Goal: Task Accomplishment & Management: Use online tool/utility

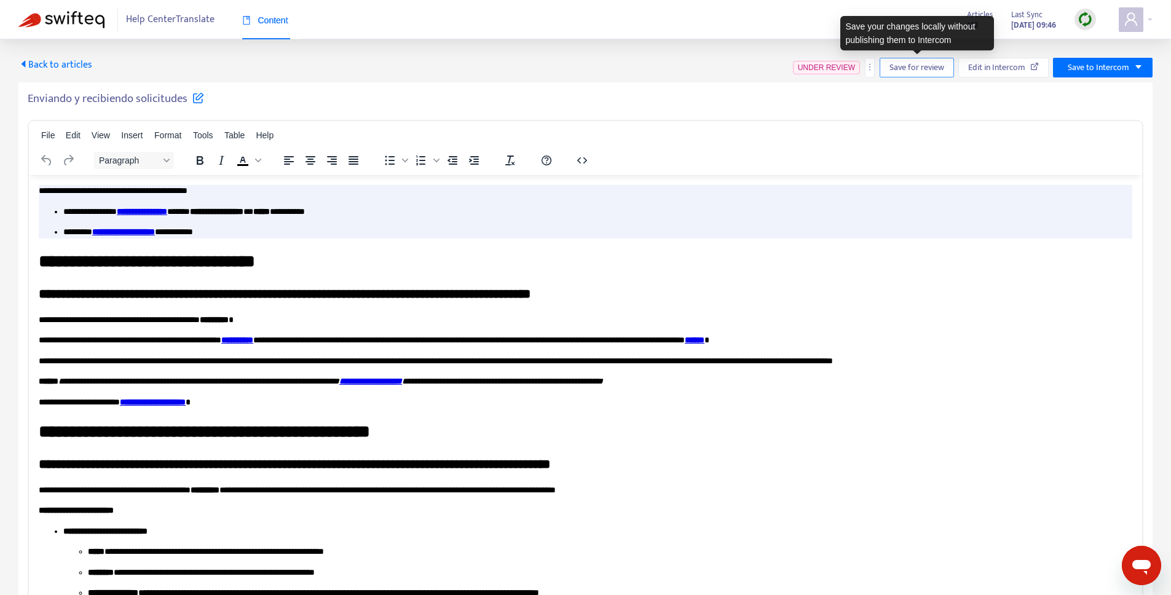
click at [894, 68] on span "Save for review" at bounding box center [917, 68] width 55 height 14
click at [922, 74] on span "Save for review" at bounding box center [921, 68] width 55 height 14
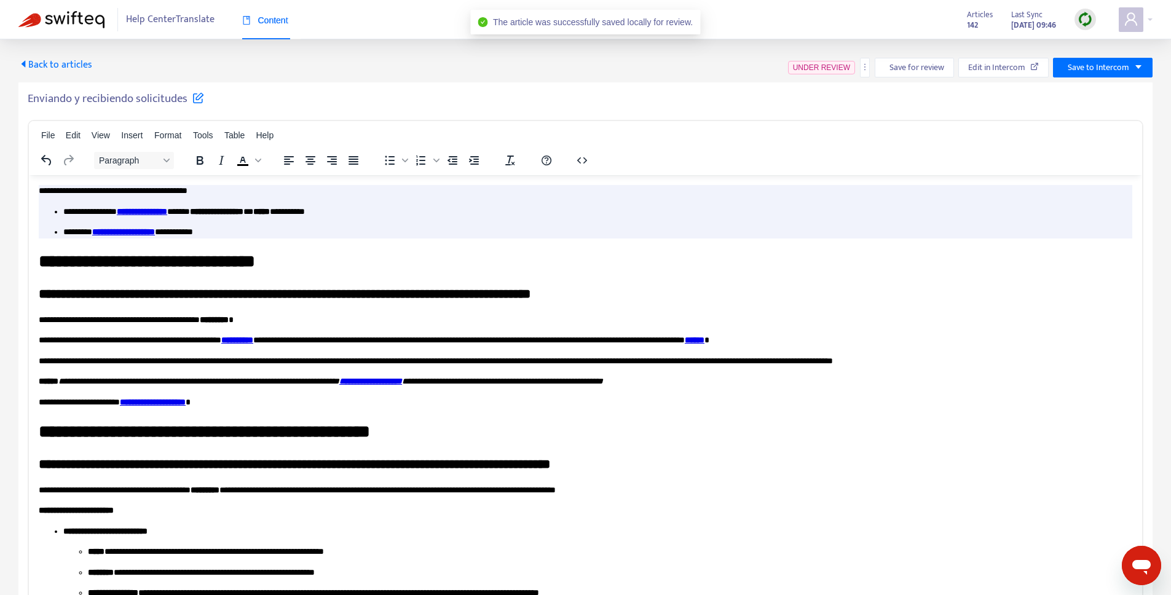
click at [57, 68] on span "Back to articles" at bounding box center [55, 65] width 74 height 17
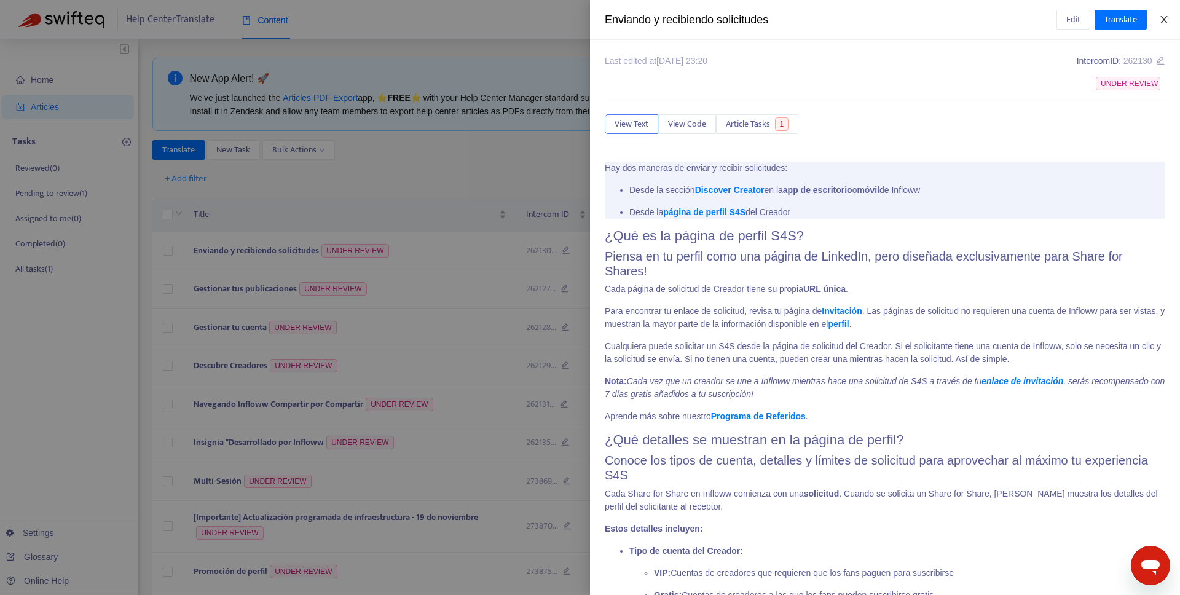
click at [1167, 18] on icon "close" at bounding box center [1164, 20] width 10 height 10
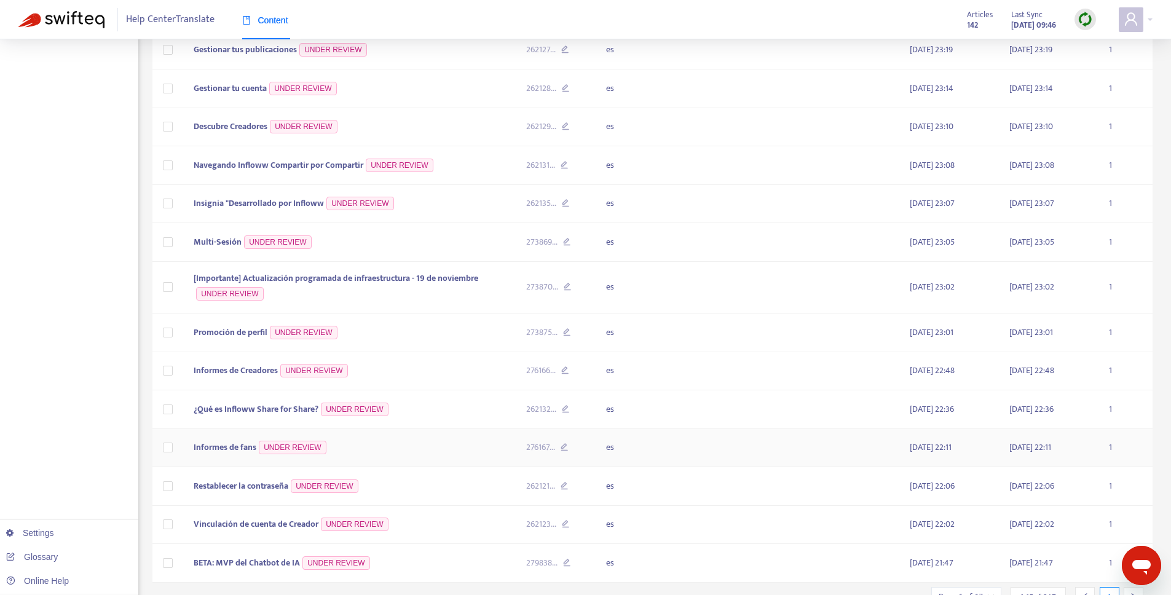
scroll to position [296, 0]
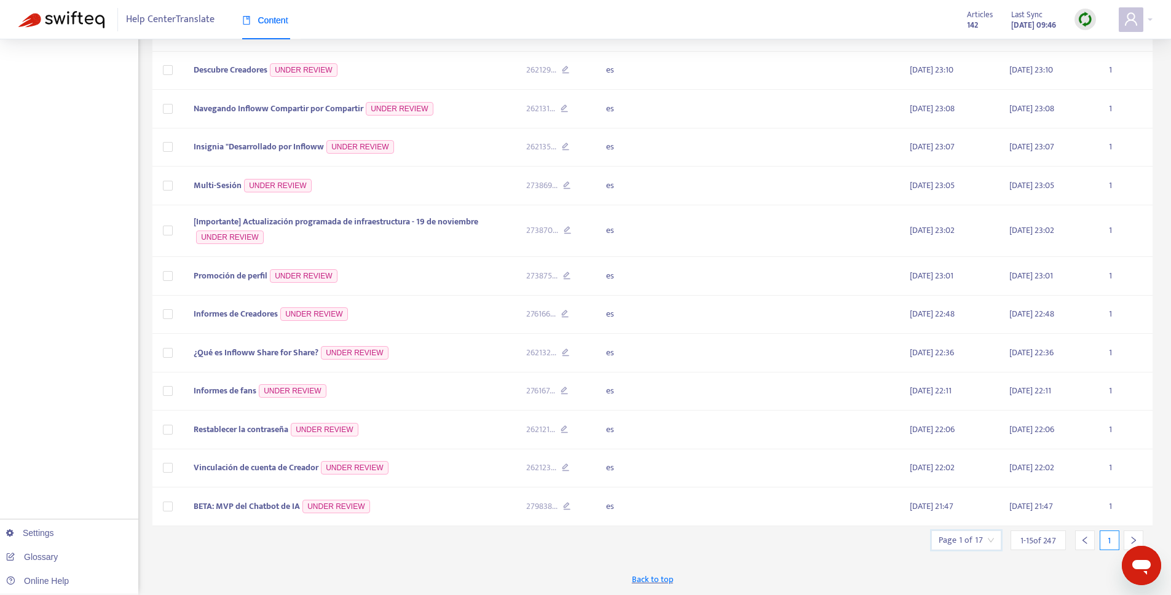
click at [966, 546] on input "search" at bounding box center [966, 540] width 55 height 18
click at [1076, 470] on input "text" at bounding box center [1103, 477] width 92 height 20
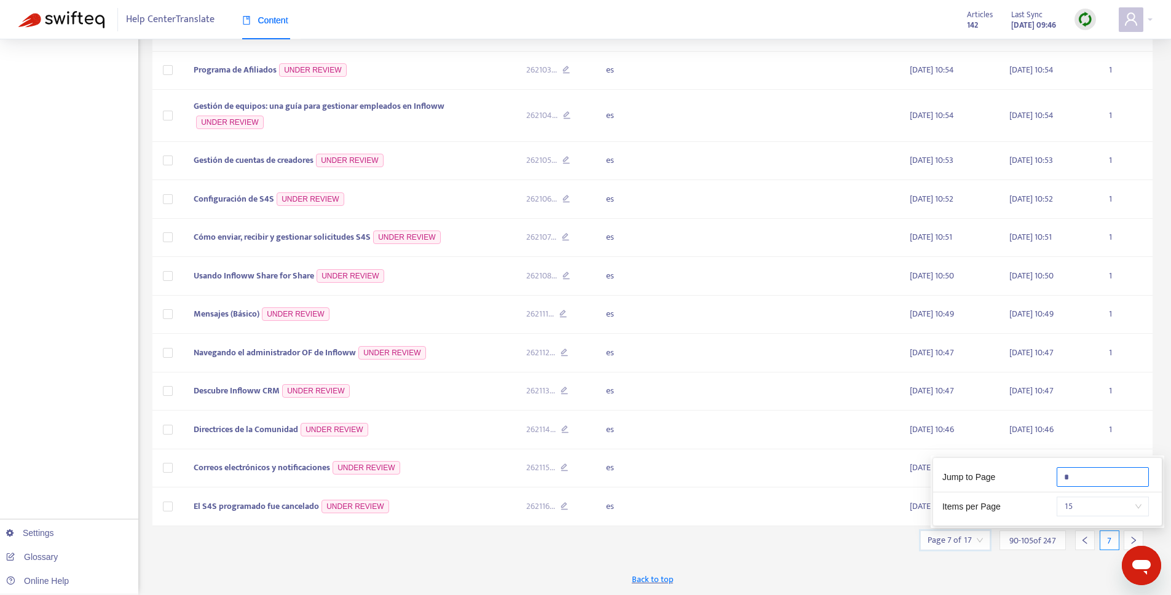
type input "*"
click at [1055, 591] on div "Back to top" at bounding box center [652, 579] width 1001 height 31
click at [1134, 542] on icon "right" at bounding box center [1133, 540] width 9 height 9
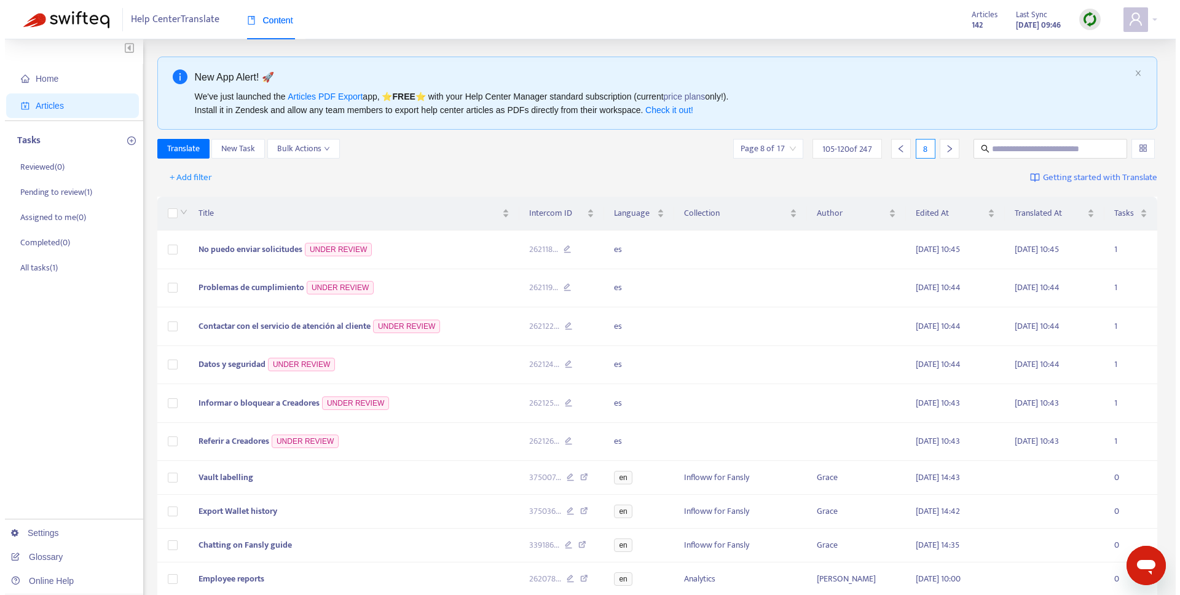
scroll to position [0, 0]
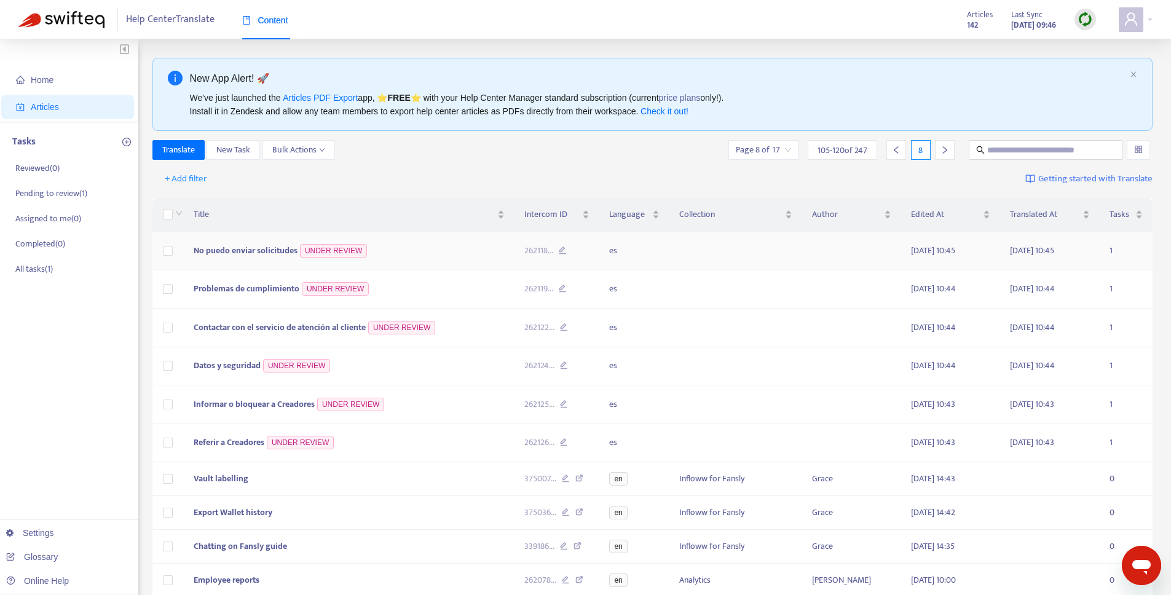
click at [256, 247] on span "No puedo enviar solicitudes" at bounding box center [246, 250] width 104 height 14
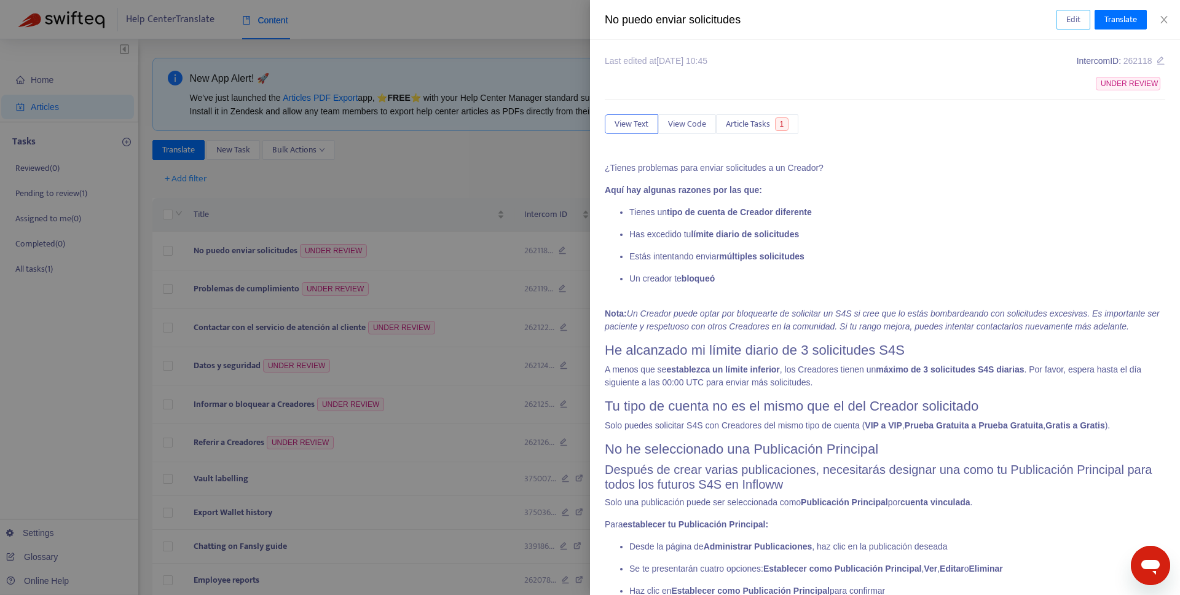
click at [1064, 22] on button "Edit" at bounding box center [1074, 20] width 34 height 20
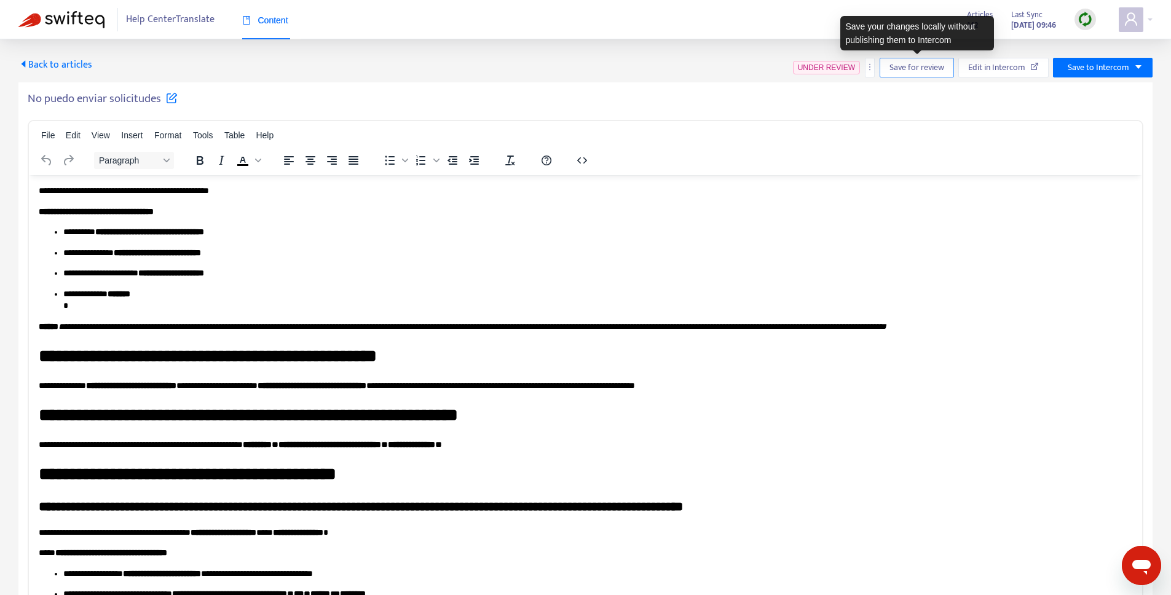
click at [902, 74] on span "Save for review" at bounding box center [917, 68] width 55 height 14
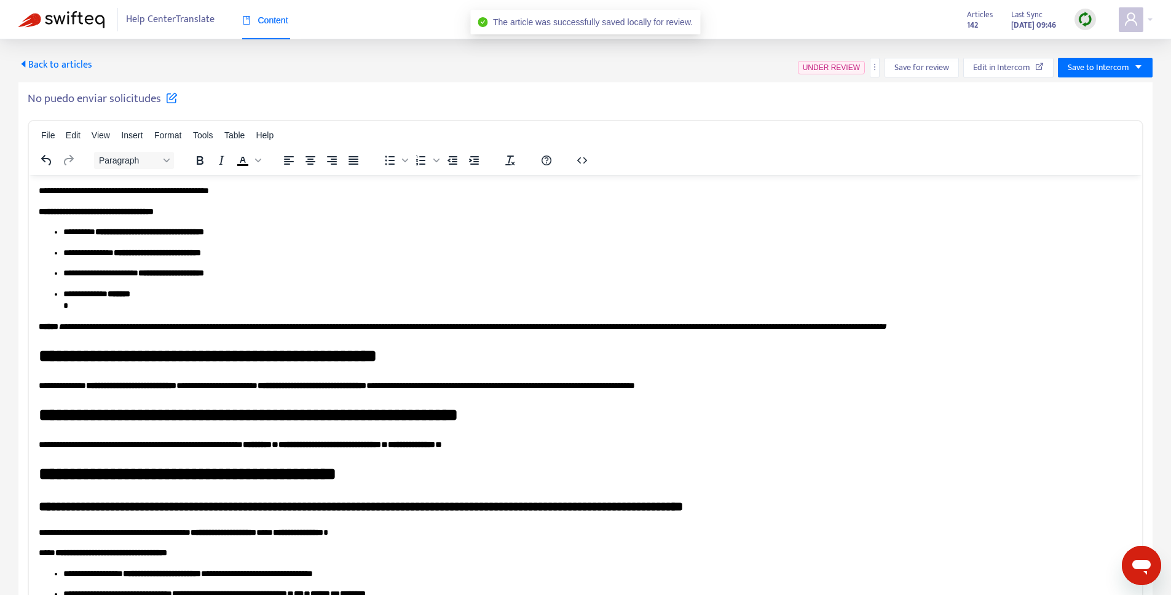
click at [24, 63] on icon "caret-left" at bounding box center [24, 63] width 4 height 7
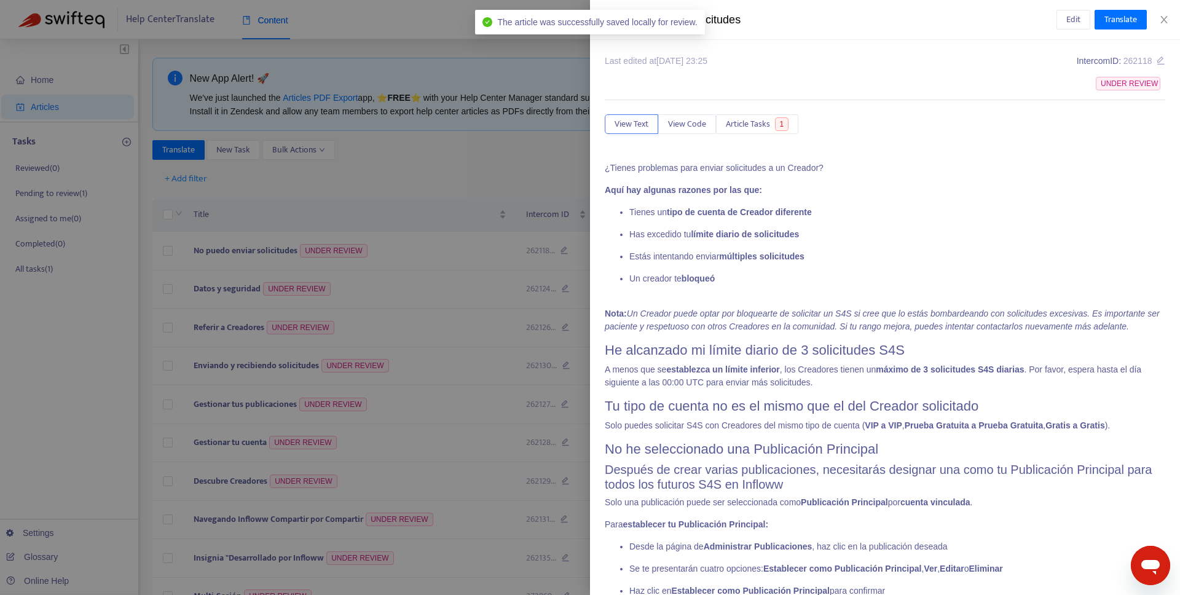
click at [445, 172] on div at bounding box center [590, 297] width 1180 height 595
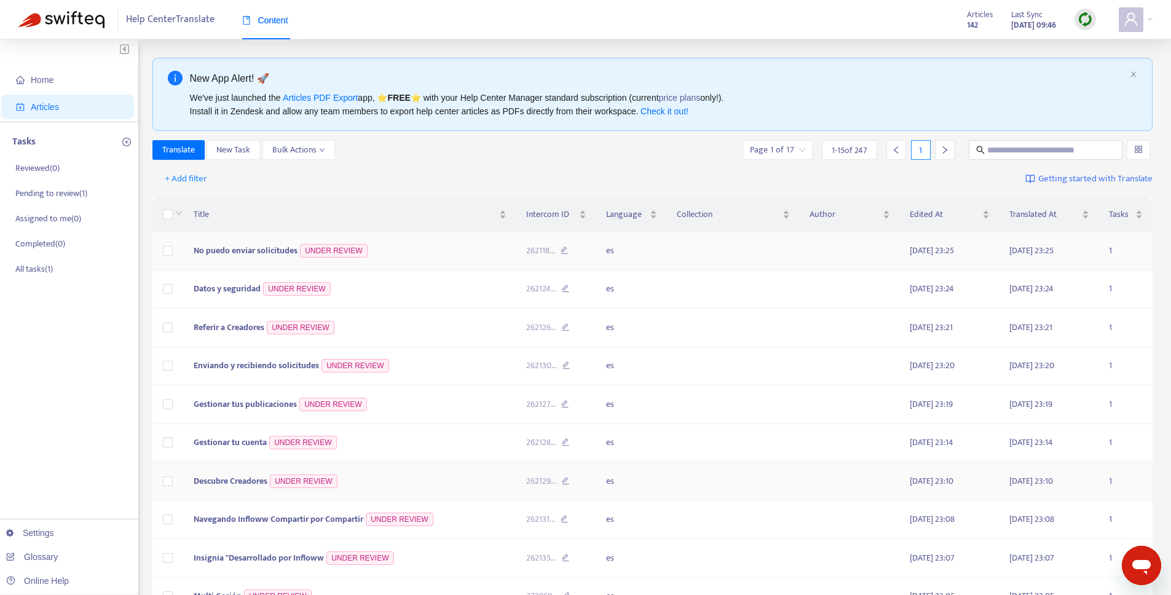
scroll to position [296, 0]
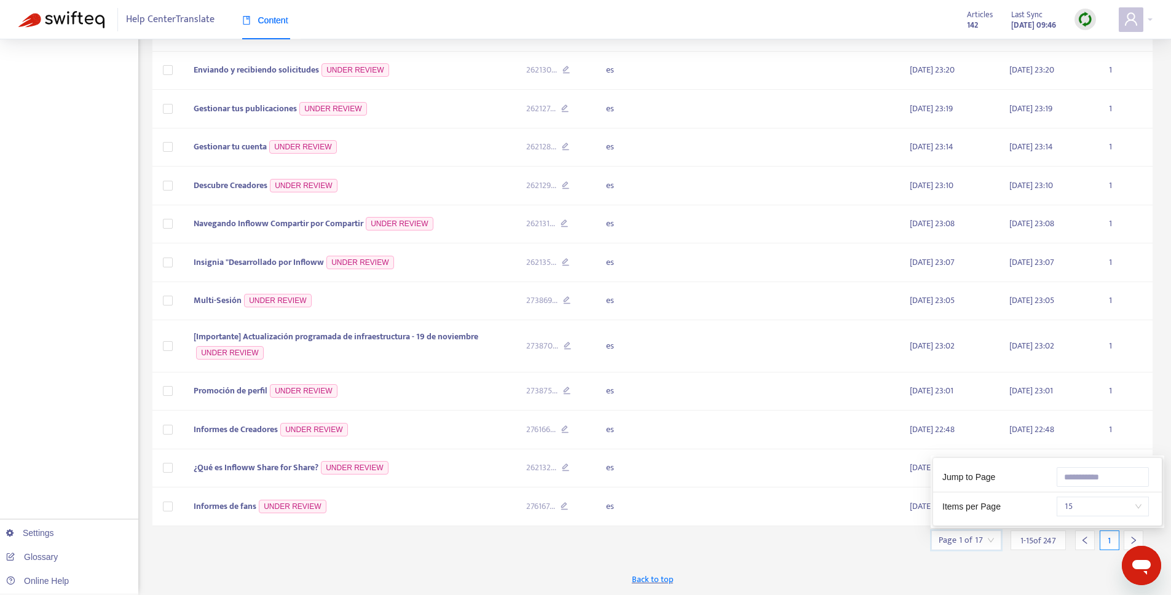
click at [968, 545] on input "search" at bounding box center [966, 540] width 55 height 18
click at [1081, 483] on input "text" at bounding box center [1103, 477] width 92 height 20
type input "*"
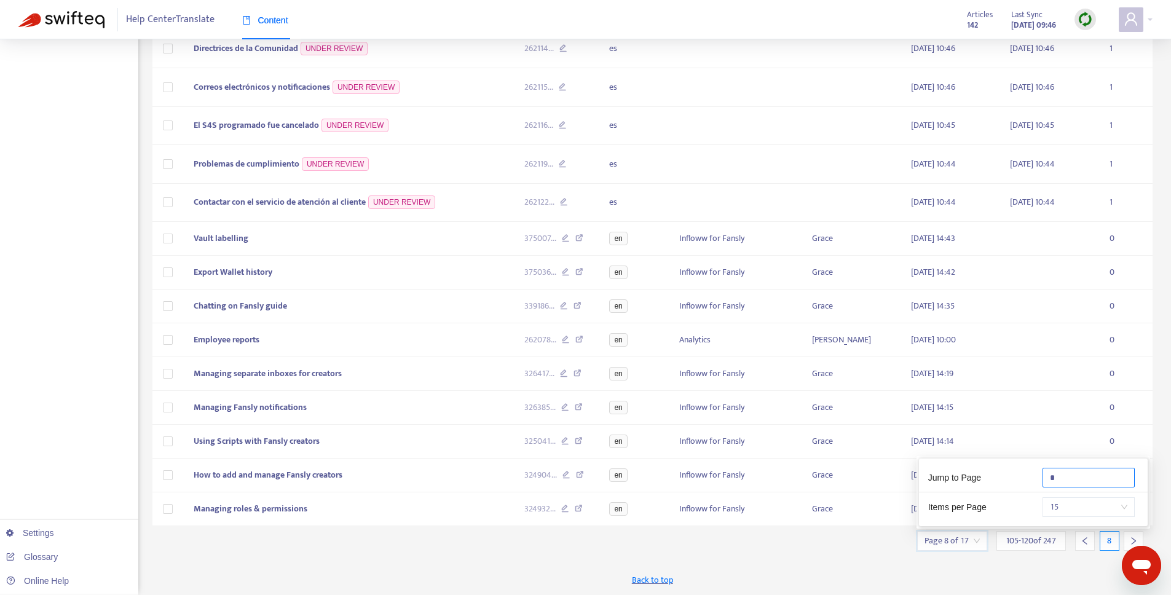
scroll to position [240, 0]
type input "*"
click at [837, 555] on div "New App Alert! 🚀 We've just launched the Articles PDF Export app, ⭐ FREE ⭐️ wit…" at bounding box center [652, 206] width 1001 height 778
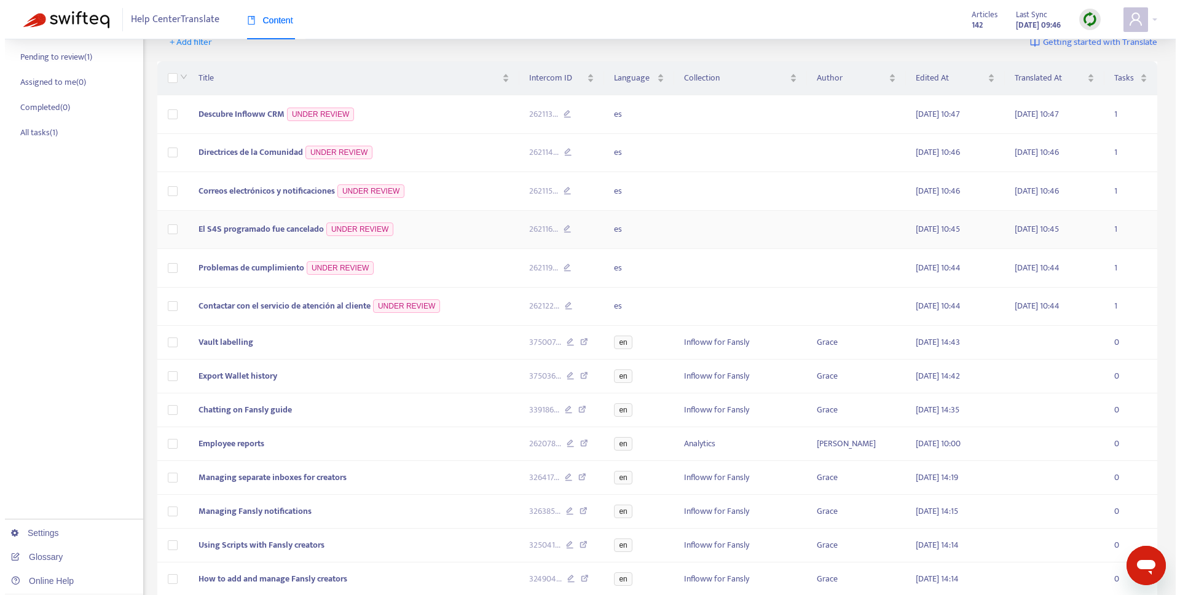
scroll to position [92, 0]
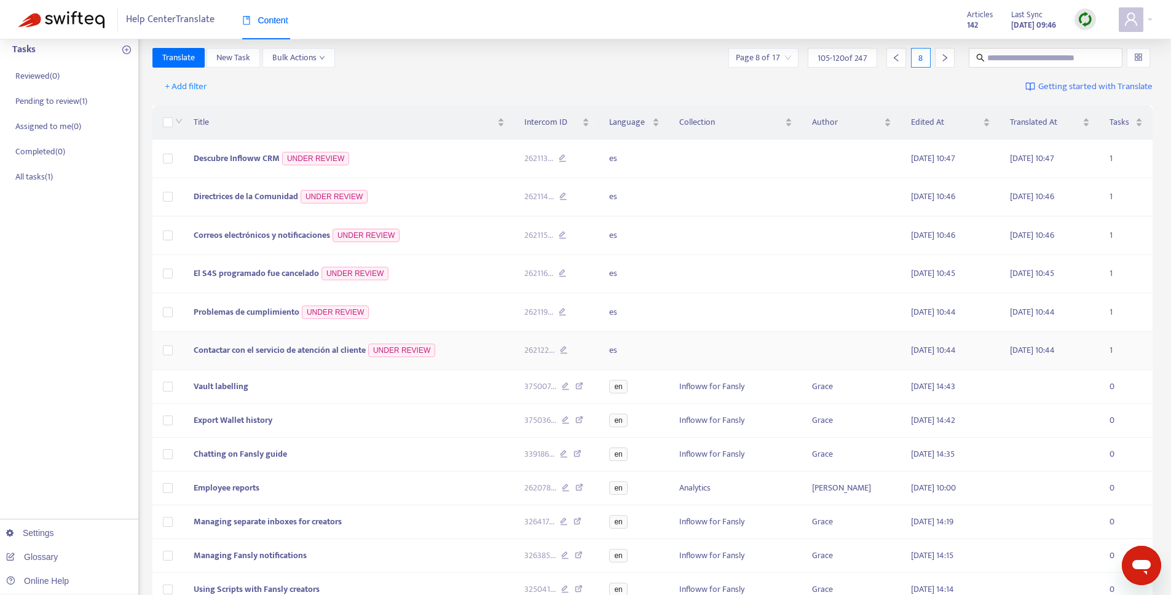
click at [269, 350] on span "Contactar con el servicio de atención al cliente" at bounding box center [280, 350] width 172 height 14
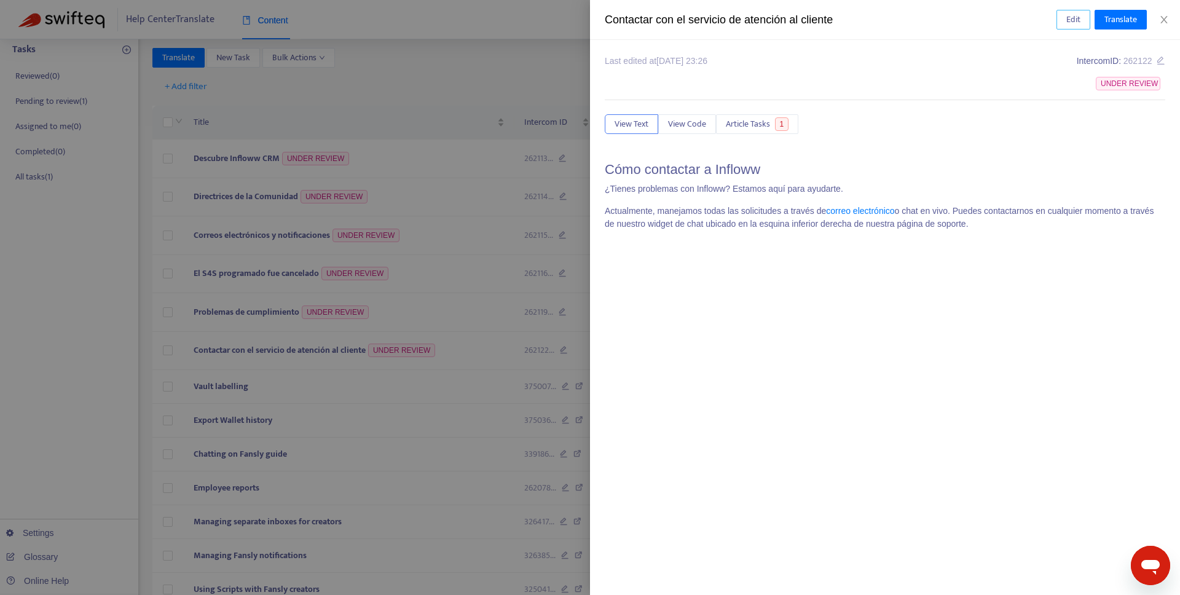
click at [1072, 22] on span "Edit" at bounding box center [1074, 20] width 14 height 14
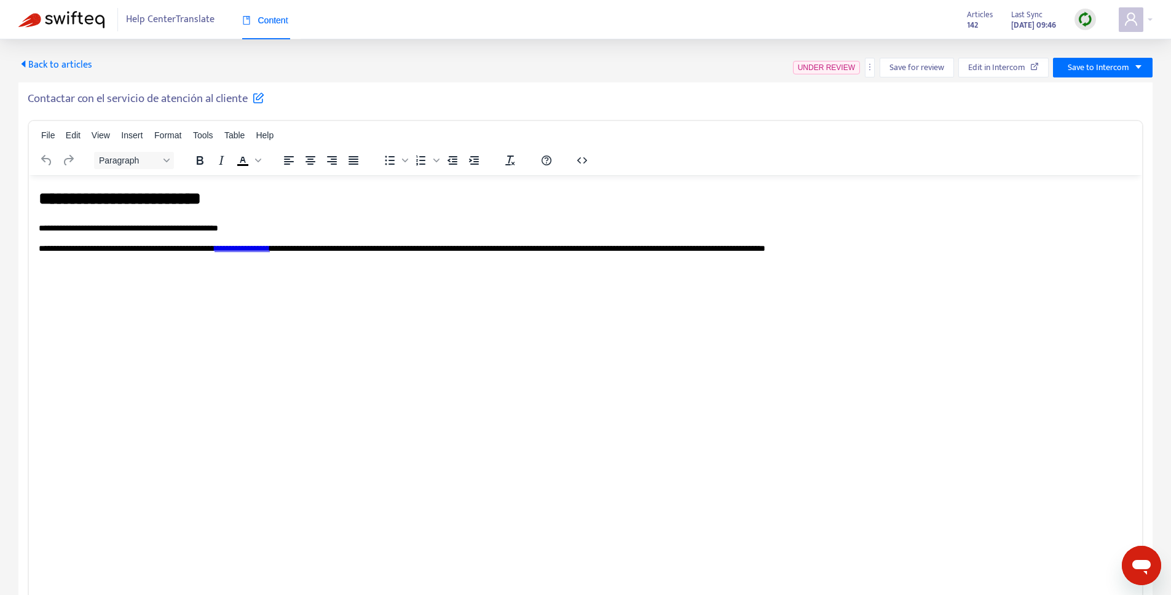
scroll to position [0, 0]
click at [923, 65] on span "Save for review" at bounding box center [917, 68] width 55 height 14
click at [941, 68] on span "Save for review" at bounding box center [921, 68] width 55 height 14
click at [52, 65] on span "Back to articles" at bounding box center [55, 65] width 74 height 17
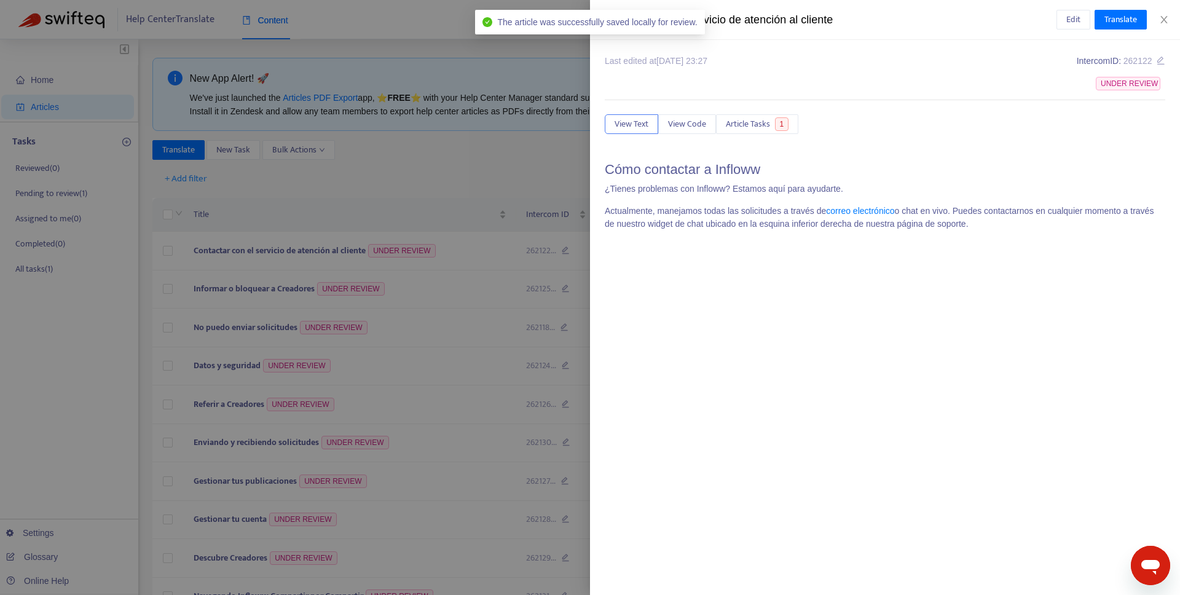
click at [401, 152] on div at bounding box center [590, 297] width 1180 height 595
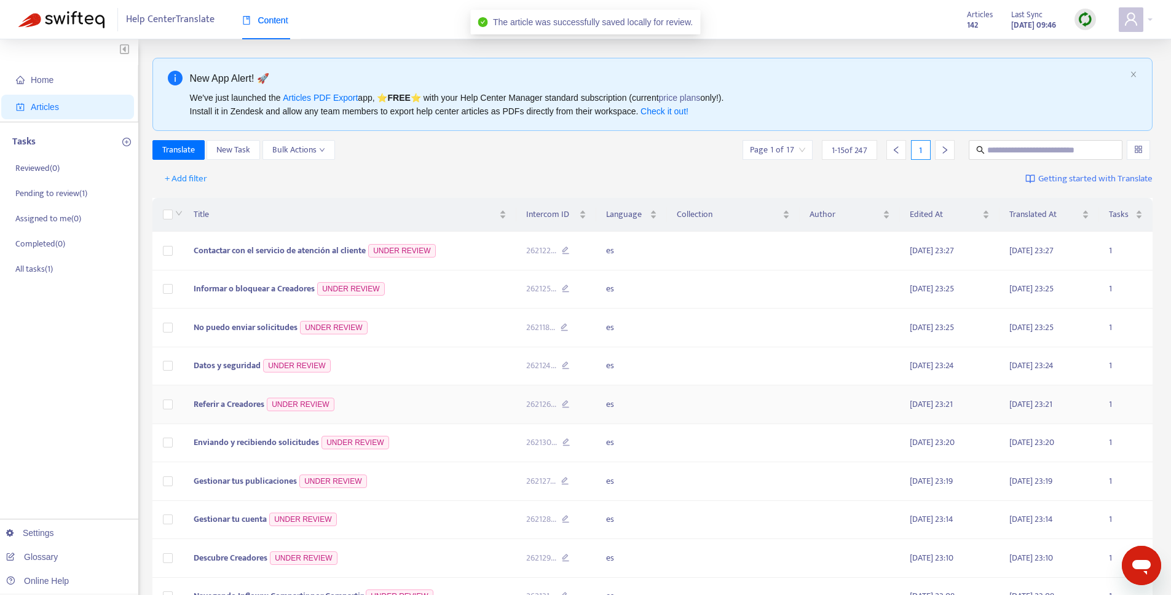
scroll to position [296, 0]
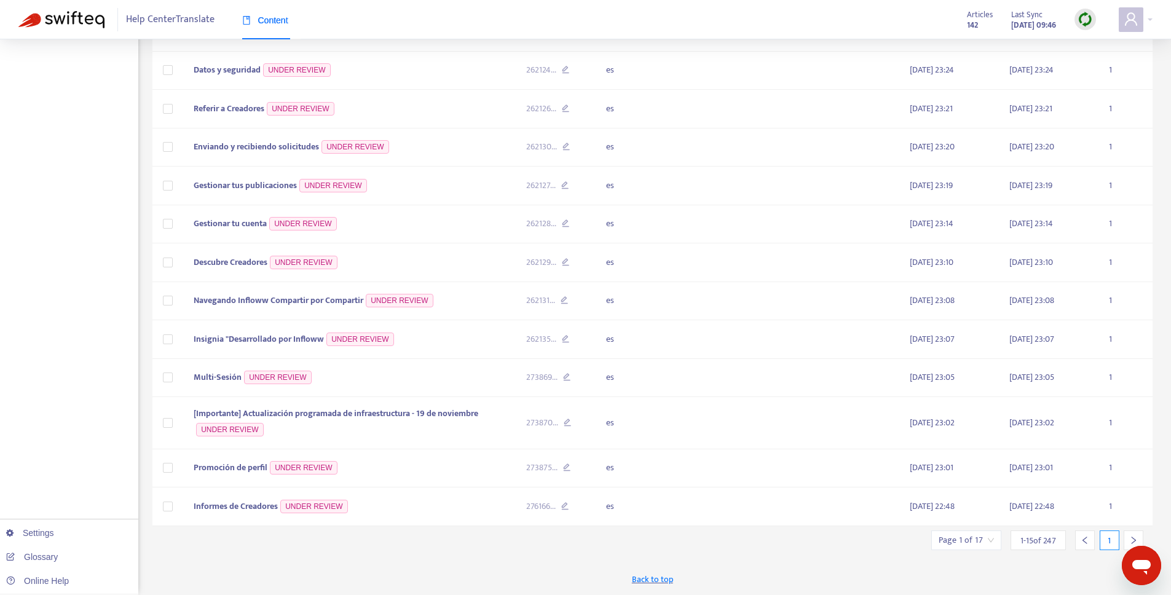
click at [981, 550] on div "New App Alert! 🚀 We've just launched the Articles PDF Export app, ⭐ FREE ⭐️ wit…" at bounding box center [652, 178] width 1001 height 833
click at [978, 546] on input "search" at bounding box center [966, 540] width 55 height 18
click at [1096, 483] on input "text" at bounding box center [1103, 477] width 92 height 20
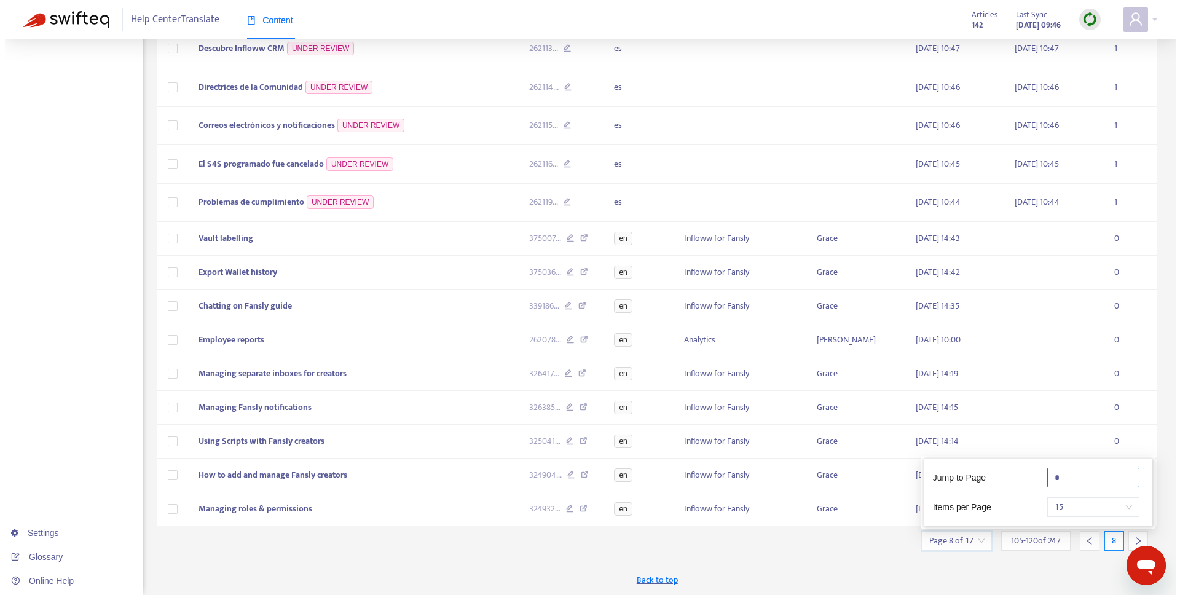
scroll to position [240, 0]
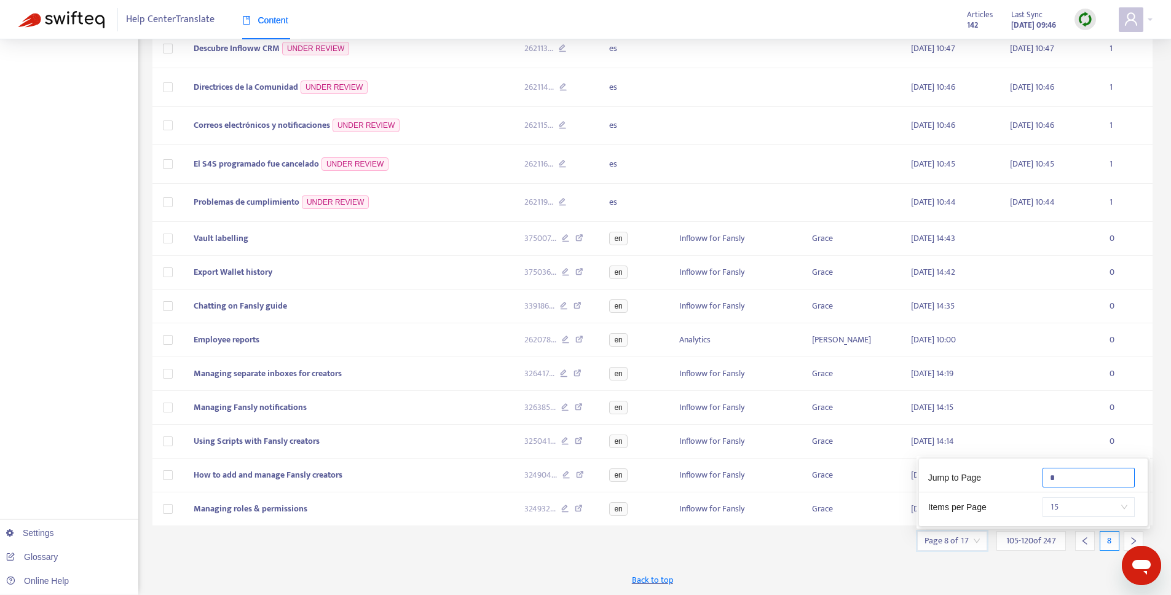
click at [1078, 470] on input "*" at bounding box center [1089, 478] width 92 height 20
type input "*"
click at [267, 206] on span "Problemas de cumplimiento" at bounding box center [247, 202] width 106 height 14
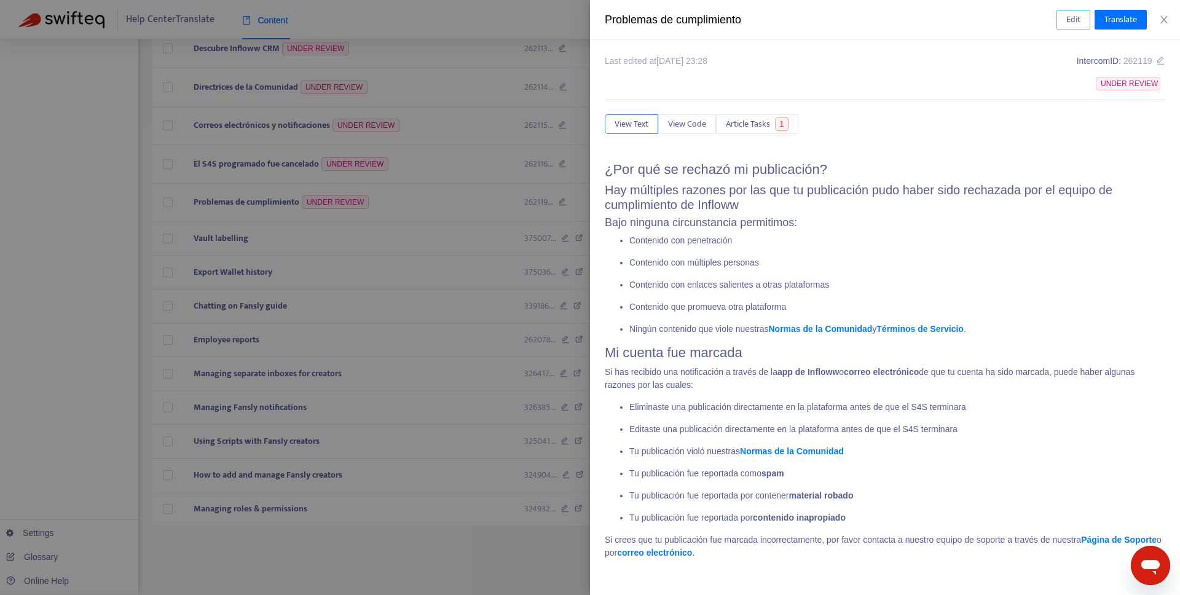
click at [1078, 25] on span "Edit" at bounding box center [1074, 20] width 14 height 14
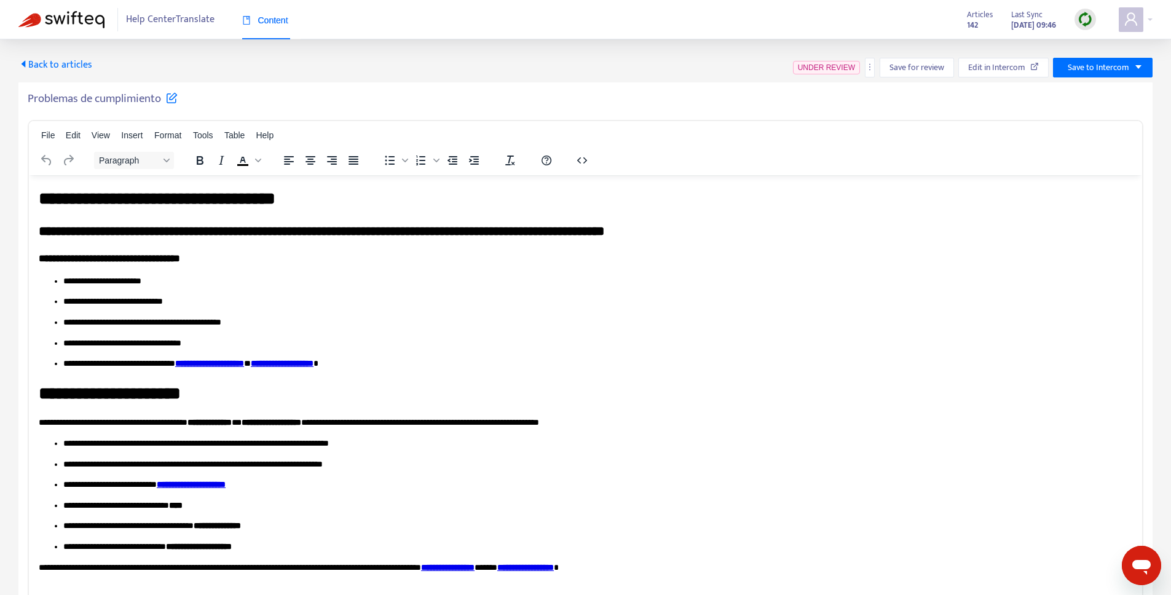
scroll to position [0, 0]
click at [162, 323] on p "**********" at bounding box center [597, 322] width 1069 height 12
click at [314, 366] on link "**********" at bounding box center [282, 362] width 63 height 9
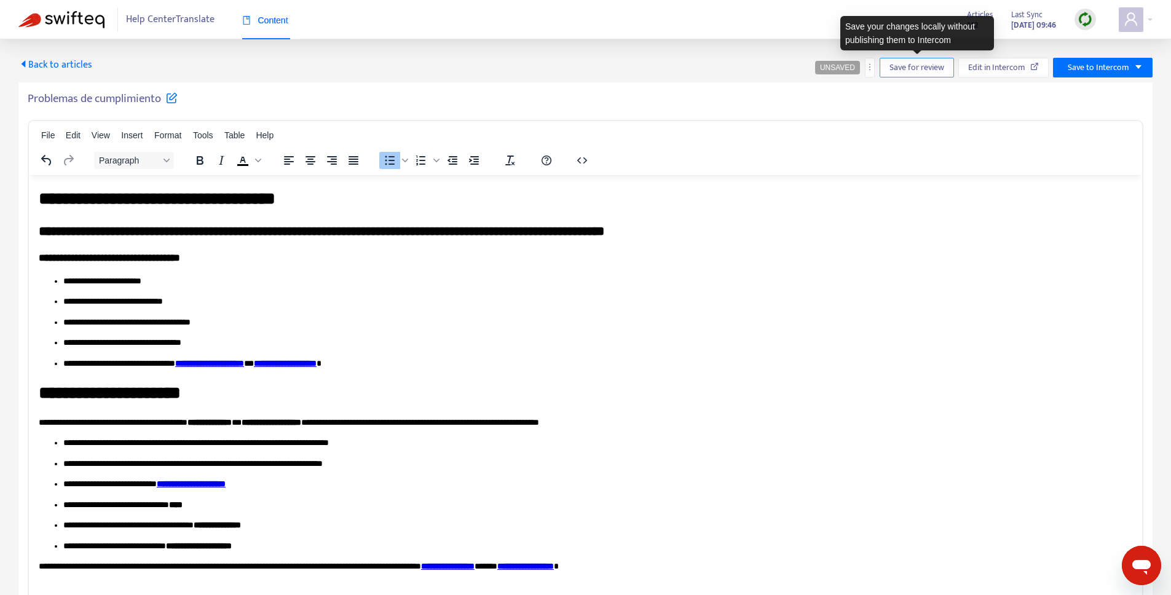
click at [932, 64] on span "Save for review" at bounding box center [917, 68] width 55 height 14
click at [917, 68] on span "Save for review" at bounding box center [921, 68] width 55 height 14
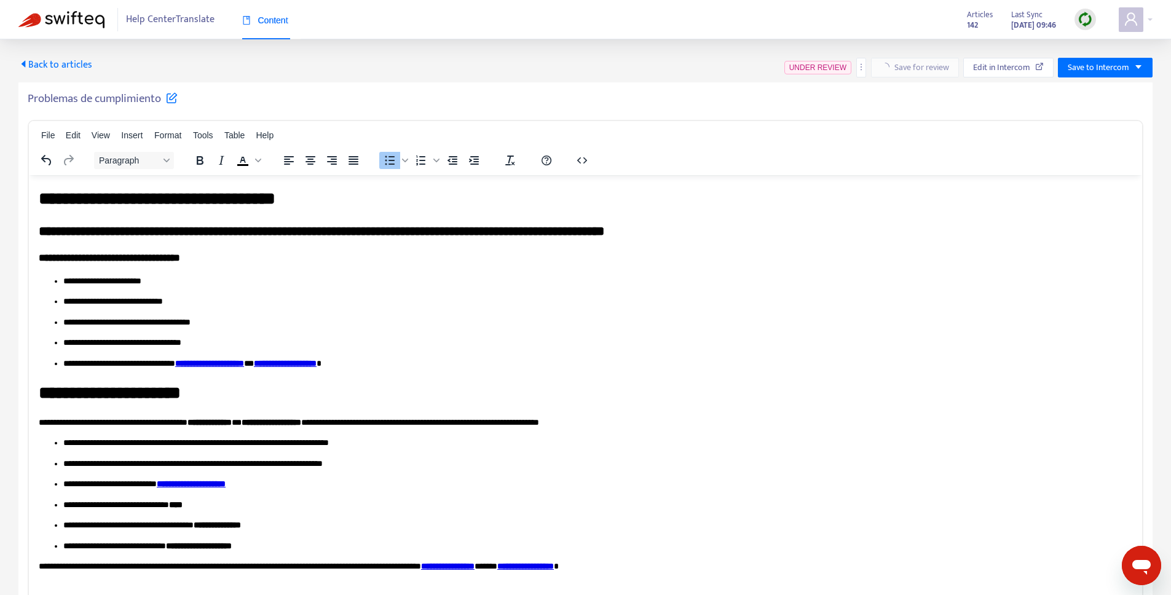
click at [77, 63] on span "Back to articles" at bounding box center [55, 65] width 74 height 17
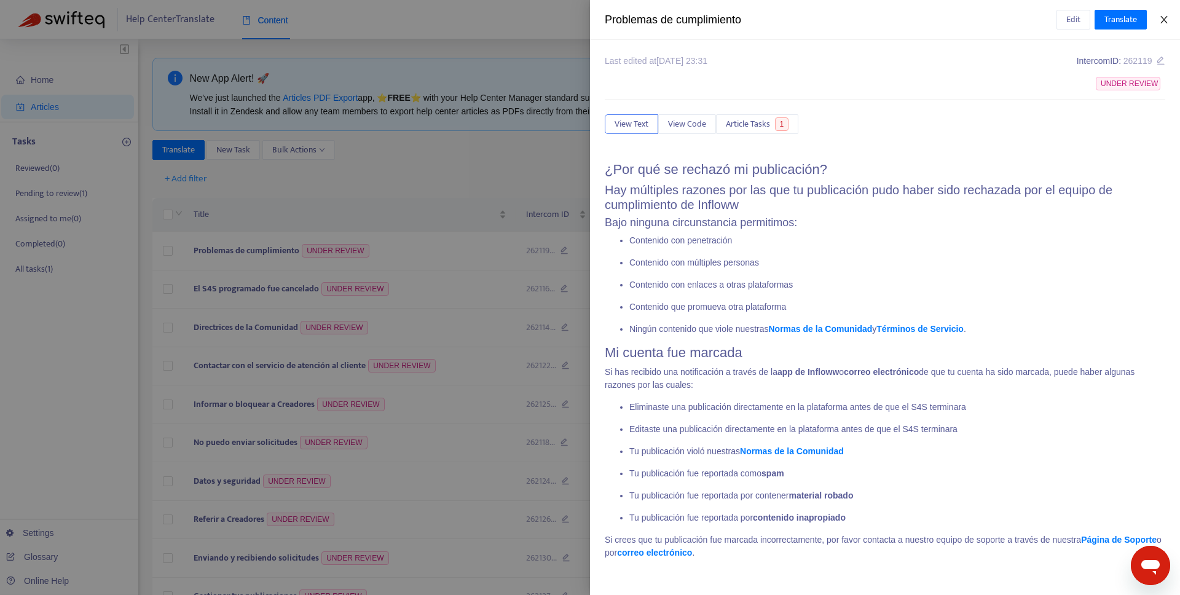
click at [1164, 17] on icon "close" at bounding box center [1164, 20] width 10 height 10
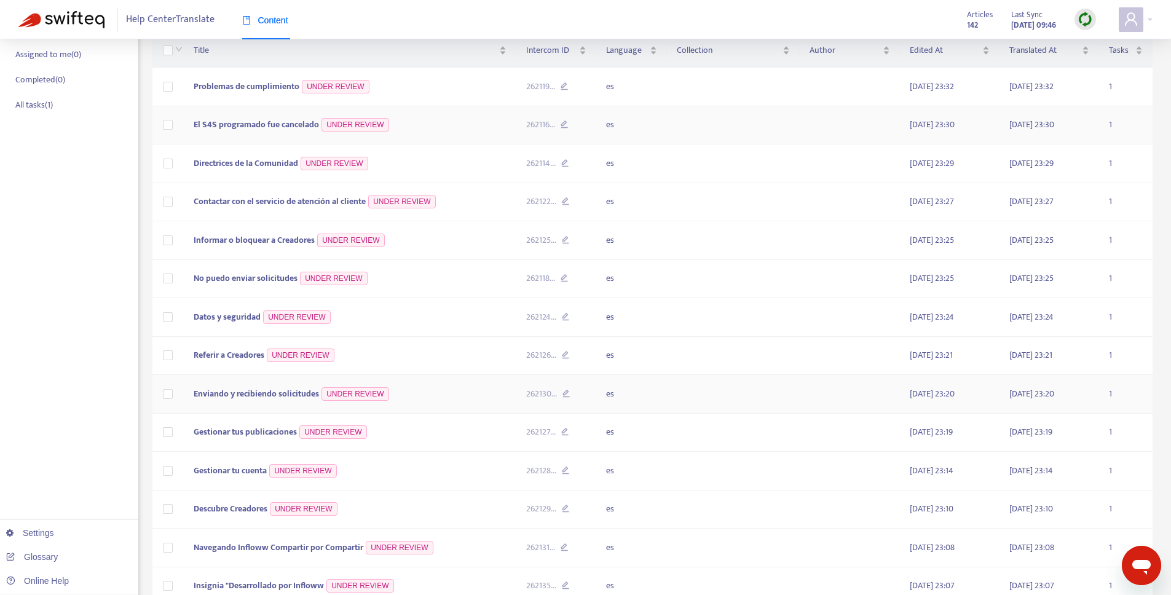
scroll to position [282, 0]
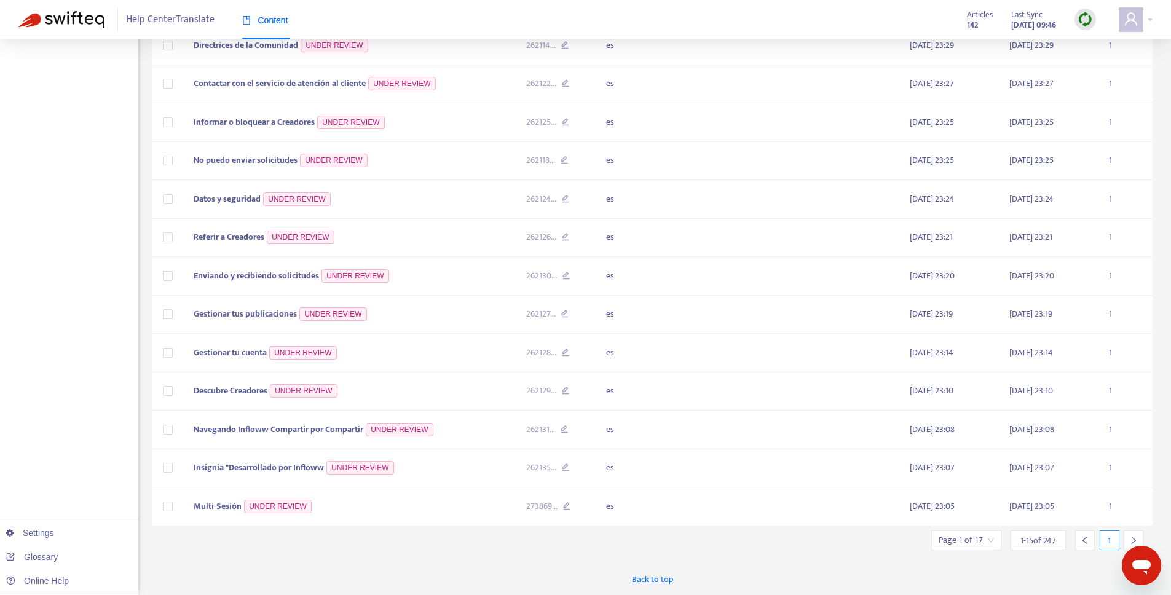
click at [984, 542] on input "search" at bounding box center [966, 540] width 55 height 18
click at [1097, 472] on input "text" at bounding box center [1103, 477] width 92 height 20
click at [1134, 539] on icon "right" at bounding box center [1134, 540] width 4 height 7
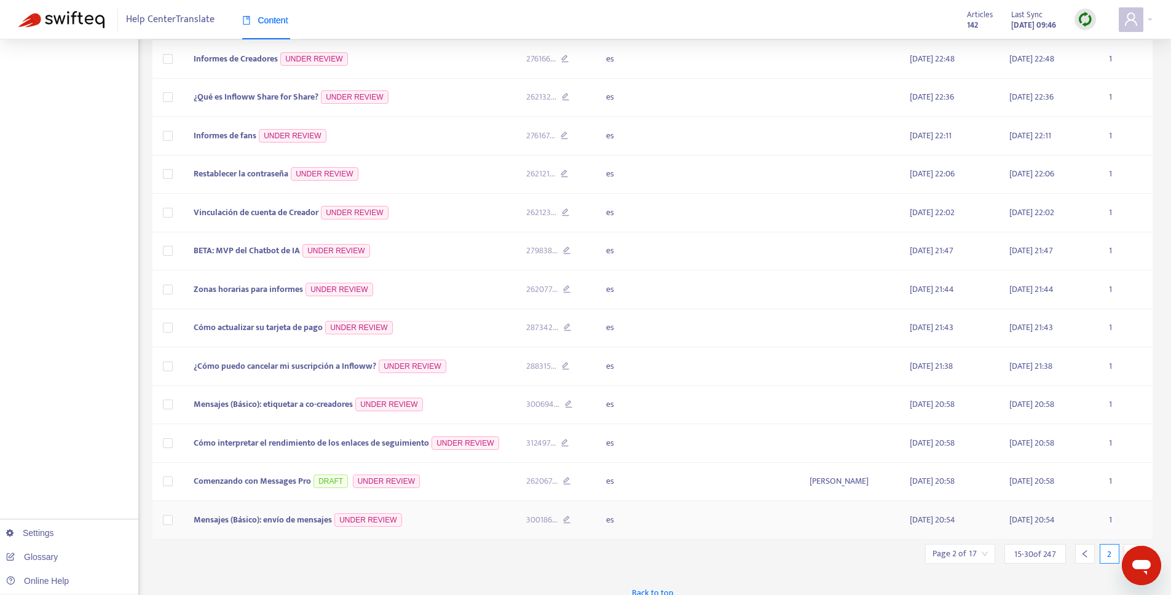
click at [1129, 532] on td "1" at bounding box center [1125, 520] width 53 height 39
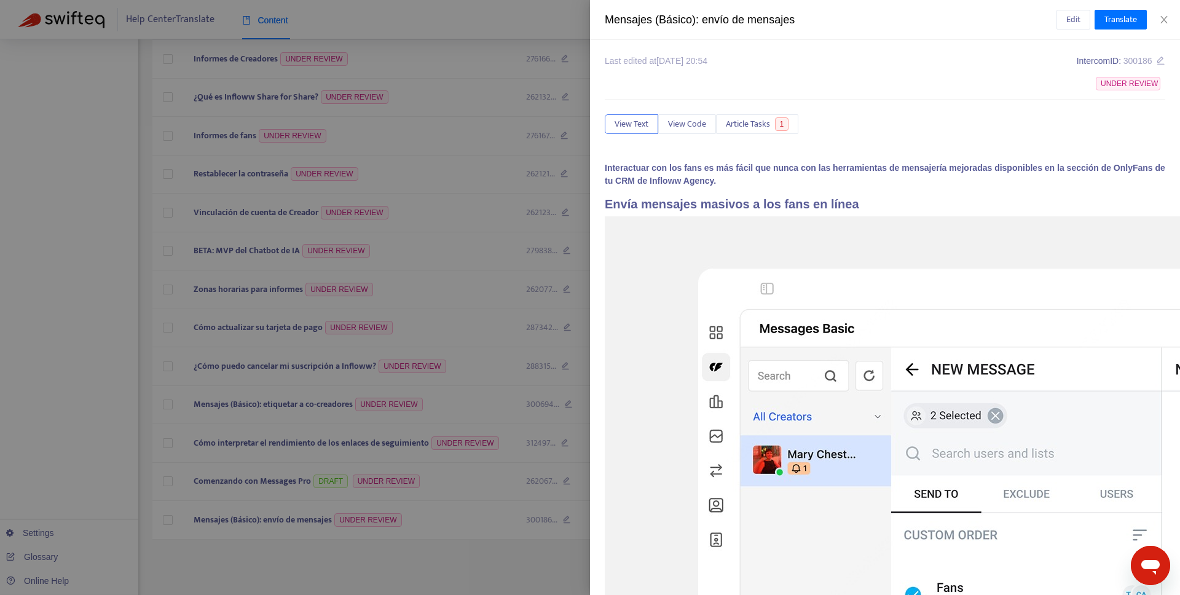
click at [478, 582] on div at bounding box center [590, 297] width 1180 height 595
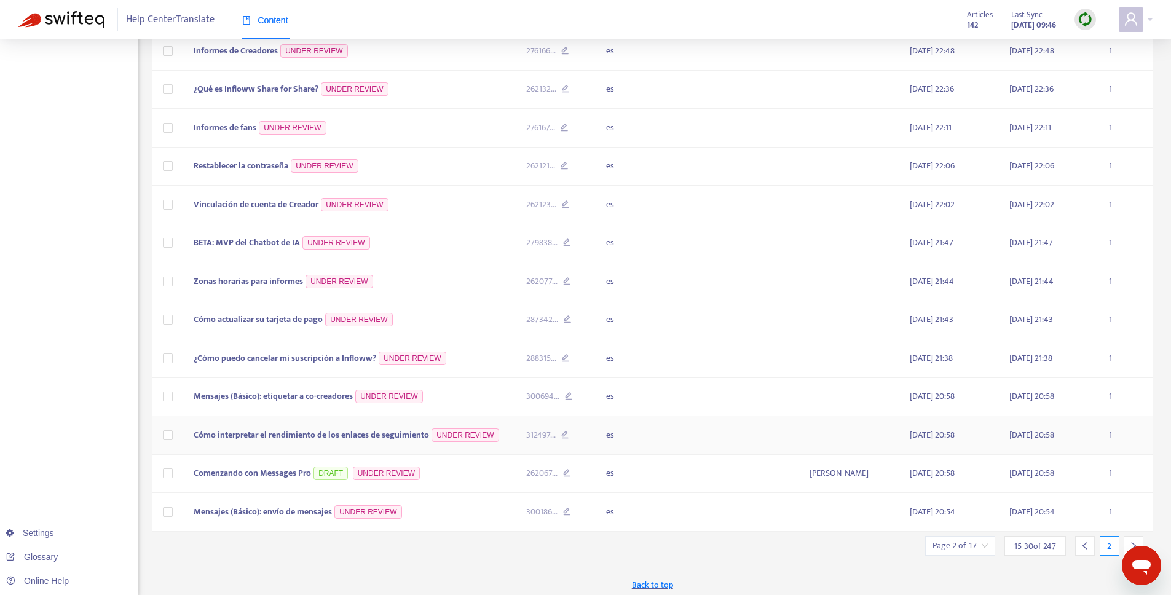
scroll to position [296, 0]
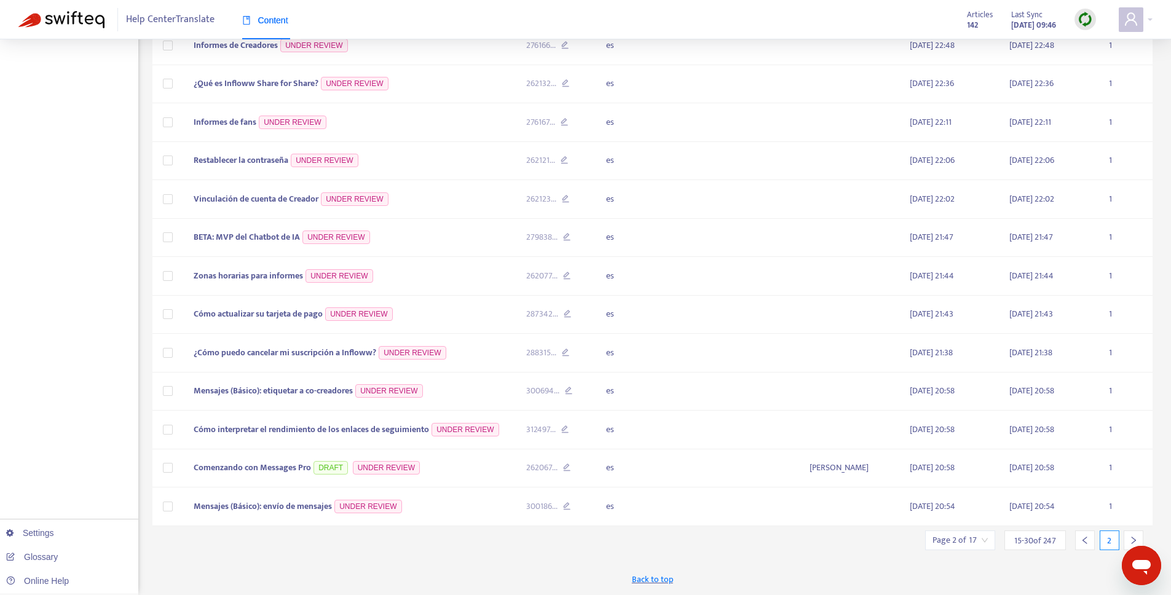
click at [1136, 536] on icon "right" at bounding box center [1133, 540] width 9 height 9
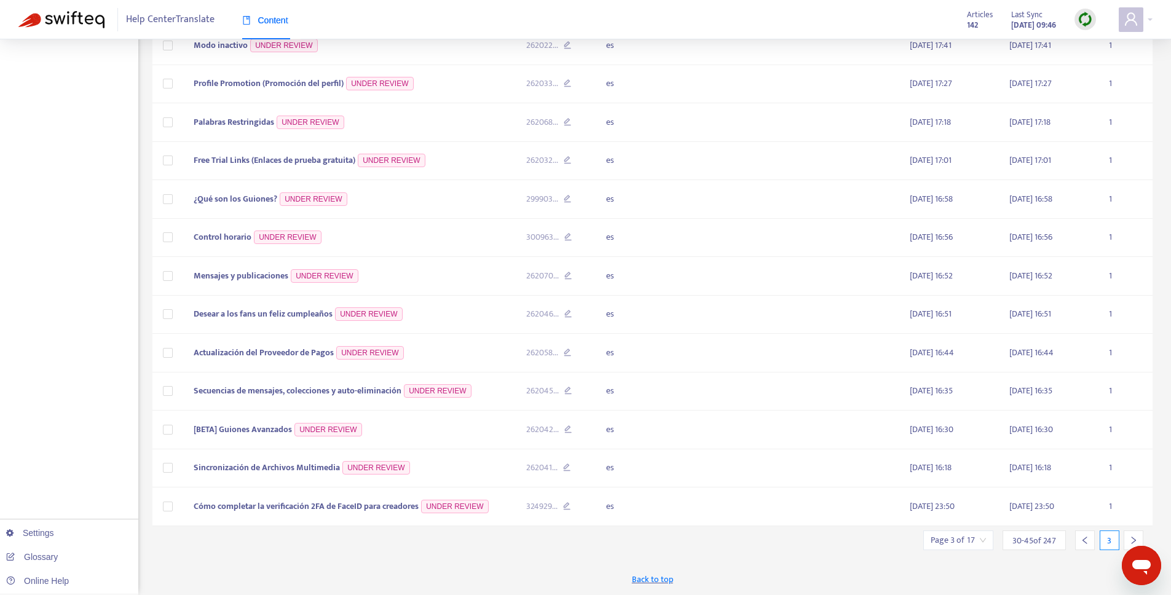
click at [1136, 536] on icon "right" at bounding box center [1133, 540] width 9 height 9
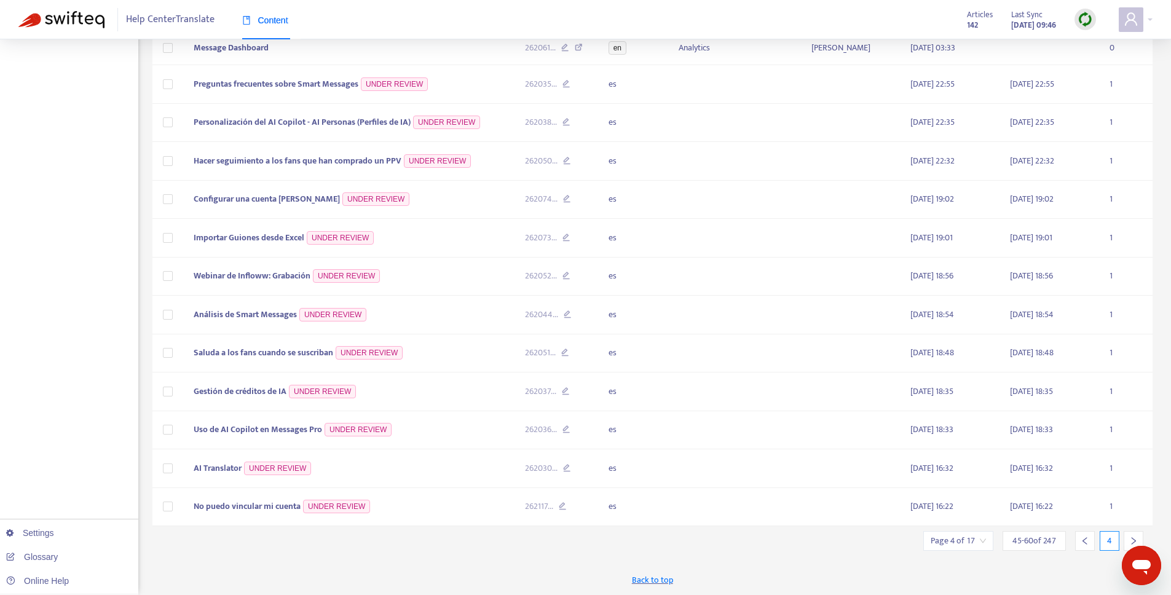
scroll to position [277, 0]
click at [1136, 537] on icon "right" at bounding box center [1133, 541] width 9 height 9
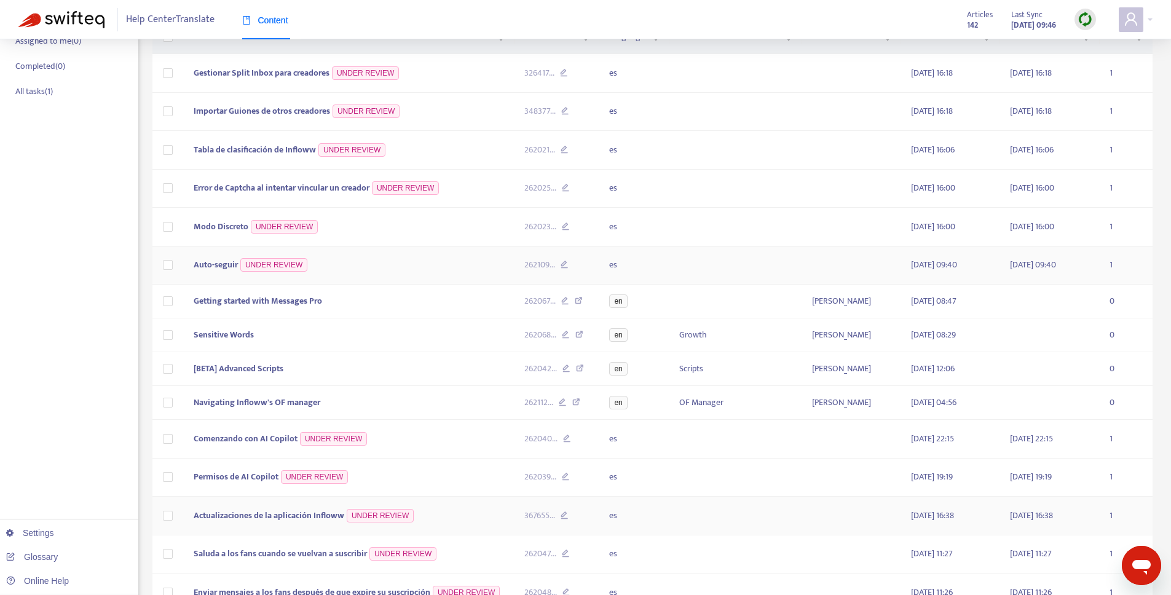
scroll to position [264, 0]
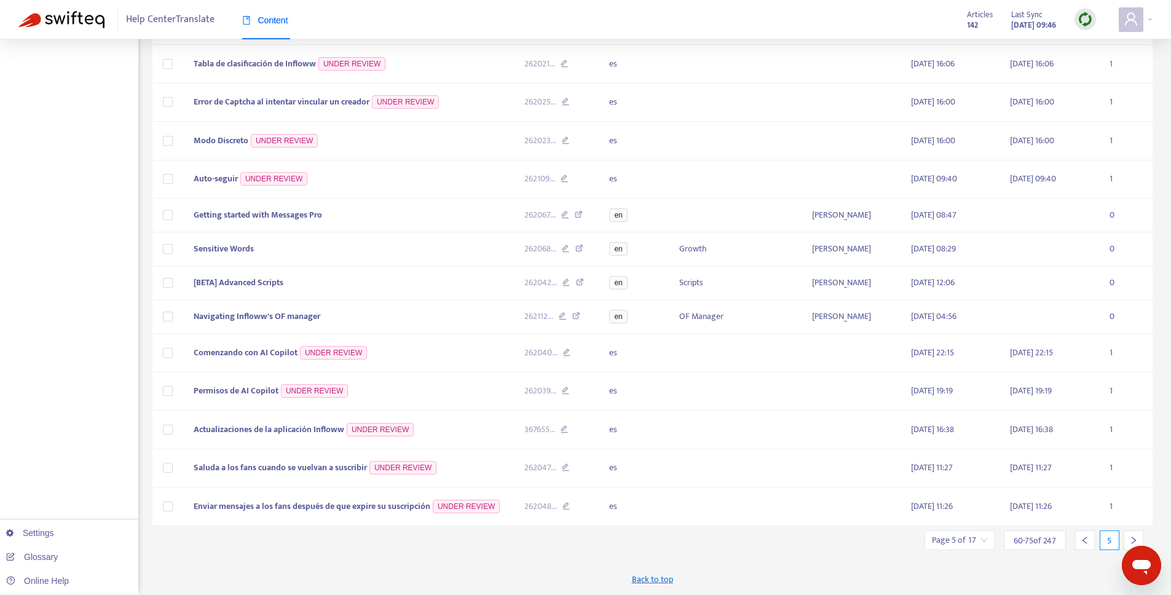
click at [1134, 538] on icon "right" at bounding box center [1133, 540] width 9 height 9
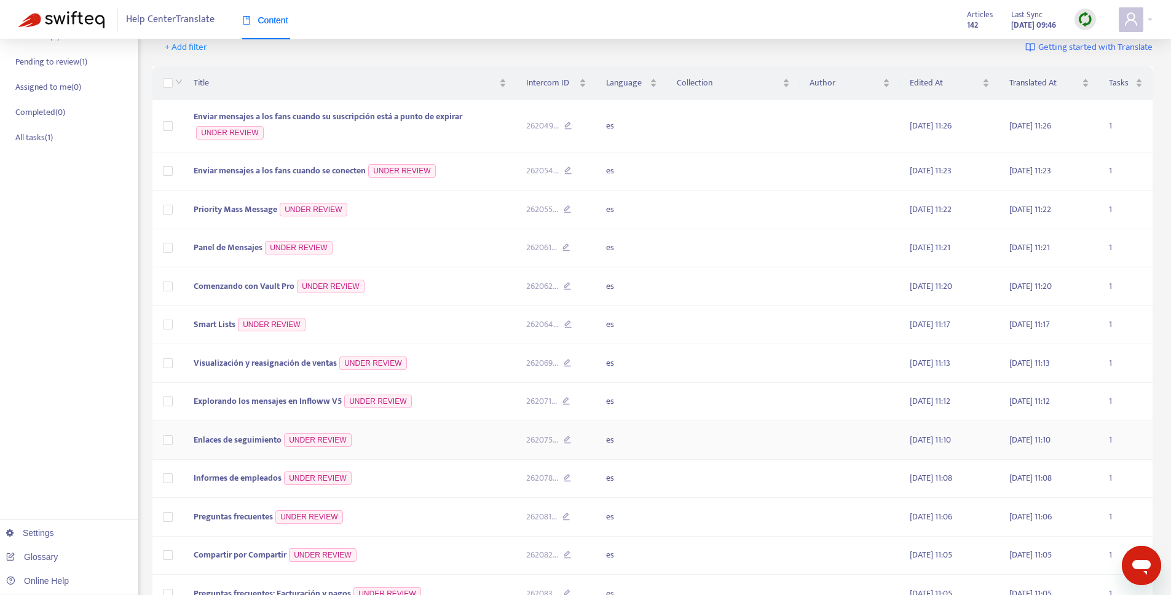
scroll to position [0, 0]
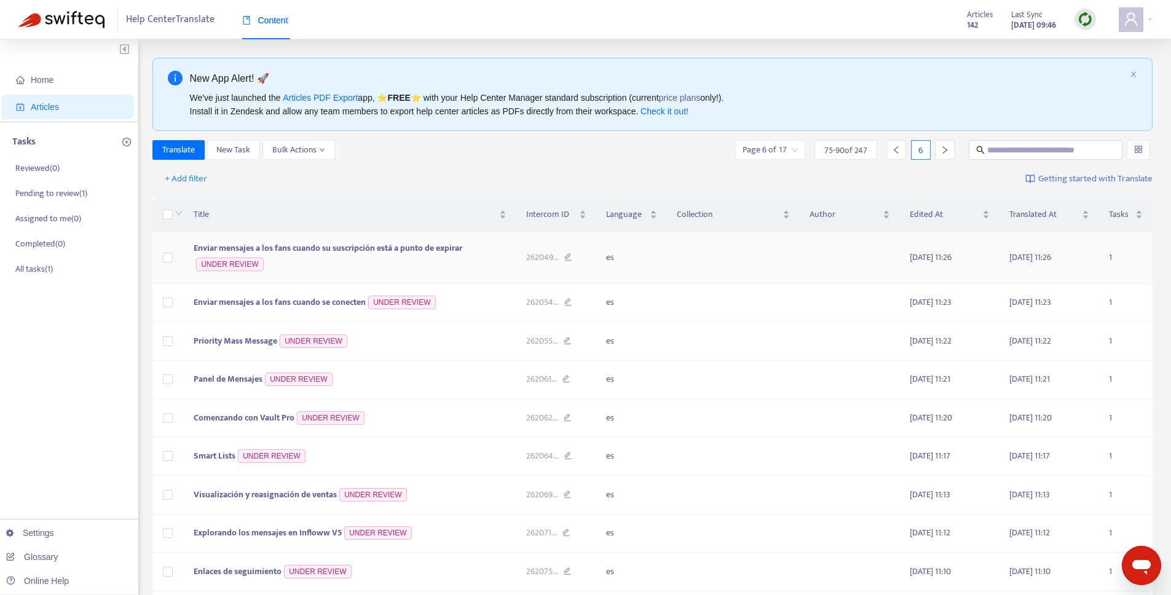
click at [350, 248] on span "Enviar mensajes a los fans cuando su suscripción está a punto de expirar" at bounding box center [328, 248] width 269 height 14
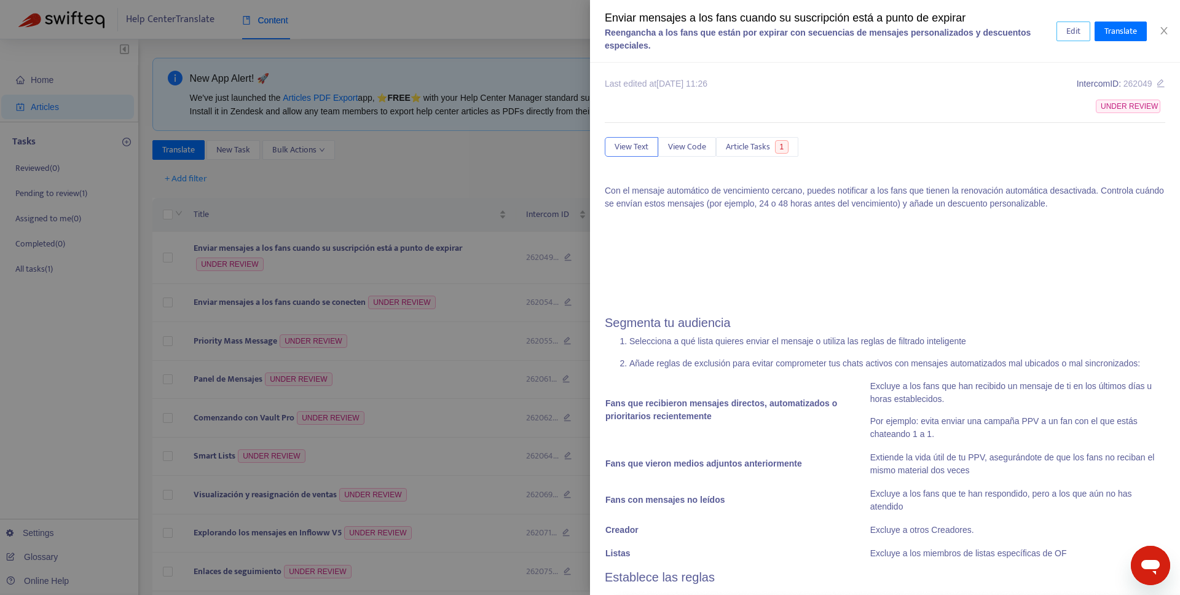
click at [1081, 28] on button "Edit" at bounding box center [1074, 32] width 34 height 20
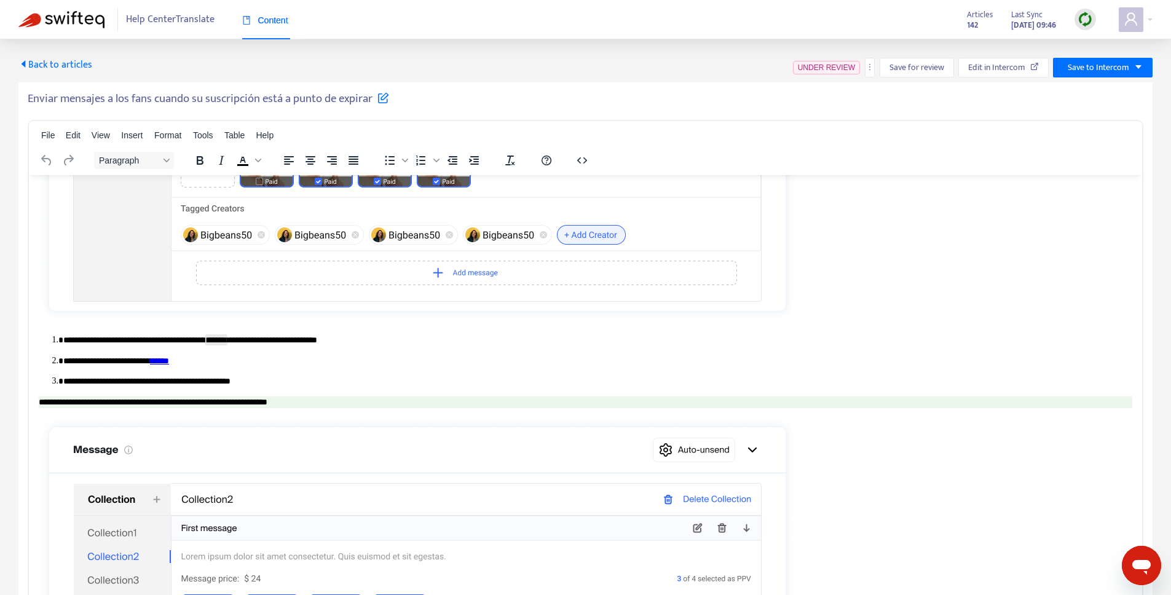
scroll to position [1508, 0]
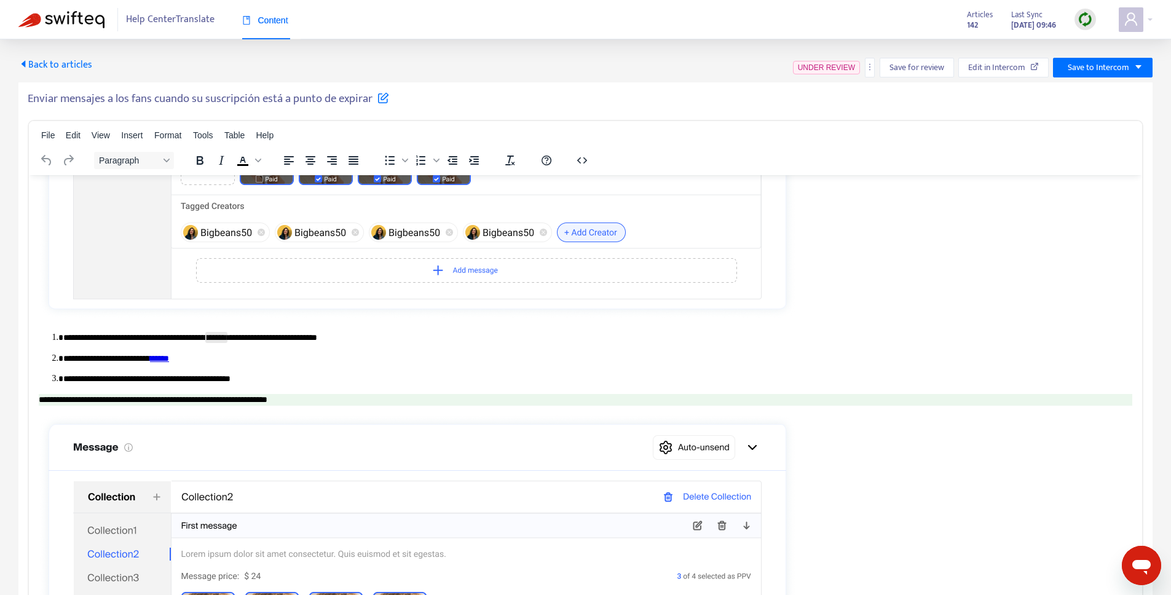
click at [169, 358] on link "******" at bounding box center [159, 357] width 19 height 9
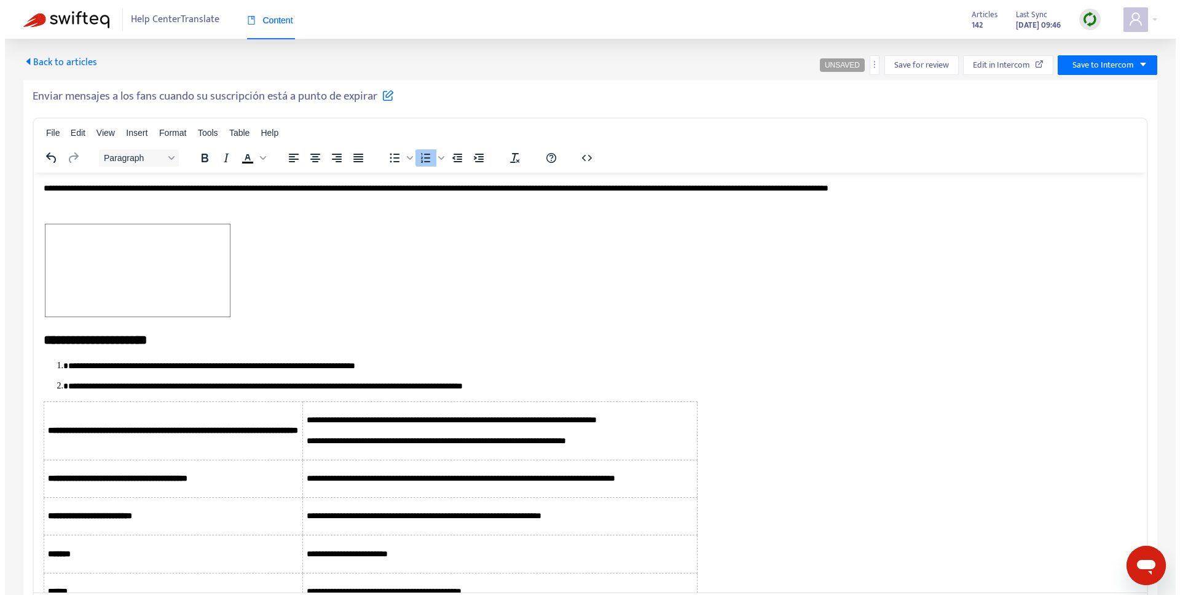
scroll to position [0, 0]
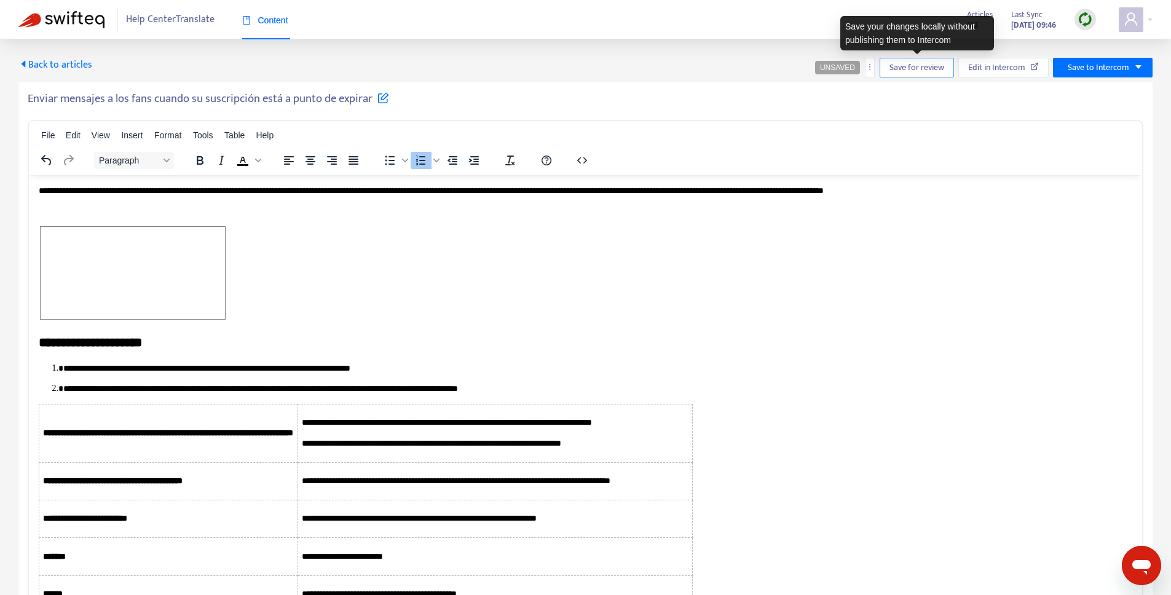
click at [919, 71] on span "Save for review" at bounding box center [917, 68] width 55 height 14
click at [891, 60] on button "Save for review" at bounding box center [922, 68] width 74 height 20
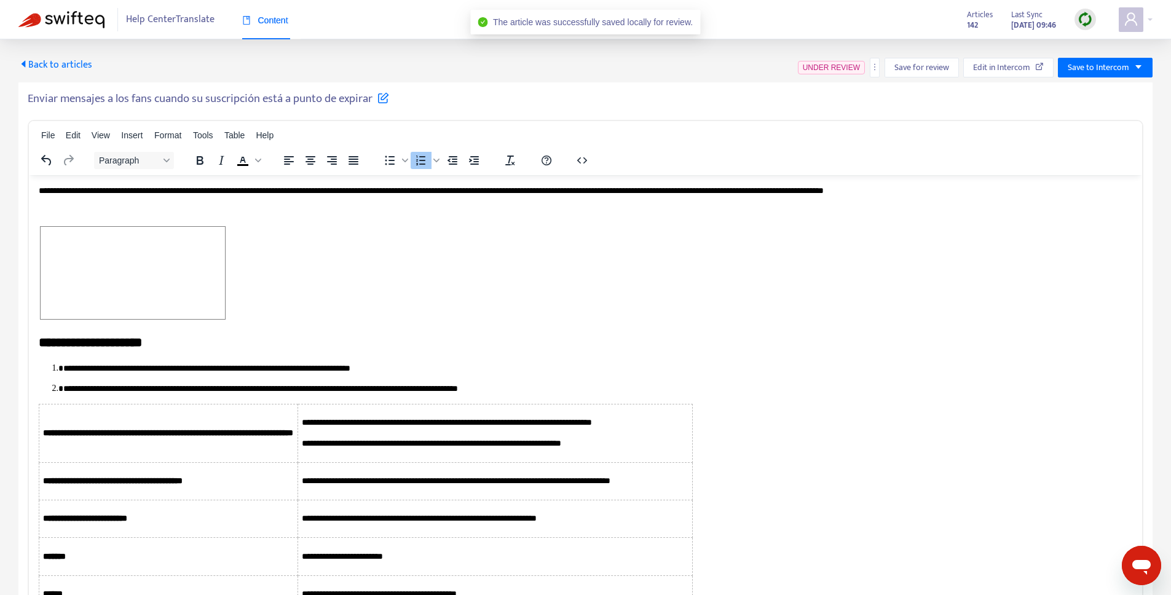
click at [46, 65] on span "Back to articles" at bounding box center [55, 65] width 74 height 17
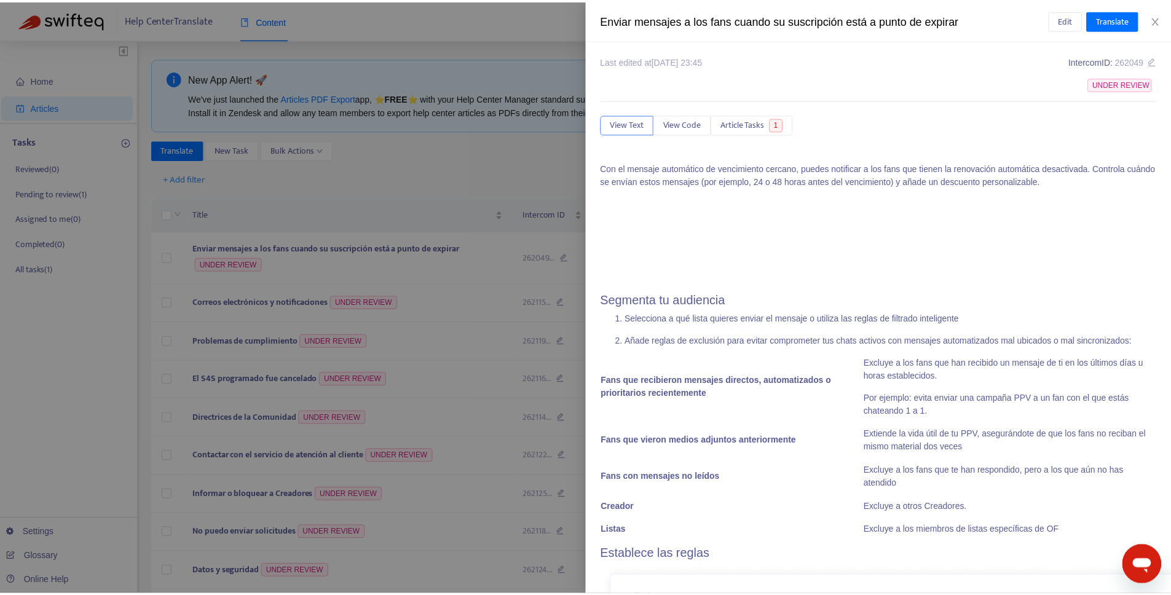
scroll to position [264, 0]
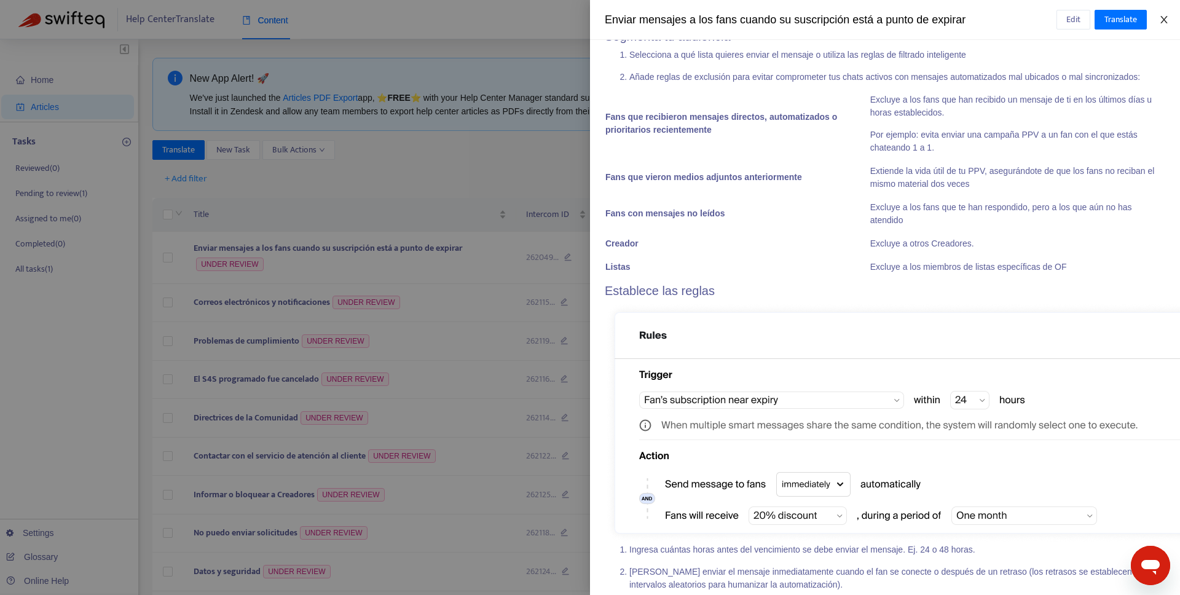
drag, startPoint x: 1164, startPoint y: 14, endPoint x: 1148, endPoint y: 31, distance: 23.0
click at [1164, 15] on icon "close" at bounding box center [1164, 20] width 10 height 10
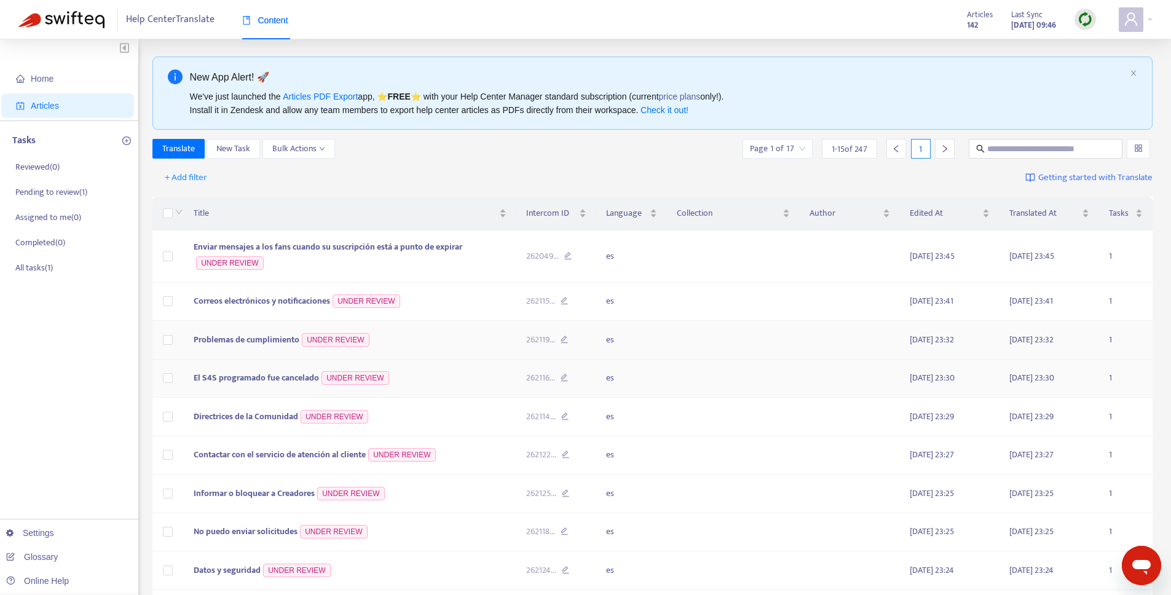
scroll to position [296, 0]
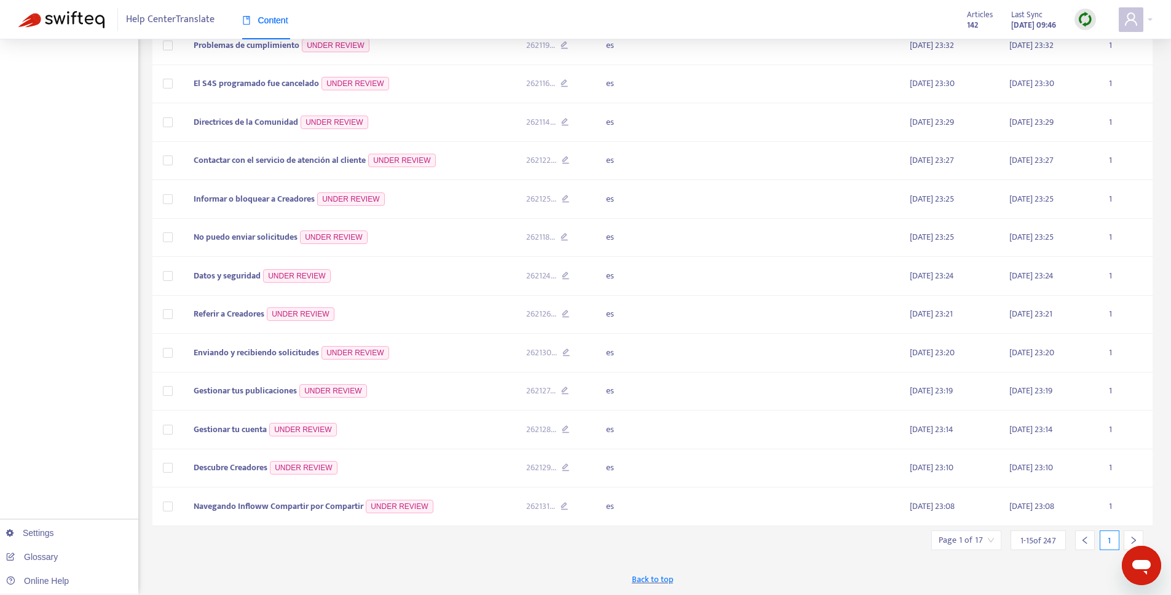
click at [972, 540] on input "search" at bounding box center [966, 540] width 55 height 18
click at [1098, 472] on input "text" at bounding box center [1103, 477] width 92 height 20
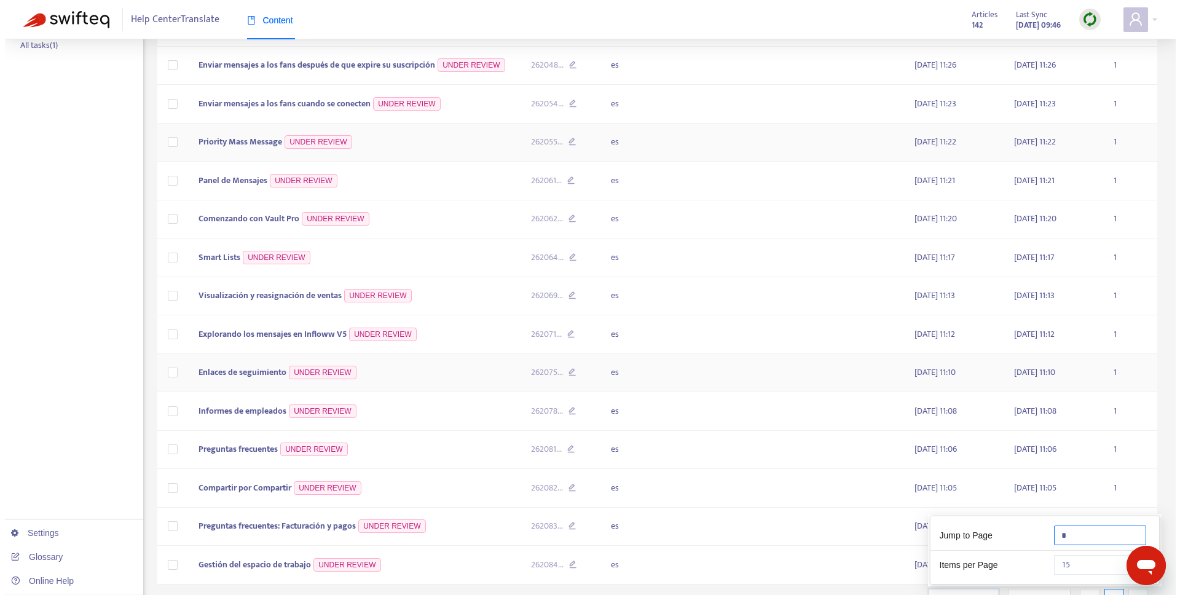
scroll to position [282, 0]
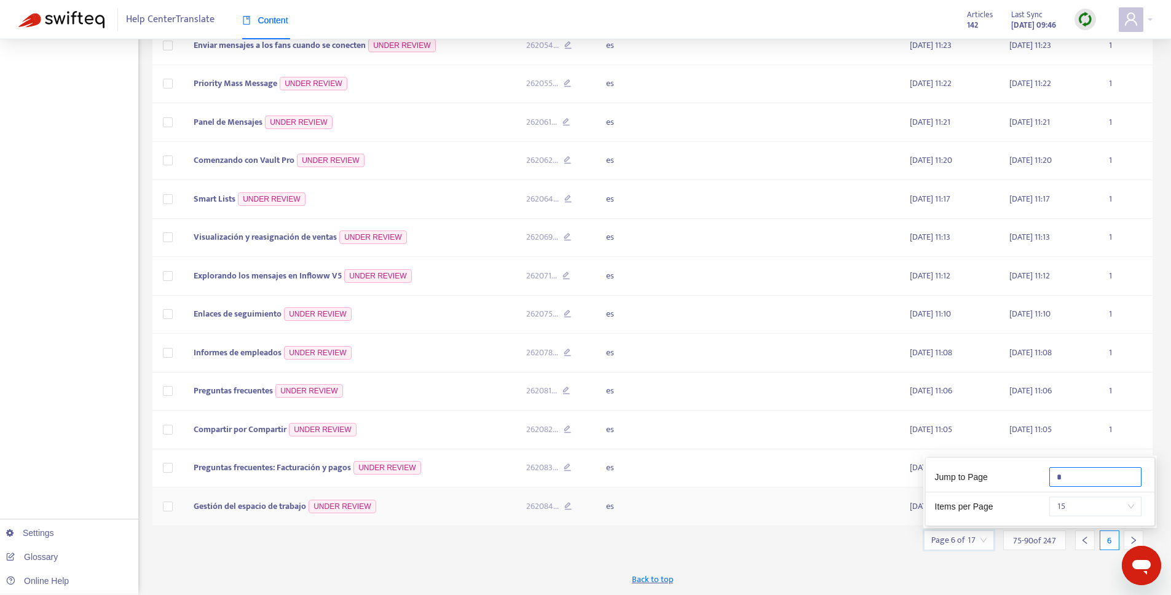
type input "*"
click at [224, 509] on span "Gestión del espacio de trabajo" at bounding box center [250, 506] width 113 height 14
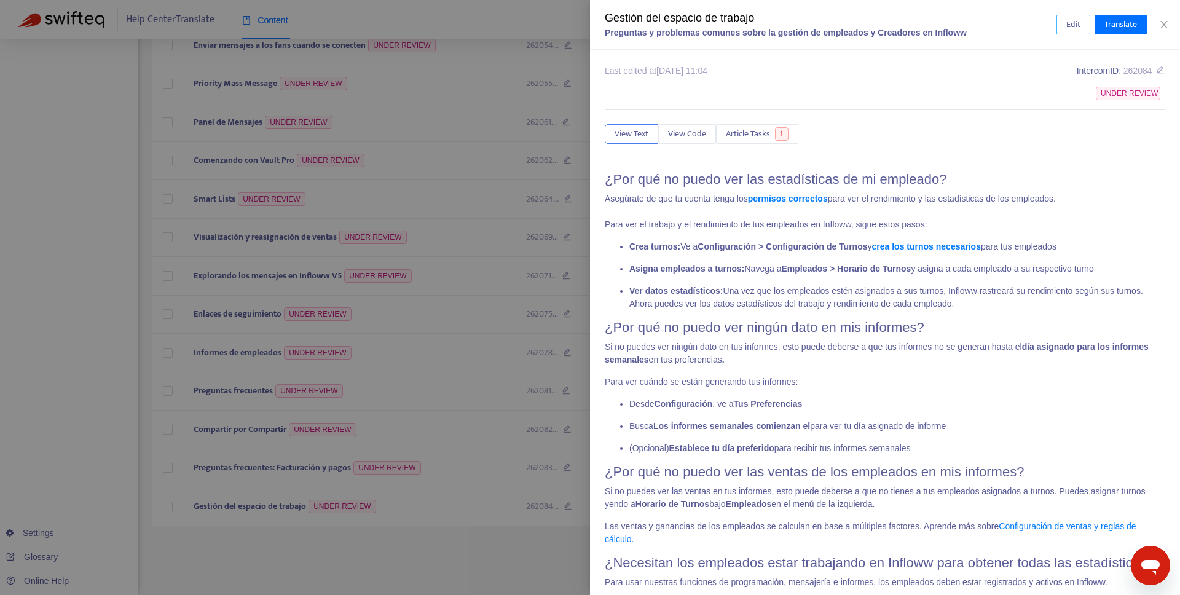
click at [1068, 19] on span "Edit" at bounding box center [1074, 25] width 14 height 14
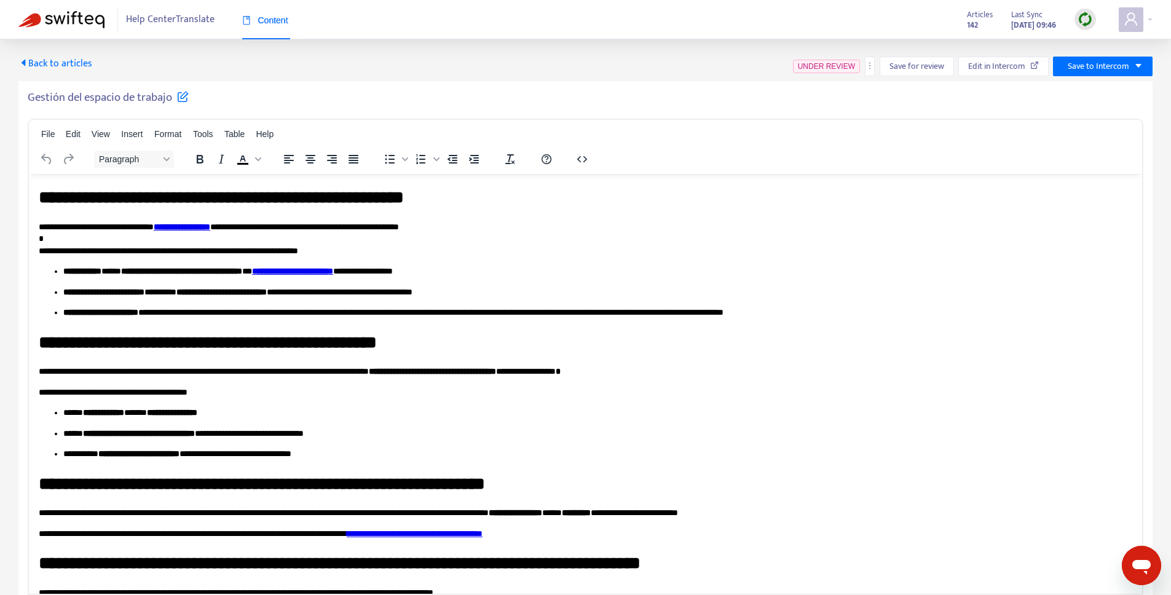
scroll to position [0, 0]
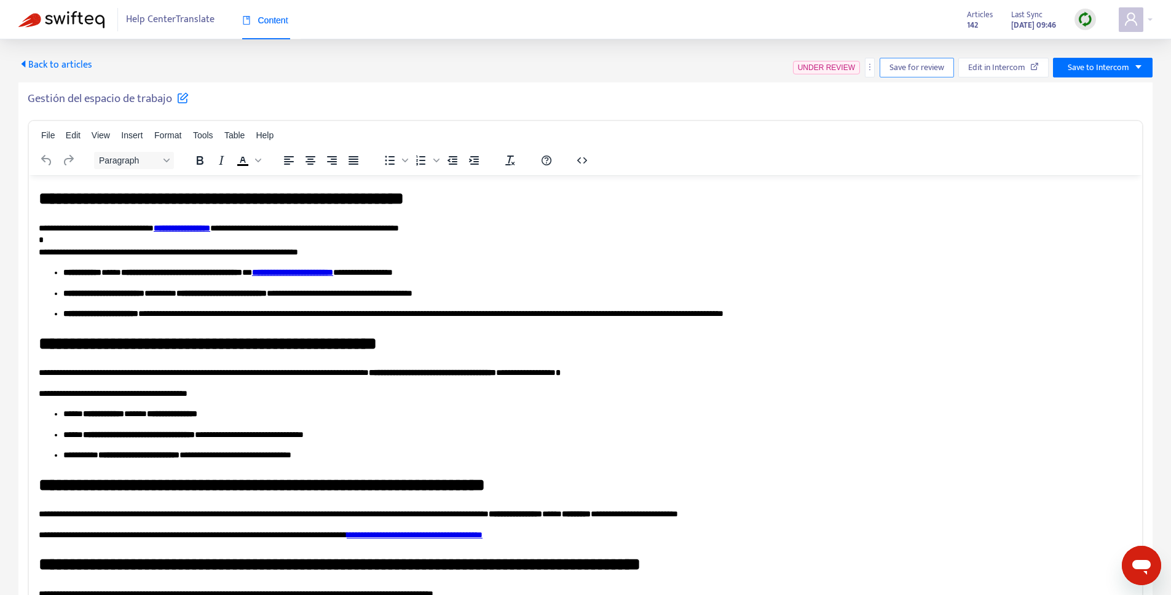
click at [901, 73] on span "Save for review" at bounding box center [917, 68] width 55 height 14
click at [918, 72] on span "Save for review" at bounding box center [921, 68] width 55 height 14
click at [26, 67] on icon "caret-left" at bounding box center [23, 64] width 10 height 10
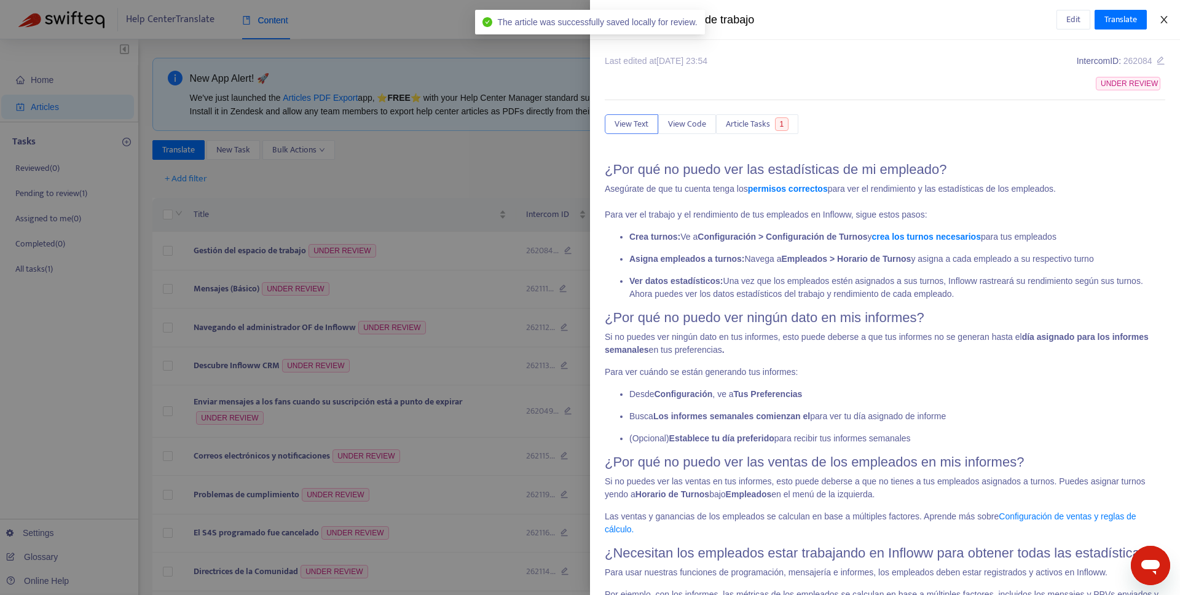
drag, startPoint x: 1163, startPoint y: 18, endPoint x: 1149, endPoint y: 30, distance: 17.9
click at [1163, 18] on icon "close" at bounding box center [1164, 19] width 7 height 7
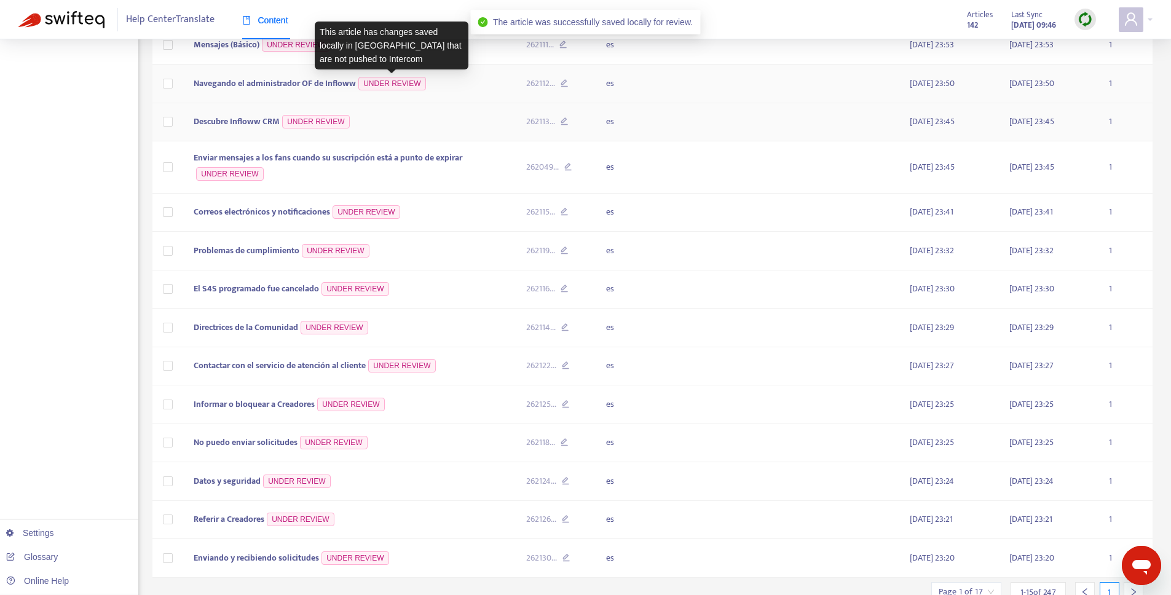
scroll to position [296, 0]
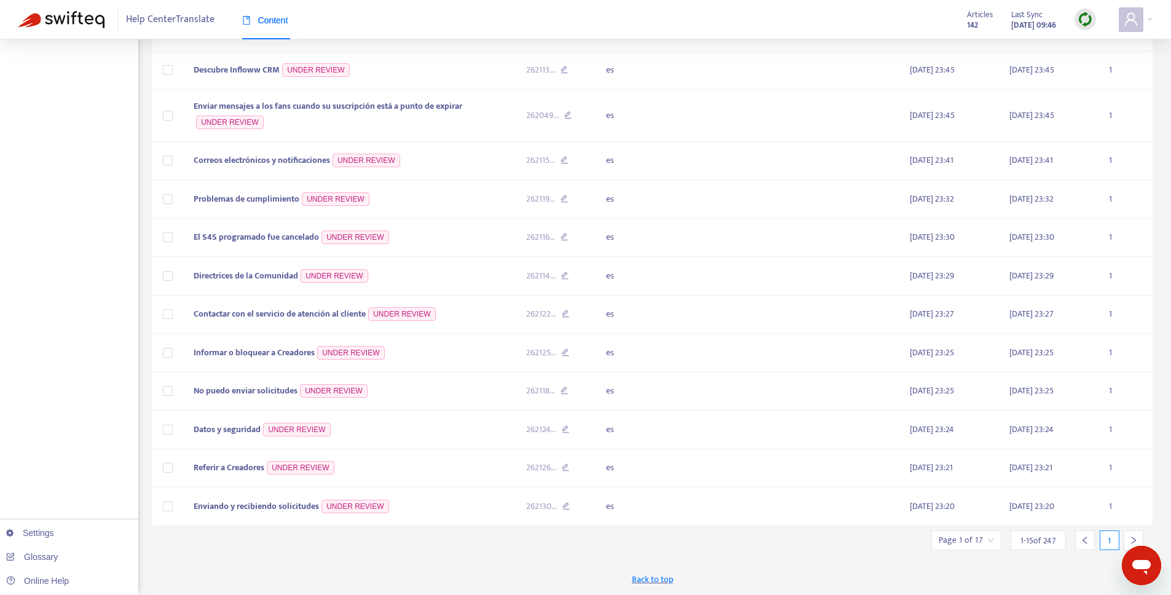
click at [970, 540] on input "search" at bounding box center [966, 540] width 55 height 18
click at [1090, 481] on input "text" at bounding box center [1103, 477] width 92 height 20
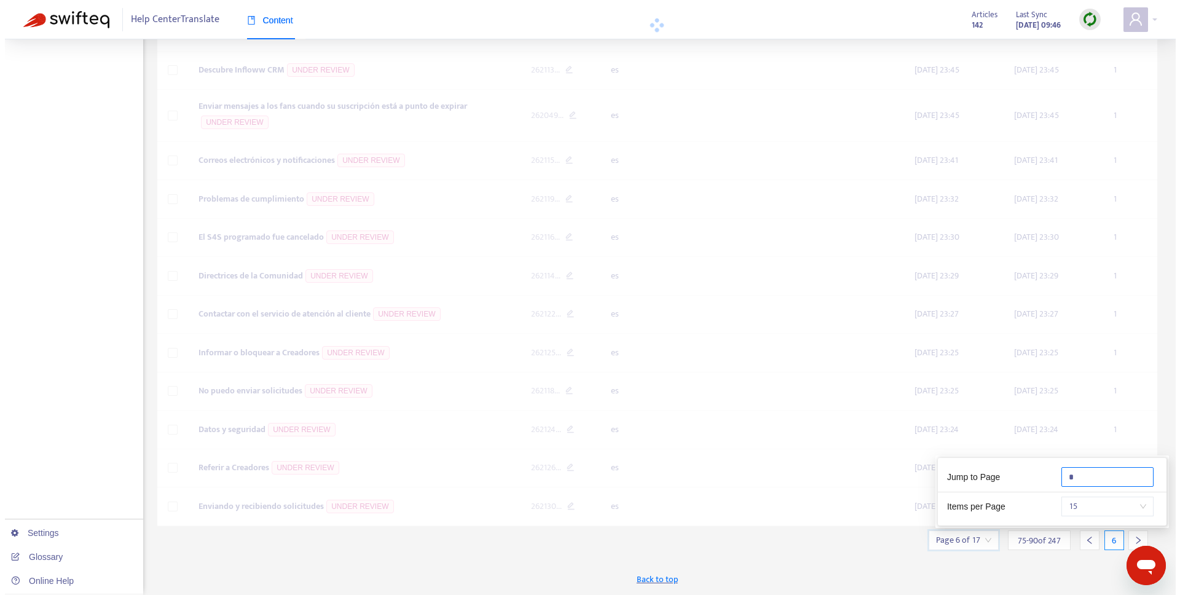
scroll to position [277, 0]
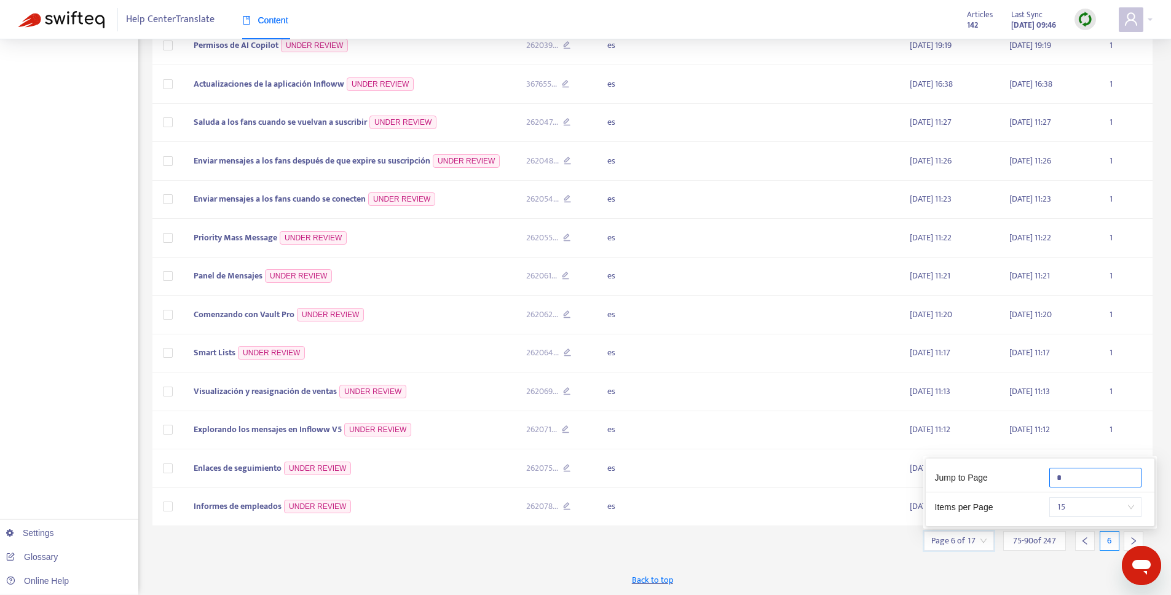
type input "*"
click at [1039, 562] on div "New App Alert! 🚀 We've just launched the Articles PDF Export app, ⭐ FREE ⭐️ wit…" at bounding box center [652, 188] width 1001 height 815
click at [229, 501] on span "Informes de empleados" at bounding box center [238, 506] width 88 height 14
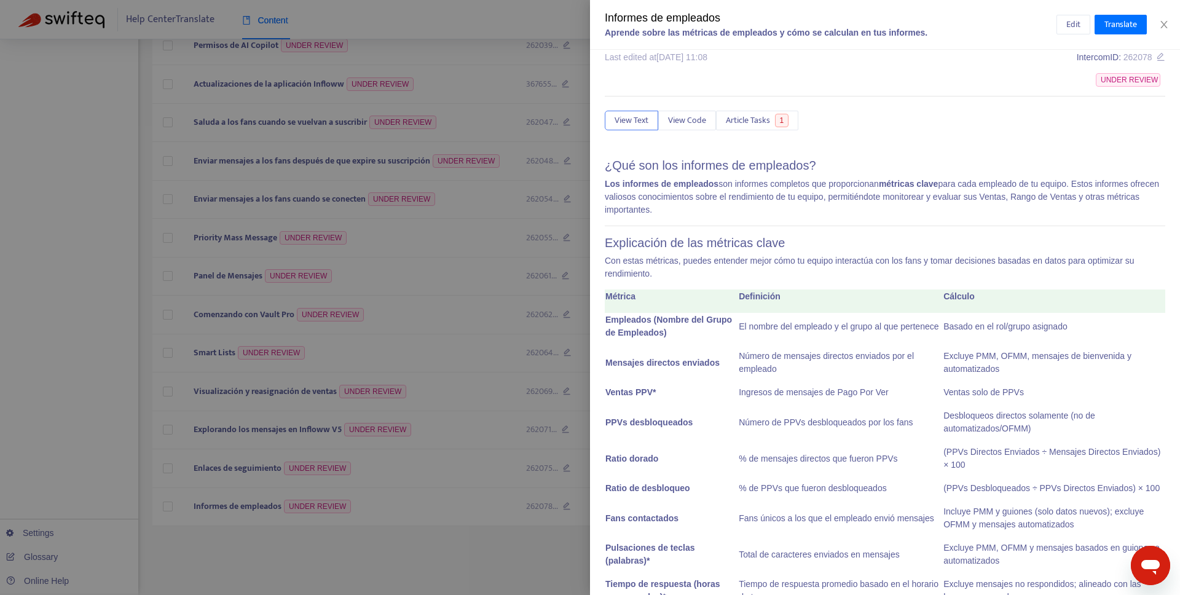
scroll to position [0, 0]
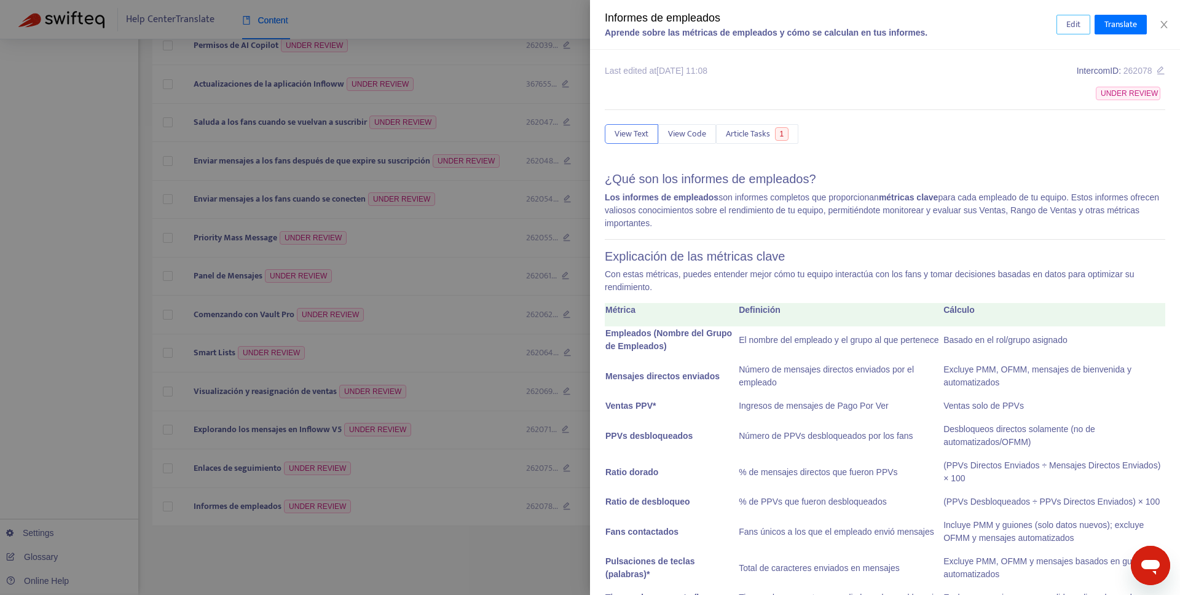
click at [1064, 30] on button "Edit" at bounding box center [1074, 25] width 34 height 20
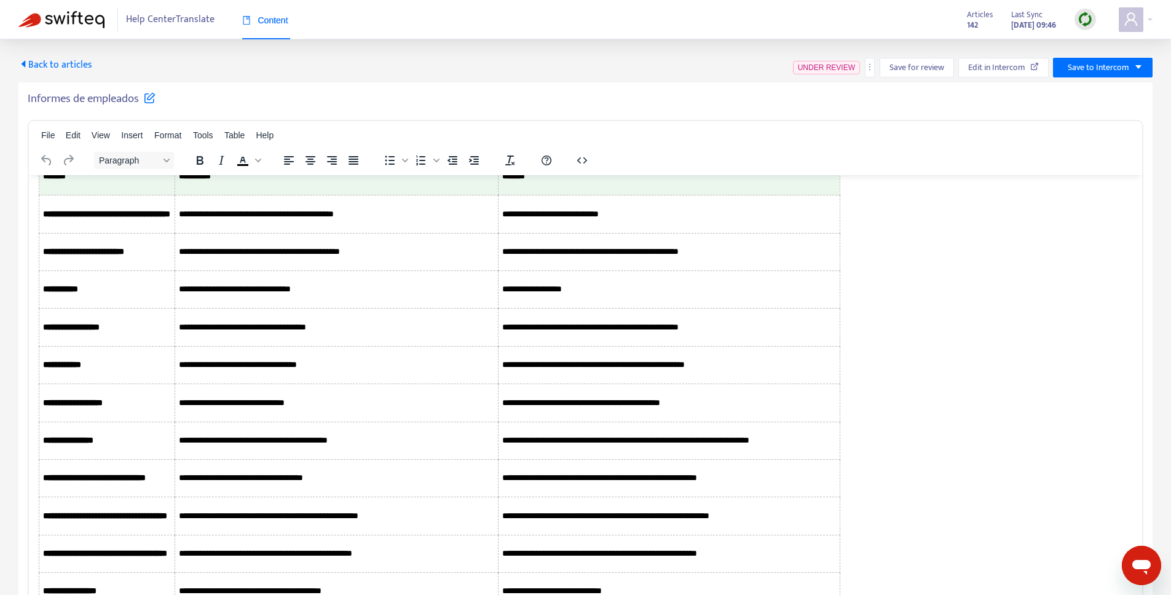
scroll to position [146, 0]
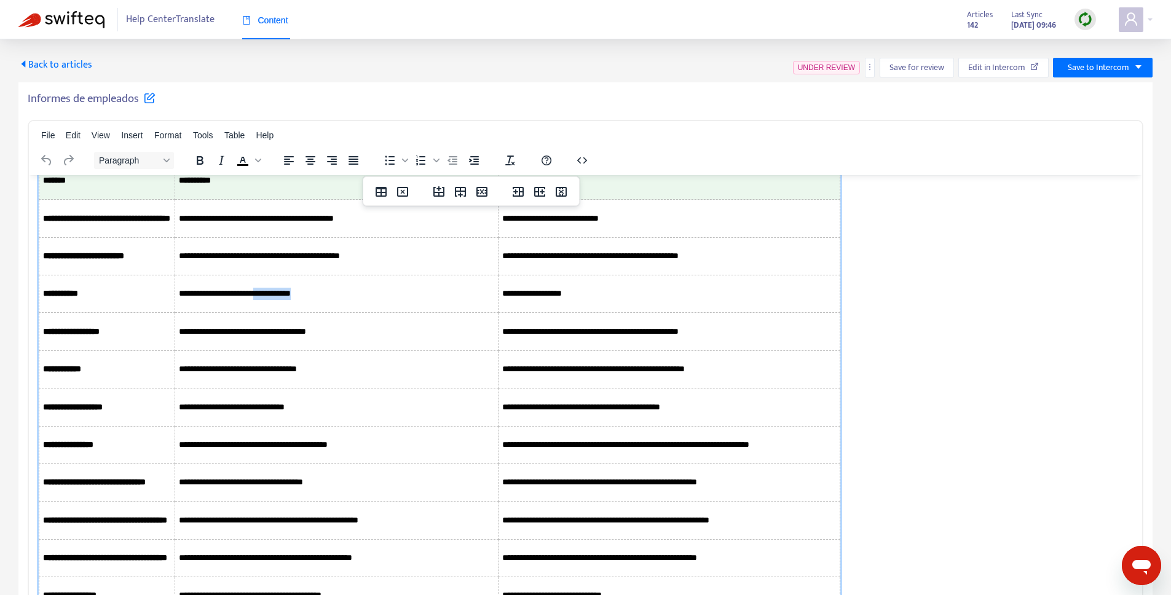
drag, startPoint x: 394, startPoint y: 294, endPoint x: 342, endPoint y: 293, distance: 52.3
click at [342, 293] on p "**********" at bounding box center [336, 293] width 315 height 12
click at [351, 301] on td "**********" at bounding box center [336, 294] width 323 height 38
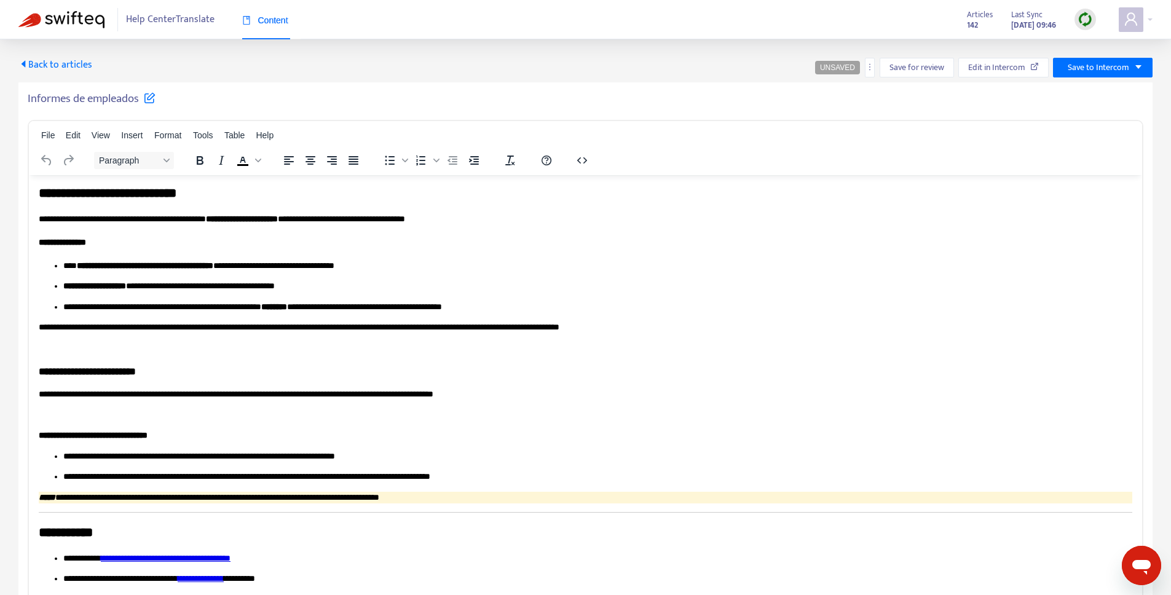
scroll to position [1408, 0]
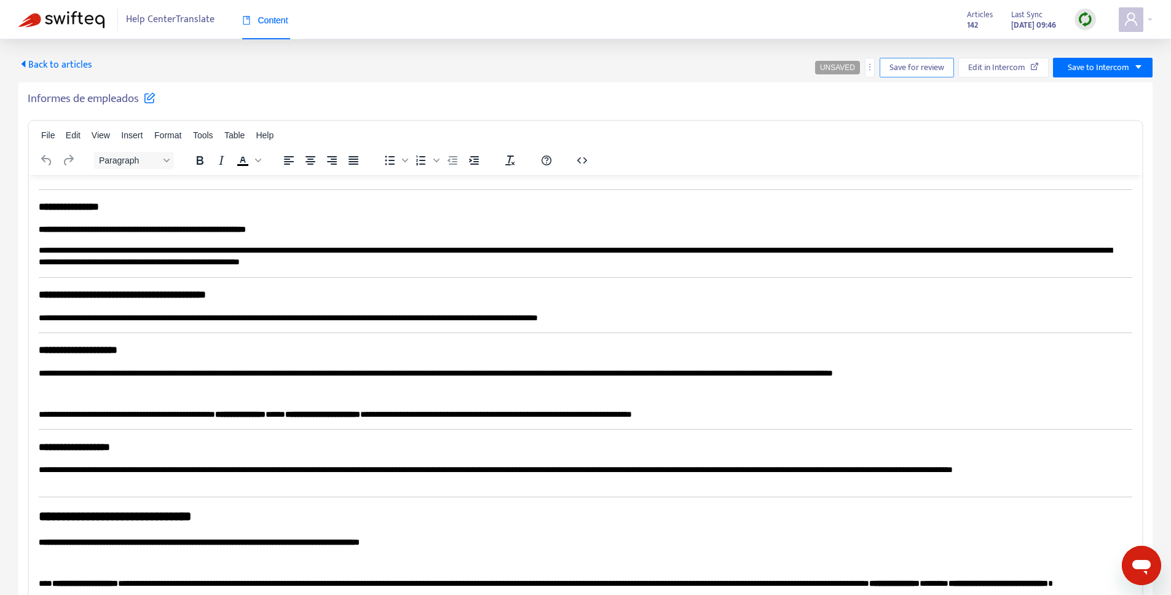
click at [906, 61] on span "Save for review" at bounding box center [917, 68] width 55 height 14
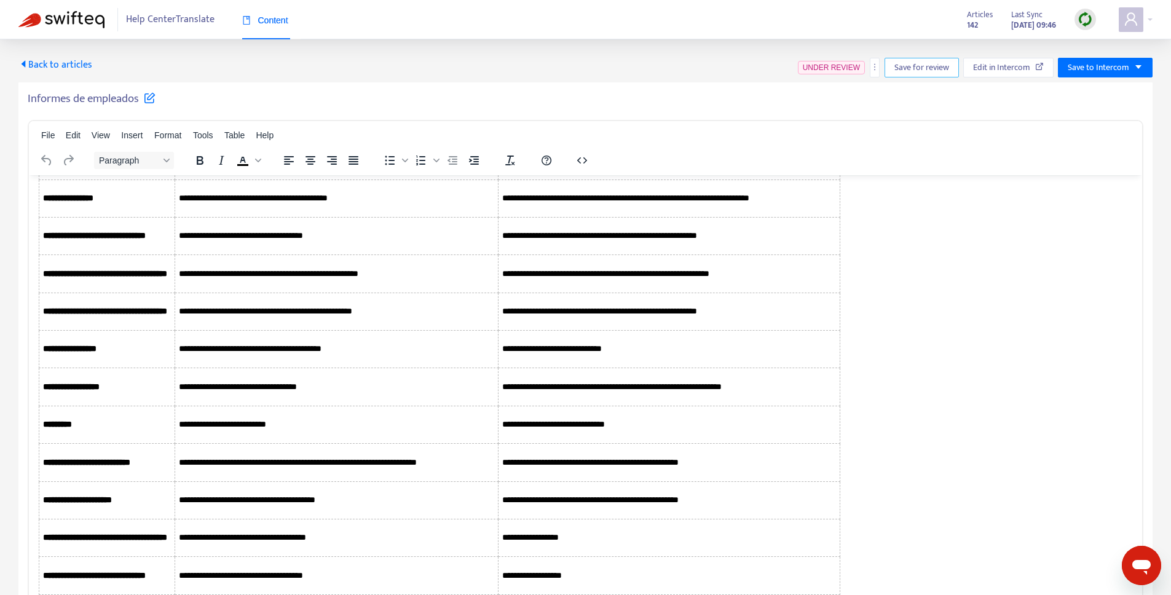
scroll to position [0, 0]
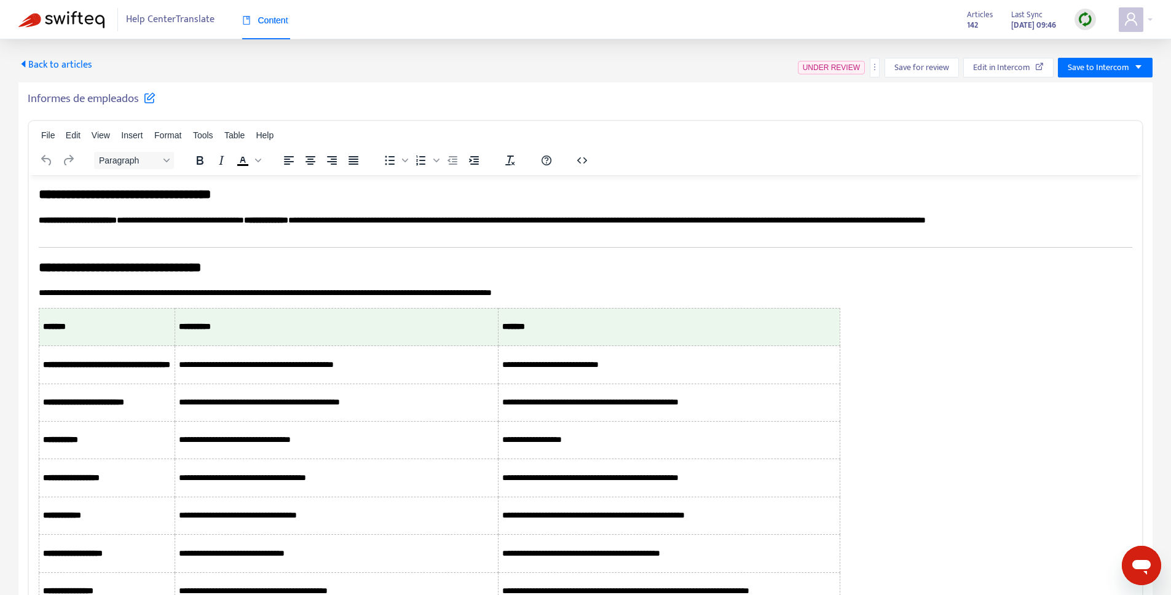
click at [83, 65] on span "Back to articles" at bounding box center [55, 65] width 74 height 17
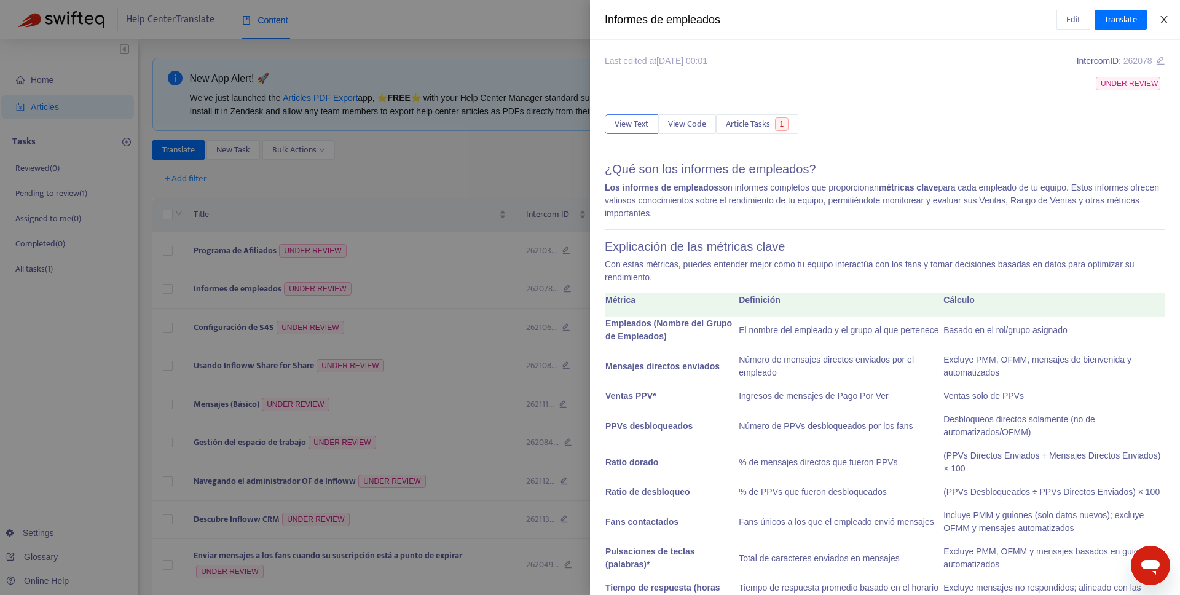
drag, startPoint x: 1160, startPoint y: 19, endPoint x: 1016, endPoint y: 93, distance: 161.7
click at [1160, 19] on icon "close" at bounding box center [1164, 20] width 10 height 10
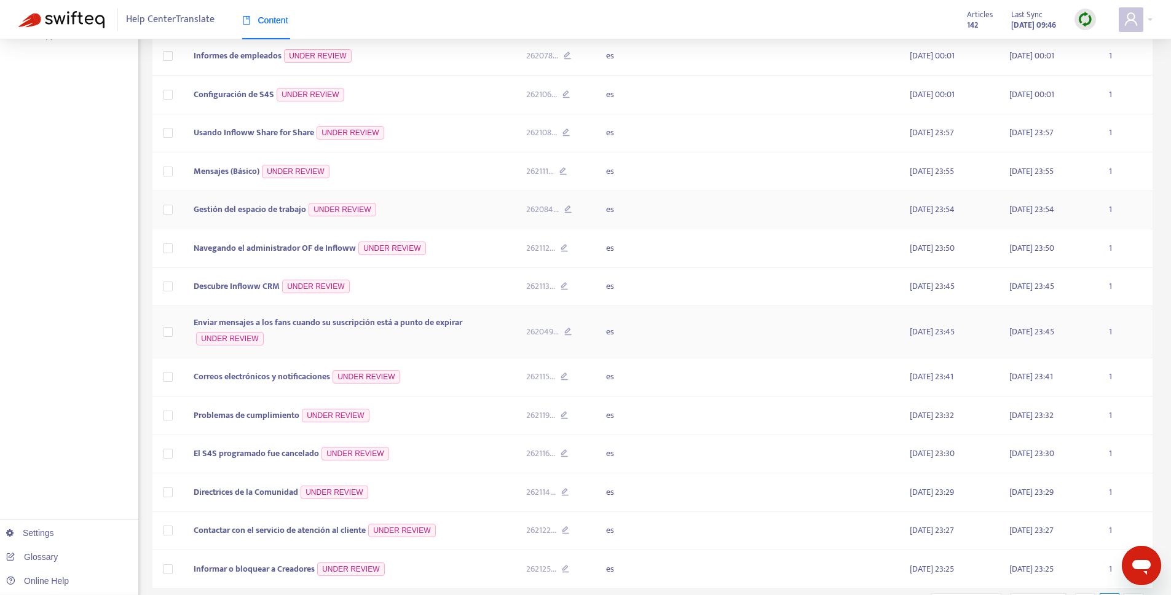
scroll to position [296, 0]
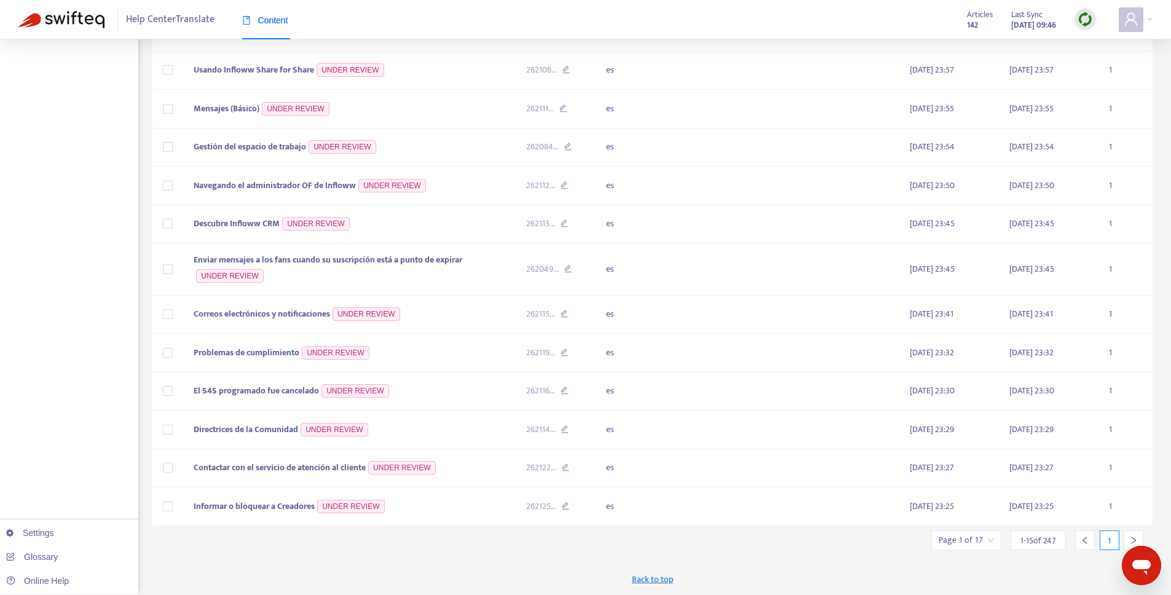
click at [985, 542] on input "search" at bounding box center [966, 540] width 55 height 18
click at [1079, 476] on input "text" at bounding box center [1103, 477] width 92 height 20
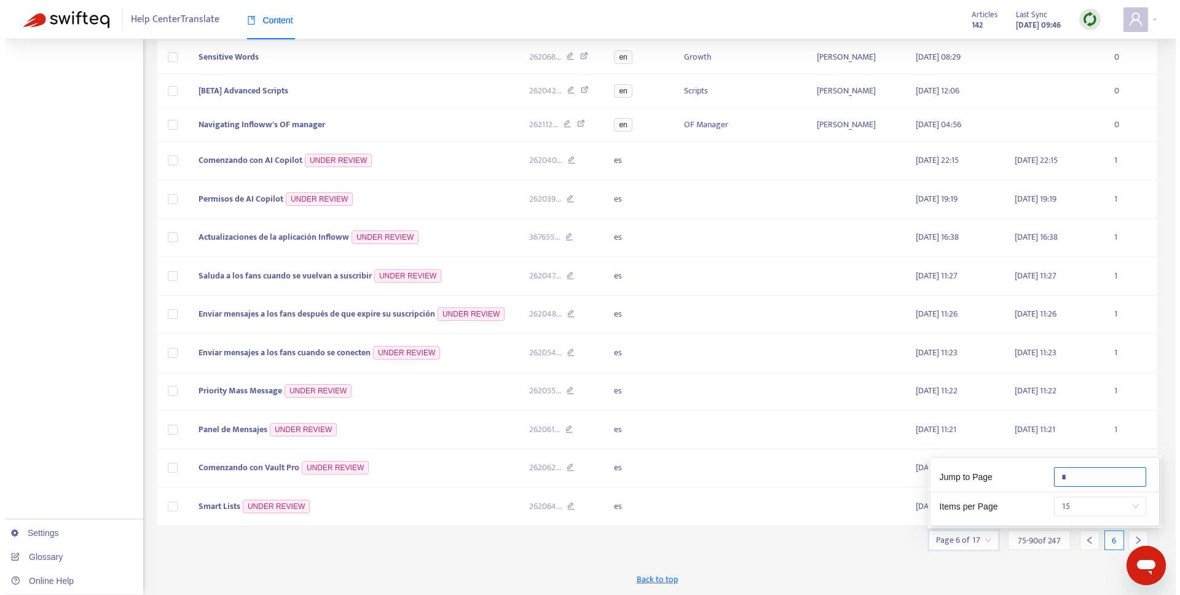
scroll to position [264, 0]
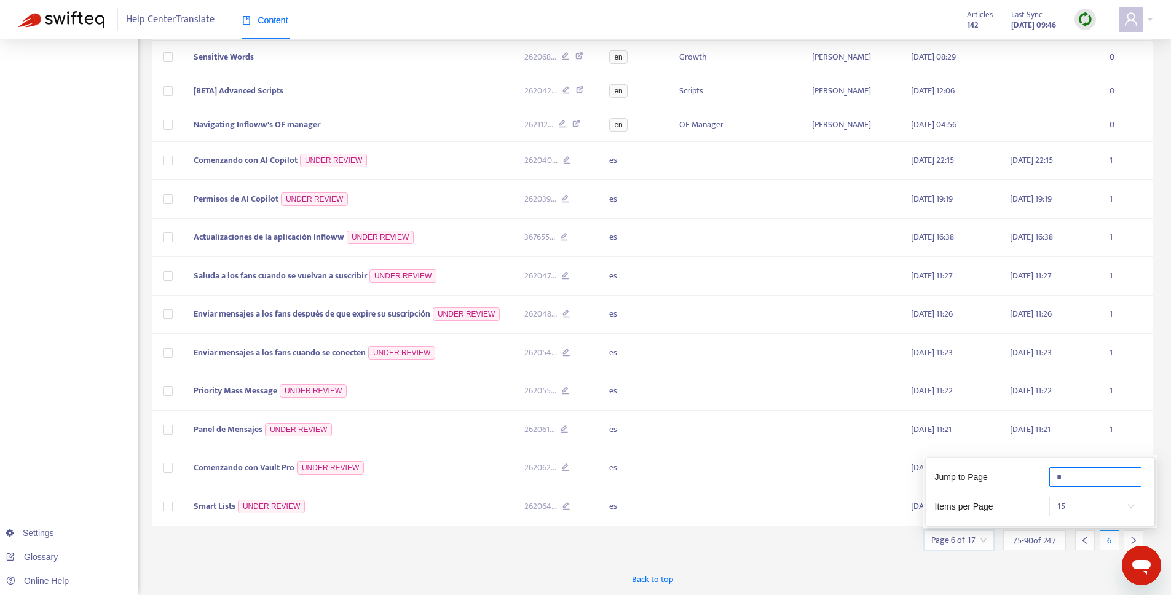
type input "*"
click at [445, 551] on div "New App Alert! 🚀 We've just launched the Articles PDF Export app, ⭐ FREE ⭐️ wit…" at bounding box center [652, 194] width 1001 height 801
click at [230, 469] on span "Comenzando con Vault Pro" at bounding box center [244, 467] width 101 height 14
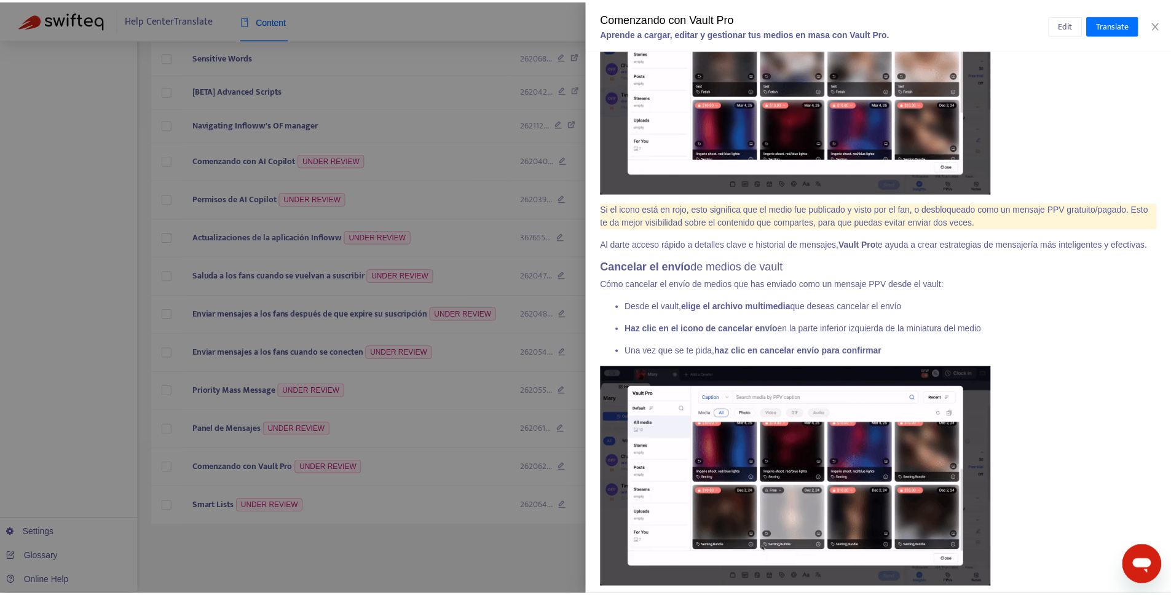
scroll to position [5363, 0]
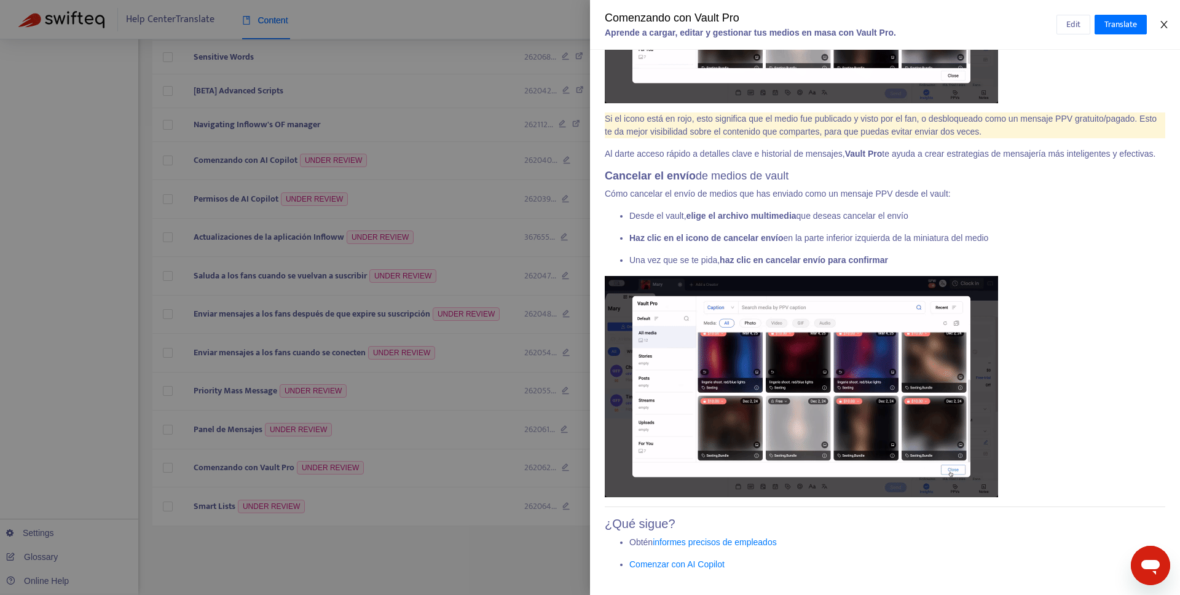
click at [1169, 23] on button "Close" at bounding box center [1164, 25] width 17 height 12
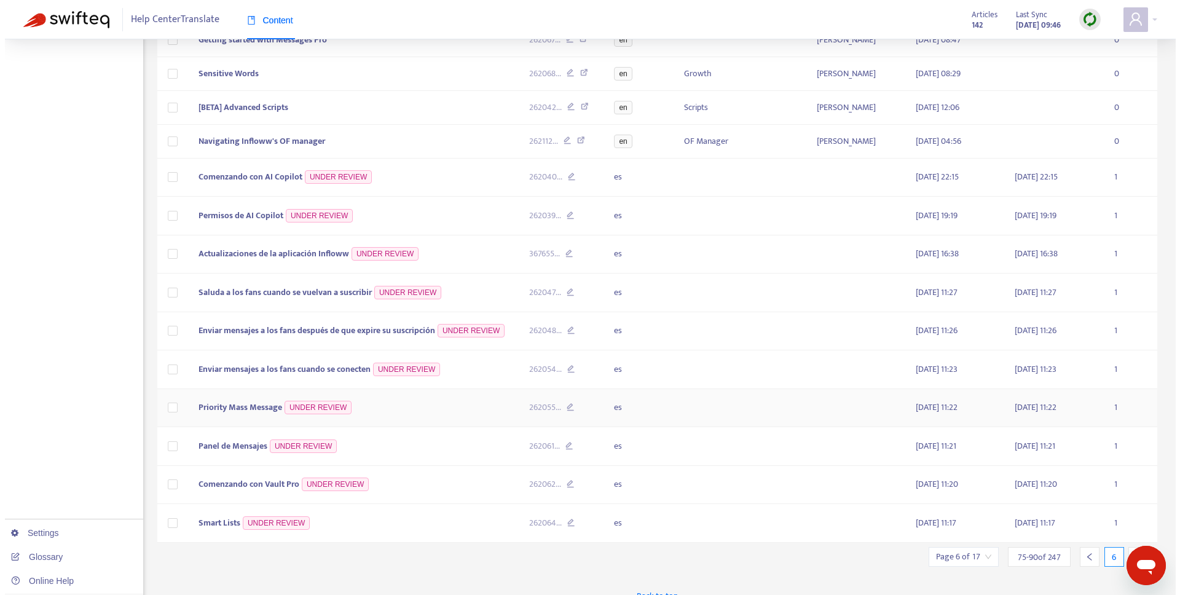
scroll to position [243, 0]
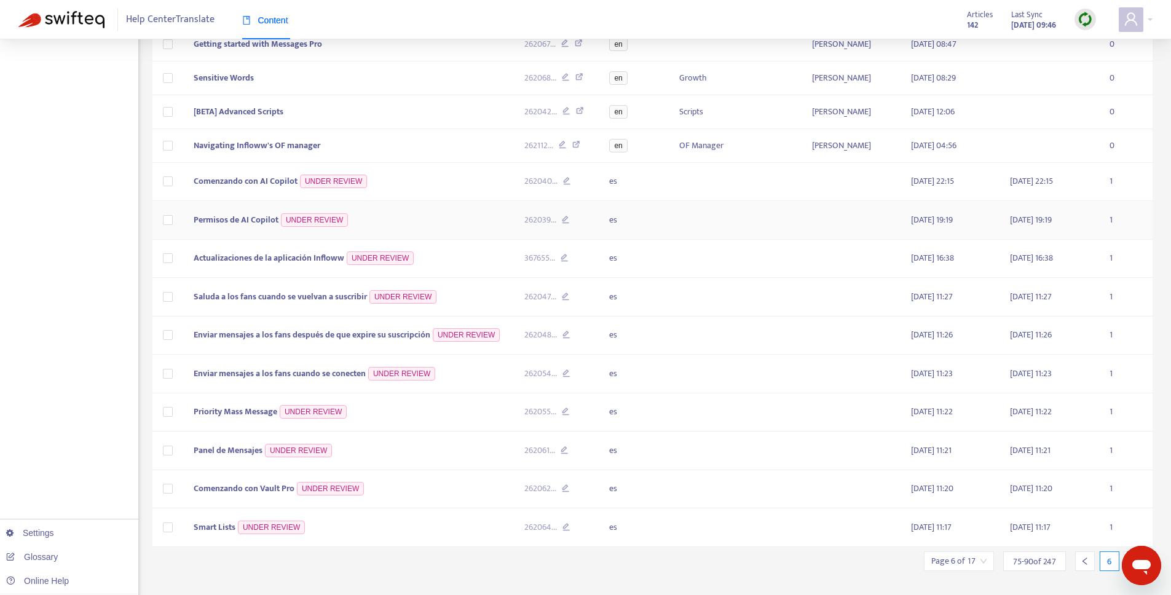
click at [220, 224] on span "Permisos de AI Copilot" at bounding box center [236, 220] width 85 height 14
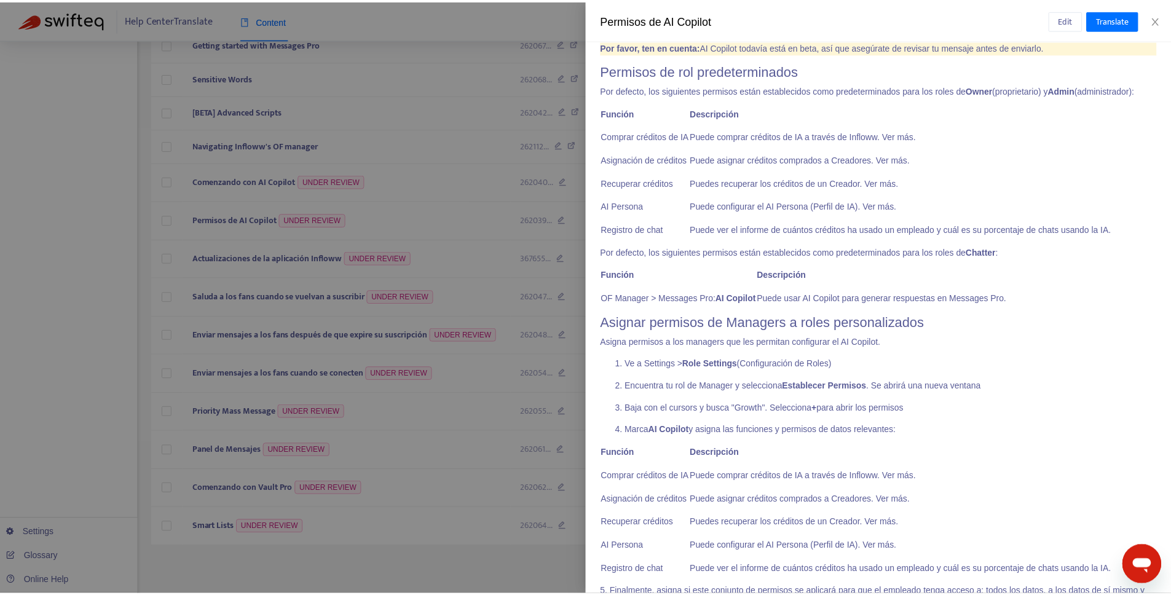
scroll to position [0, 0]
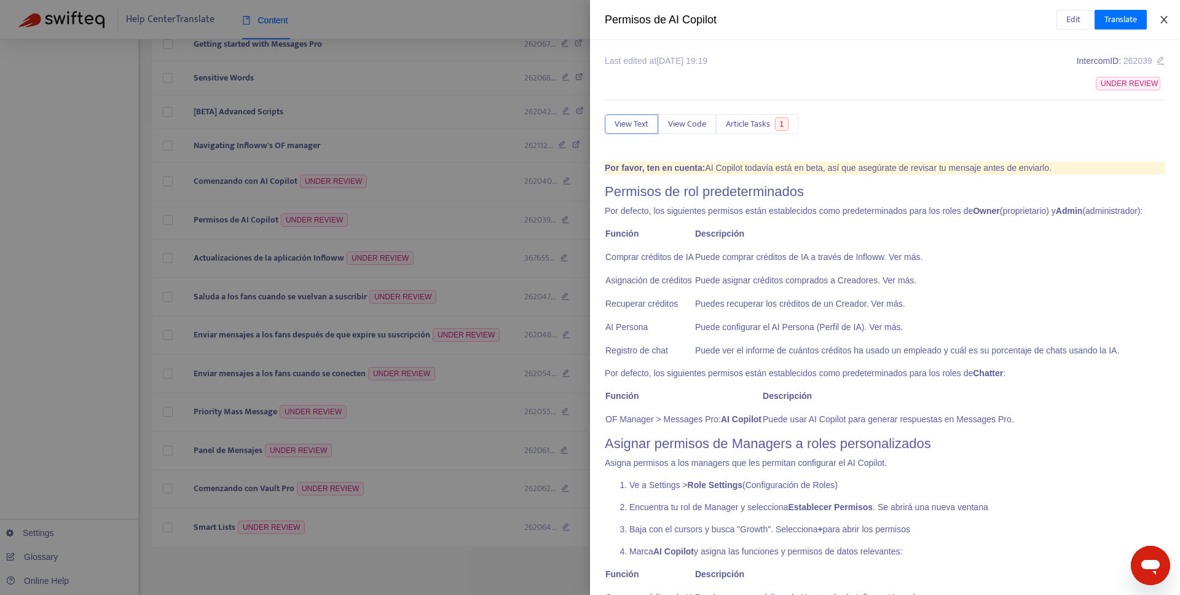
click at [1166, 20] on icon "close" at bounding box center [1164, 20] width 10 height 10
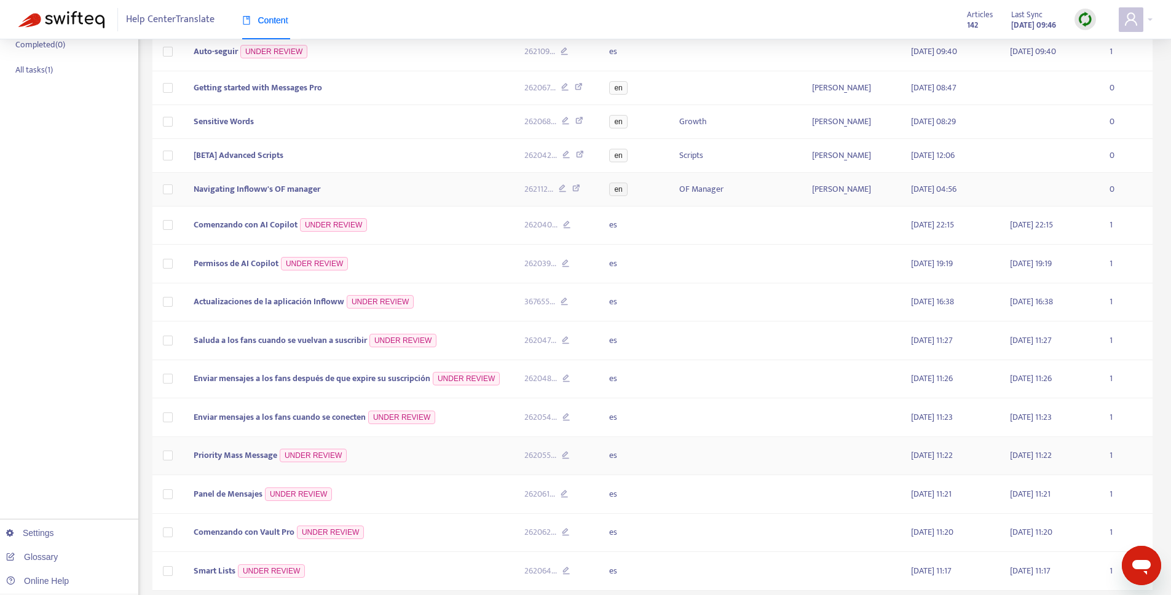
scroll to position [264, 0]
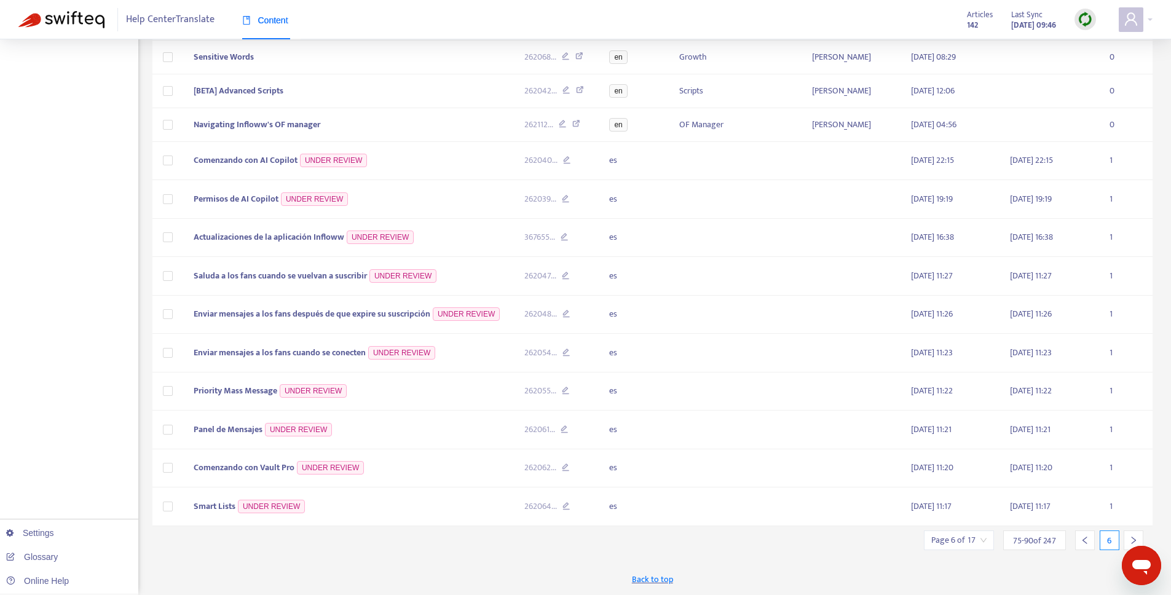
click at [1132, 536] on icon "right" at bounding box center [1133, 540] width 9 height 9
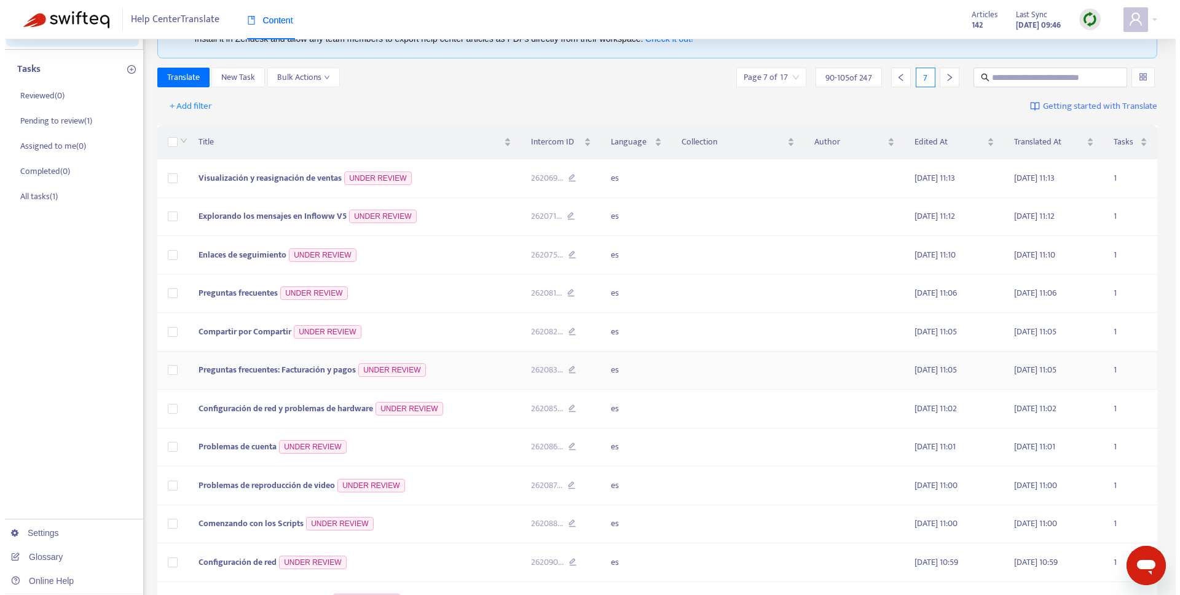
scroll to position [135, 0]
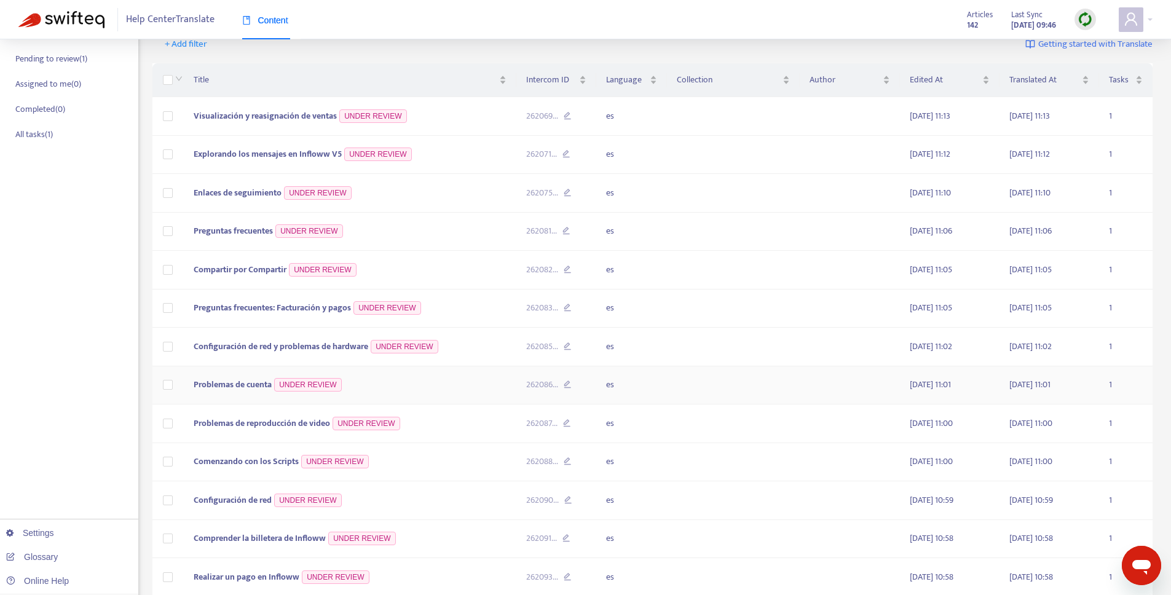
click at [238, 384] on span "Problemas de cuenta" at bounding box center [233, 384] width 78 height 14
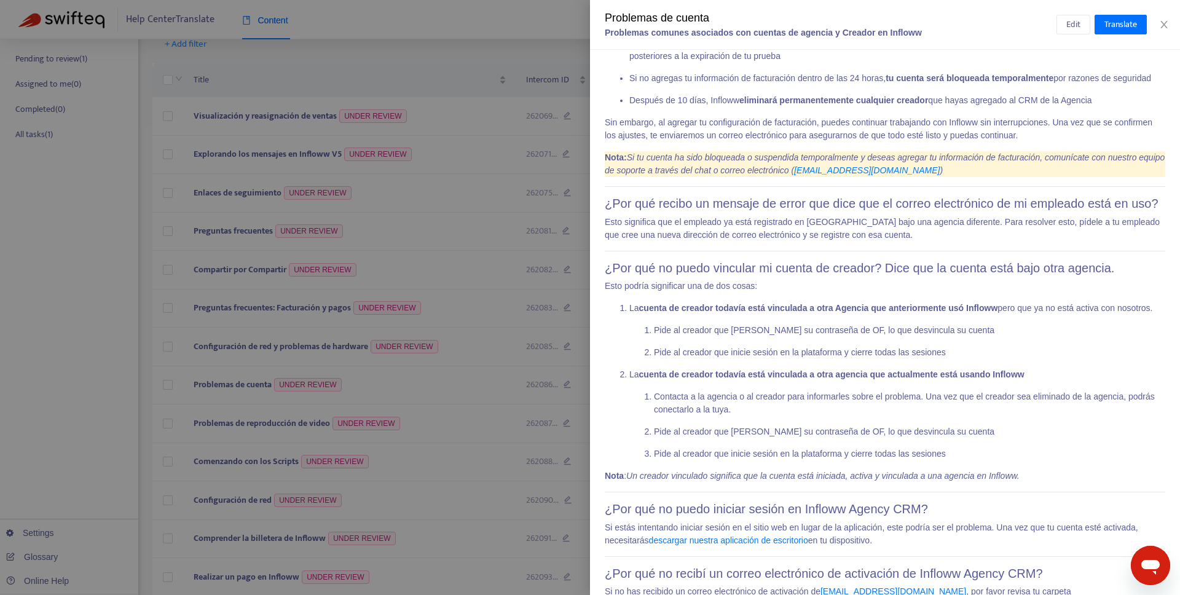
scroll to position [0, 0]
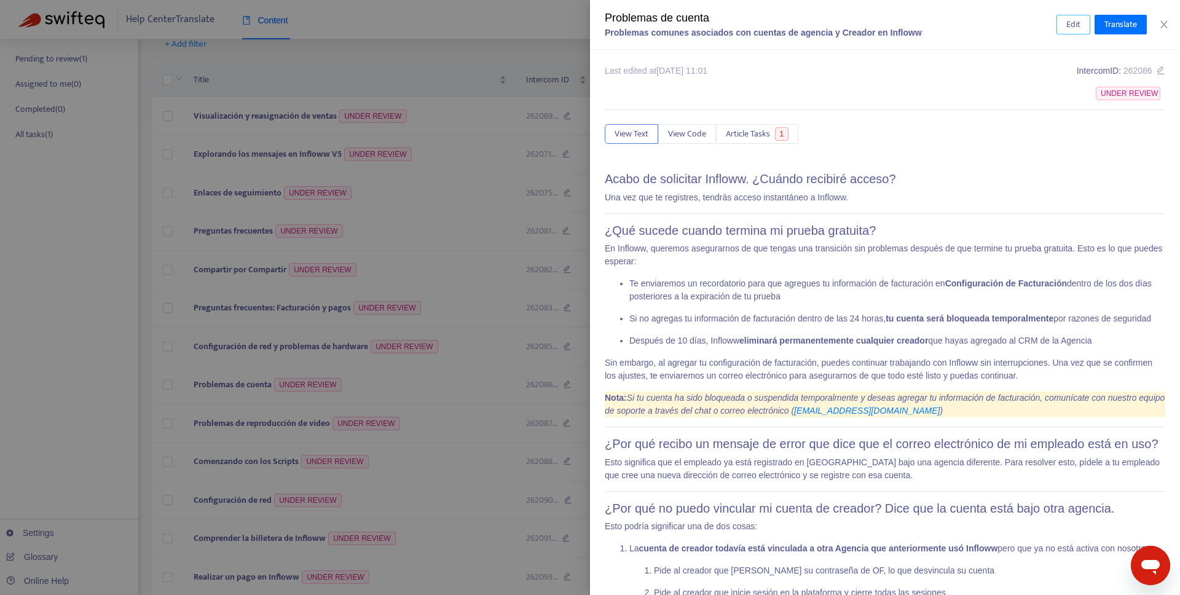
click at [1073, 22] on span "Edit" at bounding box center [1074, 25] width 14 height 14
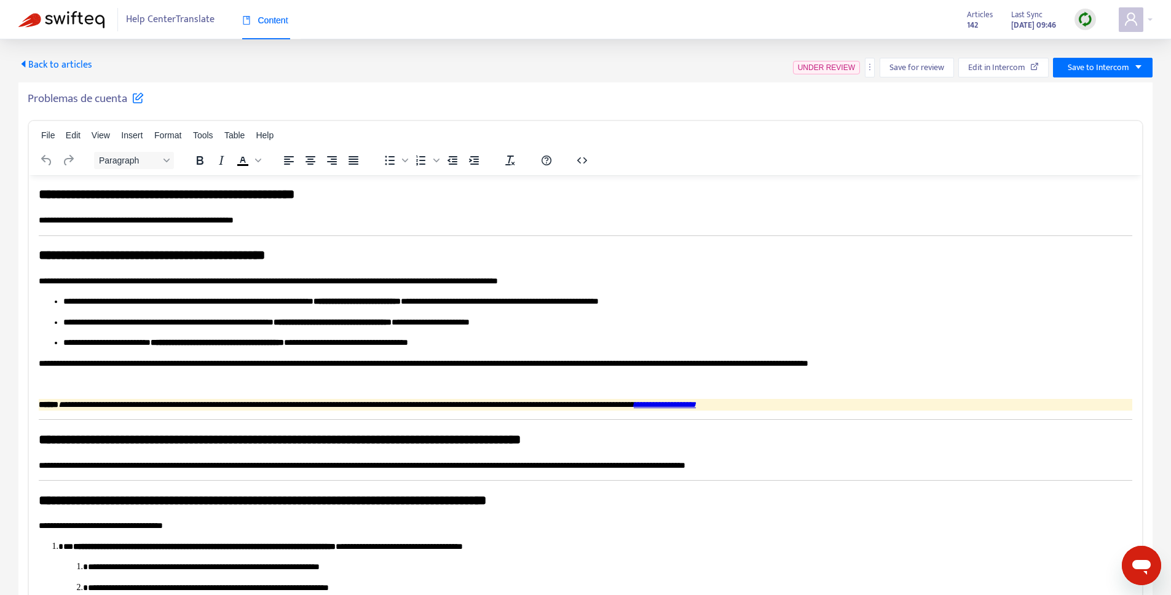
click at [148, 102] on div "Problemas de cuenta" at bounding box center [586, 101] width 1116 height 19
click at [140, 99] on icon at bounding box center [138, 98] width 12 height 12
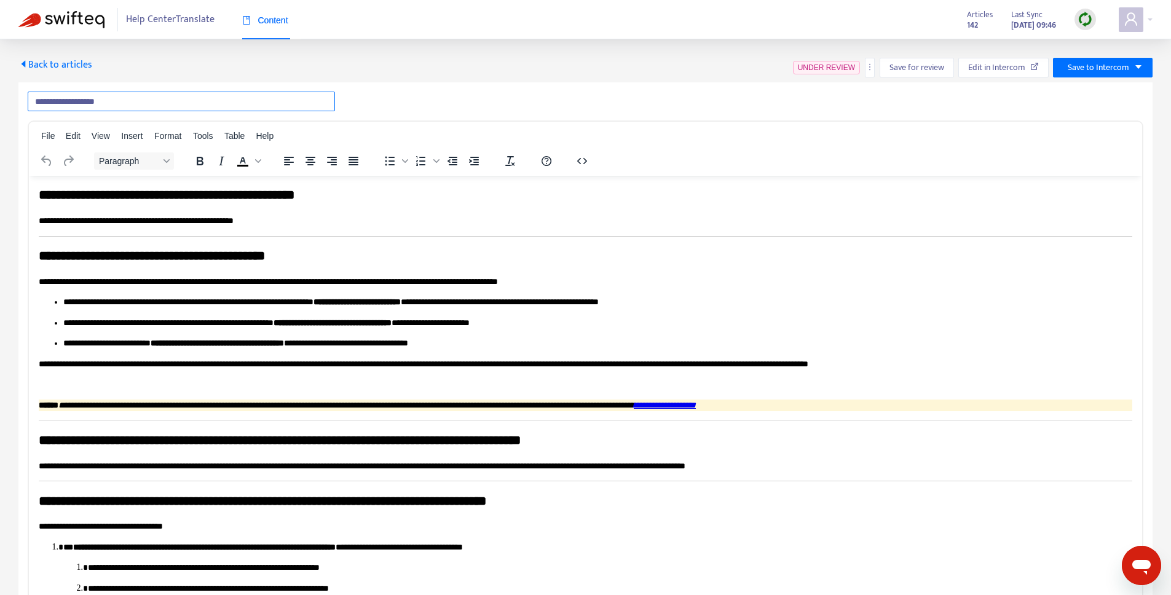
click at [91, 104] on input "**********" at bounding box center [181, 102] width 307 height 20
type input "**********"
click at [458, 98] on div "**********" at bounding box center [586, 102] width 1116 height 20
click at [240, 107] on input "**********" at bounding box center [181, 102] width 307 height 20
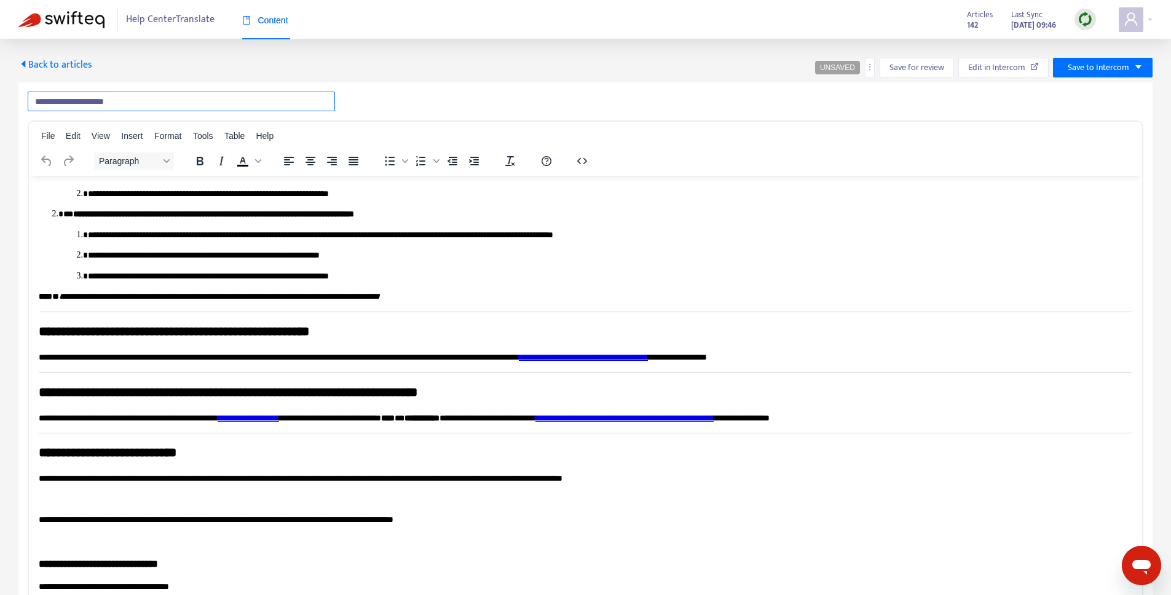
scroll to position [424, 0]
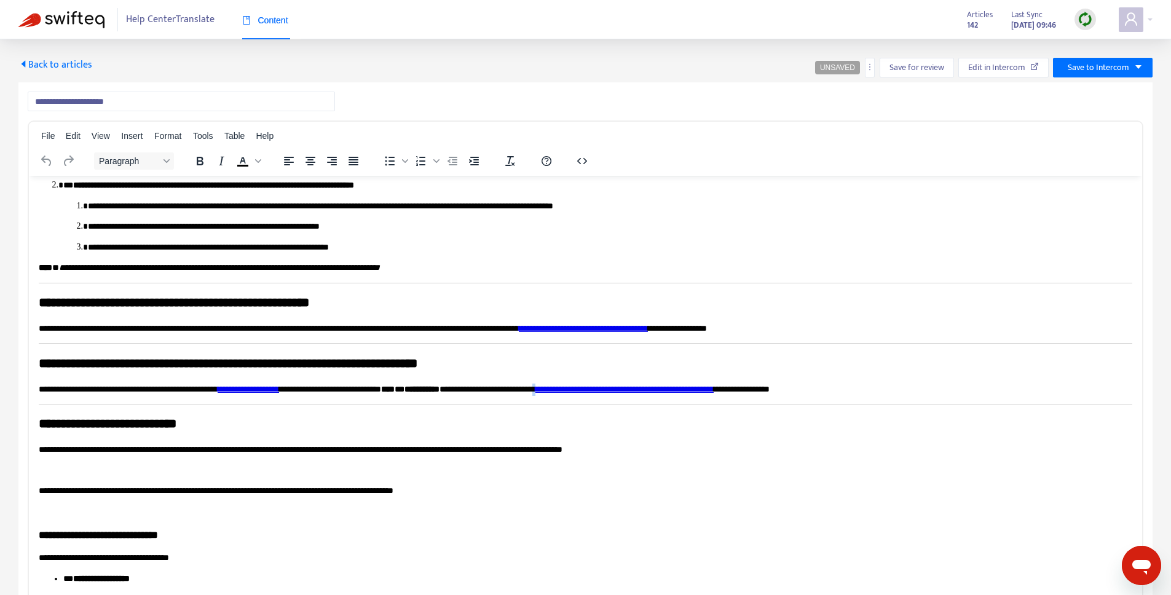
click at [662, 389] on p "**********" at bounding box center [581, 389] width 1084 height 12
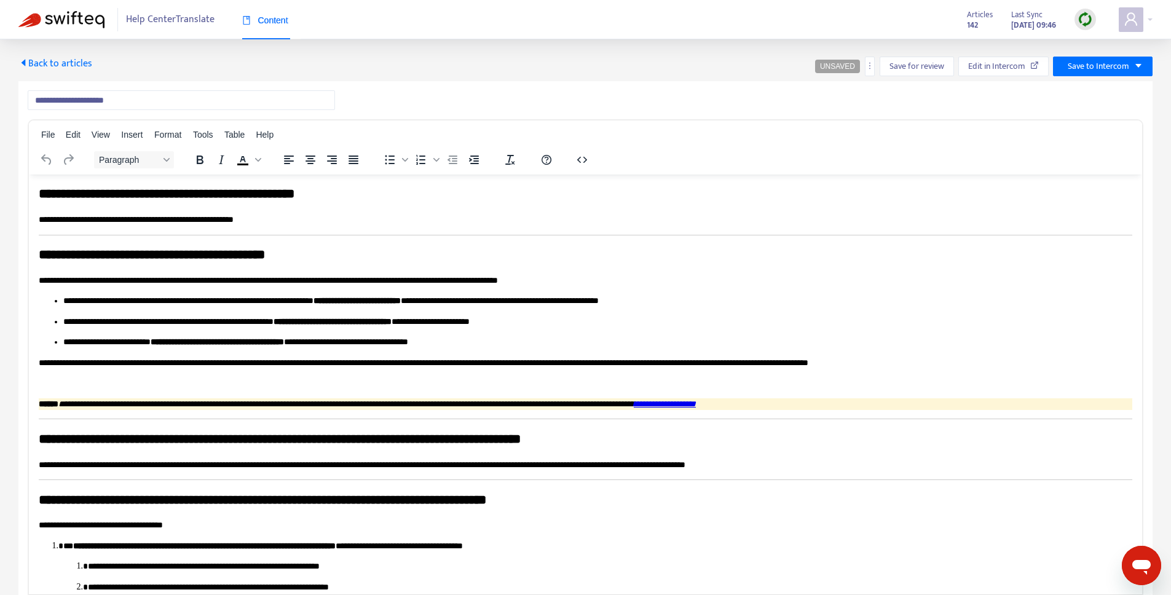
scroll to position [0, 0]
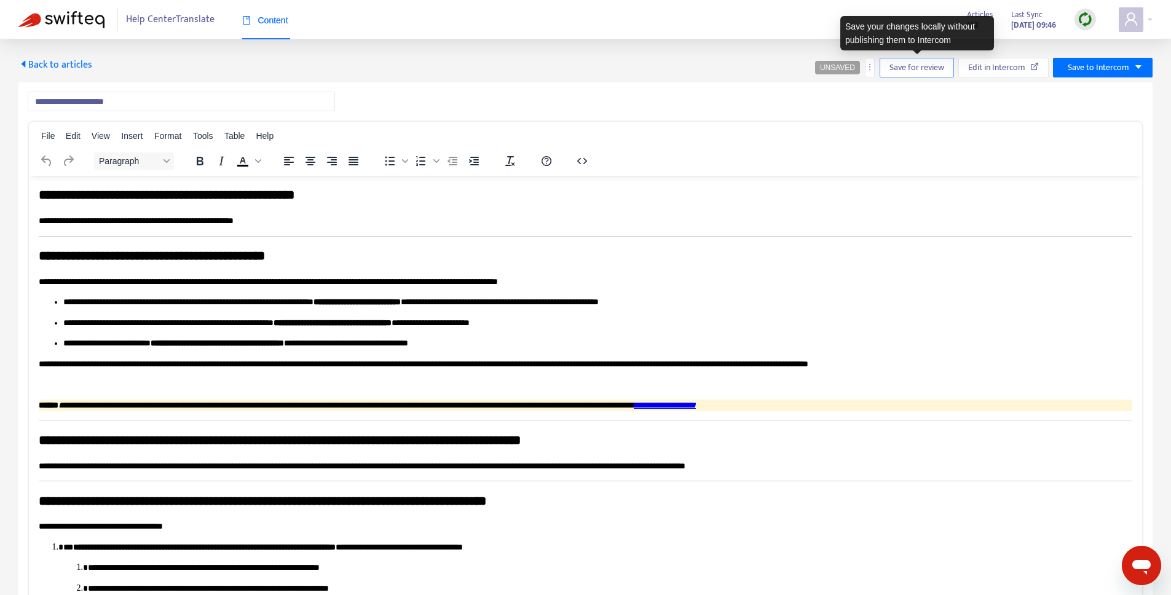
click at [905, 72] on span "Save for review" at bounding box center [917, 68] width 55 height 14
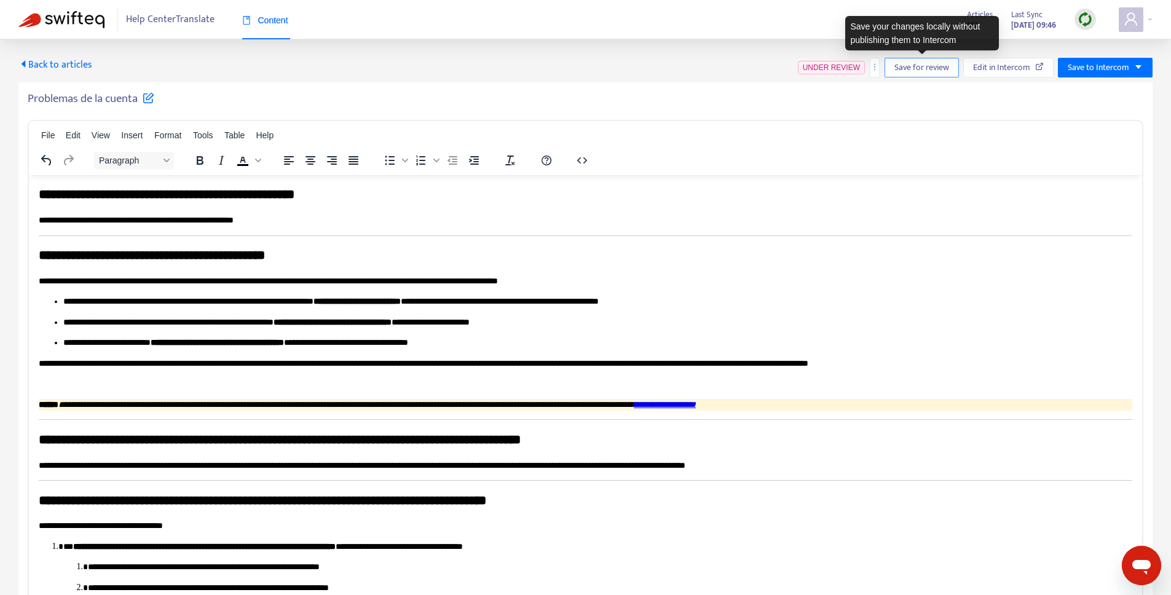
click at [900, 63] on span "Save for review" at bounding box center [921, 68] width 55 height 14
click at [33, 64] on span "Back to articles" at bounding box center [55, 65] width 74 height 17
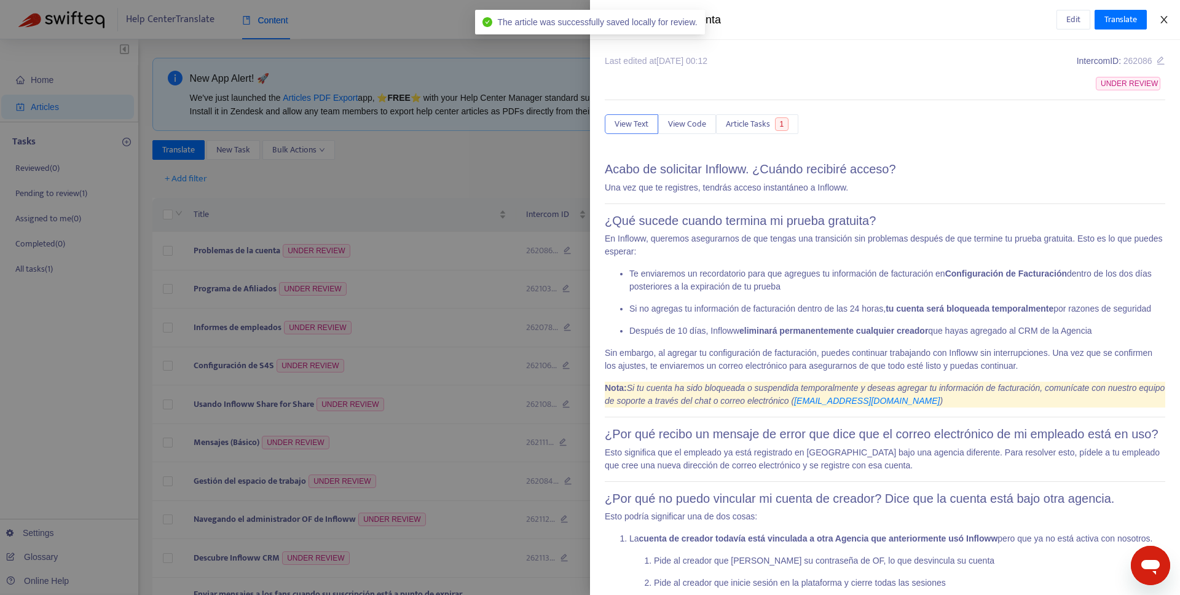
click at [1159, 23] on icon "close" at bounding box center [1164, 20] width 10 height 10
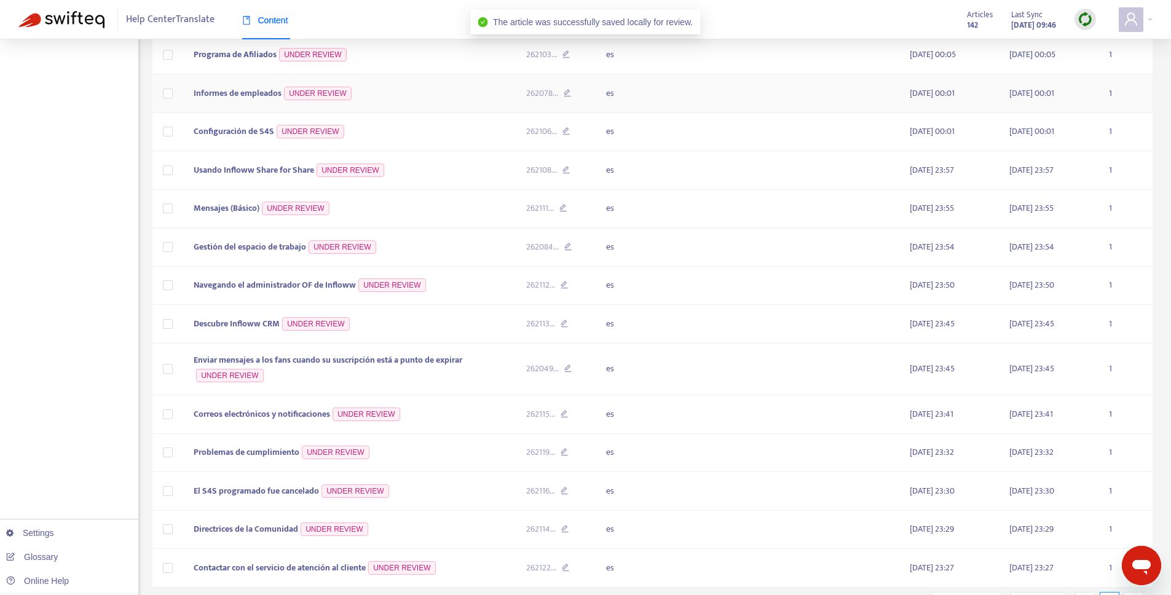
scroll to position [296, 0]
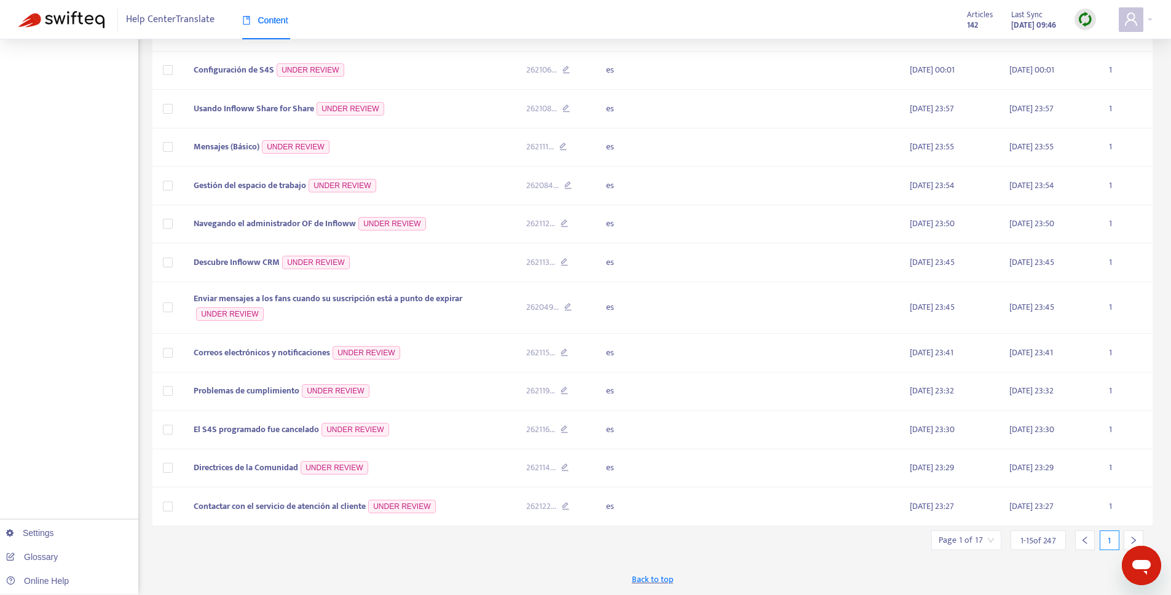
click at [979, 546] on input "search" at bounding box center [966, 540] width 55 height 18
click at [1086, 483] on input "text" at bounding box center [1103, 477] width 92 height 20
type input "*"
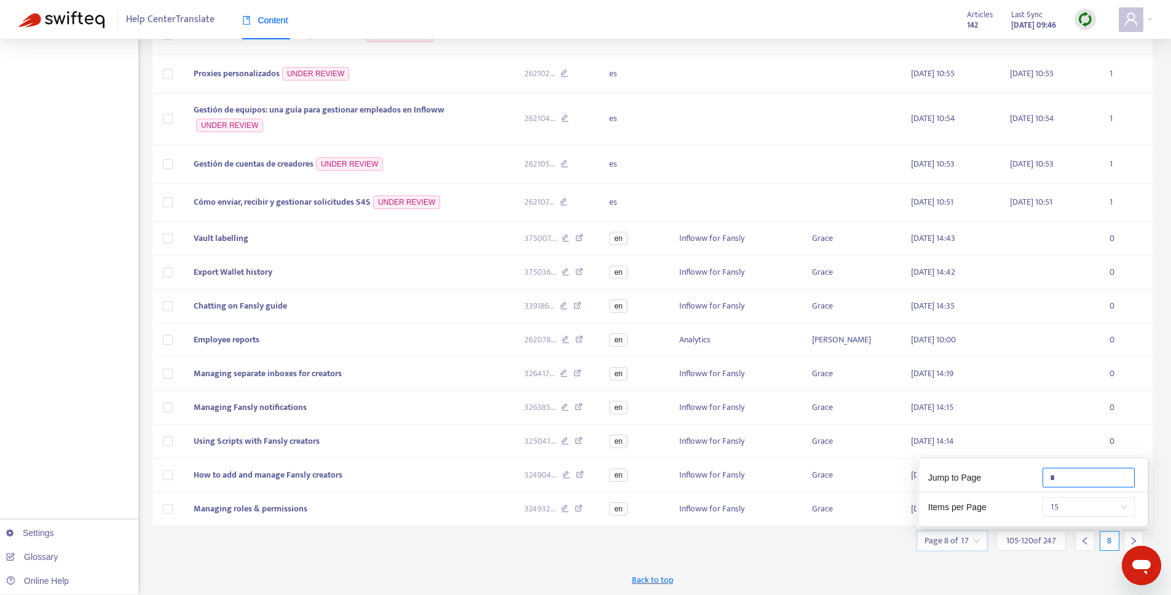
scroll to position [254, 0]
type input "*"
click at [819, 542] on div "New App Alert! 🚀 We've just launched the Articles PDF Export app, ⭐ FREE ⭐️ wit…" at bounding box center [652, 199] width 1001 height 791
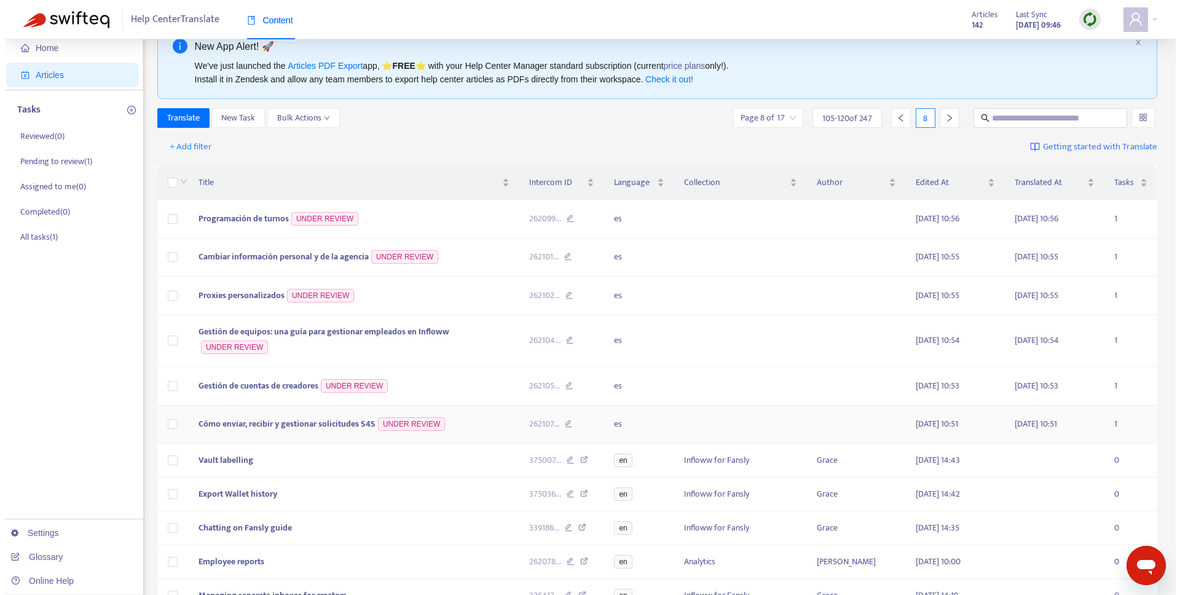
scroll to position [26, 0]
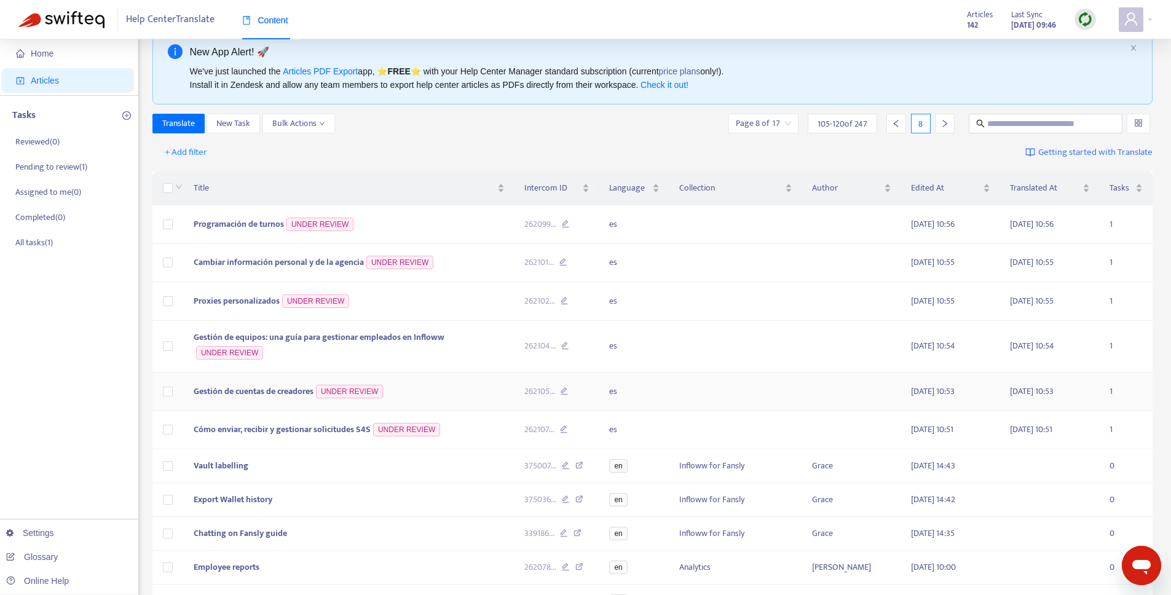
click at [280, 395] on span "Gestión de cuentas de creadores" at bounding box center [254, 391] width 120 height 14
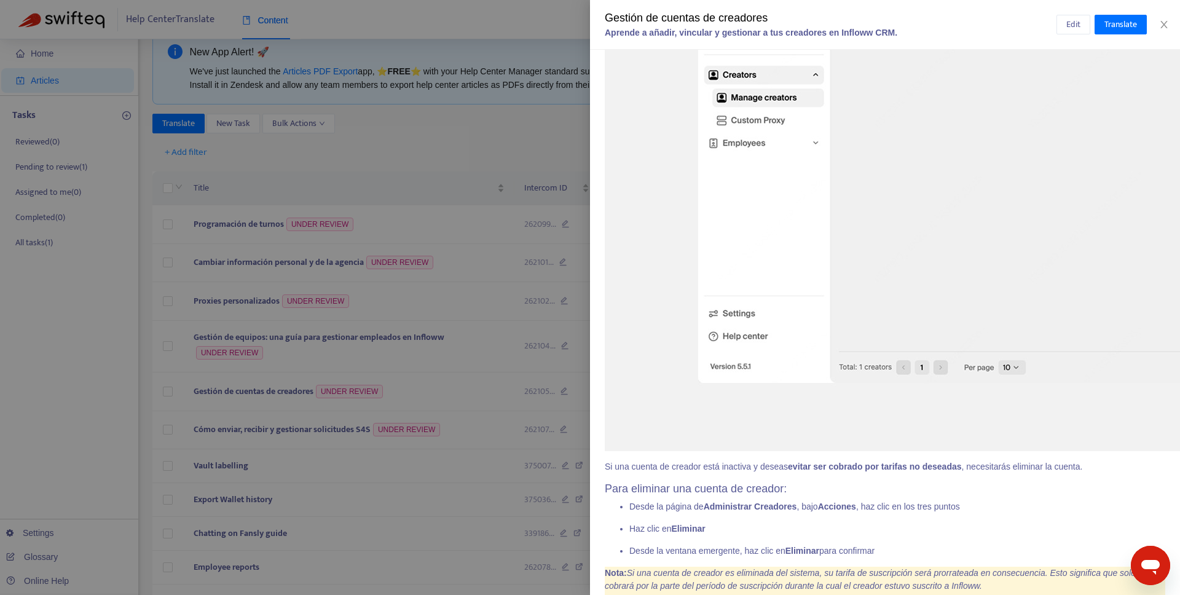
scroll to position [6250, 0]
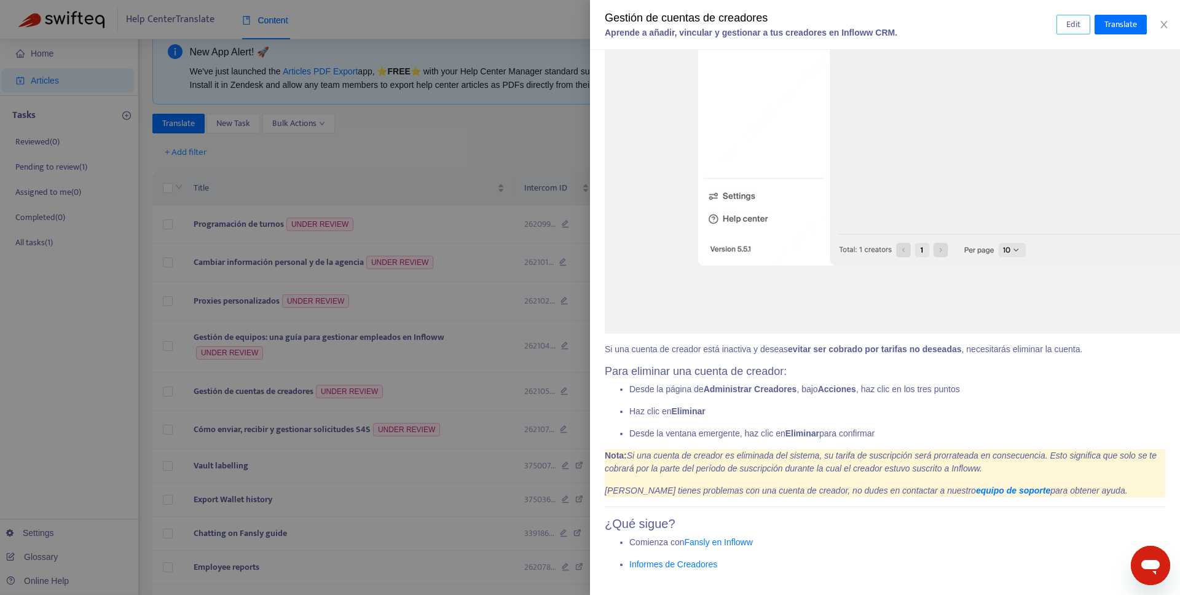
click at [1067, 24] on span "Edit" at bounding box center [1074, 25] width 14 height 14
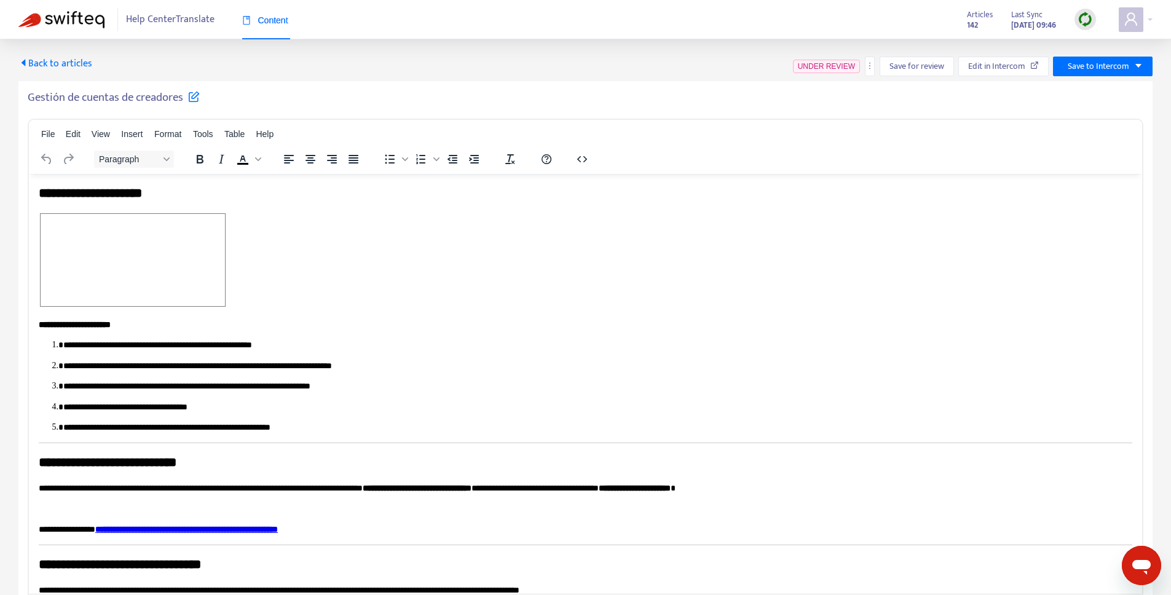
scroll to position [0, 0]
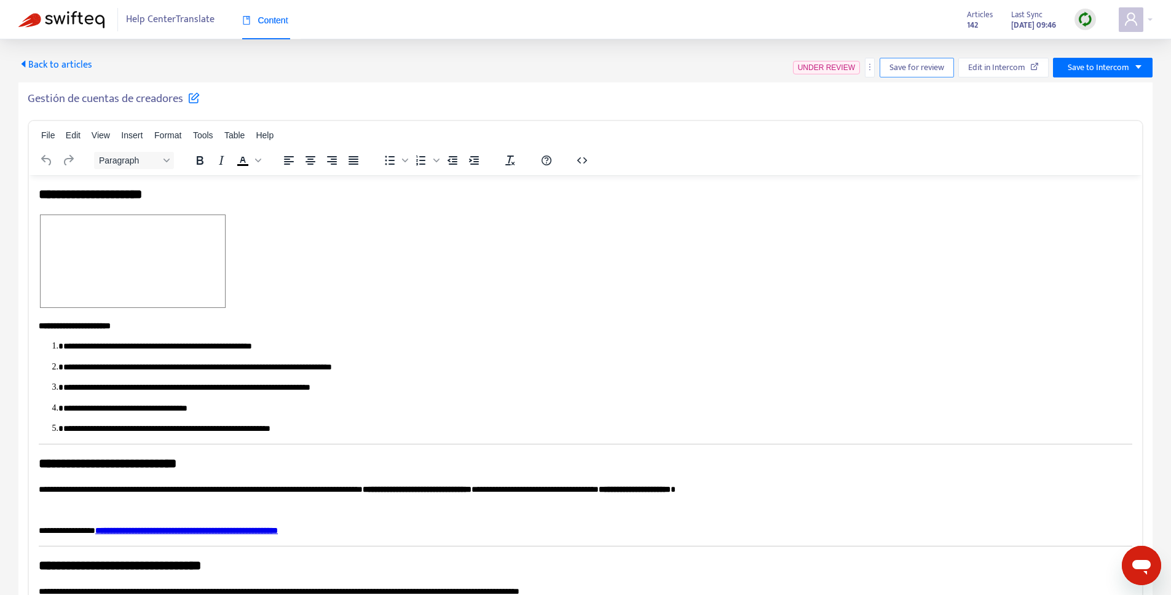
click at [936, 66] on span "Save for review" at bounding box center [917, 68] width 55 height 14
click at [926, 65] on span "Save for review" at bounding box center [921, 68] width 55 height 14
click at [50, 69] on span "Back to articles" at bounding box center [55, 65] width 74 height 17
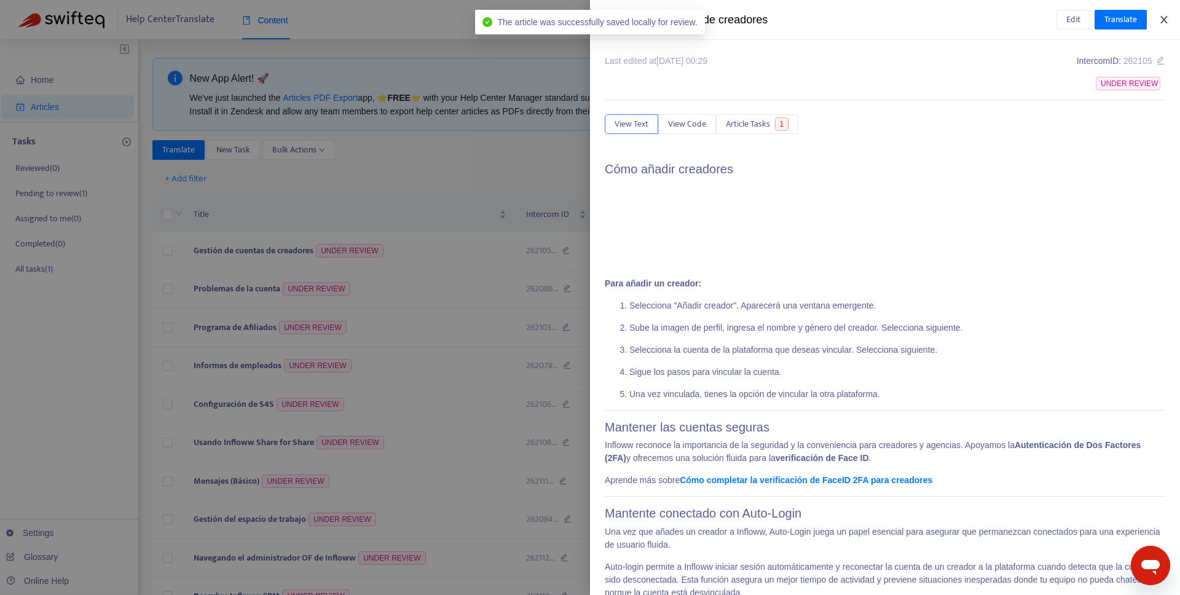
click at [1166, 18] on icon "close" at bounding box center [1164, 20] width 10 height 10
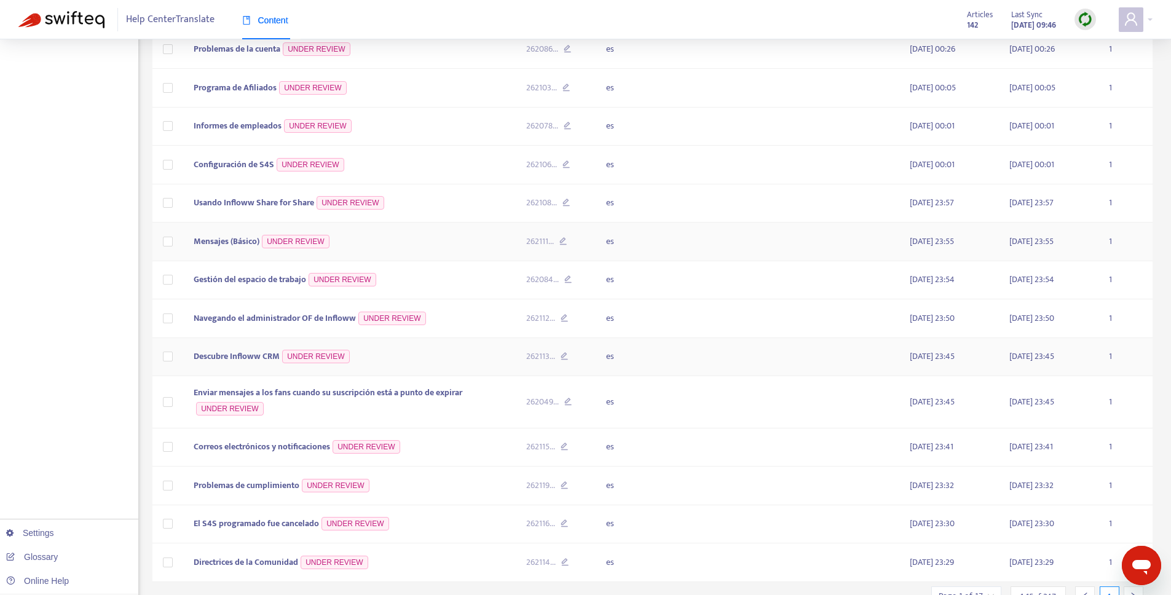
scroll to position [296, 0]
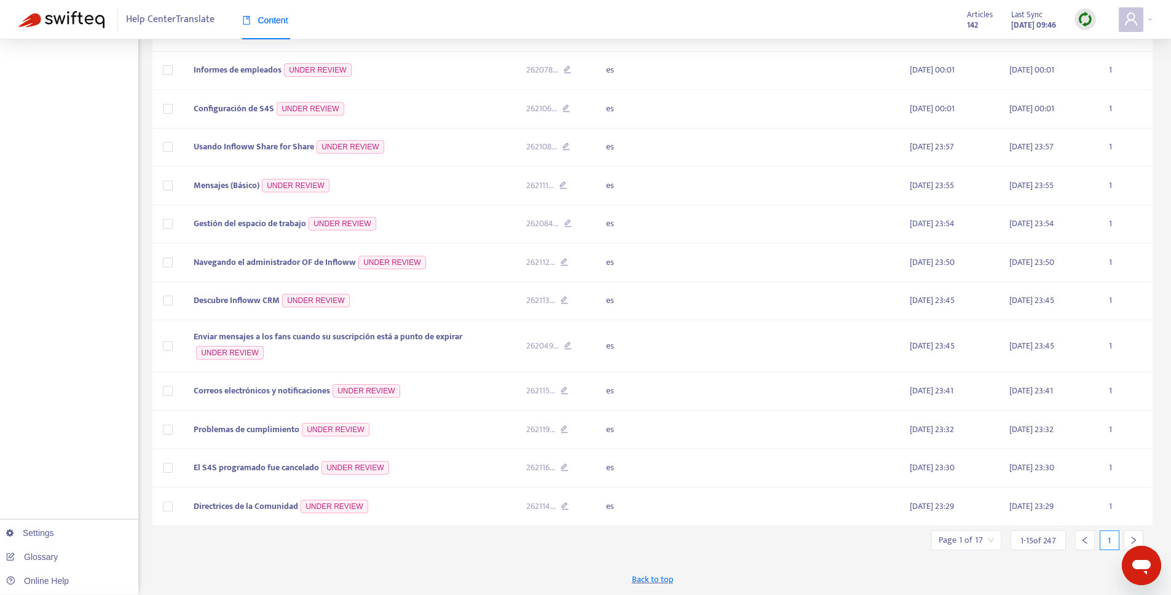
click at [991, 554] on div "New App Alert! 🚀 We've just launched the Articles PDF Export app, ⭐ FREE ⭐️ wit…" at bounding box center [652, 178] width 1001 height 833
click at [989, 534] on input "search" at bounding box center [966, 540] width 55 height 18
click at [1105, 474] on input "text" at bounding box center [1103, 477] width 92 height 20
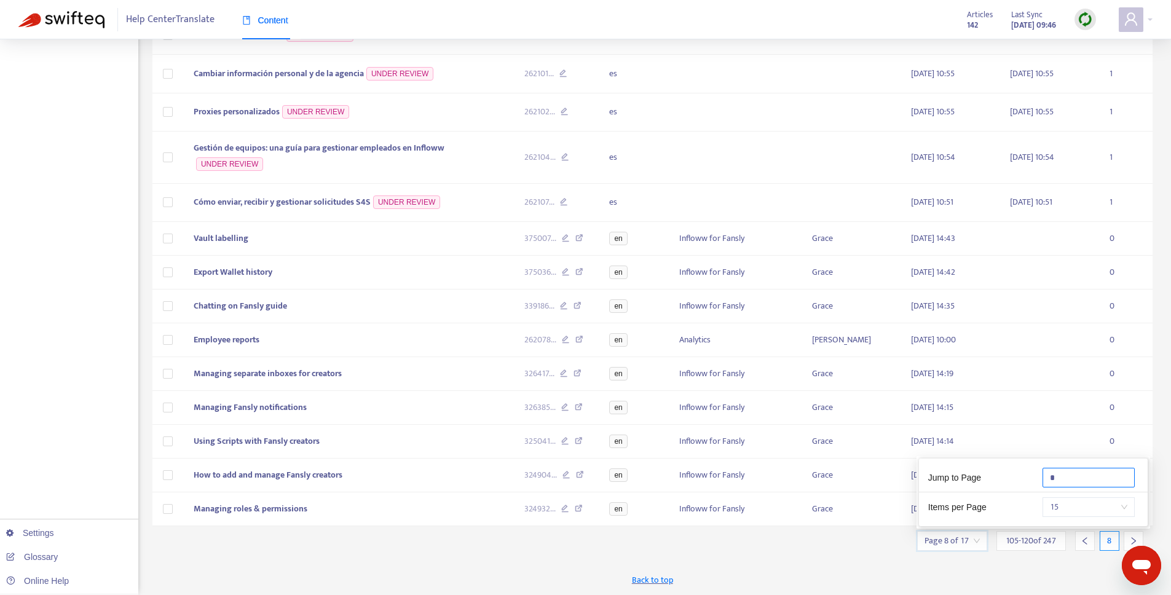
scroll to position [254, 0]
type input "*"
click at [1078, 577] on div "Back to top" at bounding box center [652, 579] width 1001 height 31
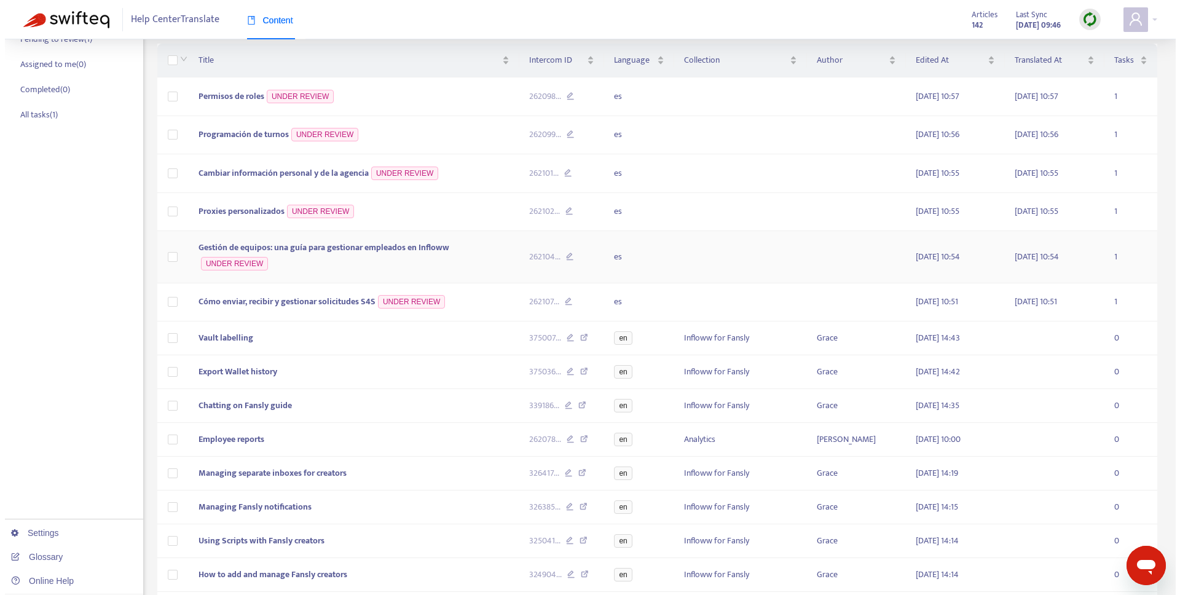
scroll to position [146, 0]
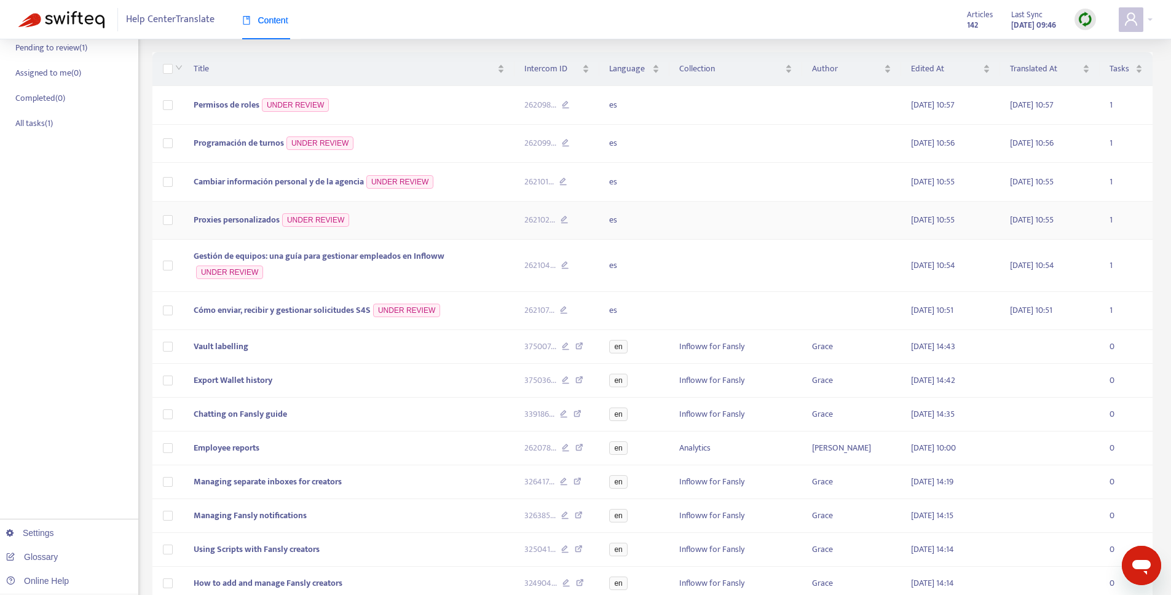
click at [232, 218] on span "Proxies personalizados" at bounding box center [237, 220] width 86 height 14
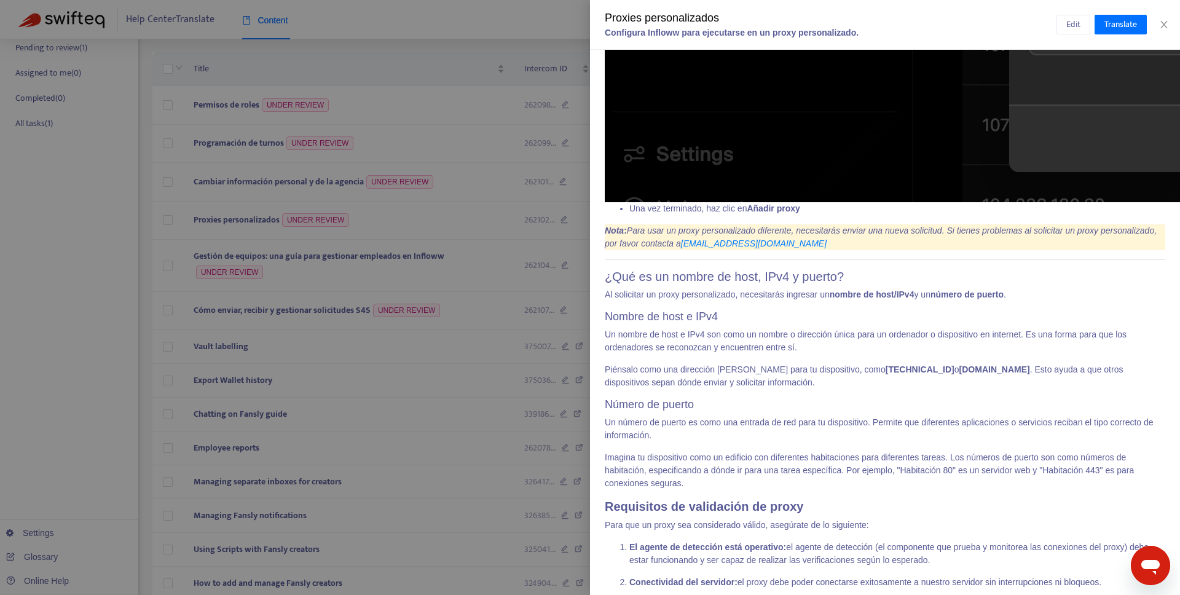
scroll to position [1864, 0]
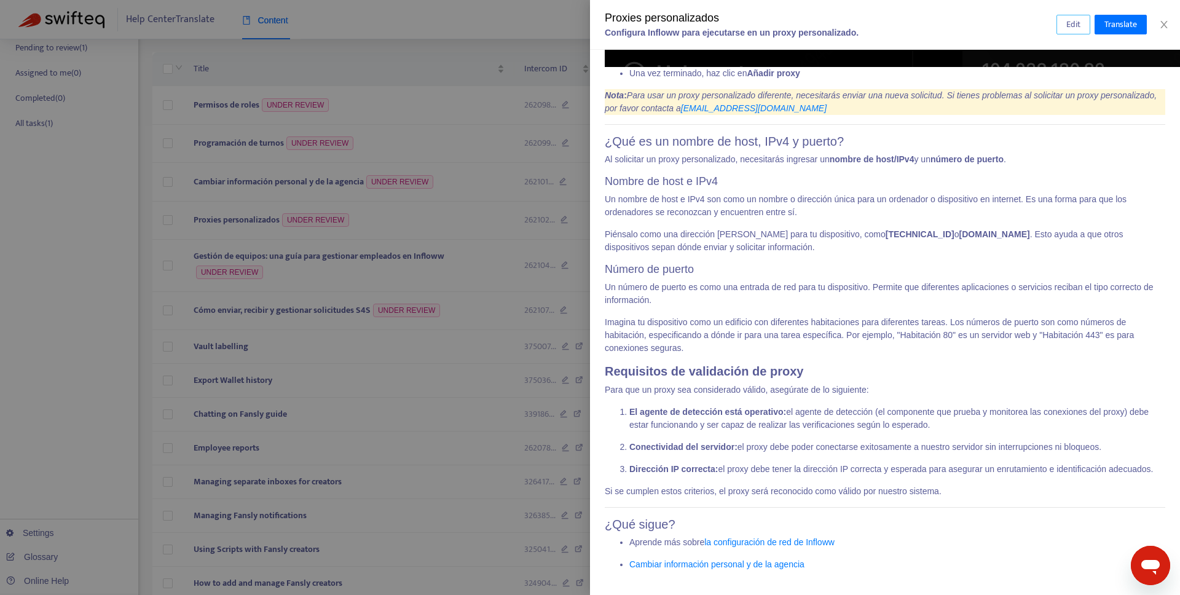
click at [1067, 20] on span "Edit" at bounding box center [1074, 25] width 14 height 14
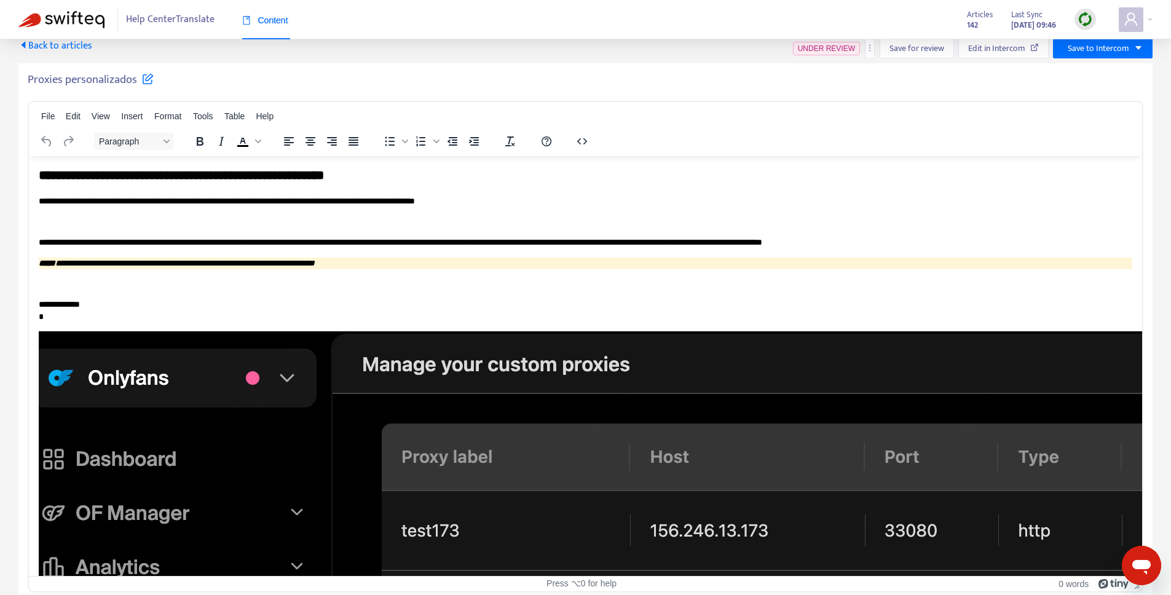
scroll to position [0, 0]
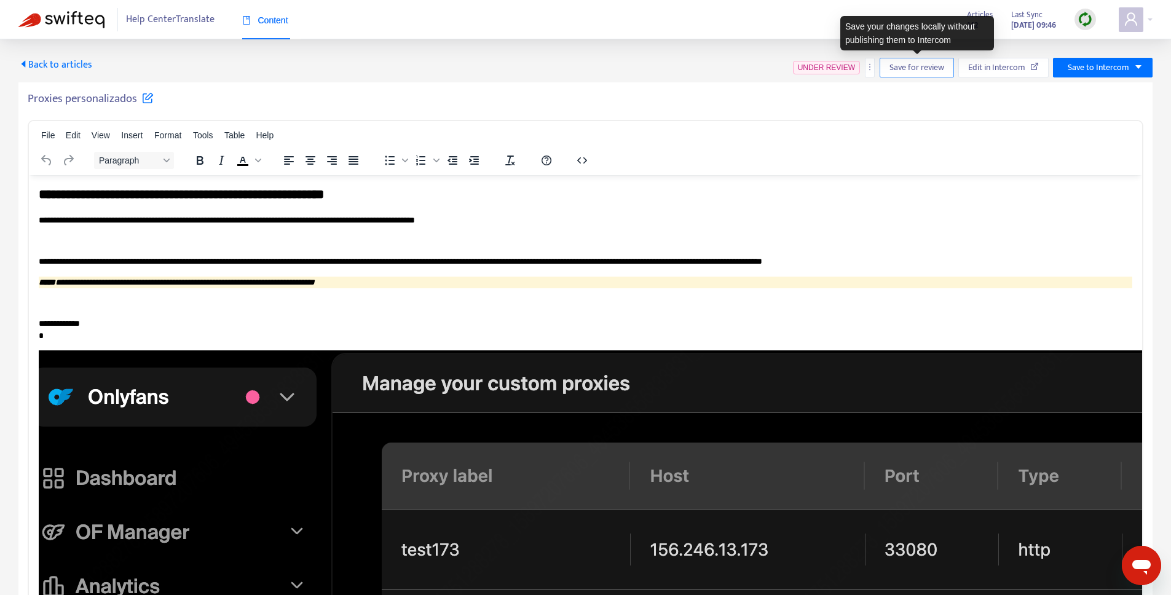
click at [910, 63] on span "Save for review" at bounding box center [917, 68] width 55 height 14
click at [50, 71] on span "Back to articles" at bounding box center [55, 65] width 74 height 17
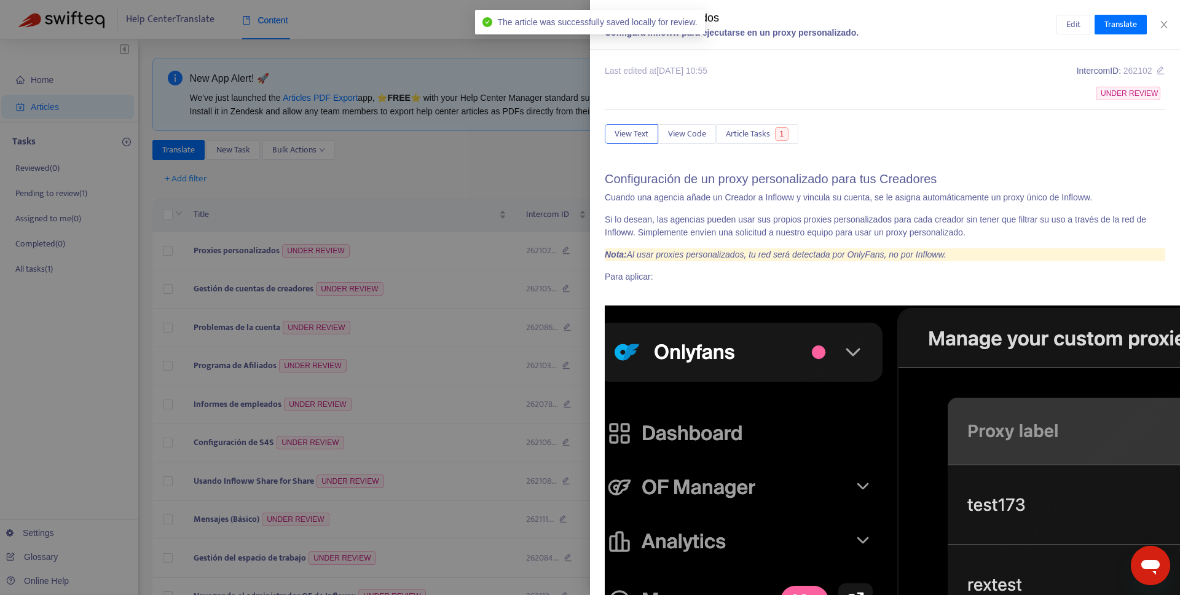
click at [419, 178] on div at bounding box center [590, 297] width 1180 height 595
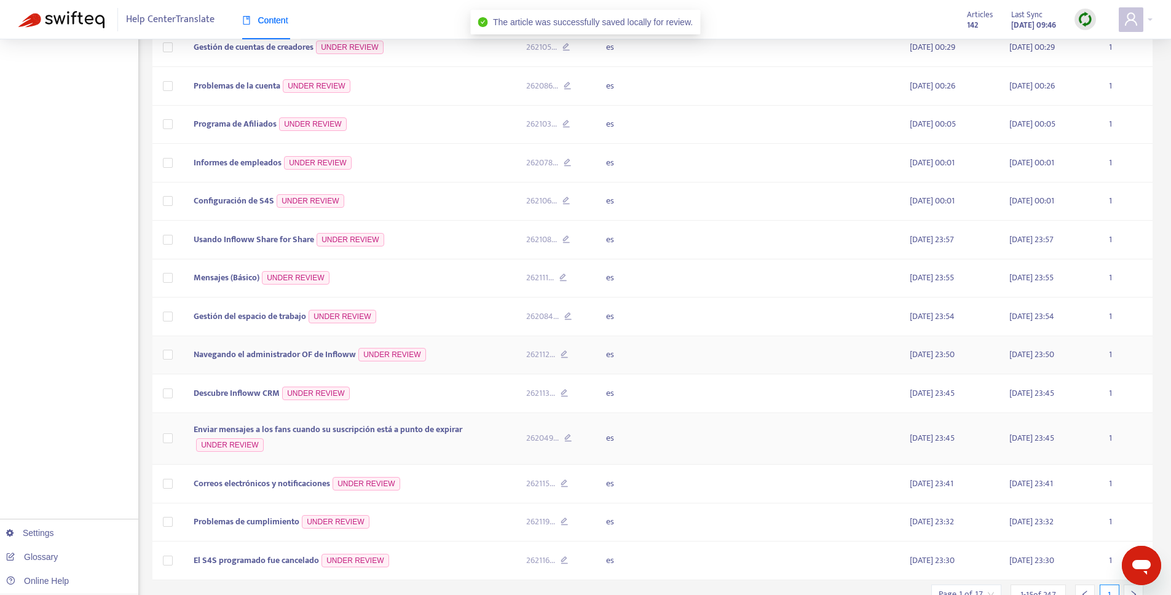
scroll to position [296, 0]
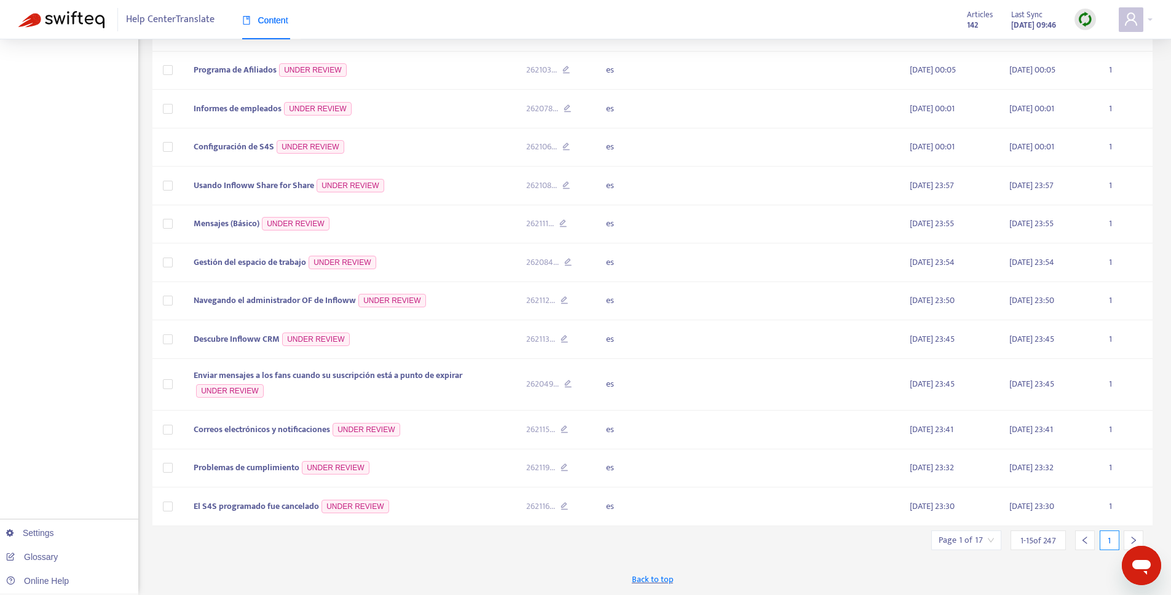
click at [990, 543] on input "search" at bounding box center [966, 540] width 55 height 18
click at [1075, 479] on input "text" at bounding box center [1103, 477] width 92 height 20
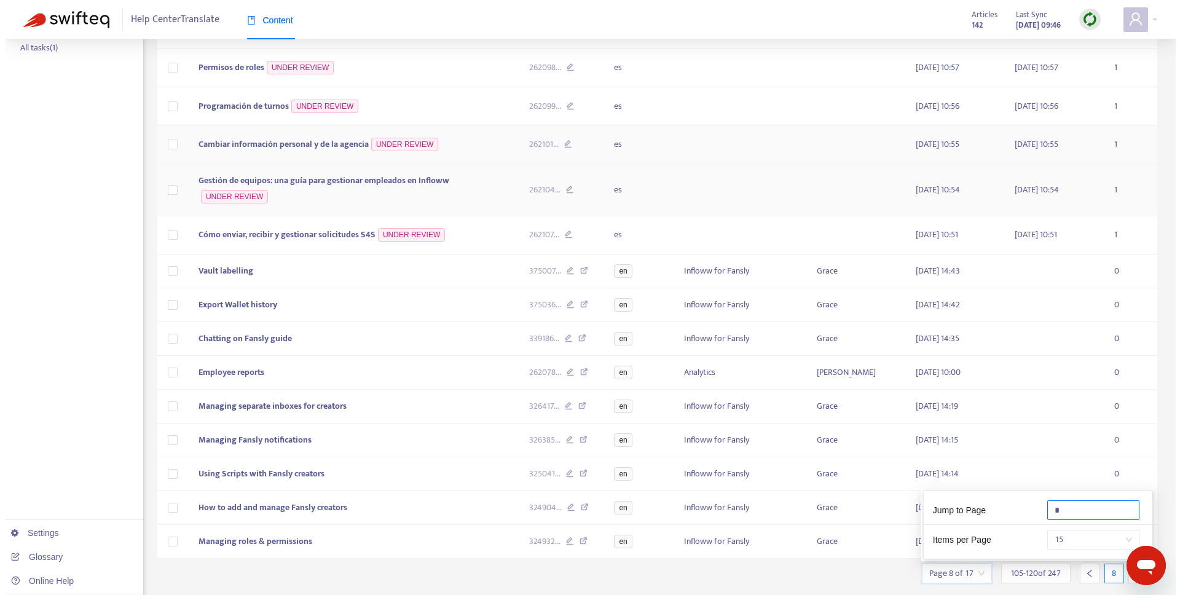
scroll to position [192, 0]
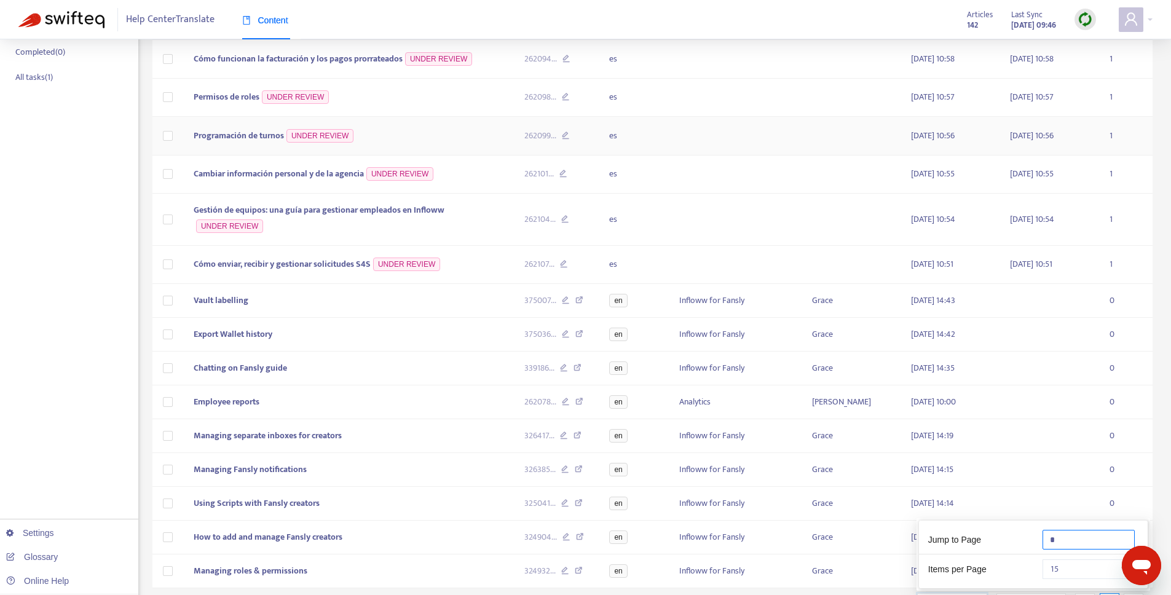
type input "*"
click at [277, 138] on span "Programación de turnos" at bounding box center [239, 135] width 90 height 14
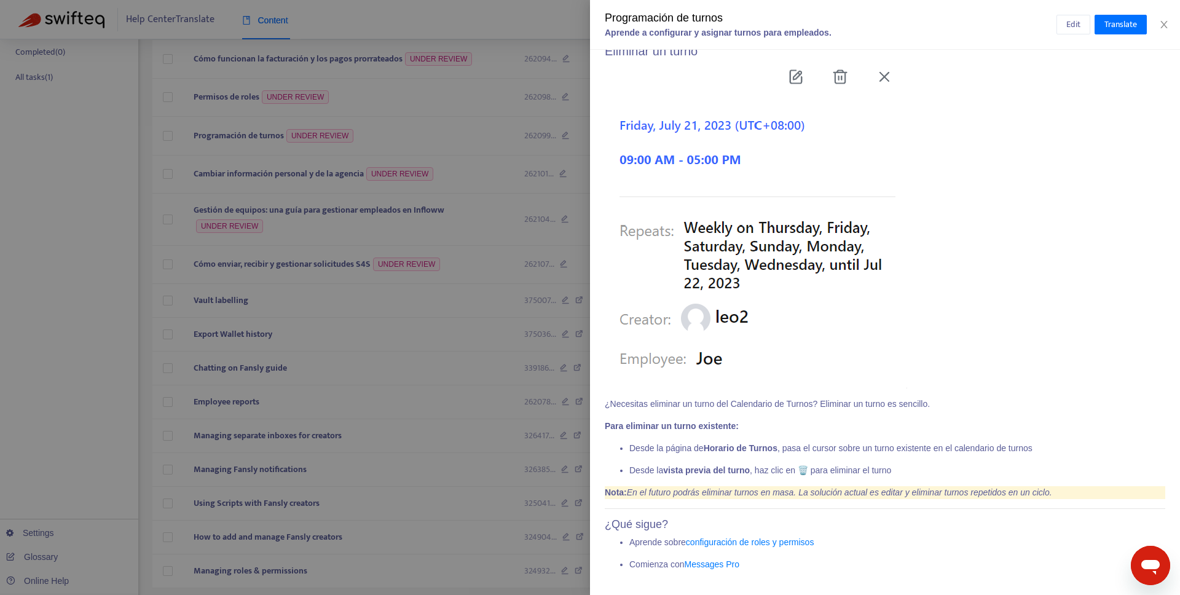
scroll to position [1360, 0]
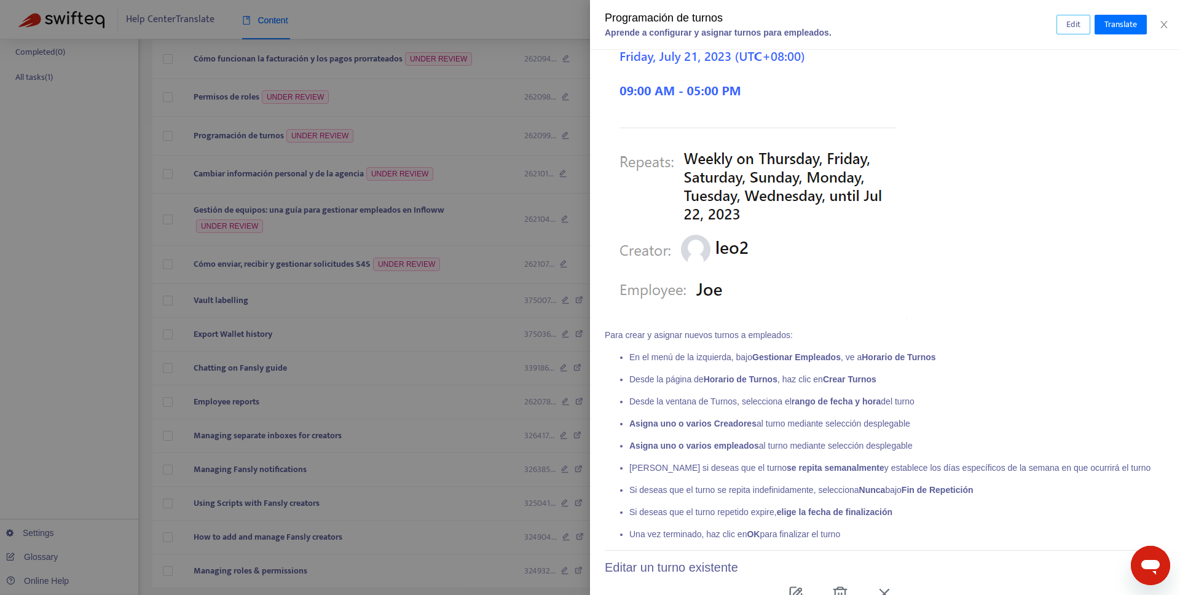
click at [1077, 25] on span "Edit" at bounding box center [1074, 25] width 14 height 14
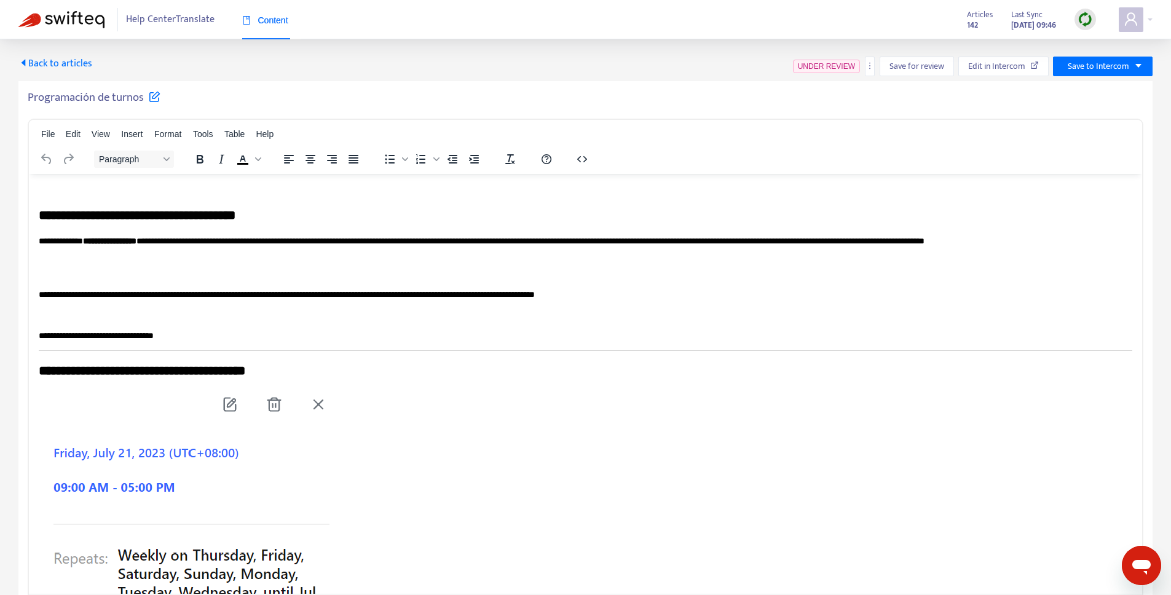
scroll to position [0, 0]
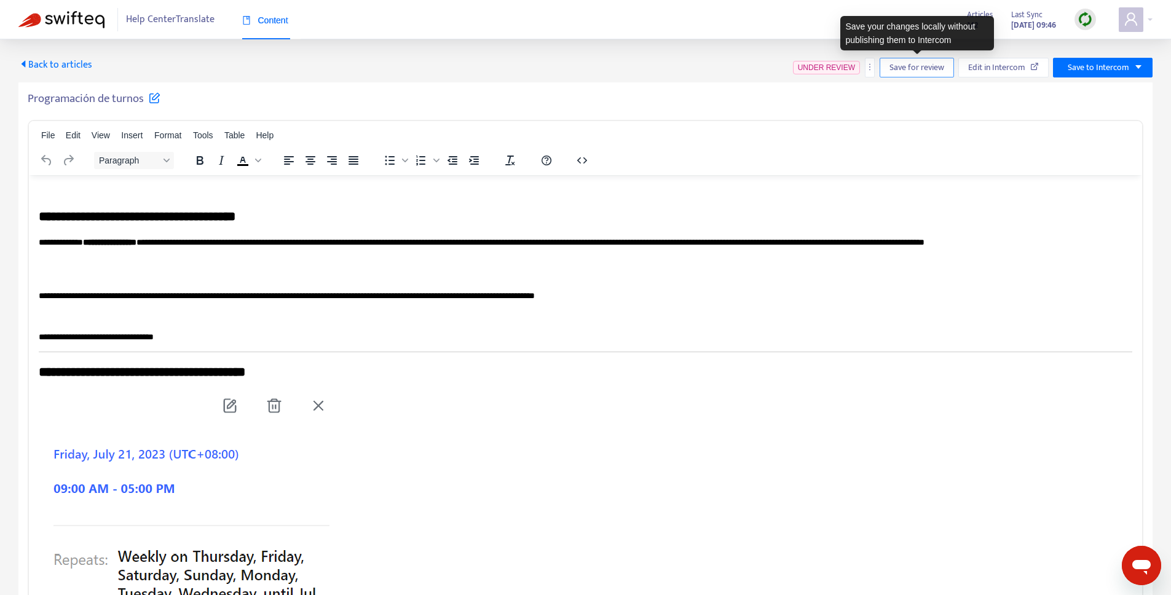
click at [909, 61] on span "Save for review" at bounding box center [917, 68] width 55 height 14
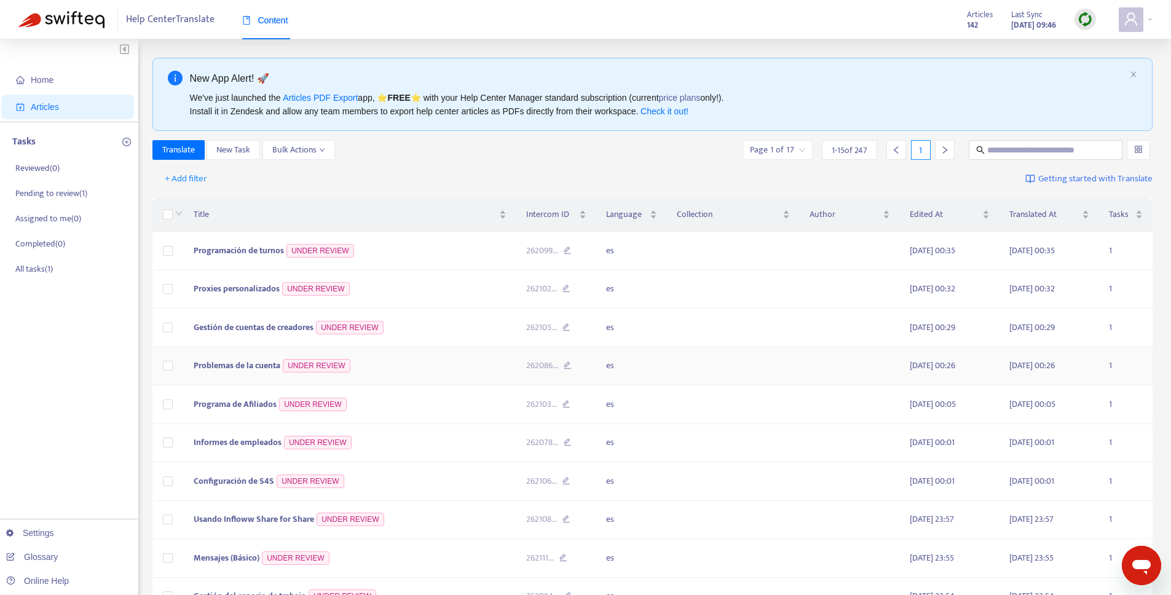
scroll to position [296, 0]
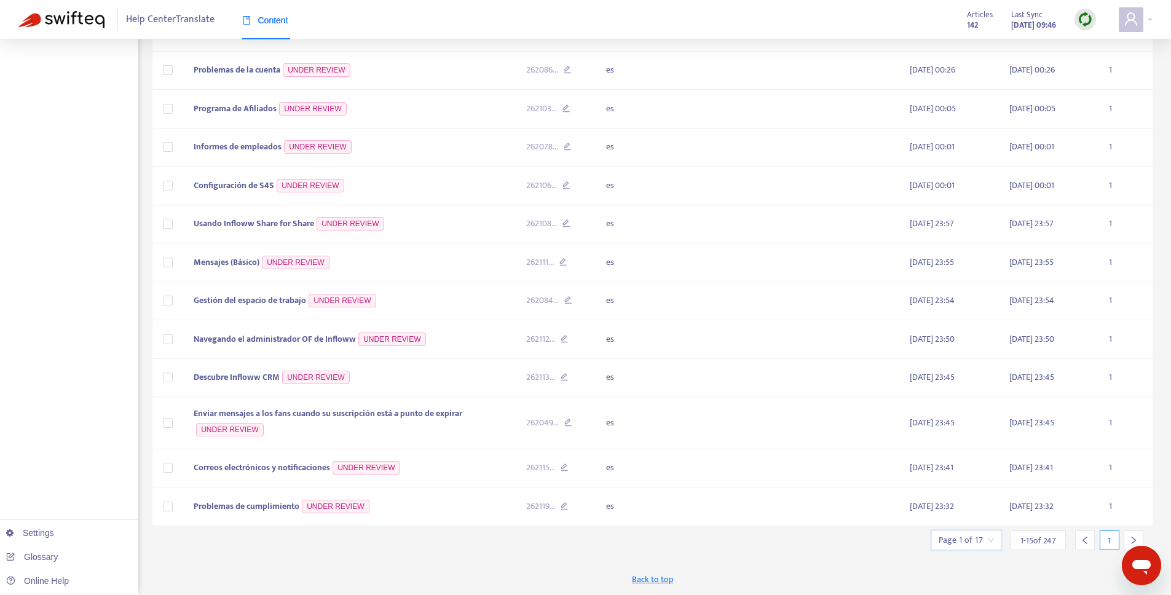
click at [977, 545] on input "search" at bounding box center [966, 540] width 55 height 18
click at [1118, 481] on input "text" at bounding box center [1103, 477] width 92 height 20
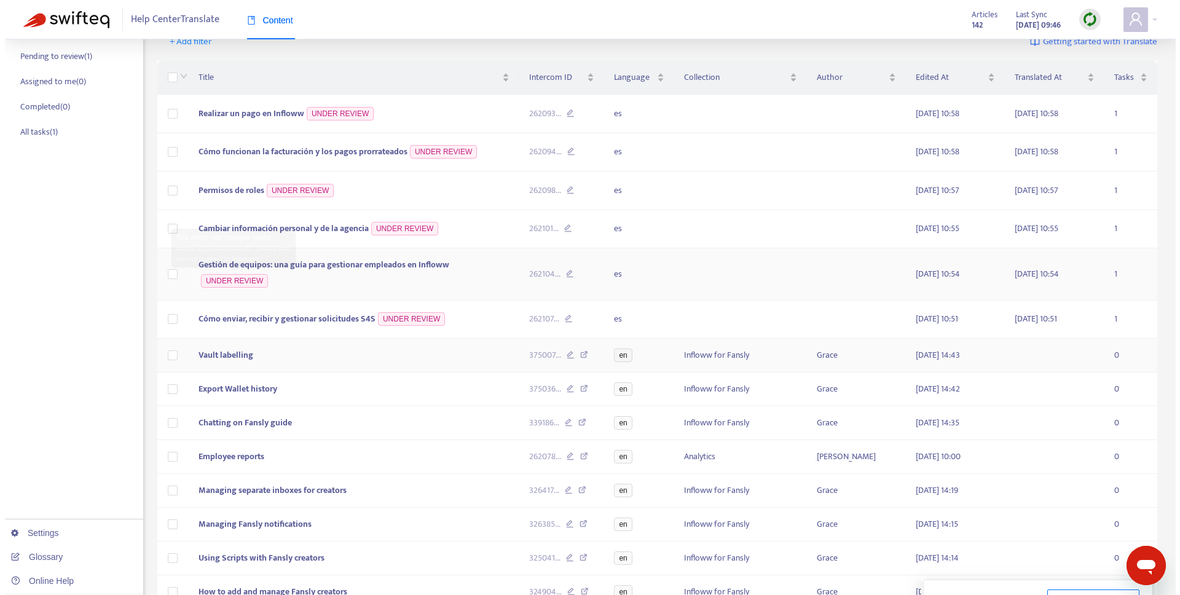
scroll to position [136, 0]
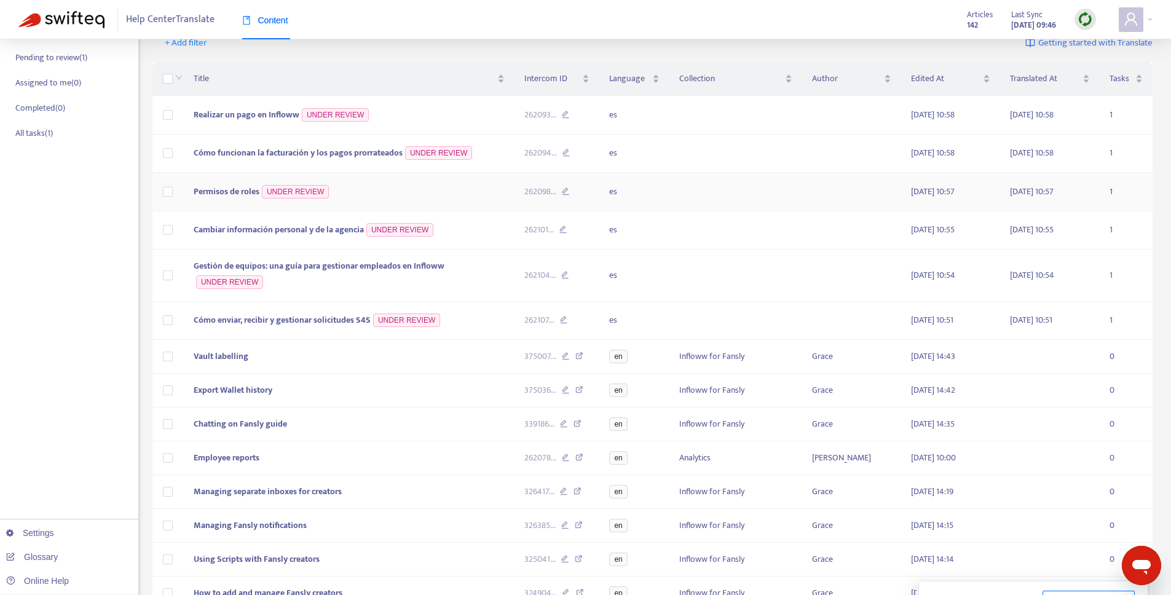
type input "*"
click at [255, 186] on span "Permisos de roles" at bounding box center [227, 191] width 66 height 14
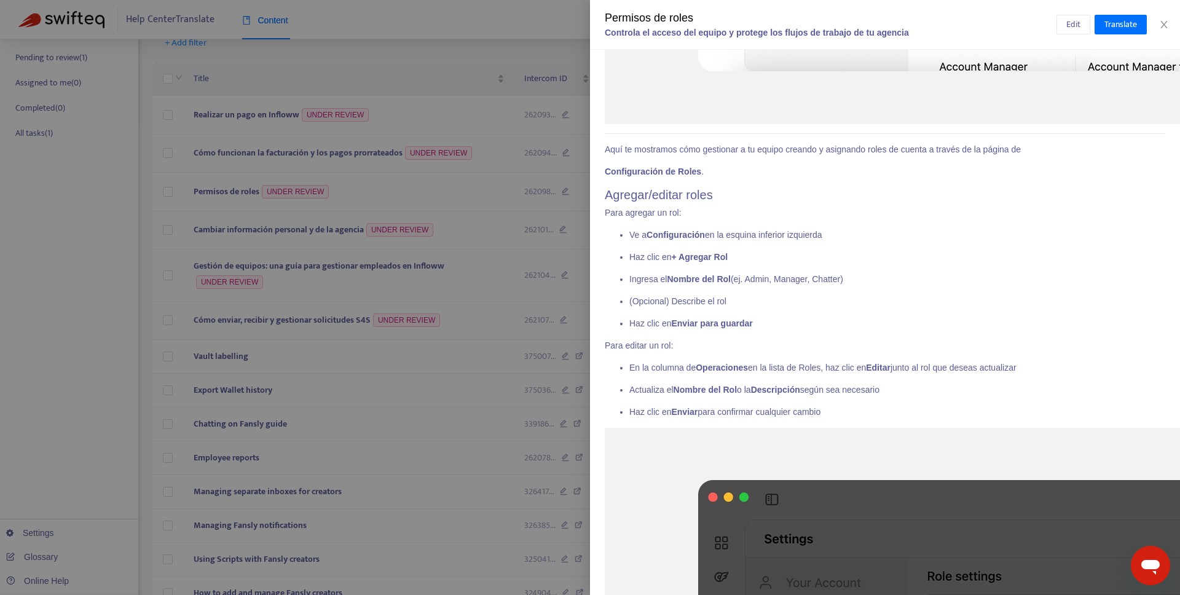
scroll to position [173, 0]
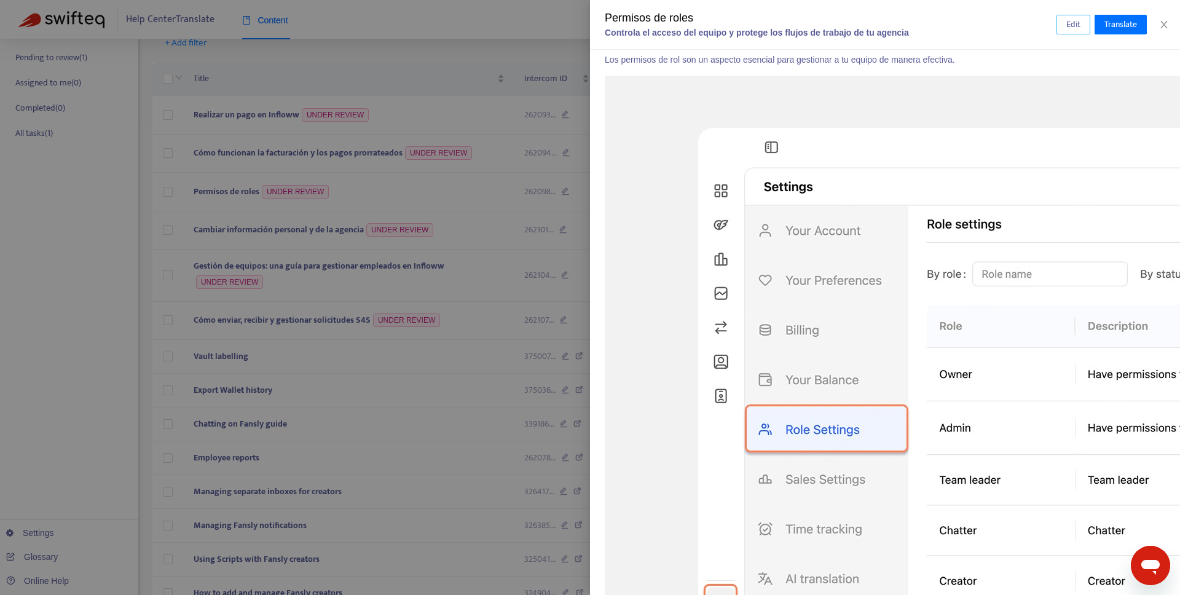
click at [1078, 28] on span "Edit" at bounding box center [1074, 25] width 14 height 14
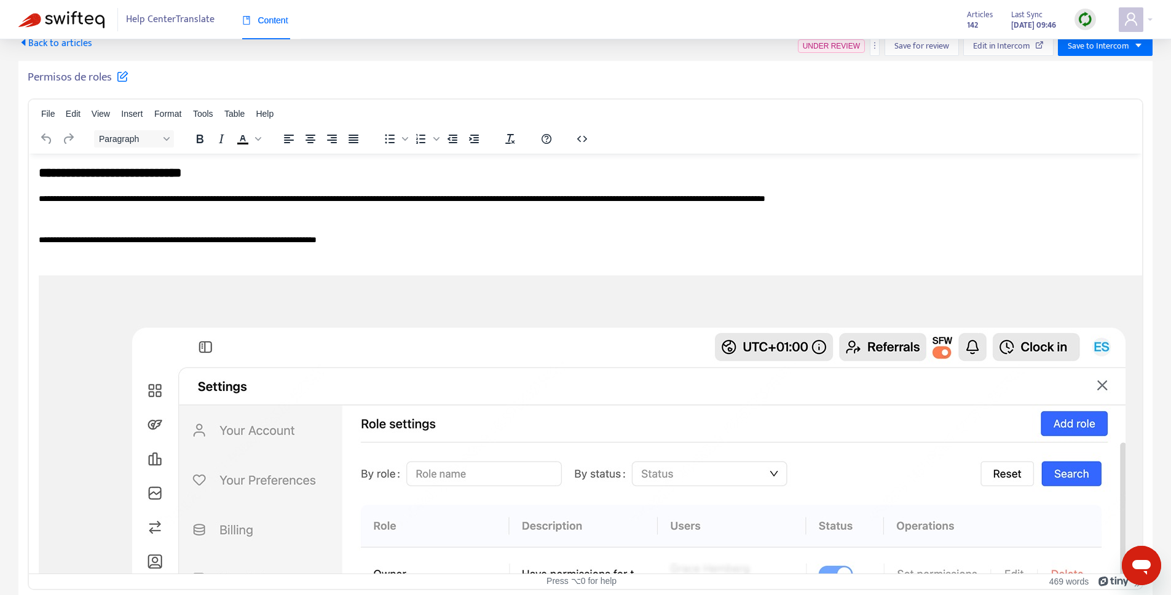
scroll to position [0, 0]
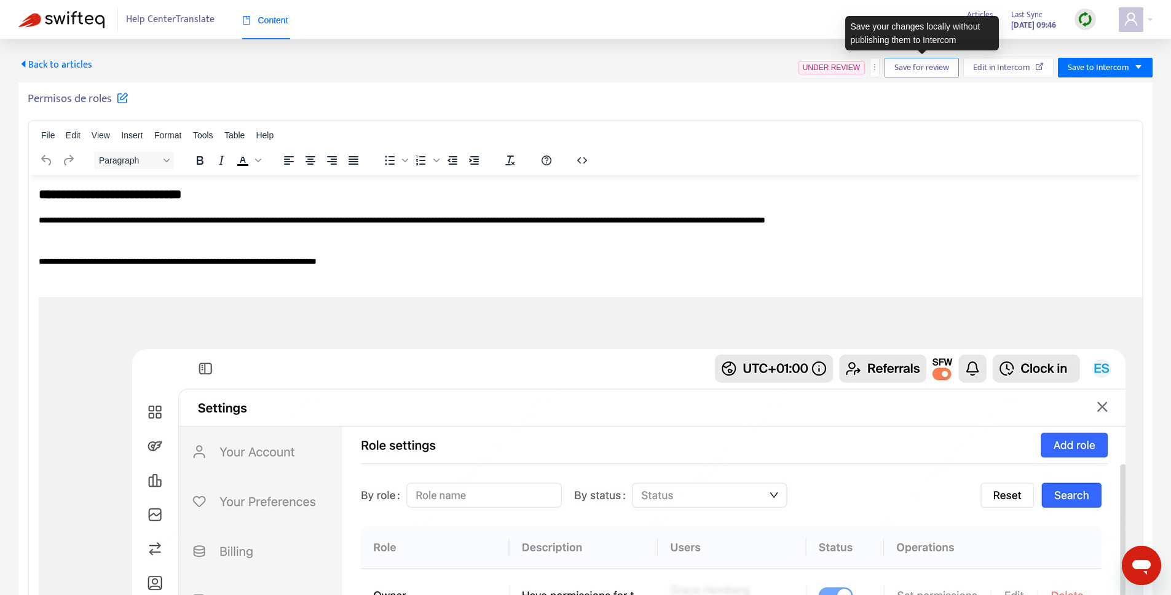
click at [934, 66] on span "Save for review" at bounding box center [921, 68] width 55 height 14
click at [53, 70] on span "Back to articles" at bounding box center [55, 65] width 74 height 17
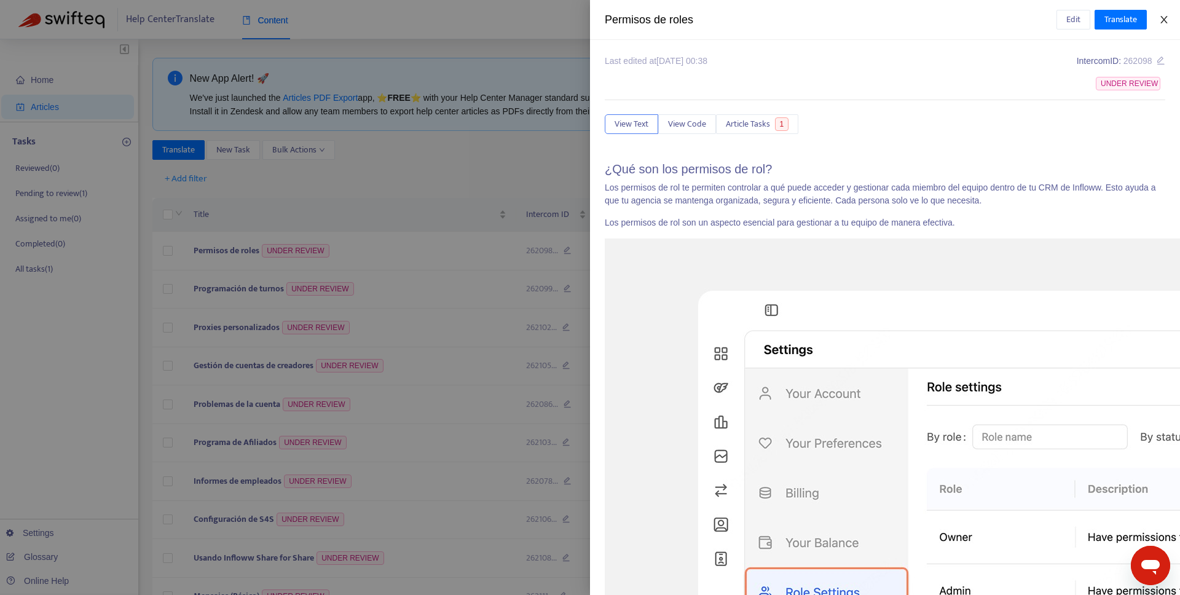
click at [1170, 19] on button "Close" at bounding box center [1164, 20] width 17 height 12
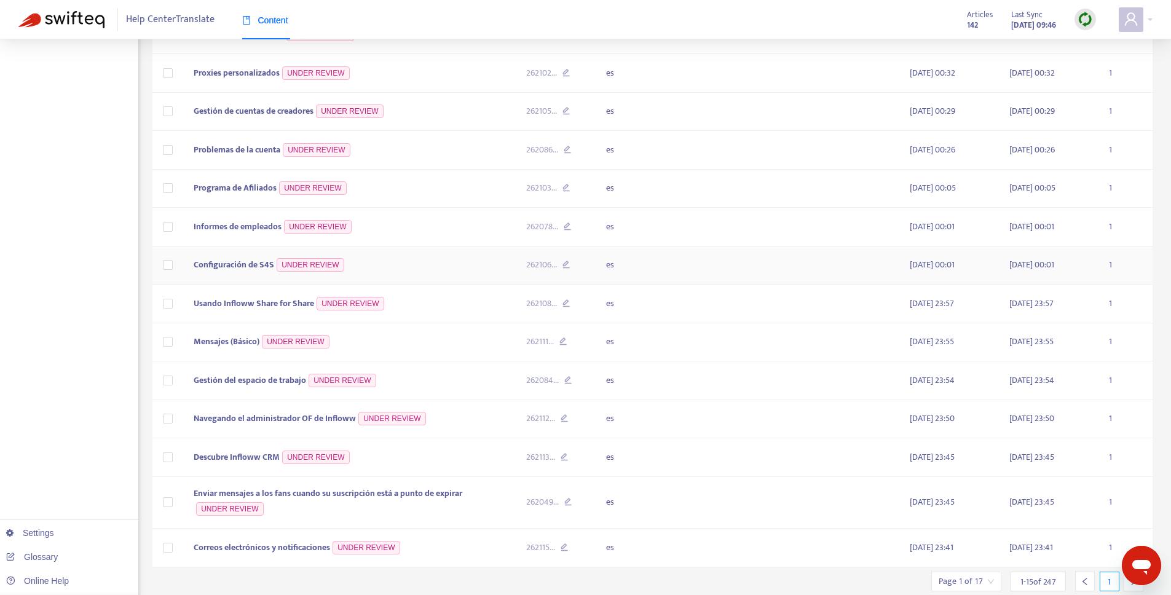
scroll to position [296, 0]
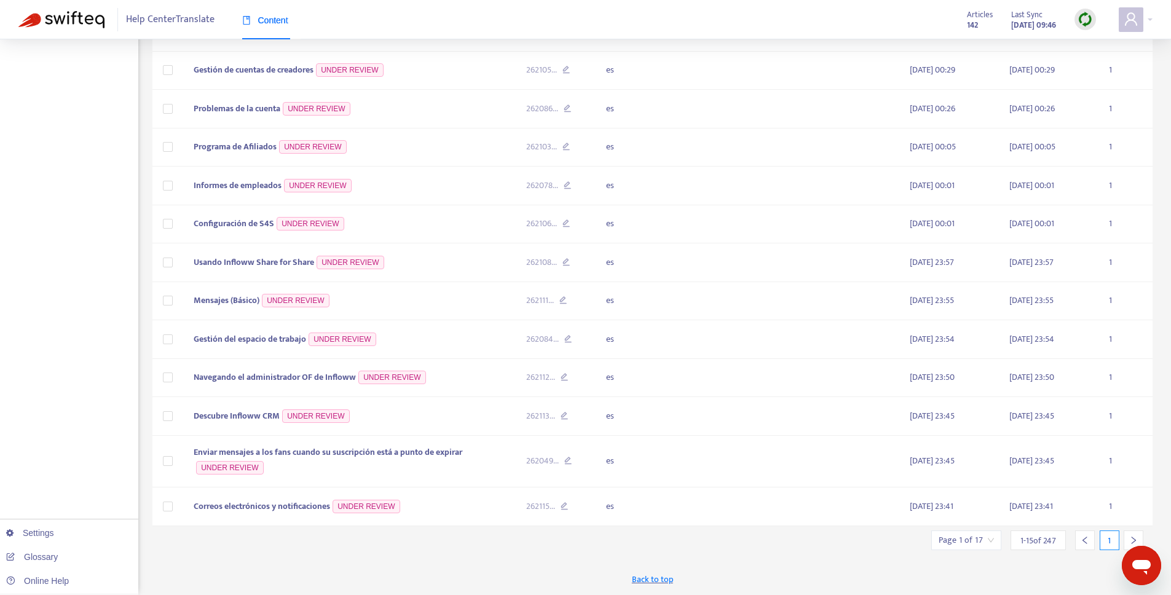
click at [989, 540] on input "search" at bounding box center [966, 540] width 55 height 18
click at [1076, 481] on input "text" at bounding box center [1103, 477] width 92 height 20
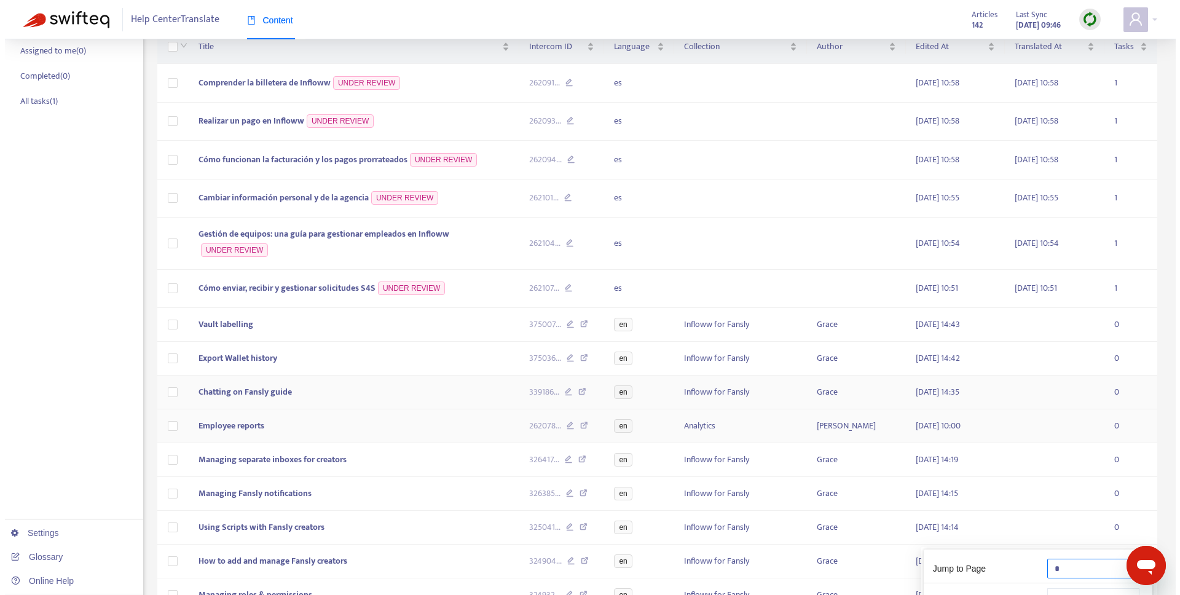
scroll to position [82, 0]
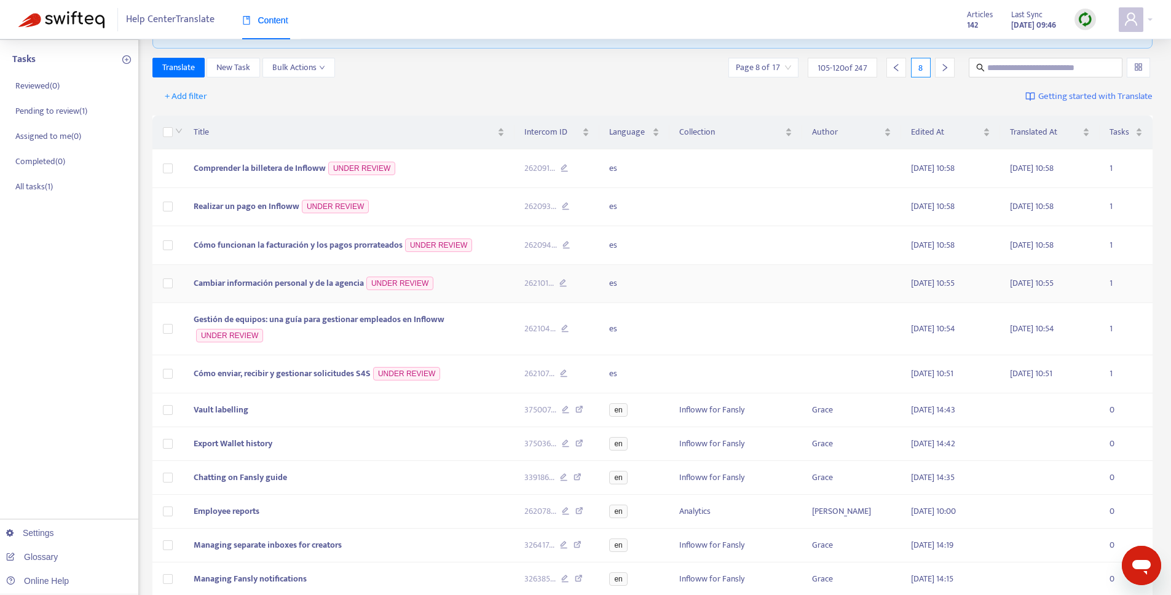
type input "*"
click at [342, 282] on span "Cambiar información personal y de la agencia" at bounding box center [279, 283] width 170 height 14
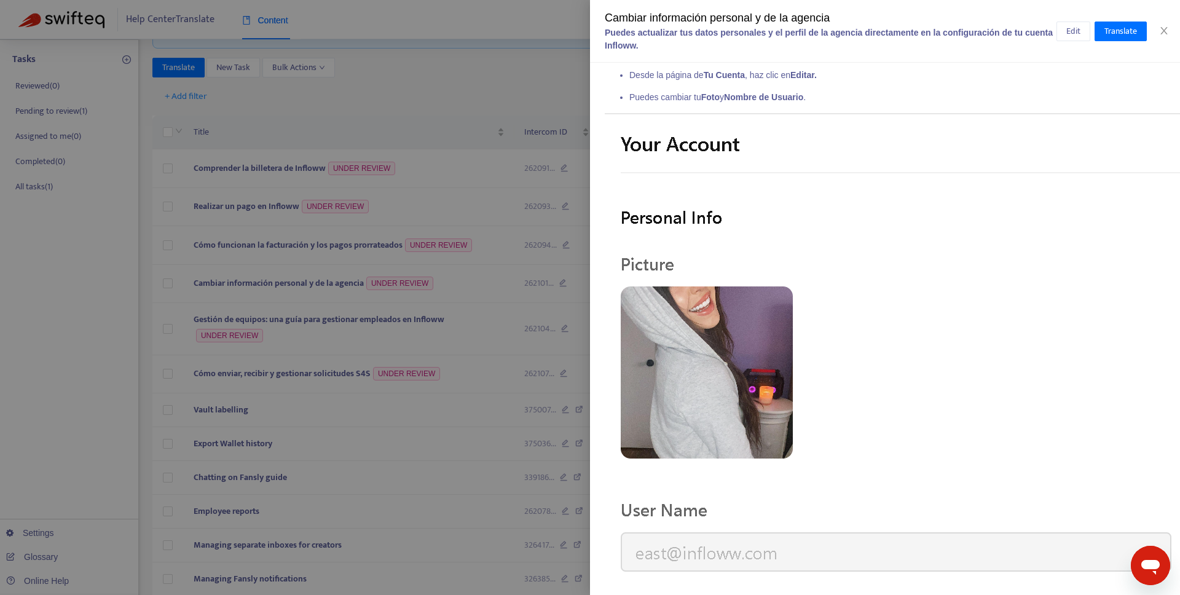
scroll to position [0, 0]
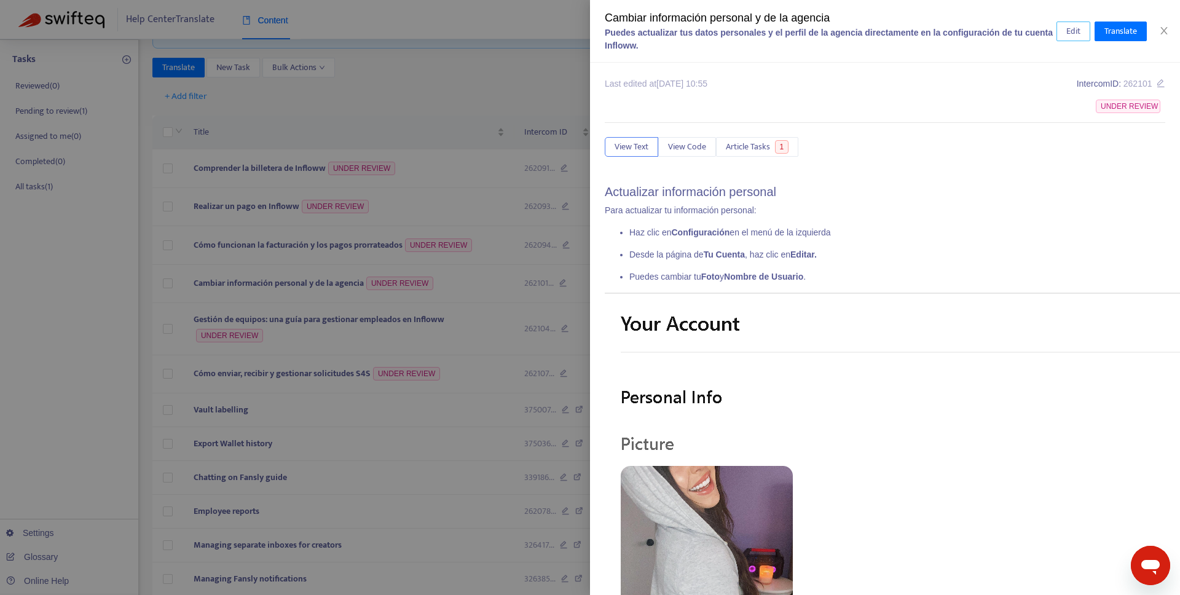
click at [1070, 30] on span "Edit" at bounding box center [1074, 32] width 14 height 14
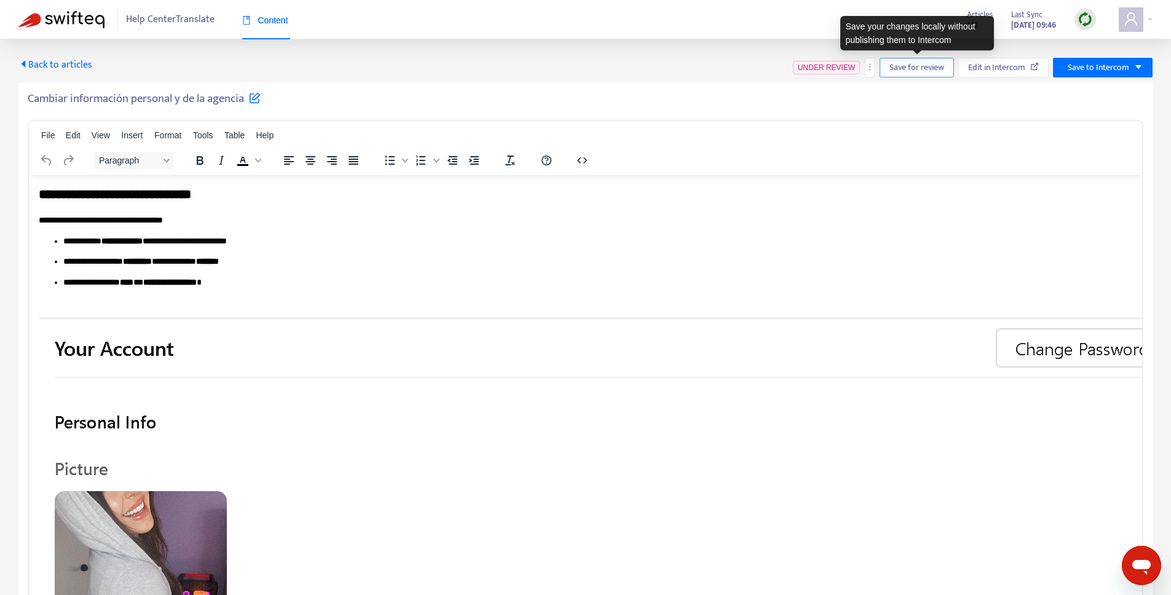
click at [902, 73] on span "Save for review" at bounding box center [917, 68] width 55 height 14
click at [897, 73] on span "Save for review" at bounding box center [921, 68] width 55 height 14
click at [63, 69] on span "Back to articles" at bounding box center [55, 65] width 74 height 17
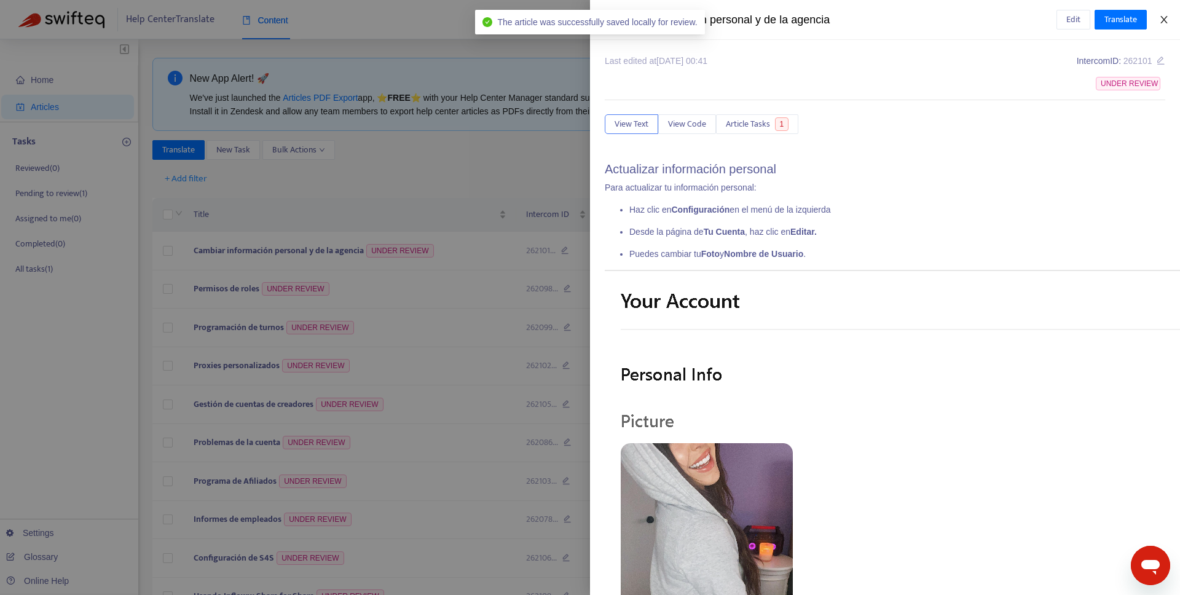
click at [1172, 18] on button "Close" at bounding box center [1164, 20] width 17 height 12
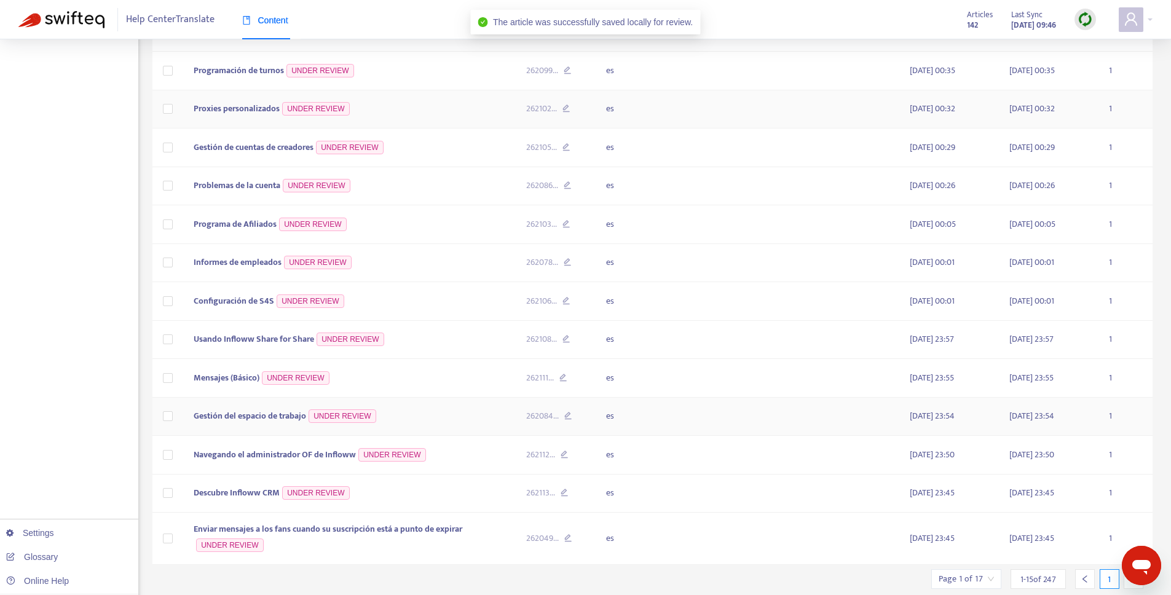
scroll to position [296, 0]
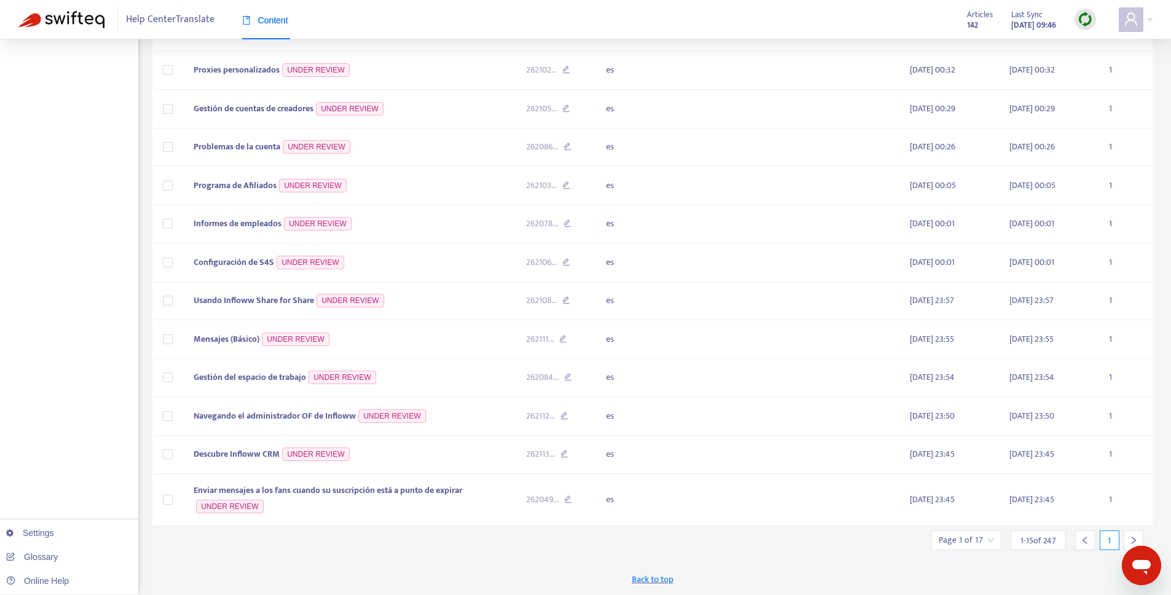
click at [966, 548] on input "search" at bounding box center [966, 540] width 55 height 18
click at [1086, 478] on input "text" at bounding box center [1103, 477] width 92 height 20
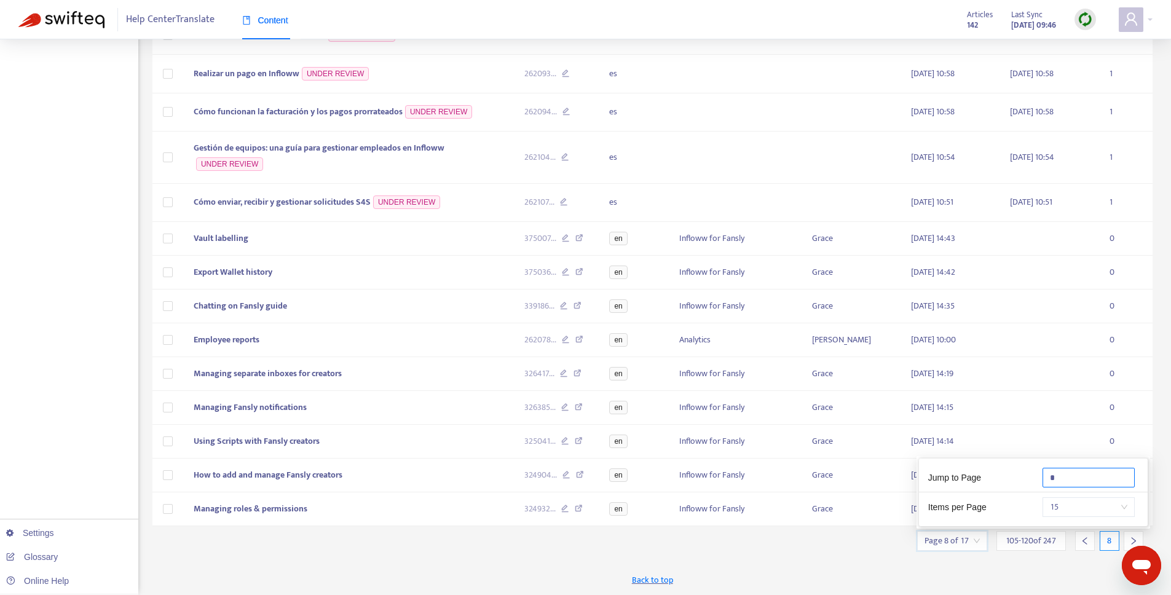
scroll to position [254, 0]
type input "*"
click at [1048, 563] on div "New App Alert! 🚀 We've just launched the Articles PDF Export app, ⭐ FREE ⭐️ wit…" at bounding box center [652, 199] width 1001 height 791
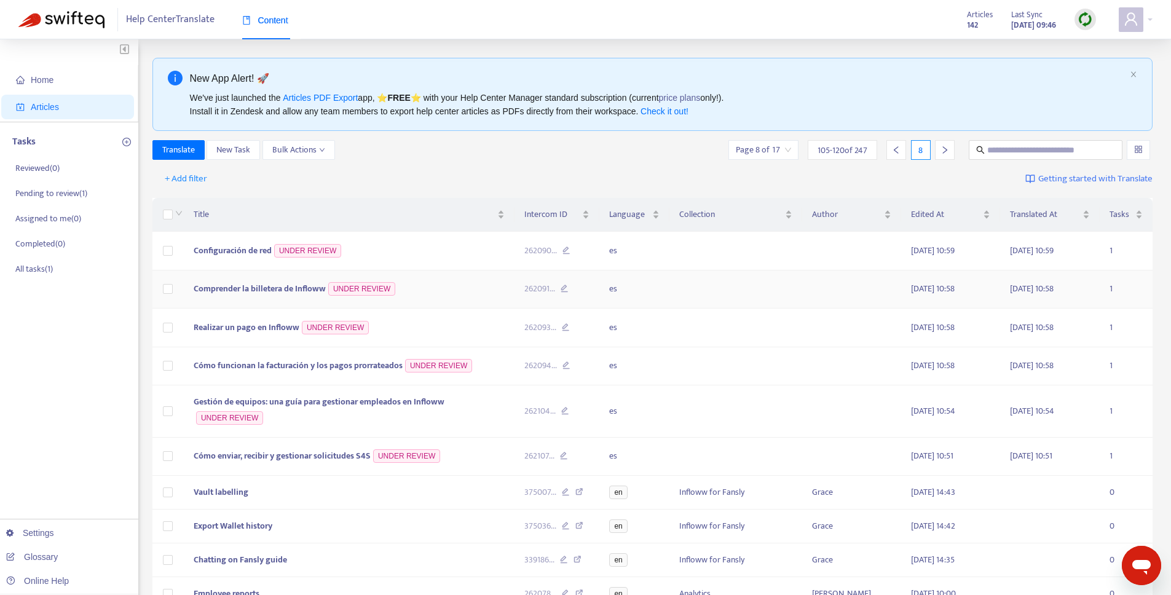
click at [297, 284] on span "Comprender la billetera de Infloww" at bounding box center [260, 289] width 132 height 14
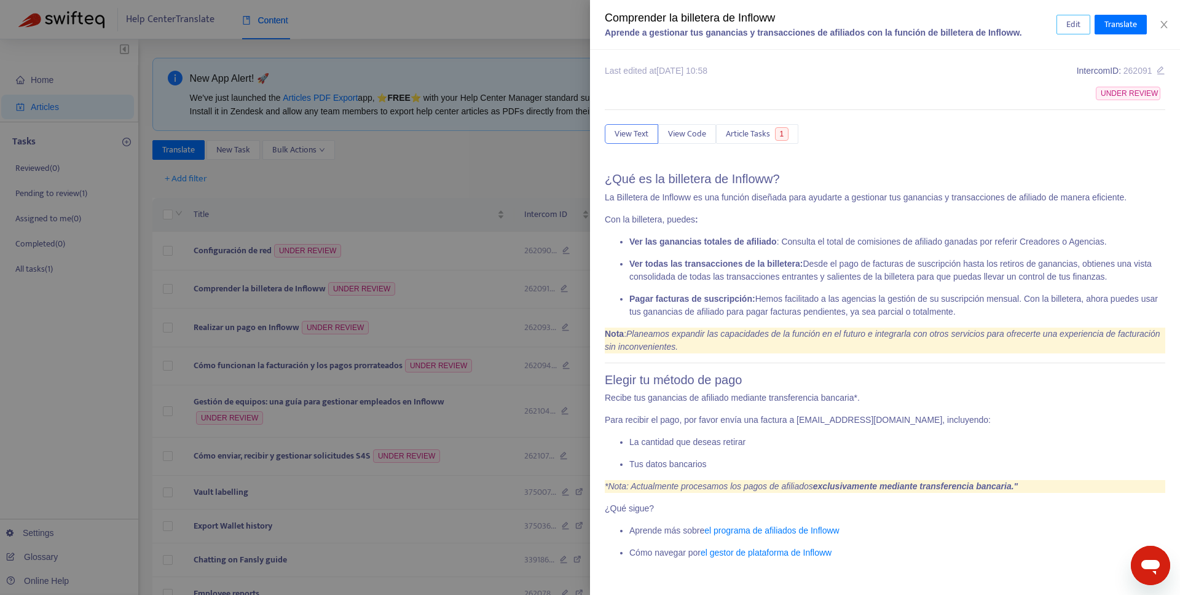
click at [1077, 26] on span "Edit" at bounding box center [1074, 25] width 14 height 14
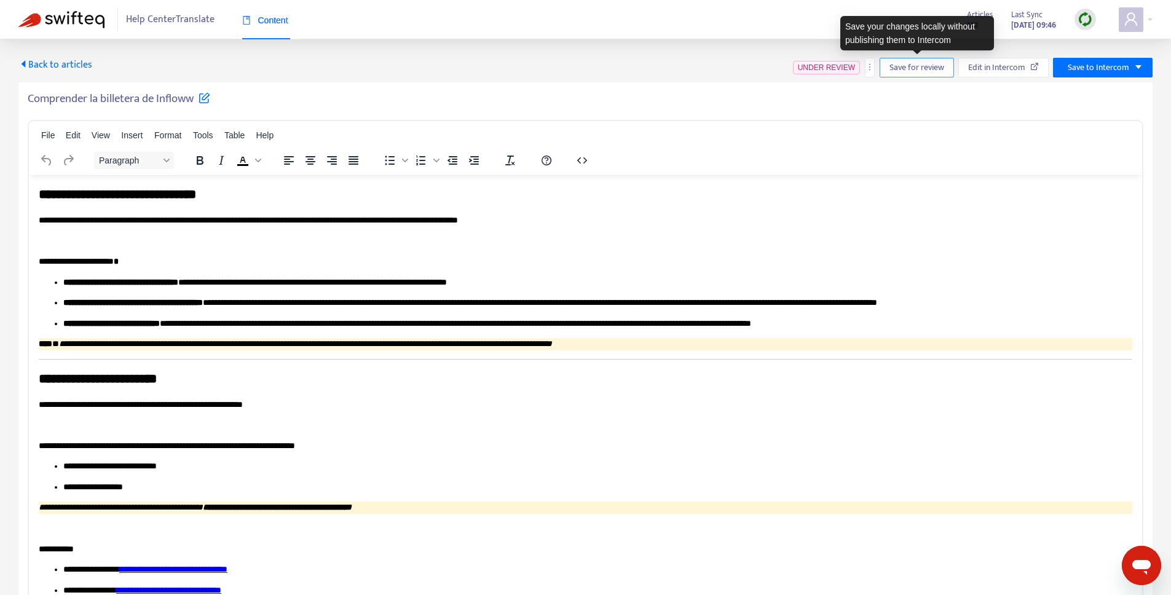
click at [904, 73] on span "Save for review" at bounding box center [917, 68] width 55 height 14
click at [922, 63] on span "Save for review" at bounding box center [921, 68] width 55 height 14
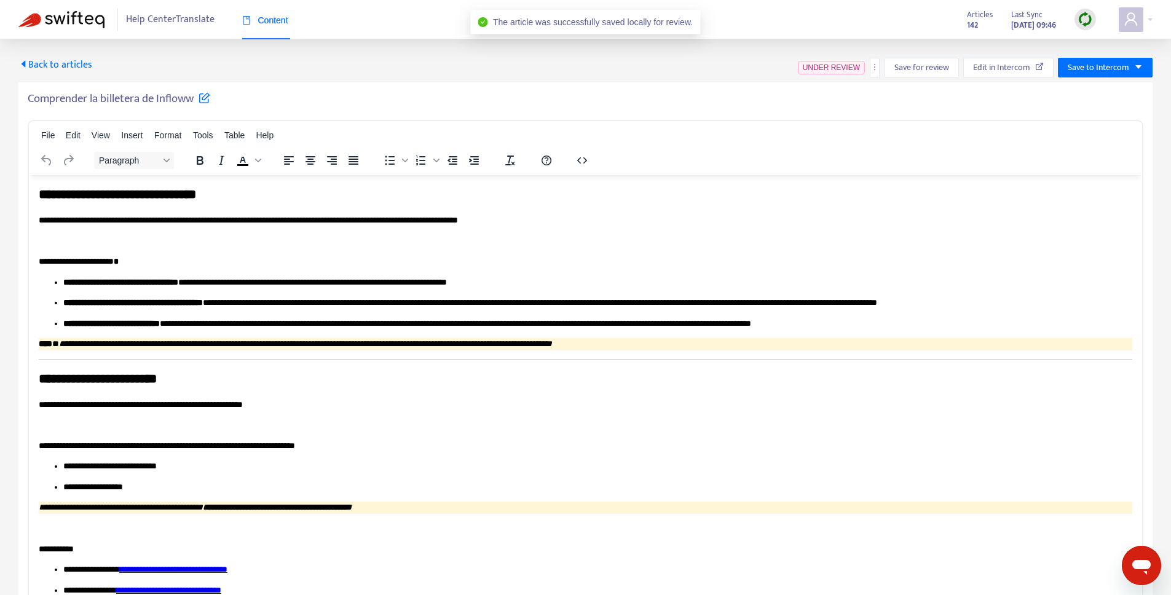
click at [37, 58] on span "Back to articles" at bounding box center [55, 65] width 74 height 17
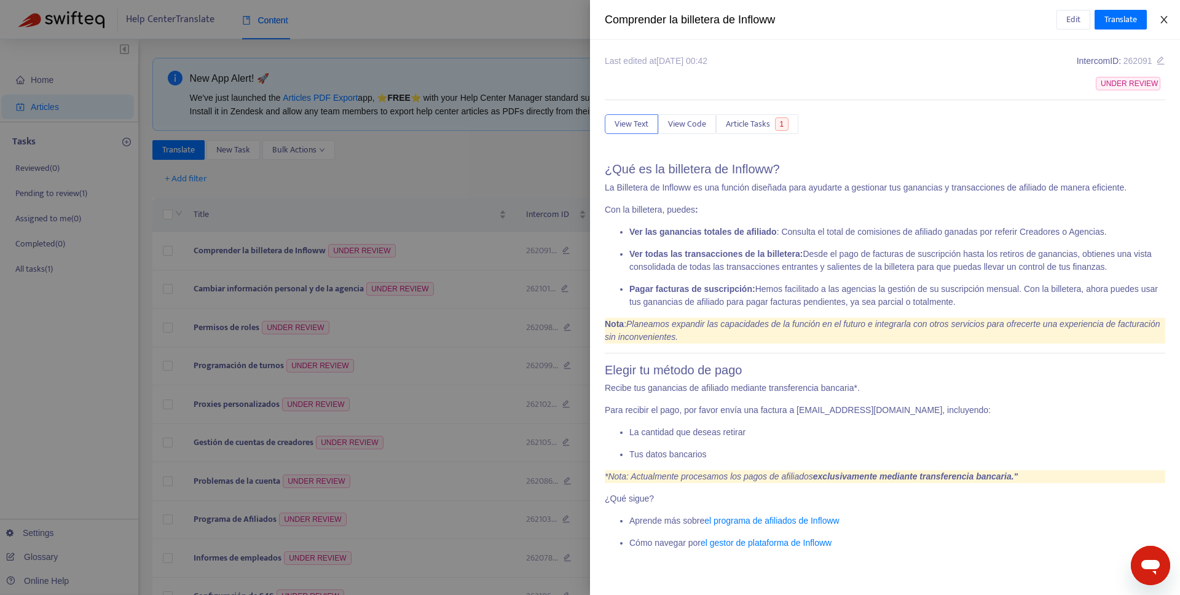
click at [1172, 20] on button "Close" at bounding box center [1164, 20] width 17 height 12
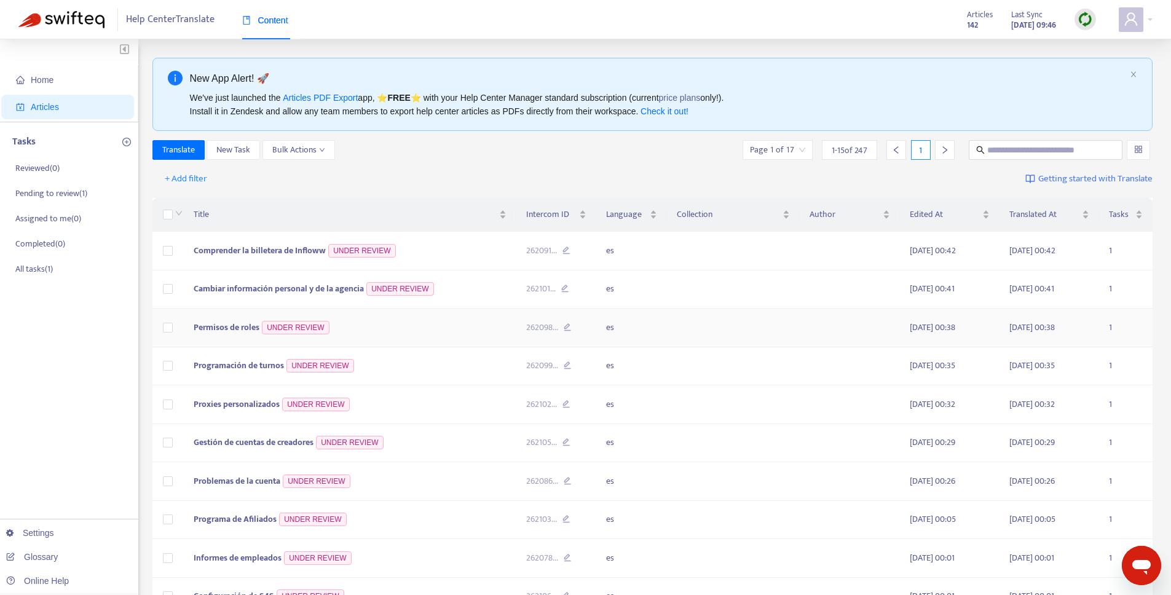
scroll to position [282, 0]
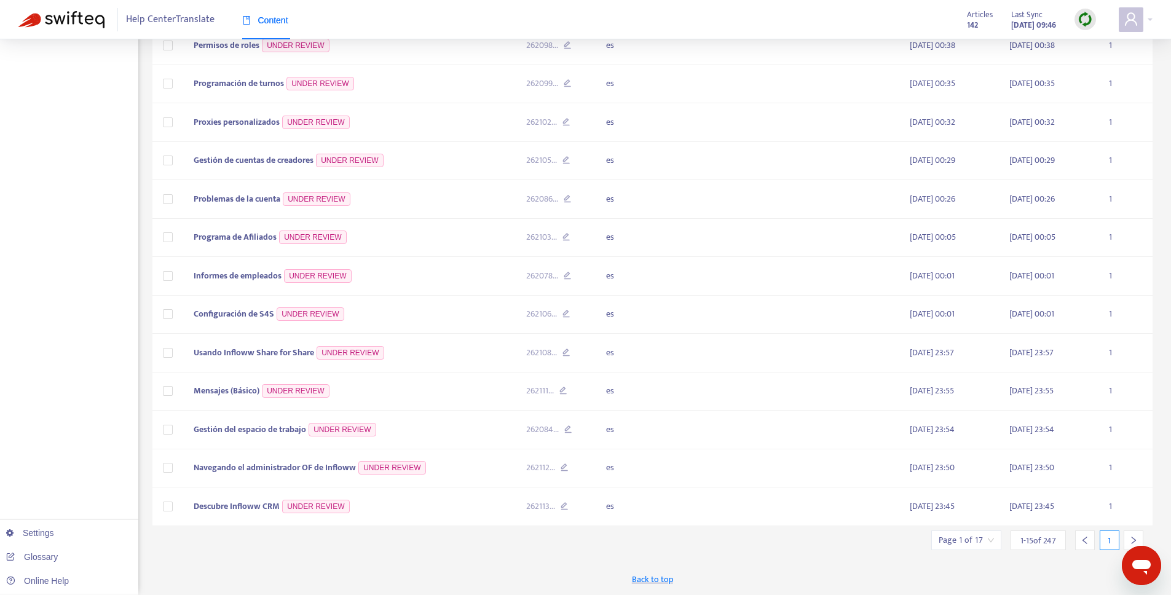
click at [988, 542] on input "search" at bounding box center [966, 540] width 55 height 18
click at [1106, 477] on input "text" at bounding box center [1103, 477] width 92 height 20
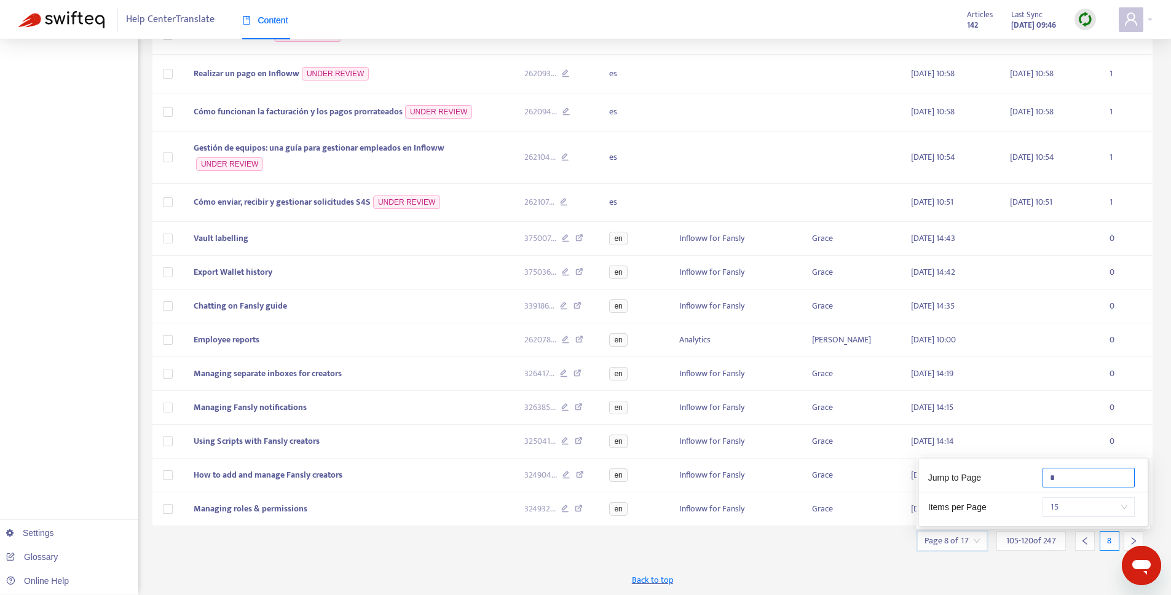
scroll to position [254, 0]
type input "*"
click at [1087, 567] on div "Back to top" at bounding box center [652, 579] width 1001 height 31
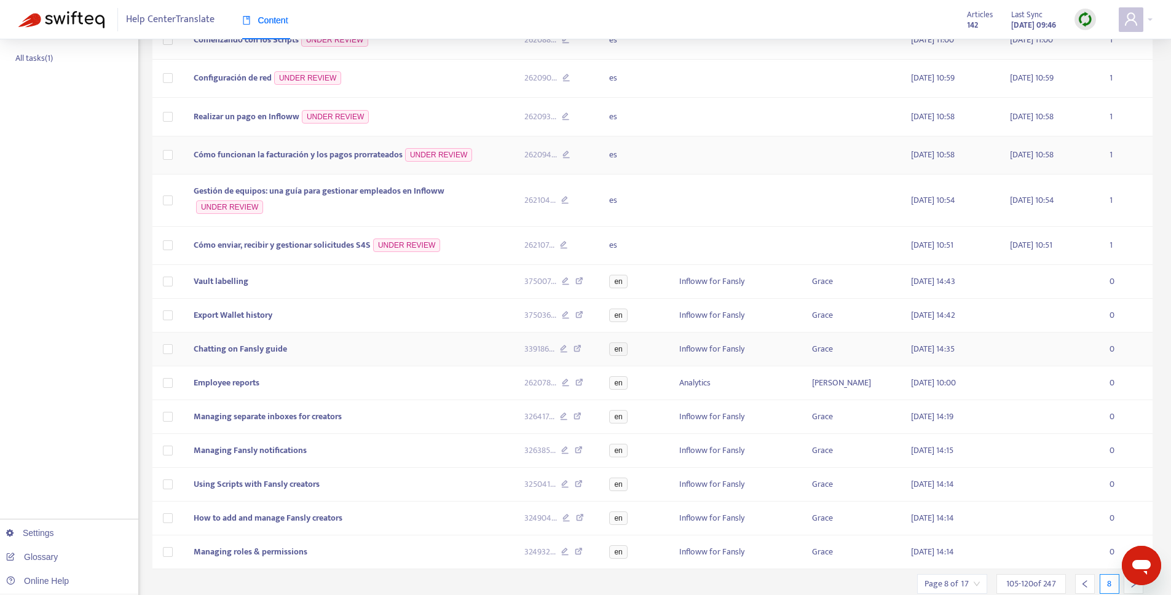
scroll to position [0, 0]
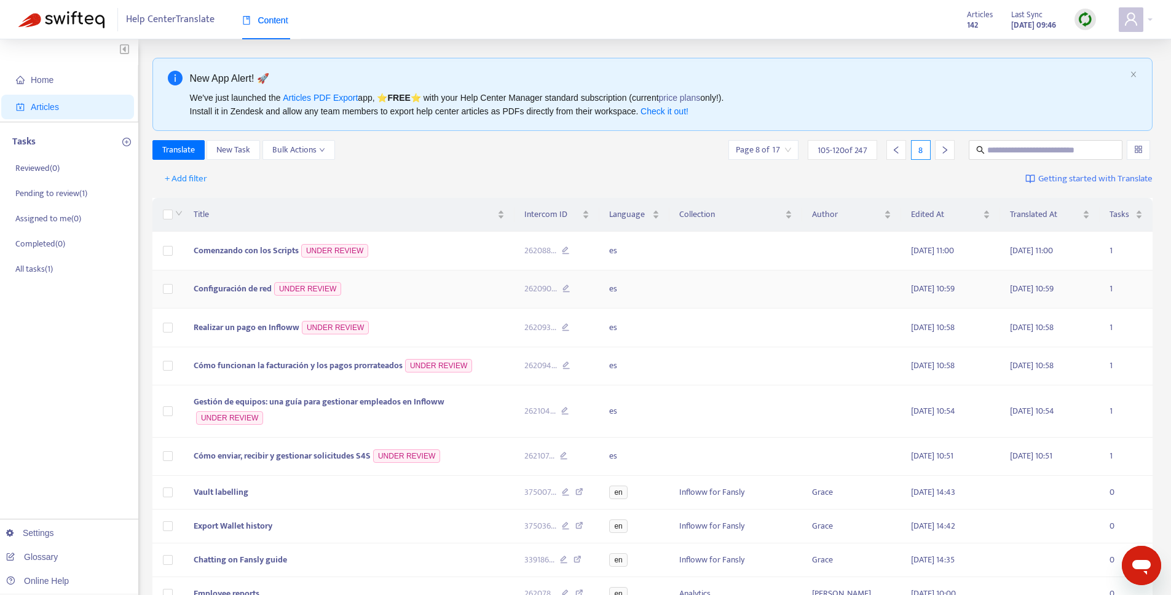
click at [245, 289] on span "Configuración de red" at bounding box center [233, 289] width 78 height 14
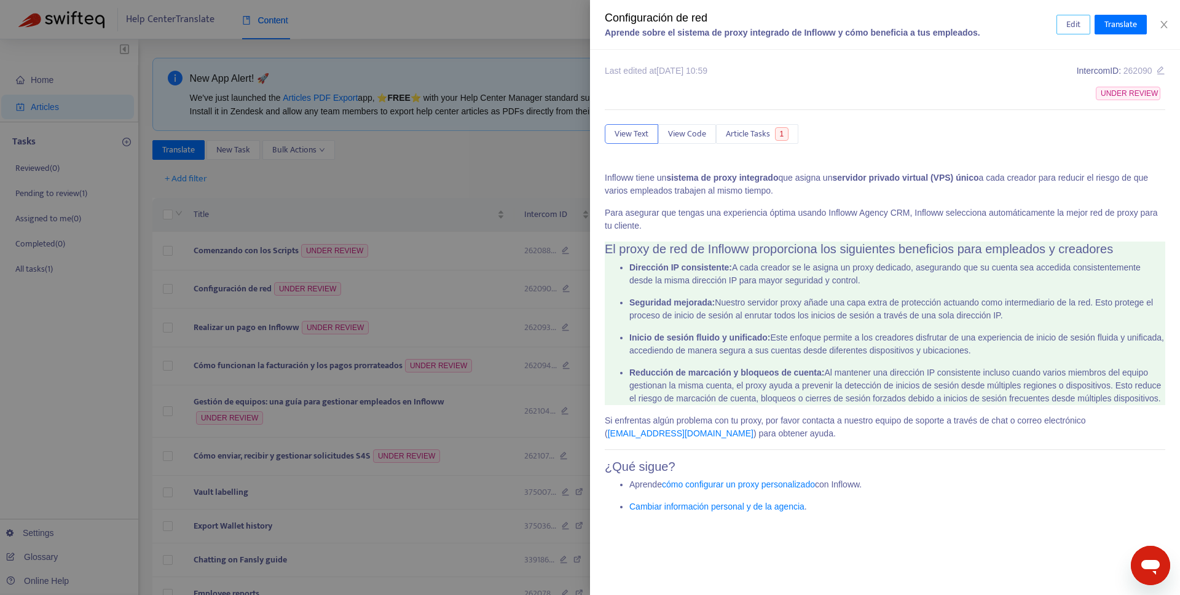
click at [1067, 22] on span "Edit" at bounding box center [1074, 25] width 14 height 14
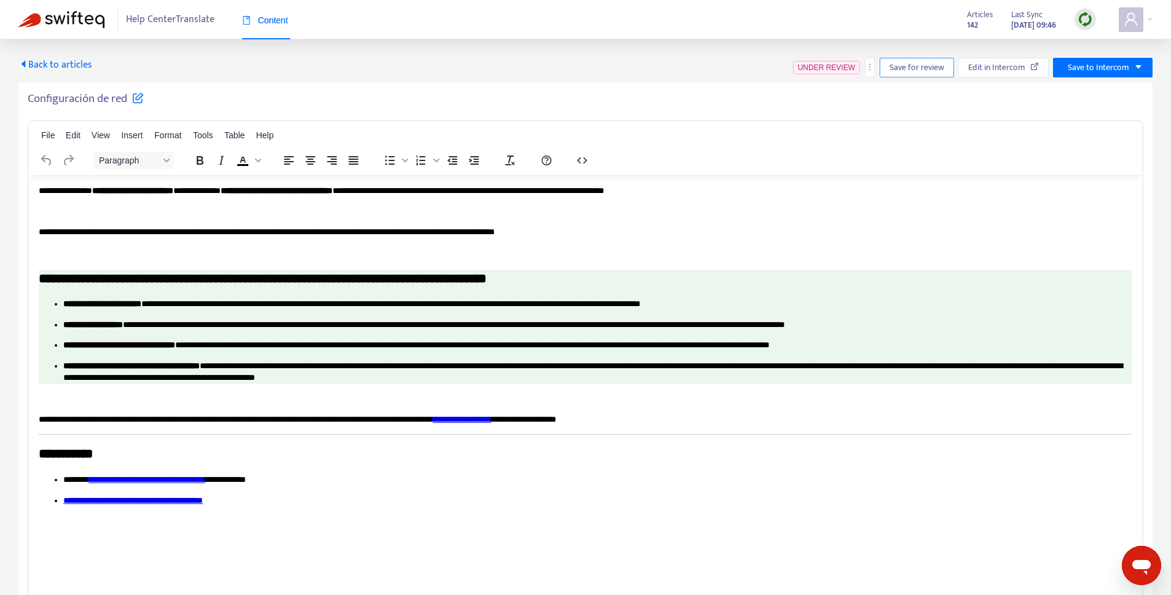
click at [909, 74] on span "Save for review" at bounding box center [917, 68] width 55 height 14
click at [939, 70] on span "Save for review" at bounding box center [921, 68] width 55 height 14
click at [35, 74] on div "Back to articles" at bounding box center [55, 68] width 74 height 20
click at [42, 65] on span "Back to articles" at bounding box center [55, 65] width 74 height 17
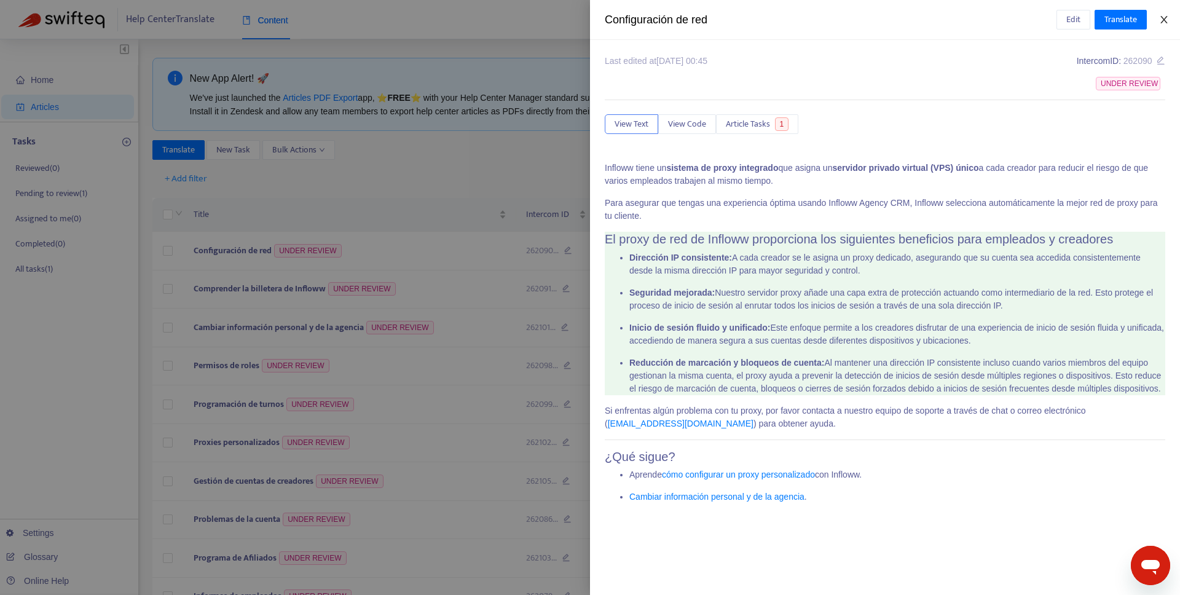
click at [1163, 21] on icon "close" at bounding box center [1164, 19] width 7 height 7
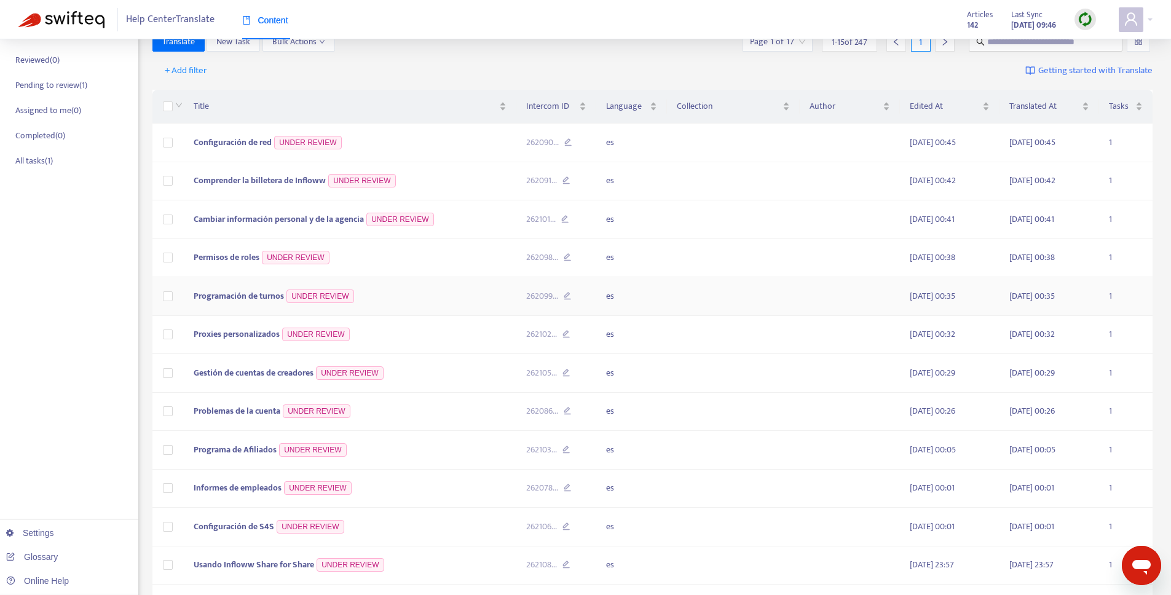
scroll to position [282, 0]
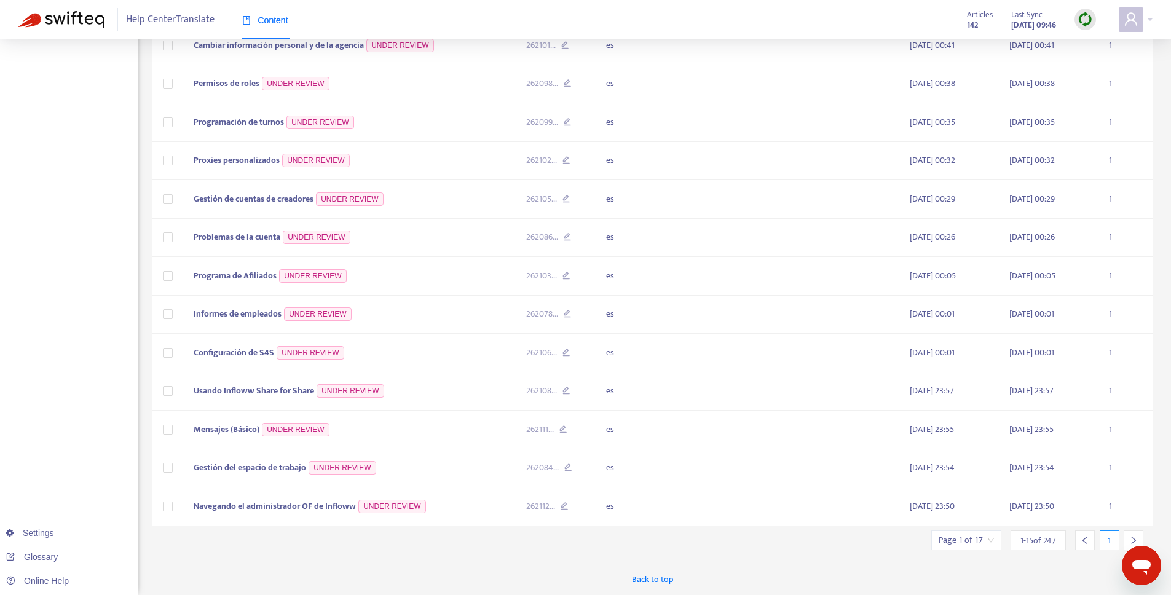
click at [982, 543] on input "search" at bounding box center [966, 540] width 55 height 18
click at [1083, 476] on input "text" at bounding box center [1103, 477] width 92 height 20
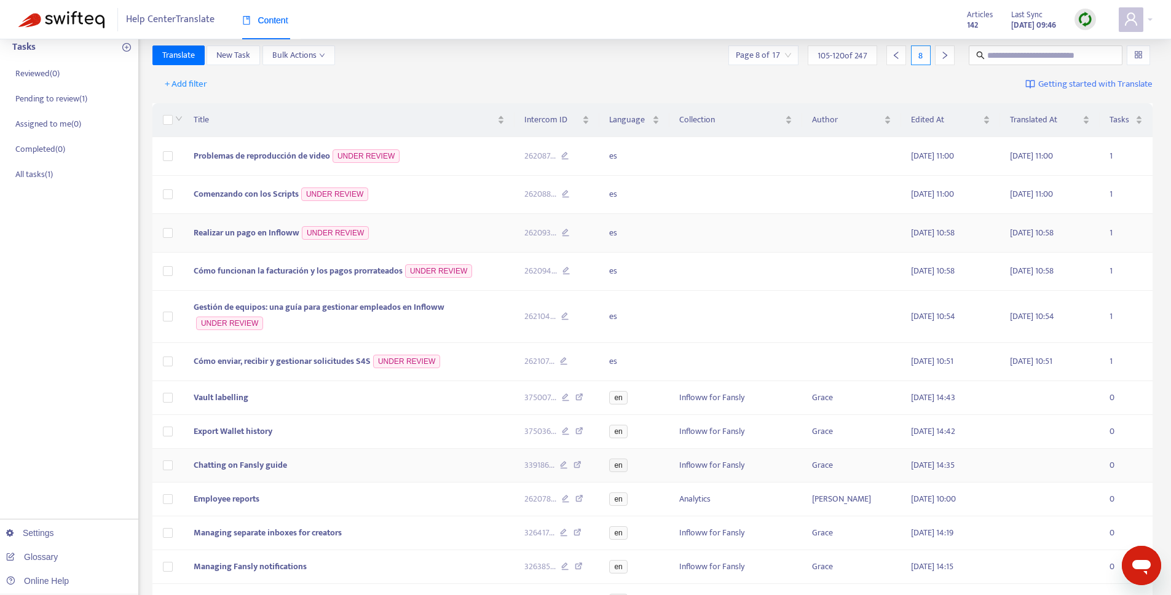
scroll to position [0, 0]
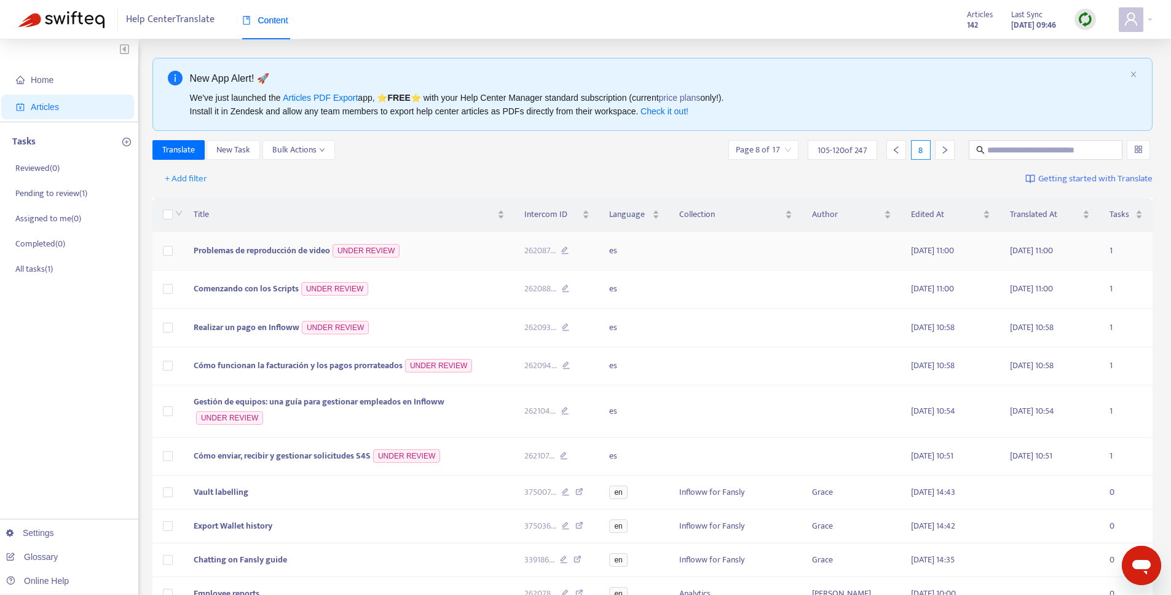
type input "*"
click at [234, 253] on span "Problemas de reproducción de video" at bounding box center [262, 250] width 136 height 14
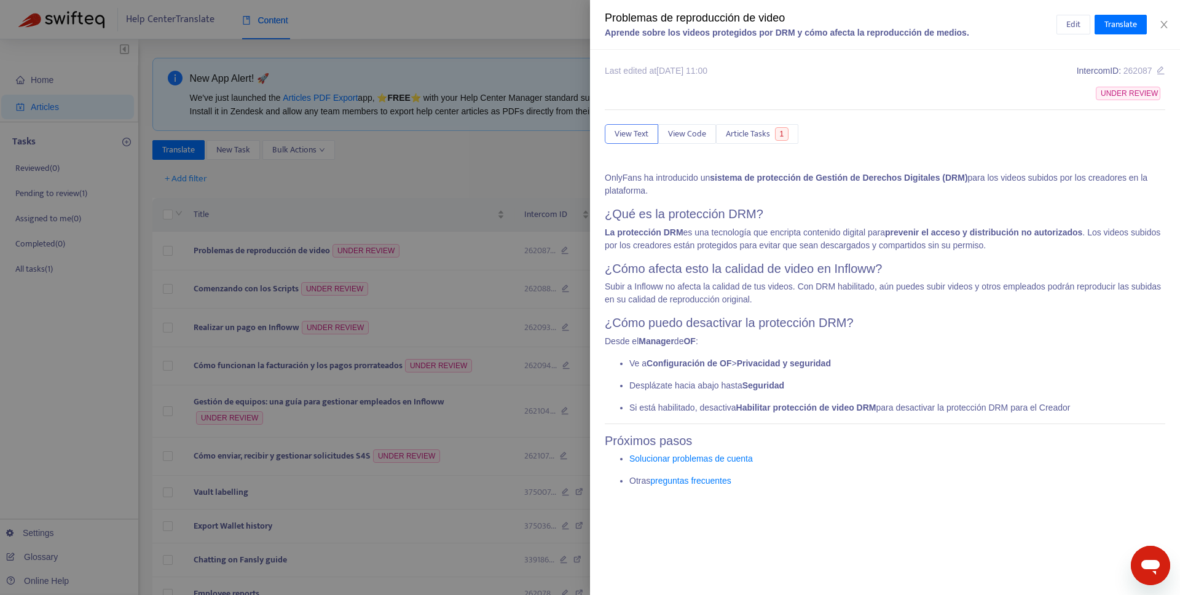
click at [726, 17] on div "Problemas de reproducción de video" at bounding box center [831, 18] width 452 height 17
click at [1070, 26] on span "Edit" at bounding box center [1074, 25] width 14 height 14
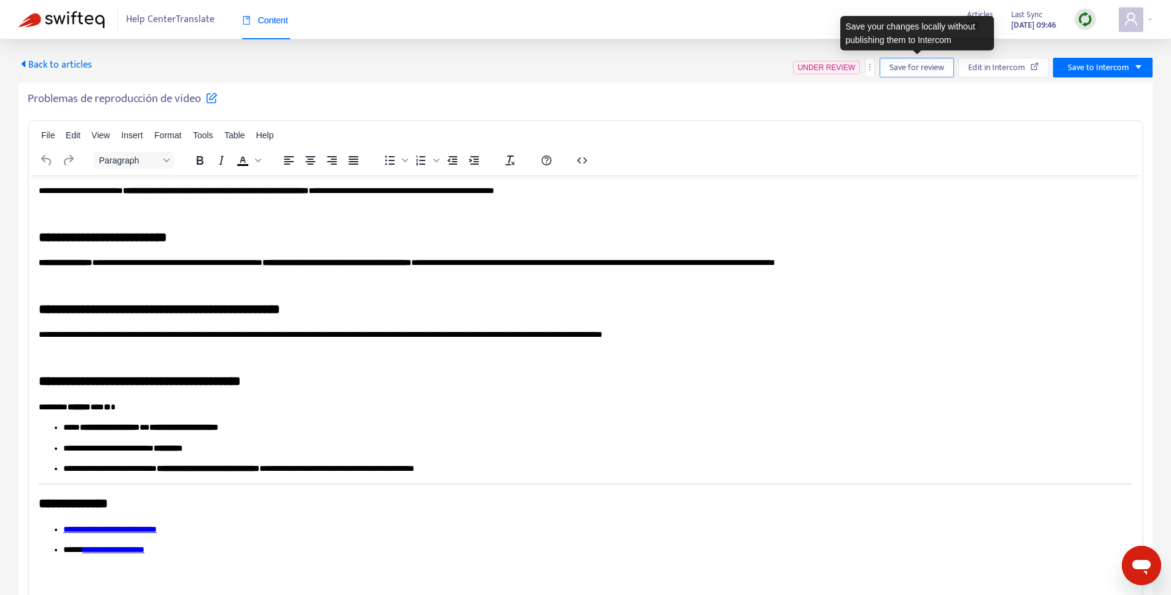
click at [938, 69] on span "Save for review" at bounding box center [917, 68] width 55 height 14
click at [941, 68] on span "Save for review" at bounding box center [921, 68] width 55 height 14
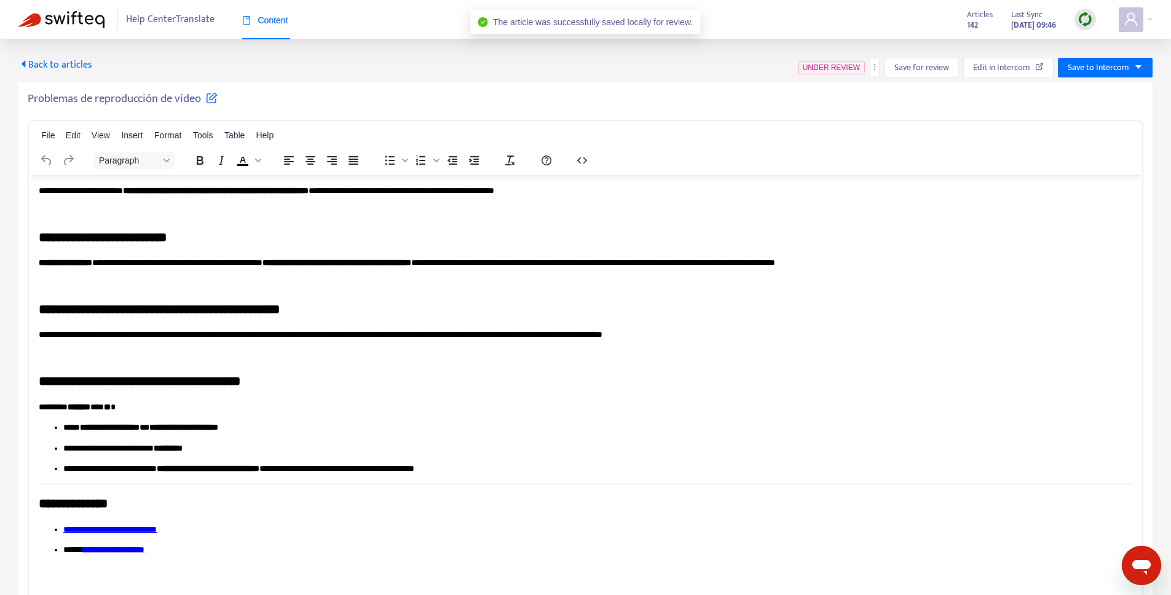
click at [83, 62] on span "Back to articles" at bounding box center [55, 65] width 74 height 17
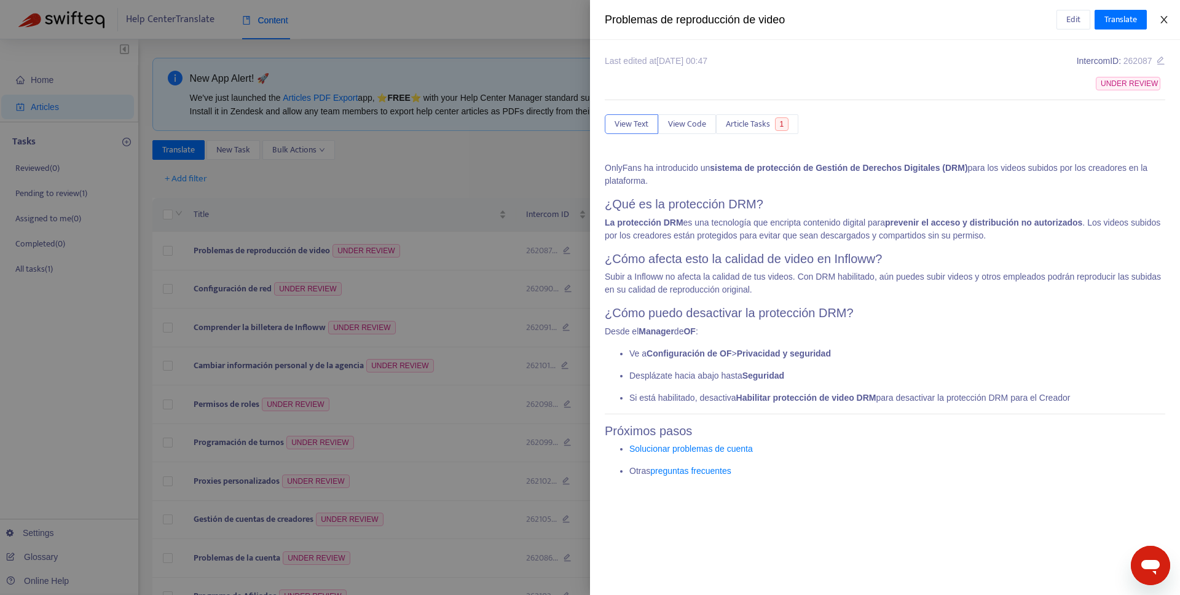
click at [1163, 18] on icon "close" at bounding box center [1164, 19] width 7 height 7
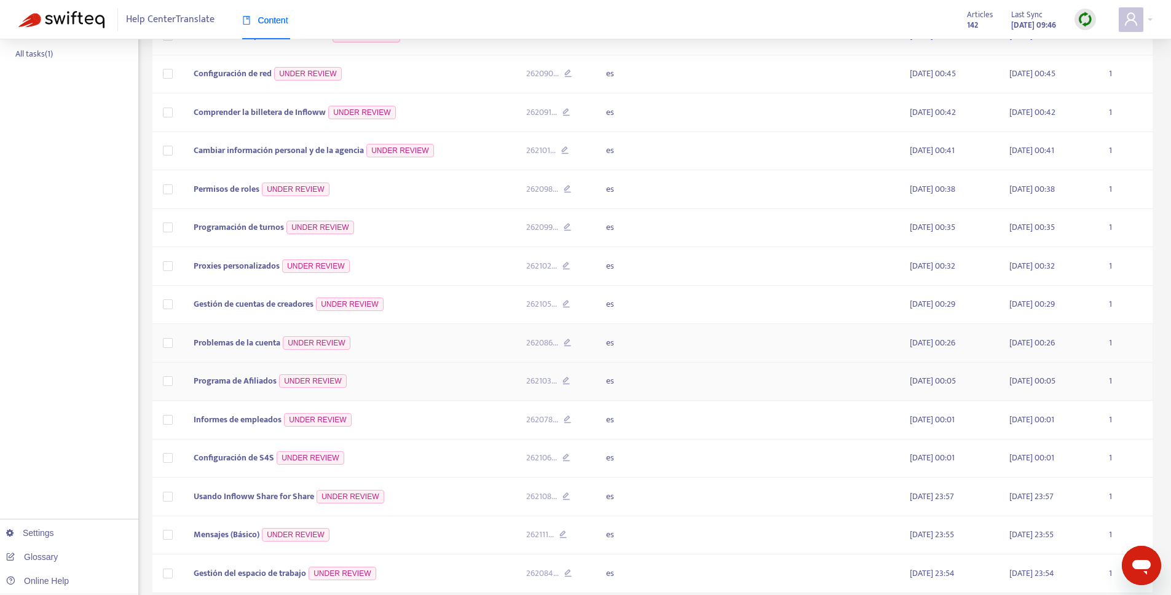
scroll to position [282, 0]
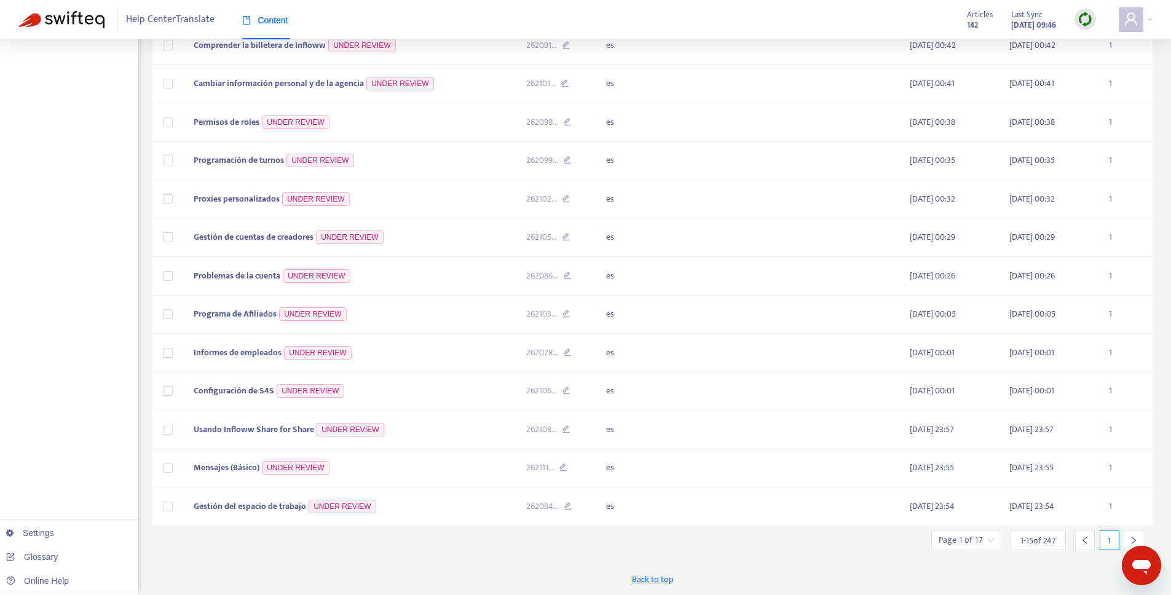
click at [966, 534] on input "search" at bounding box center [966, 540] width 55 height 18
click at [1080, 477] on input "text" at bounding box center [1103, 477] width 92 height 20
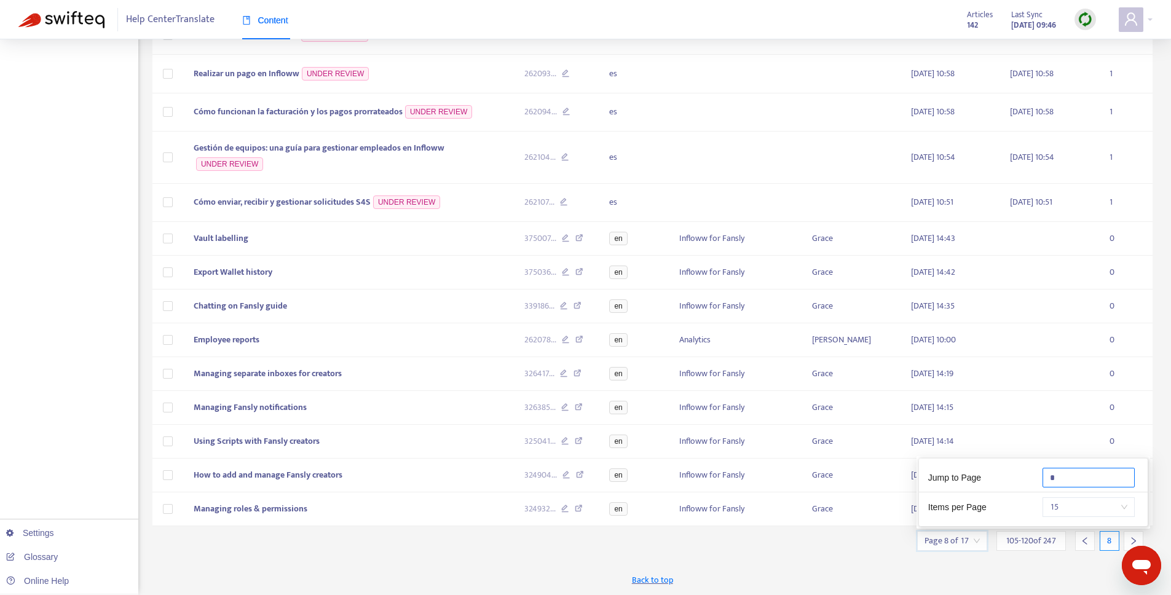
scroll to position [254, 0]
type input "*"
click at [762, 529] on div "Title Intercom ID Language Collection Author Edited At Translated At Tasks Conf…" at bounding box center [652, 235] width 1001 height 591
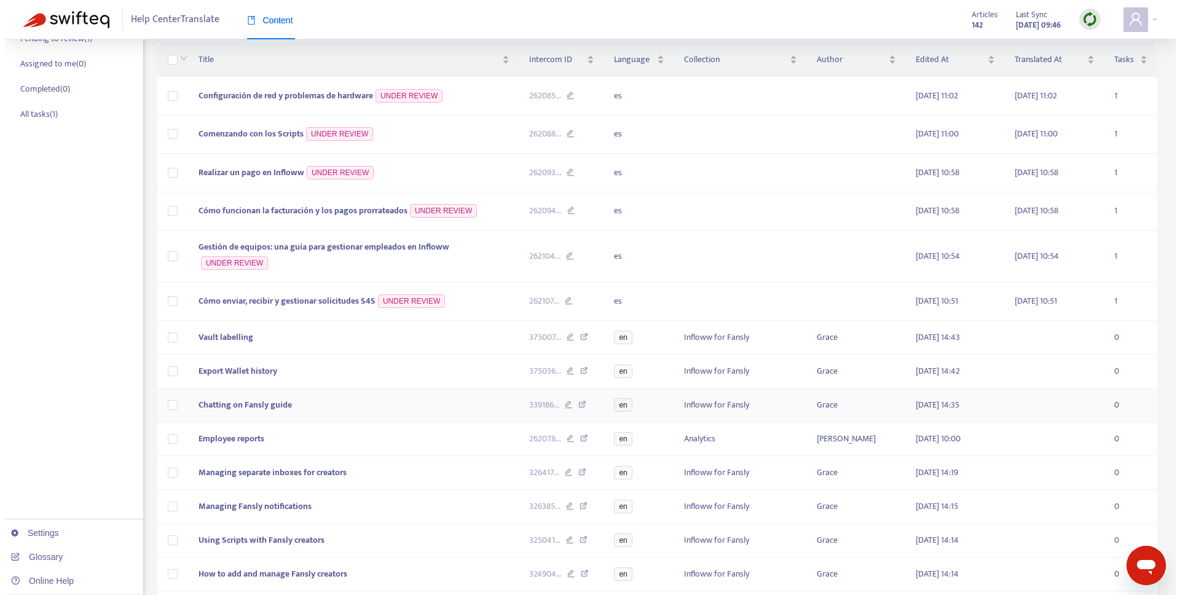
scroll to position [0, 0]
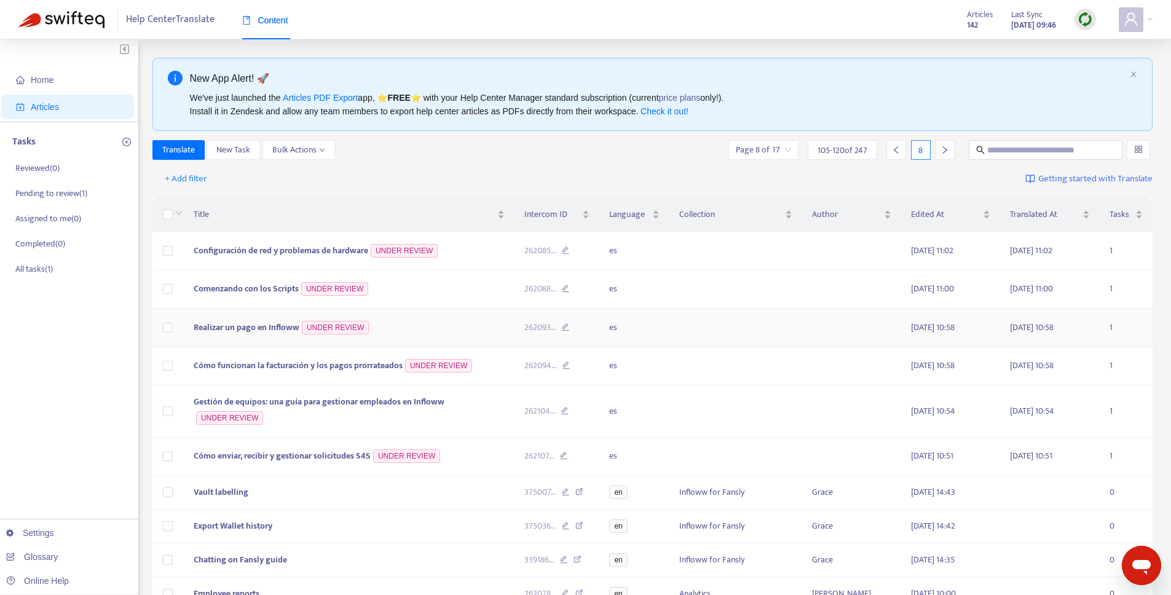
click at [259, 325] on span "Realizar un pago en Infloww" at bounding box center [247, 327] width 106 height 14
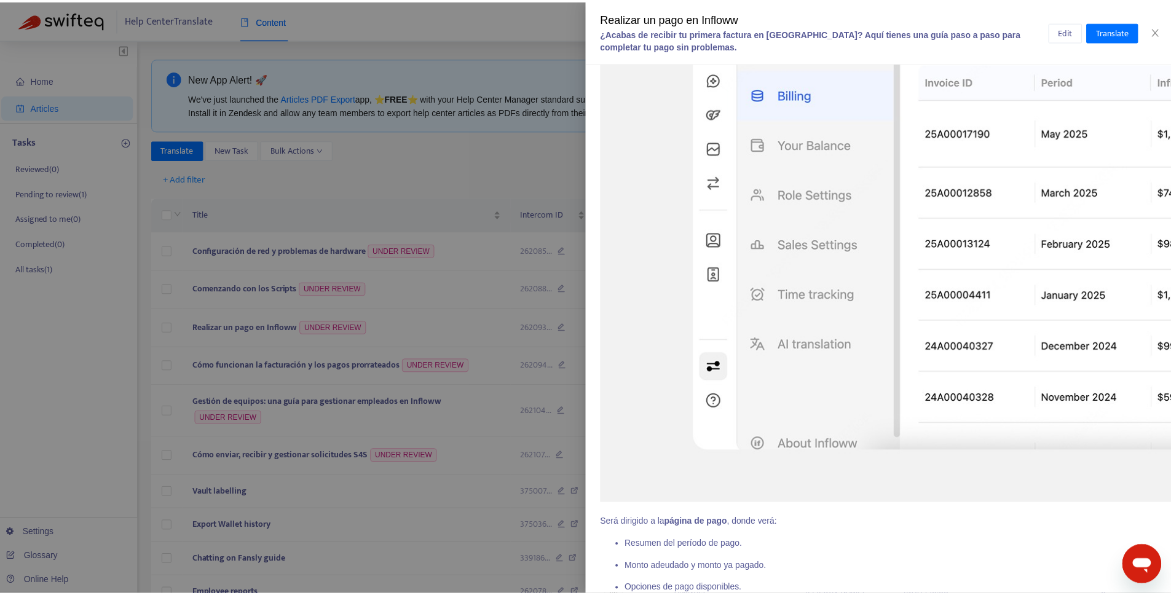
scroll to position [185, 0]
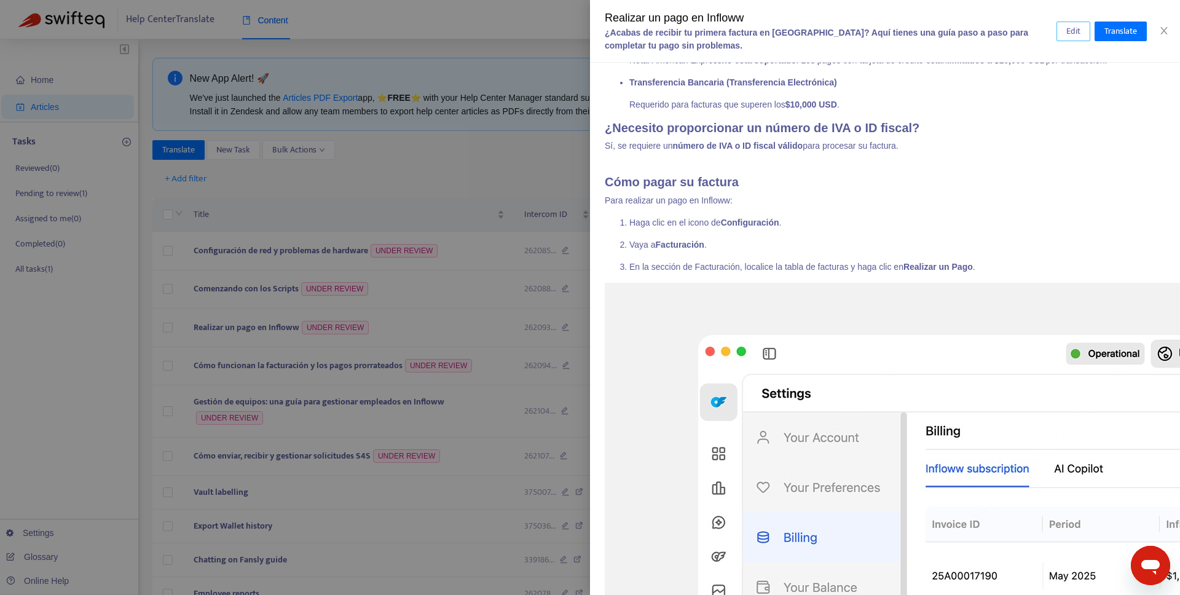
click at [1067, 32] on span "Edit" at bounding box center [1074, 32] width 14 height 14
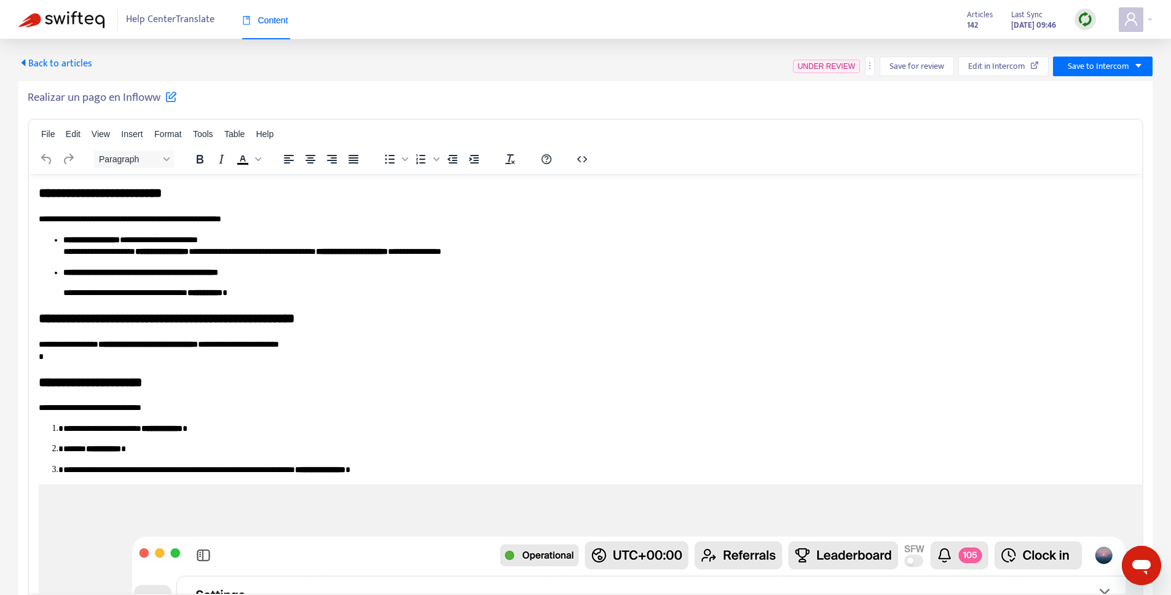
scroll to position [0, 0]
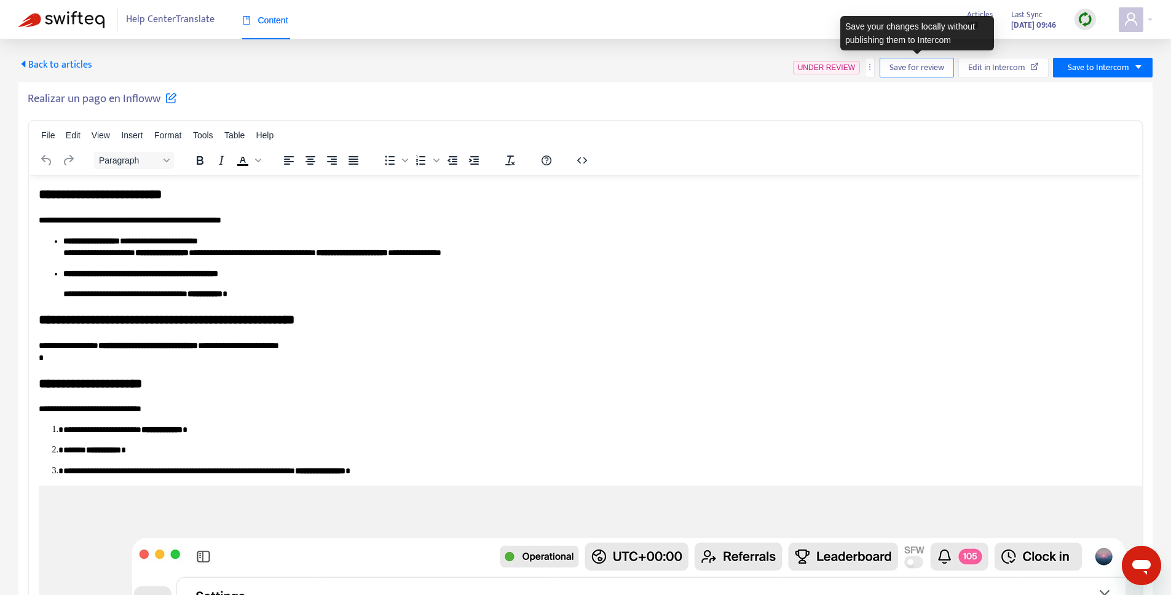
click at [902, 71] on span "Save for review" at bounding box center [917, 68] width 55 height 14
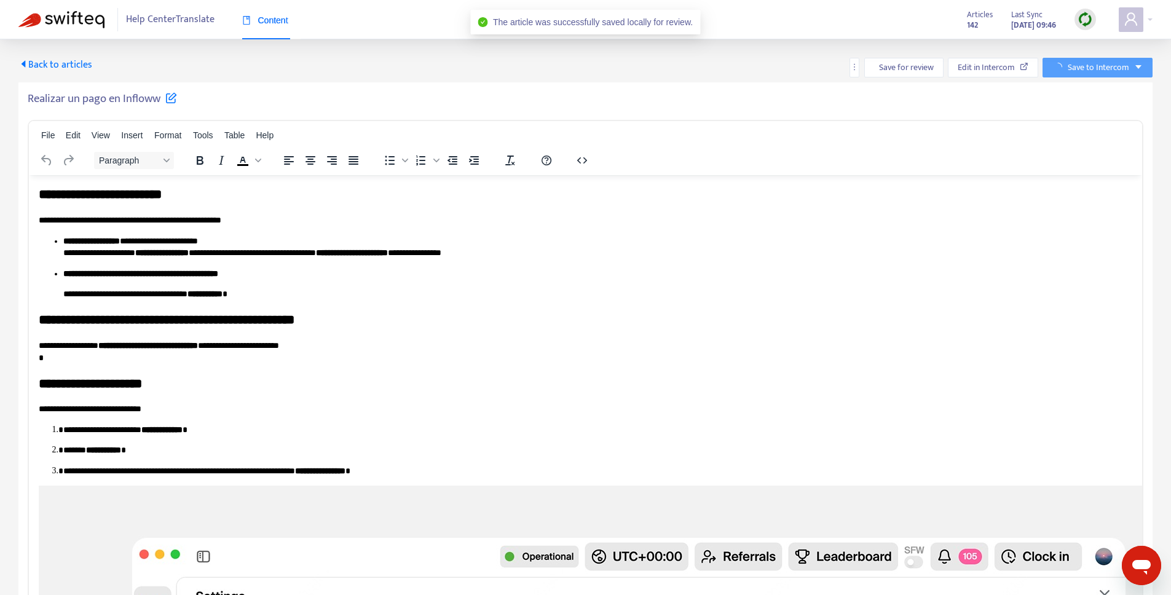
click at [79, 64] on span "Back to articles" at bounding box center [55, 65] width 74 height 17
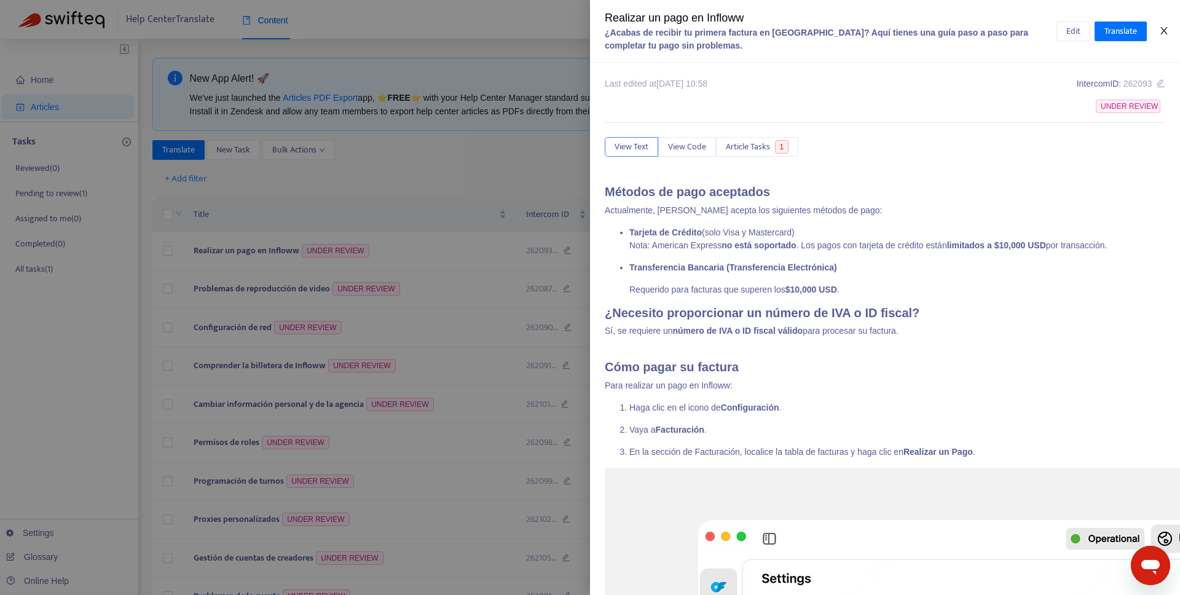
click at [1171, 26] on button "Close" at bounding box center [1164, 31] width 17 height 12
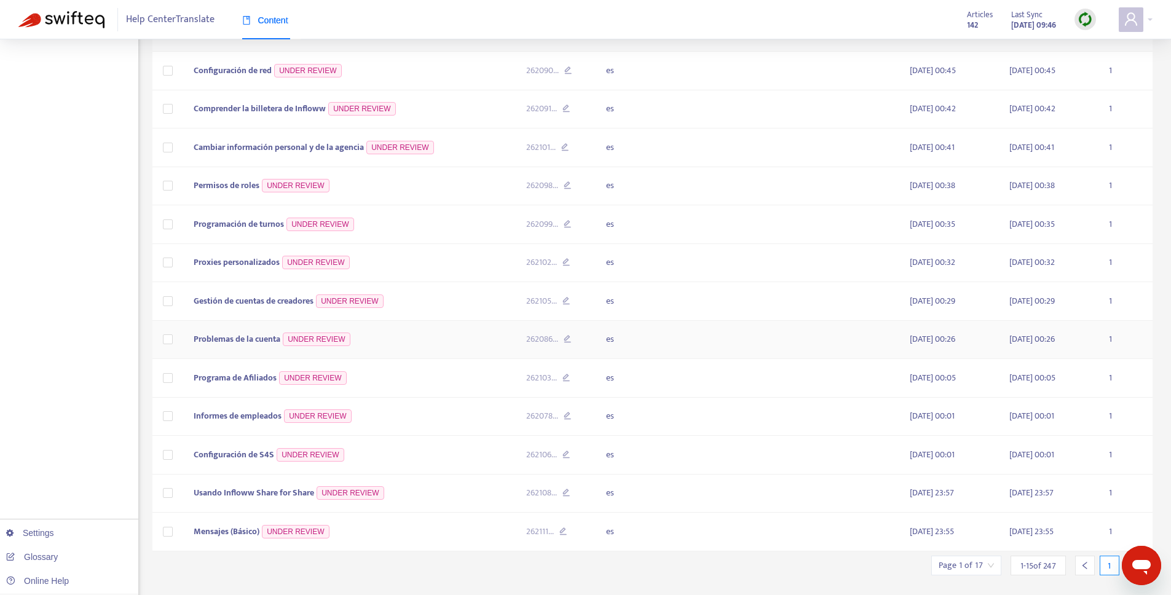
scroll to position [282, 0]
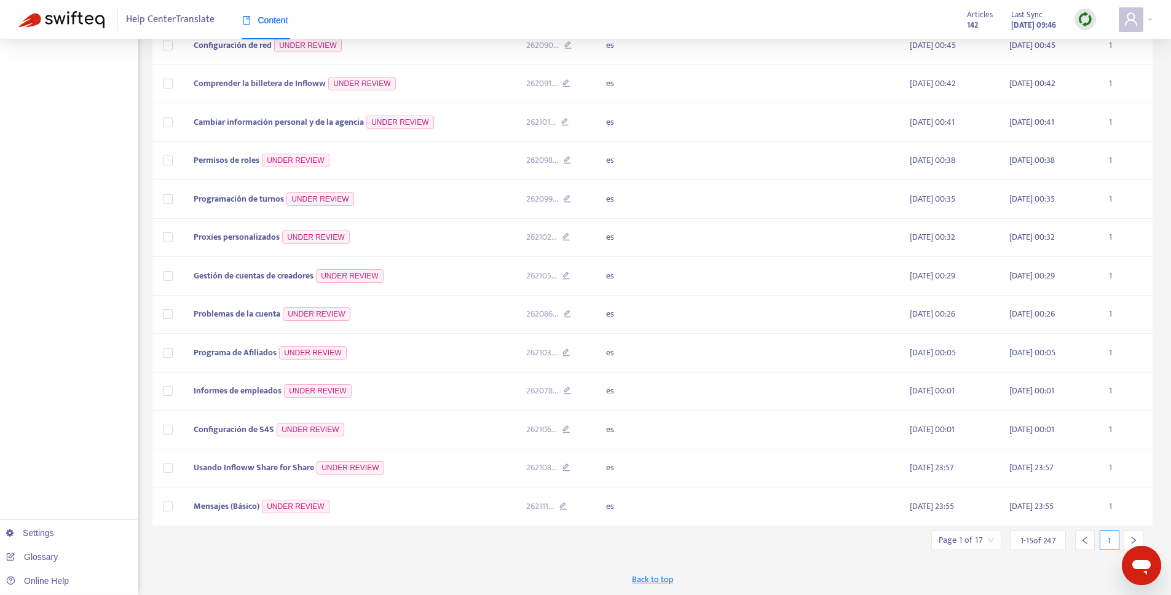
click at [994, 545] on div "Page 1 of 17" at bounding box center [966, 541] width 70 height 20
click at [1113, 483] on input "text" at bounding box center [1103, 477] width 92 height 20
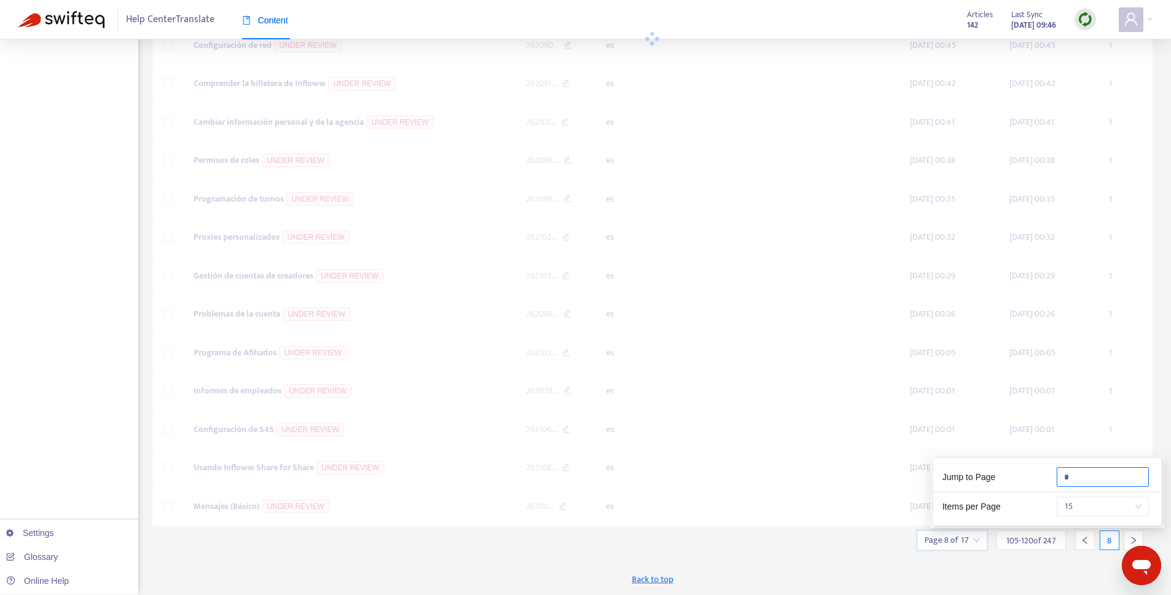
scroll to position [254, 0]
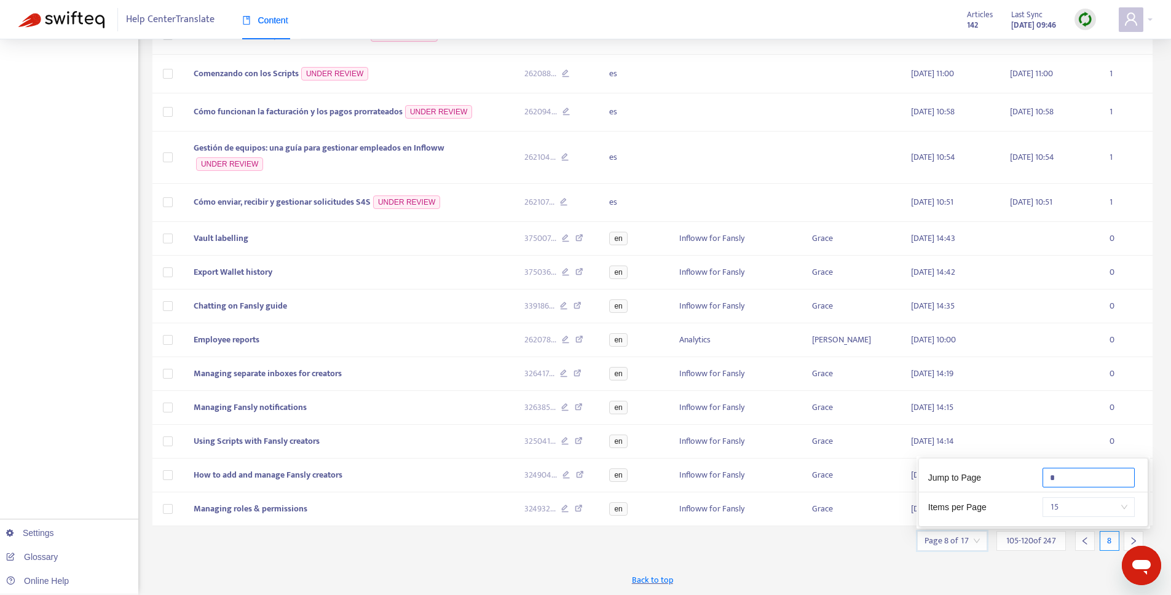
type input "*"
click at [1032, 575] on div "Back to top" at bounding box center [652, 579] width 1001 height 31
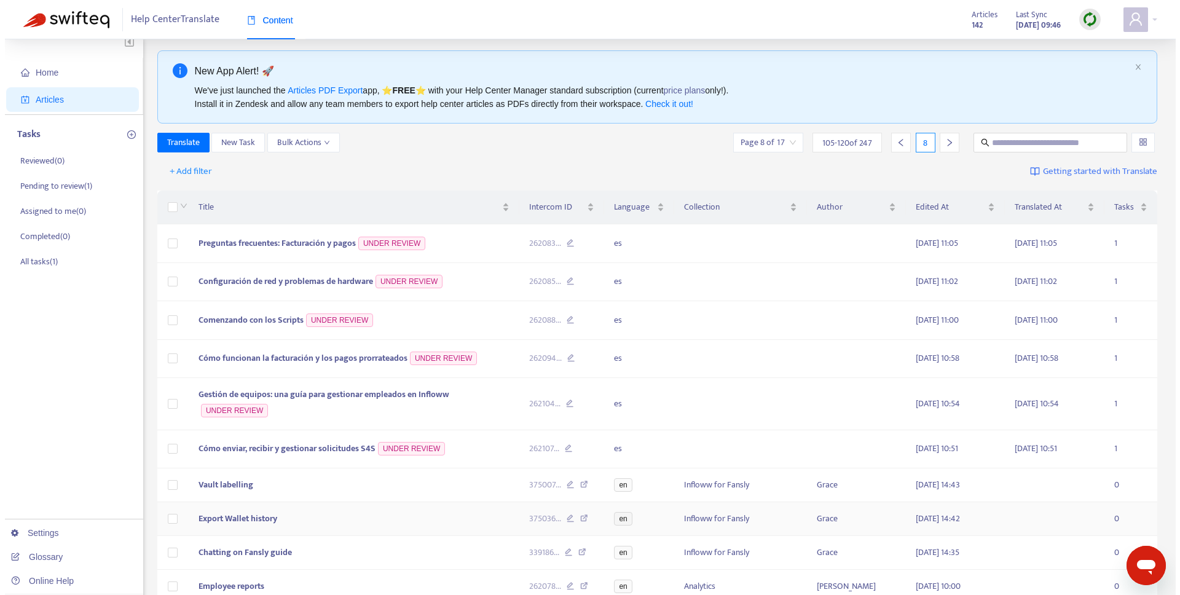
scroll to position [0, 0]
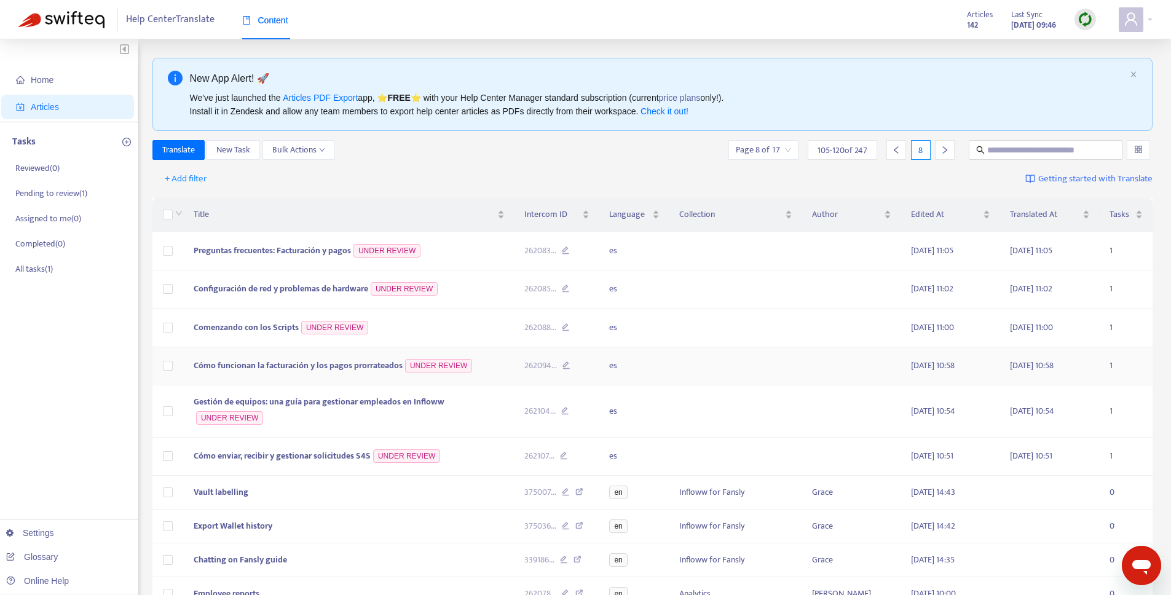
click at [278, 365] on span "Cómo funcionan la facturación y los pagos prorrateados" at bounding box center [298, 365] width 209 height 14
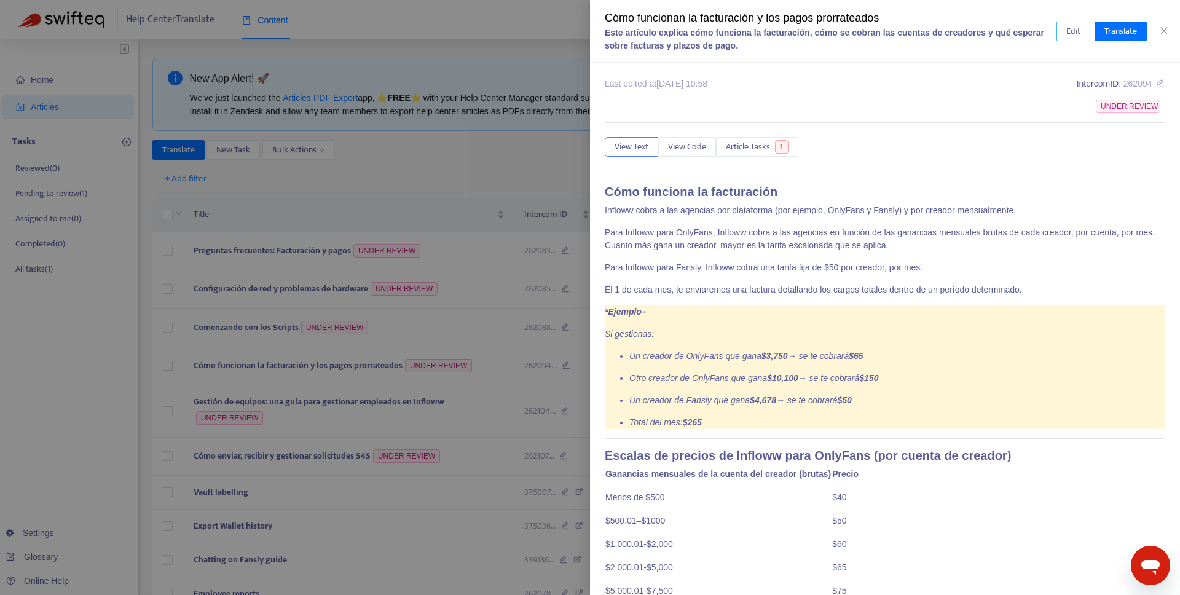
click at [1073, 29] on span "Edit" at bounding box center [1074, 32] width 14 height 14
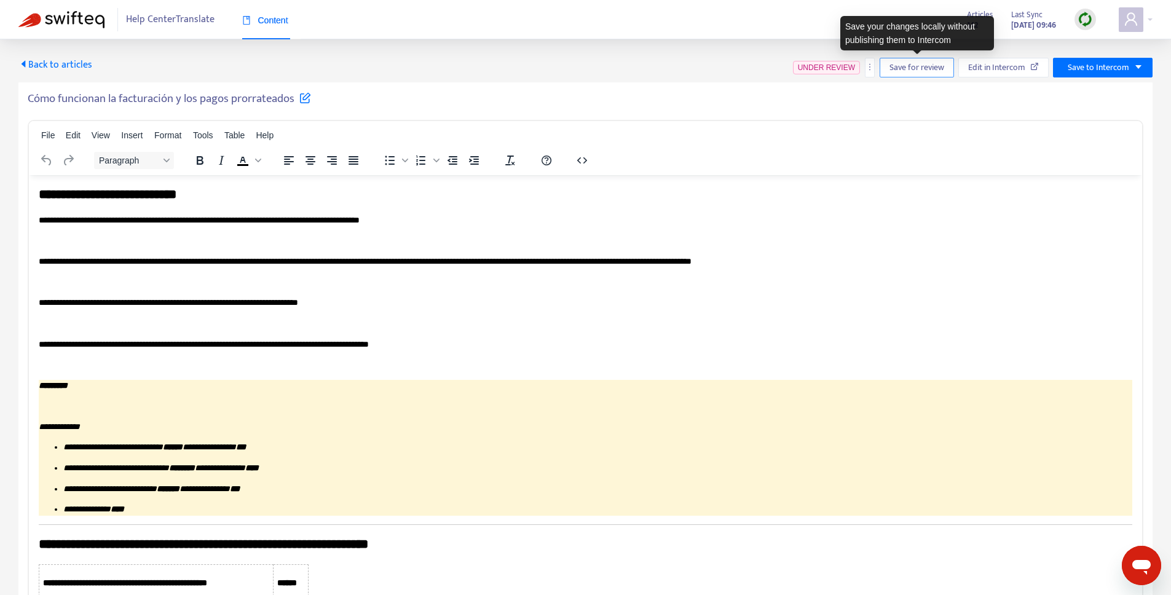
click at [928, 66] on span "Save for review" at bounding box center [917, 68] width 55 height 14
click at [930, 66] on span "Save for review" at bounding box center [921, 68] width 55 height 14
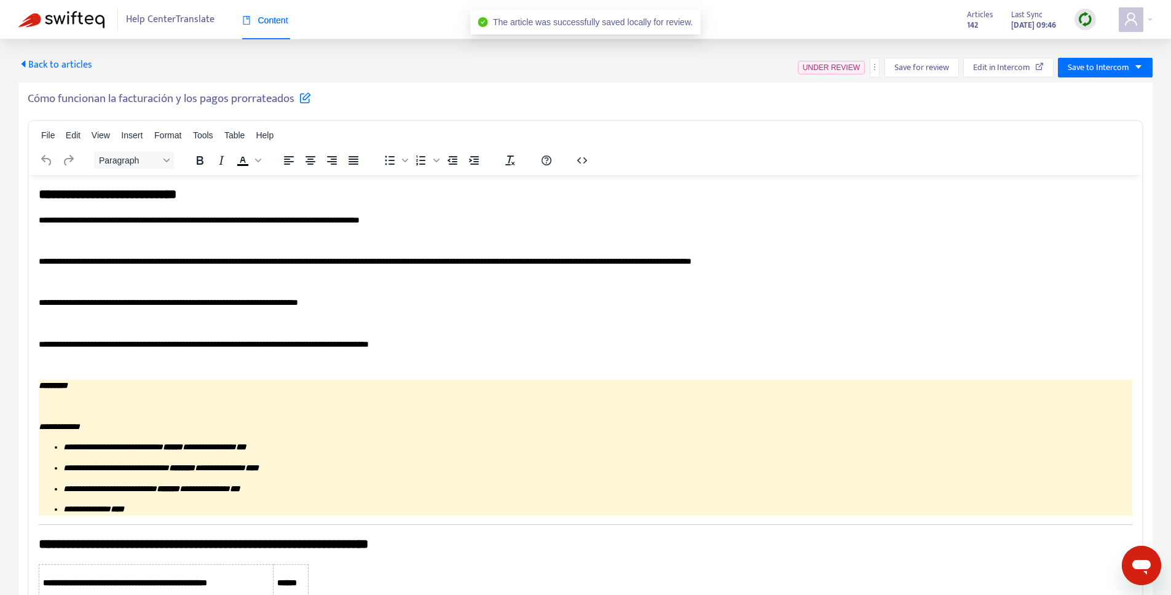
click at [28, 62] on span "Back to articles" at bounding box center [55, 65] width 74 height 17
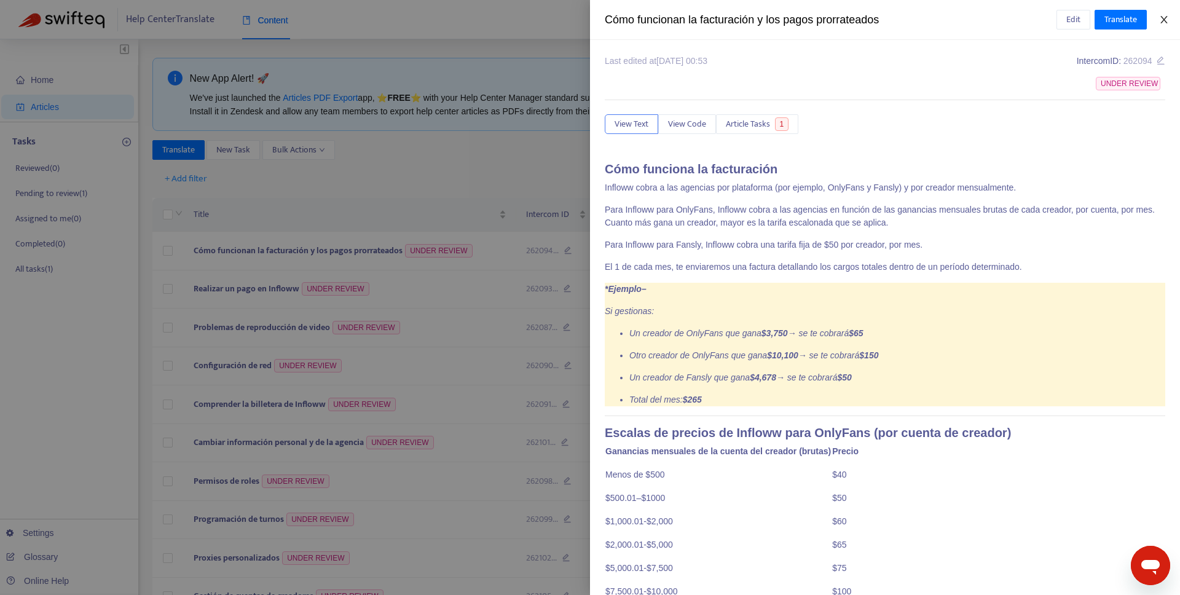
click at [1158, 23] on button "Close" at bounding box center [1164, 20] width 17 height 12
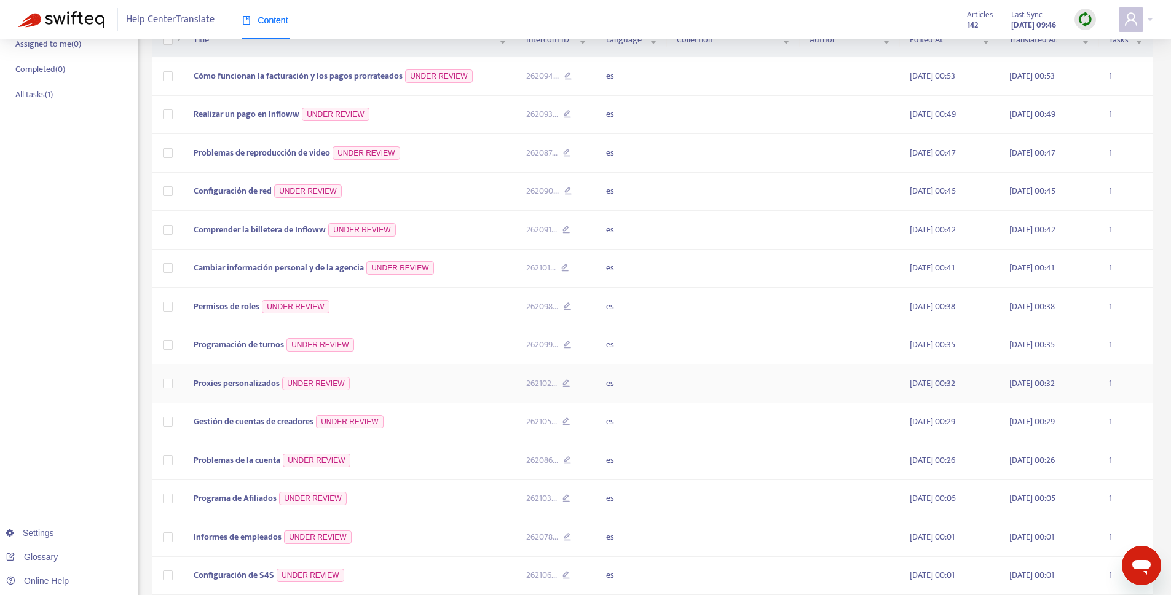
scroll to position [282, 0]
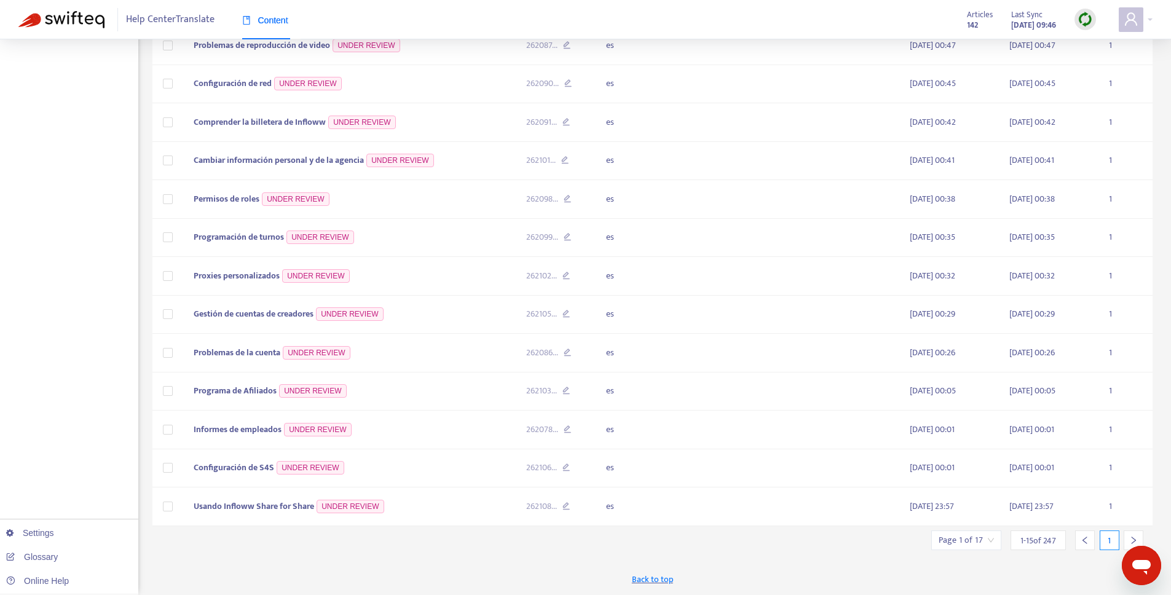
click at [963, 540] on input "search" at bounding box center [966, 540] width 55 height 18
click at [1097, 474] on input "text" at bounding box center [1103, 477] width 92 height 20
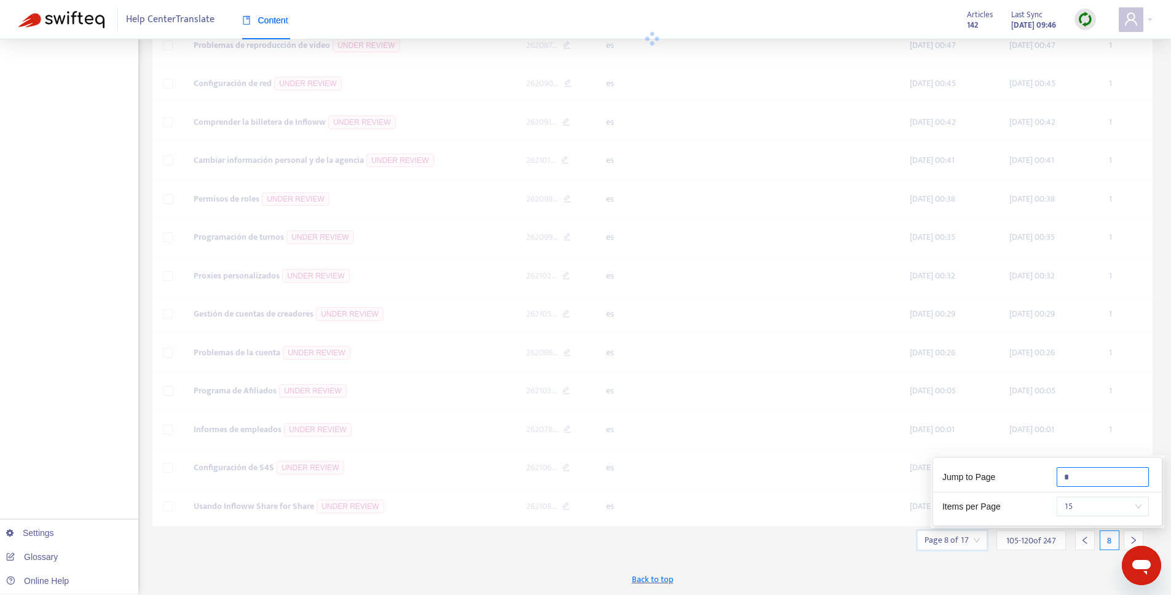
scroll to position [254, 0]
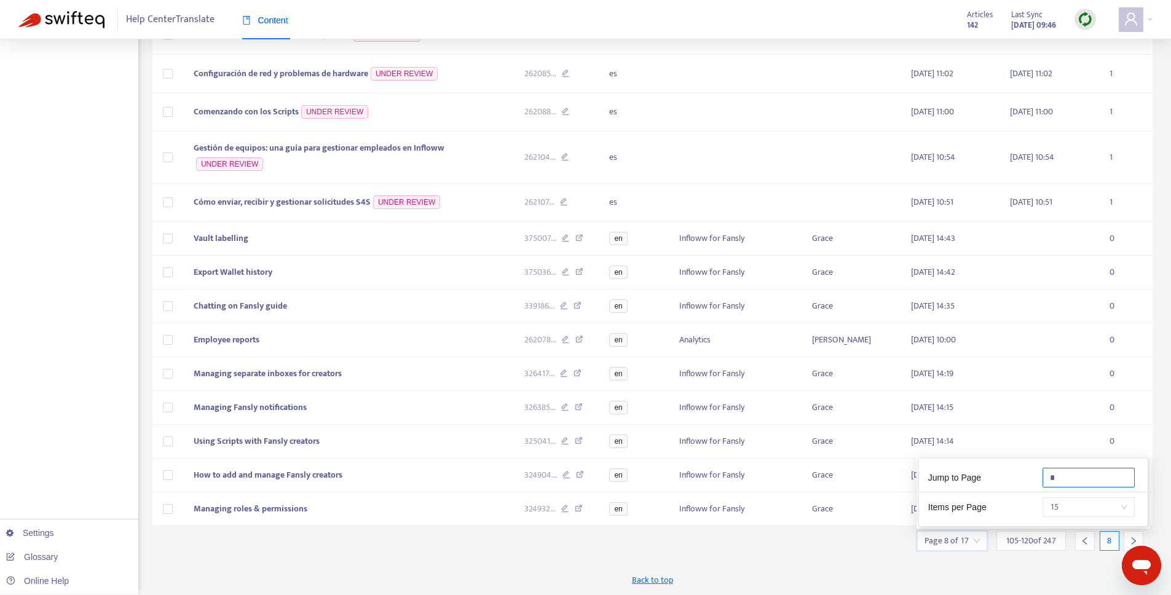
type input "*"
click at [1098, 567] on div "Back to top" at bounding box center [652, 579] width 1001 height 31
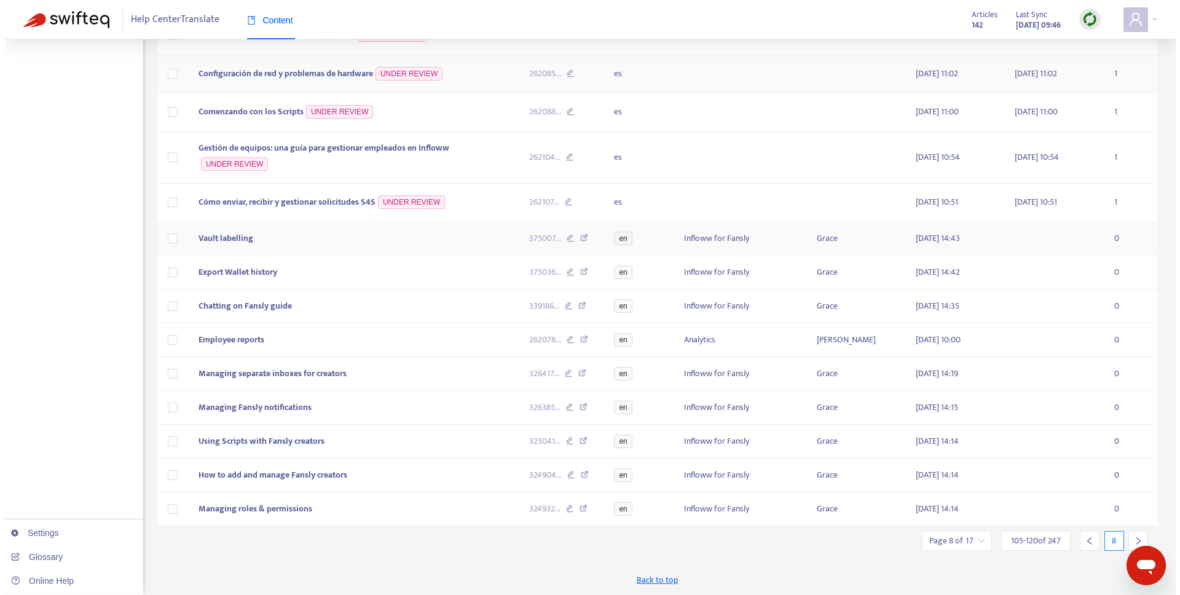
scroll to position [0, 0]
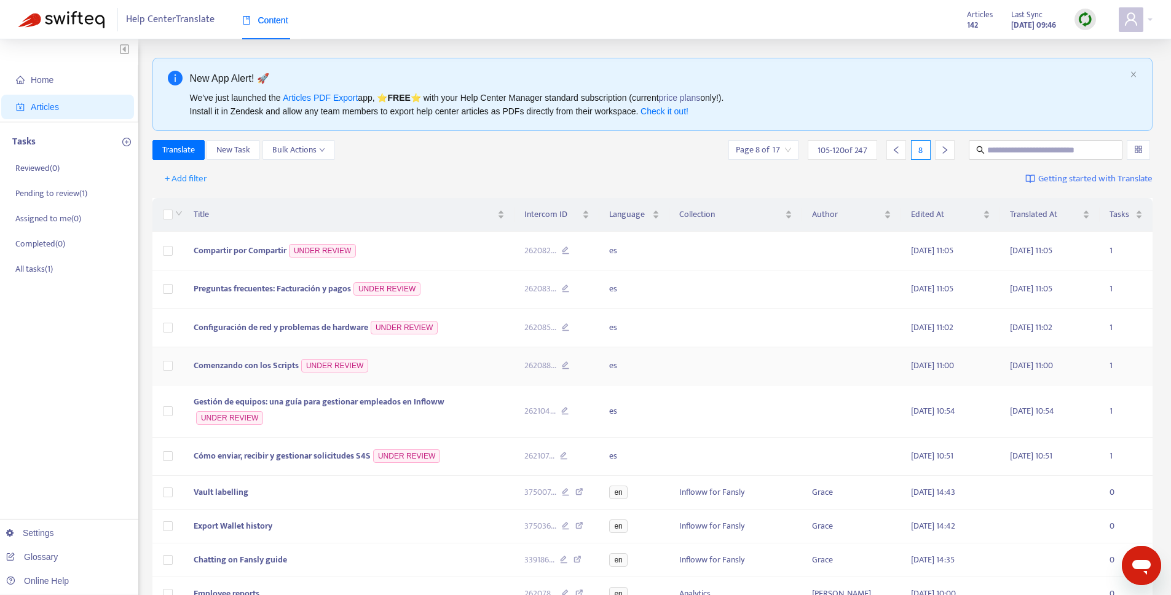
click at [283, 369] on span "Comenzando con los Scripts" at bounding box center [246, 365] width 105 height 14
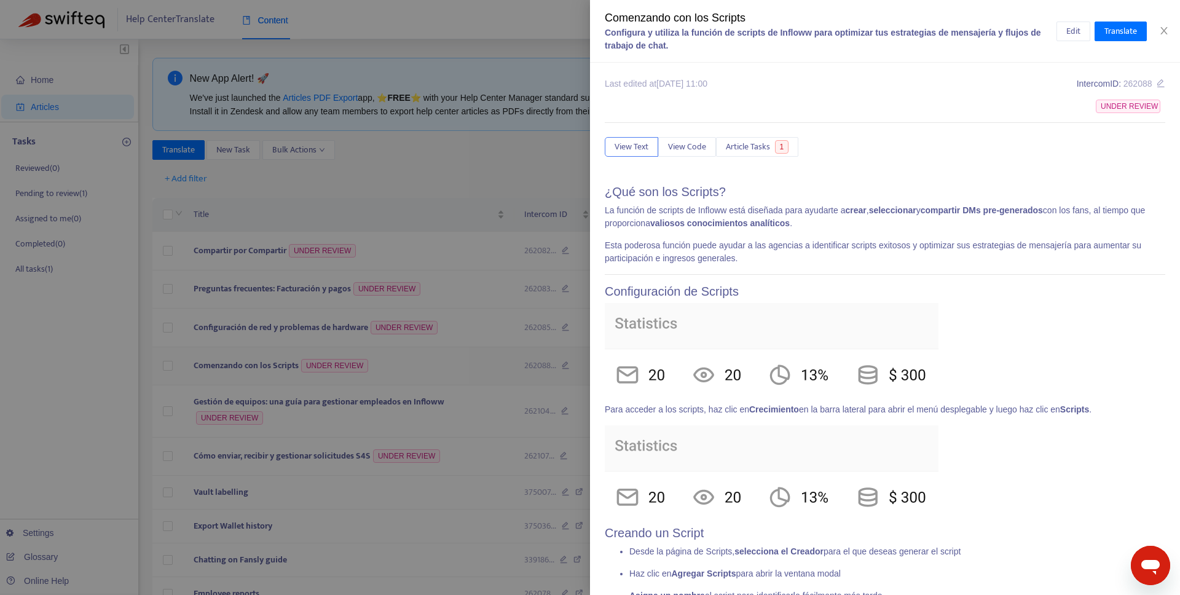
click at [349, 369] on div at bounding box center [590, 297] width 1180 height 595
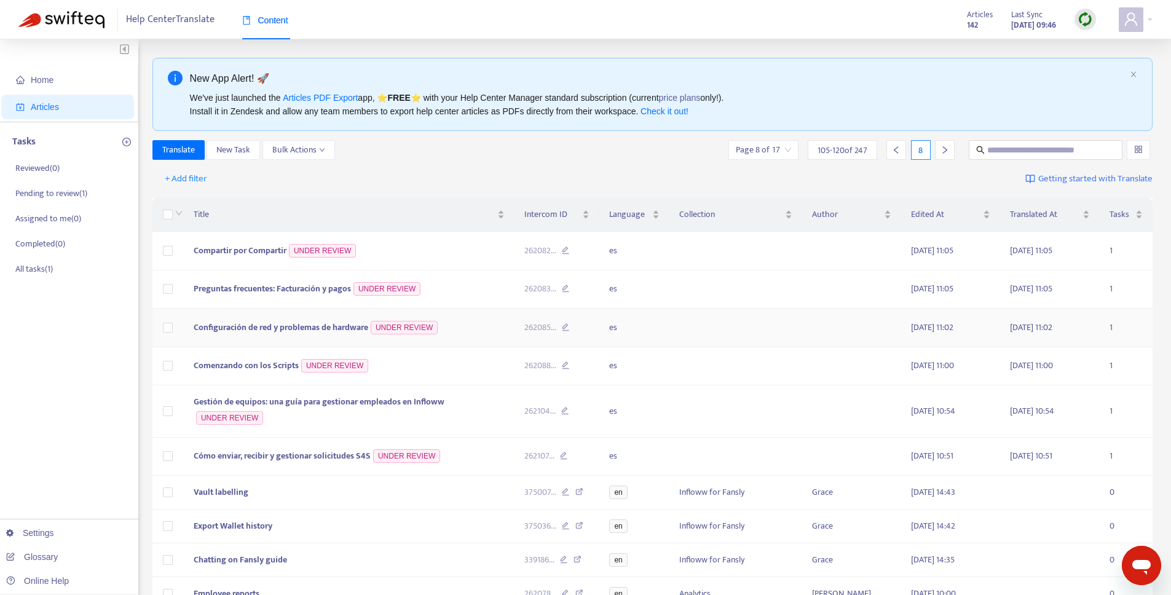
click at [355, 327] on span "Configuración de red y problemas de hardware" at bounding box center [281, 327] width 175 height 14
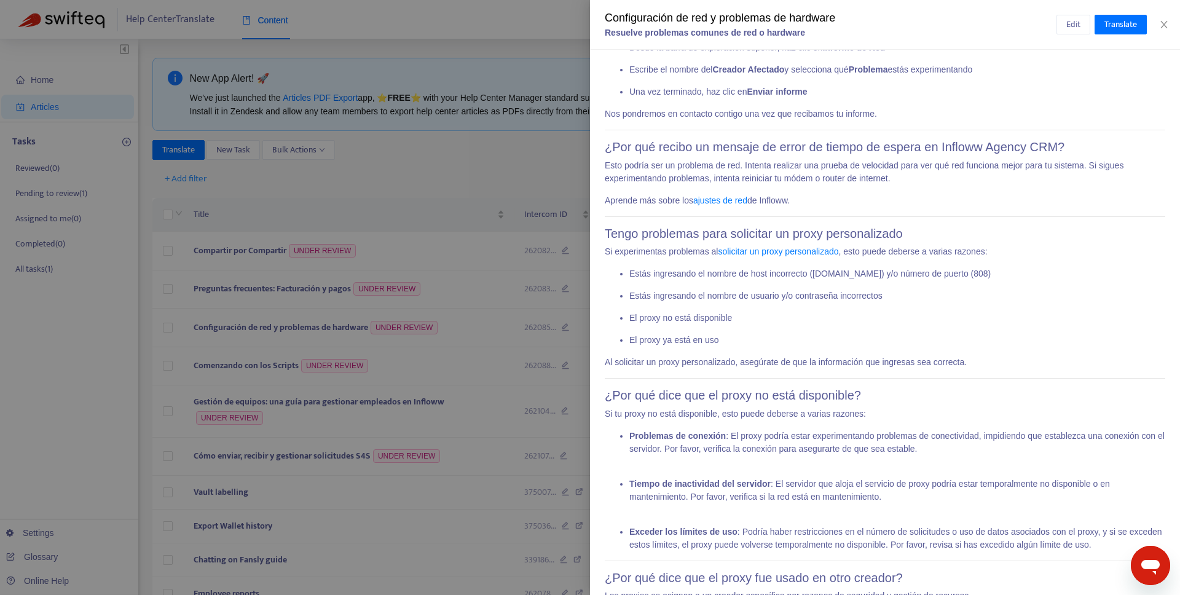
scroll to position [1305, 0]
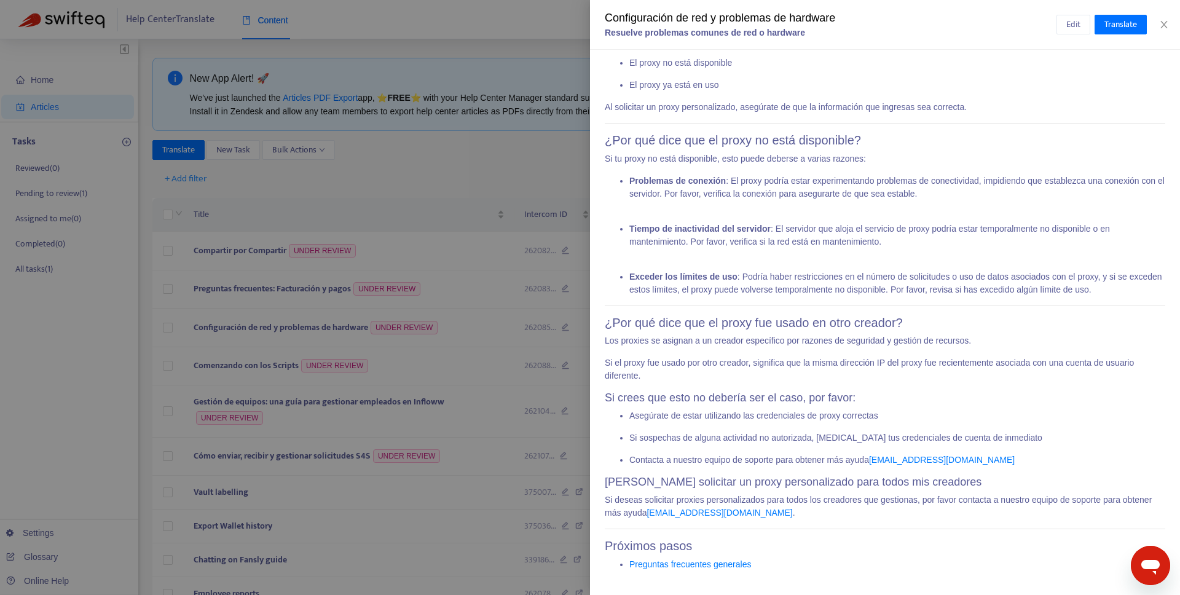
click at [151, 318] on div at bounding box center [590, 297] width 1180 height 595
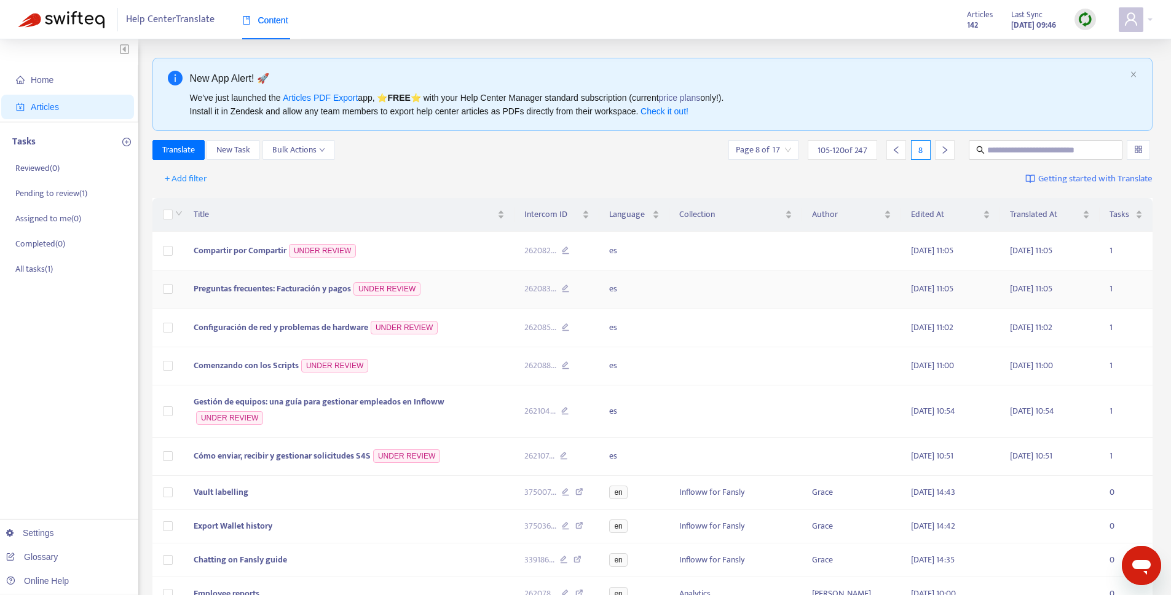
click at [274, 296] on td "Preguntas frecuentes: Facturación y pagos UNDER REVIEW" at bounding box center [349, 289] width 331 height 39
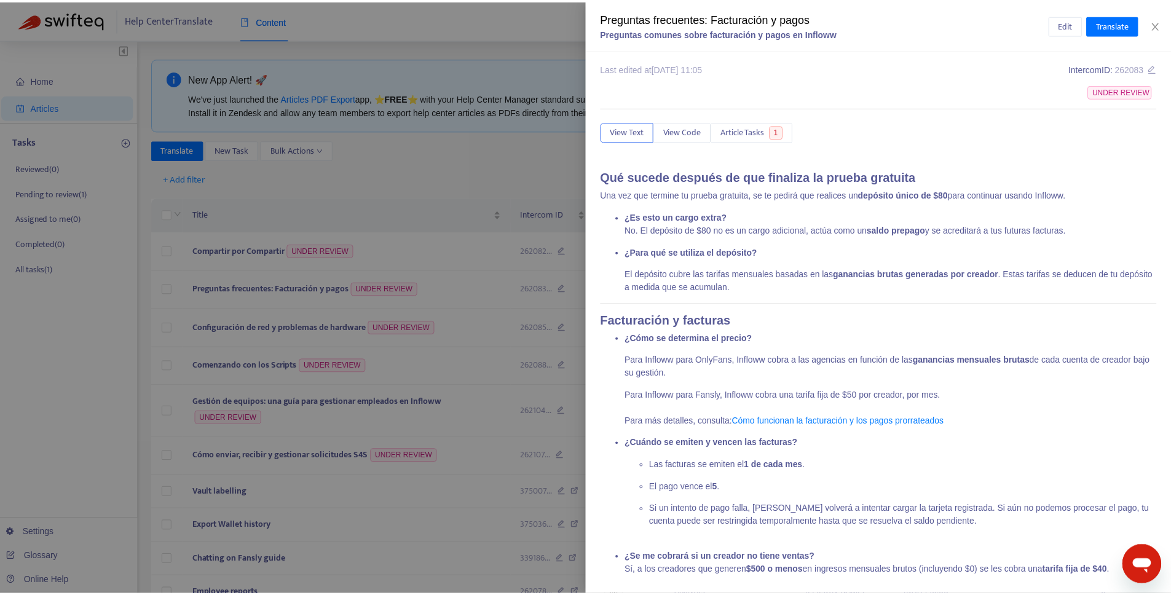
scroll to position [0, 0]
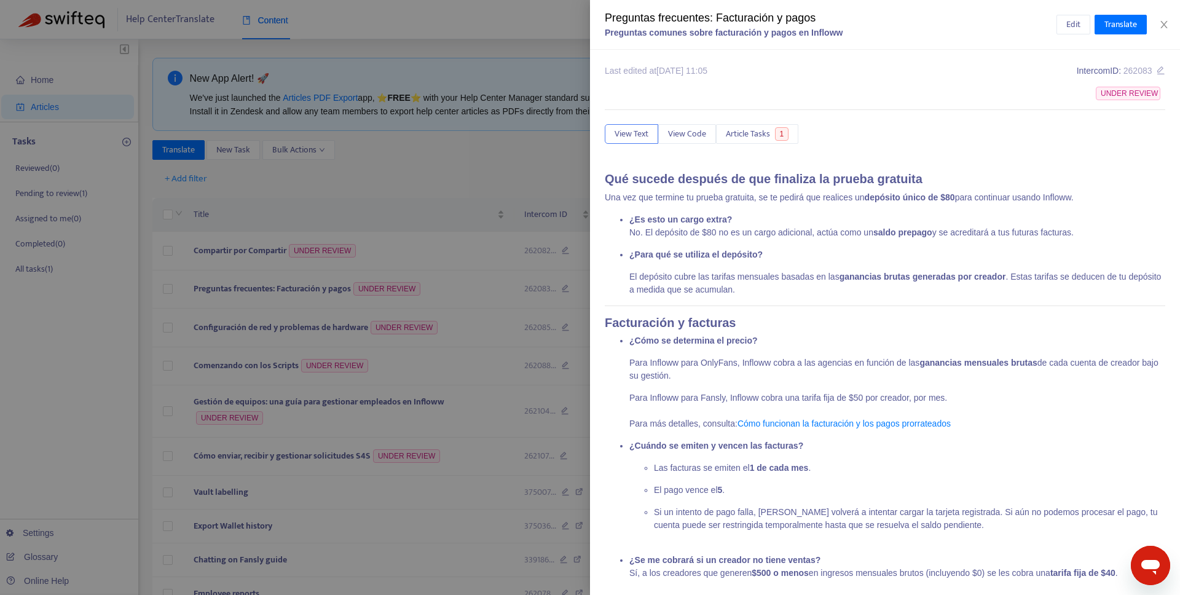
click at [90, 357] on div at bounding box center [590, 297] width 1180 height 595
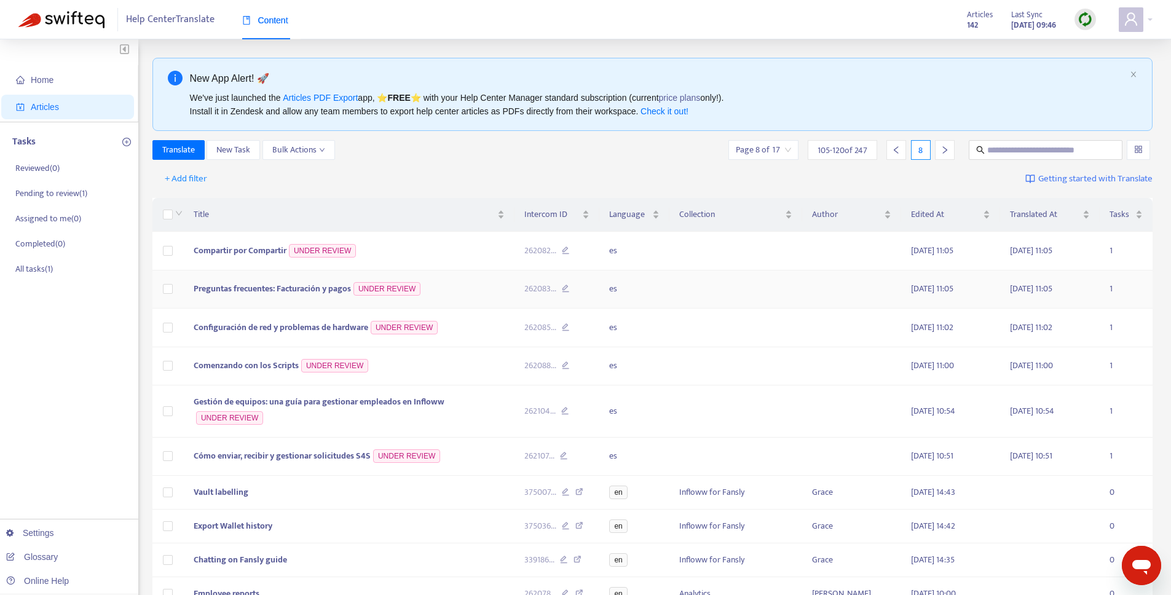
click at [309, 288] on span "Preguntas frecuentes: Facturación y pagos" at bounding box center [272, 289] width 157 height 14
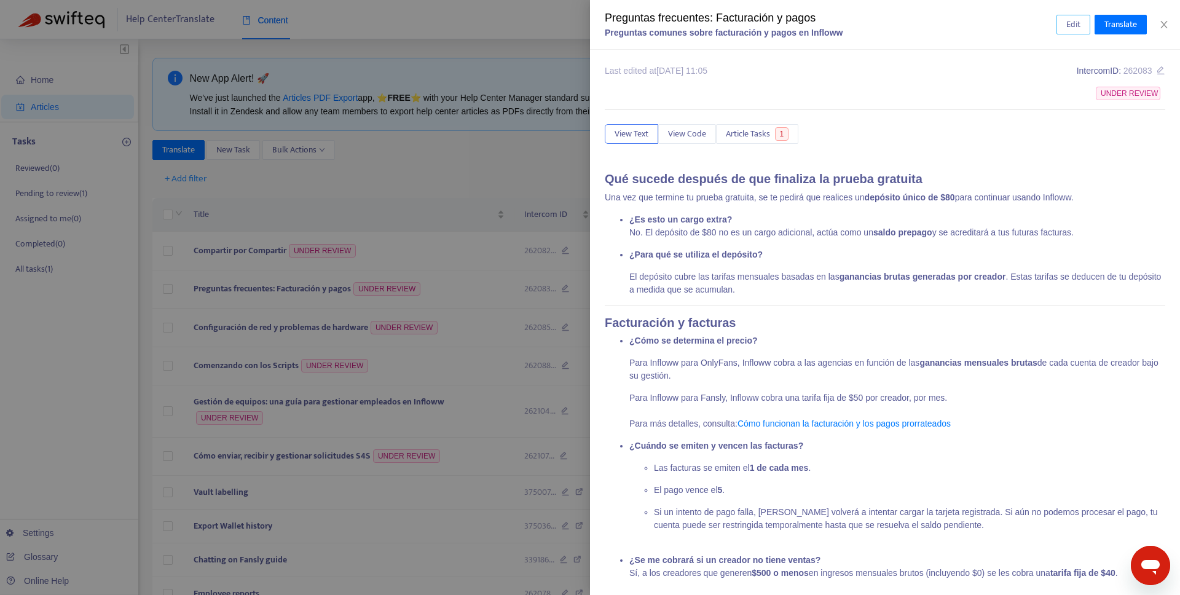
click at [1069, 24] on span "Edit" at bounding box center [1074, 25] width 14 height 14
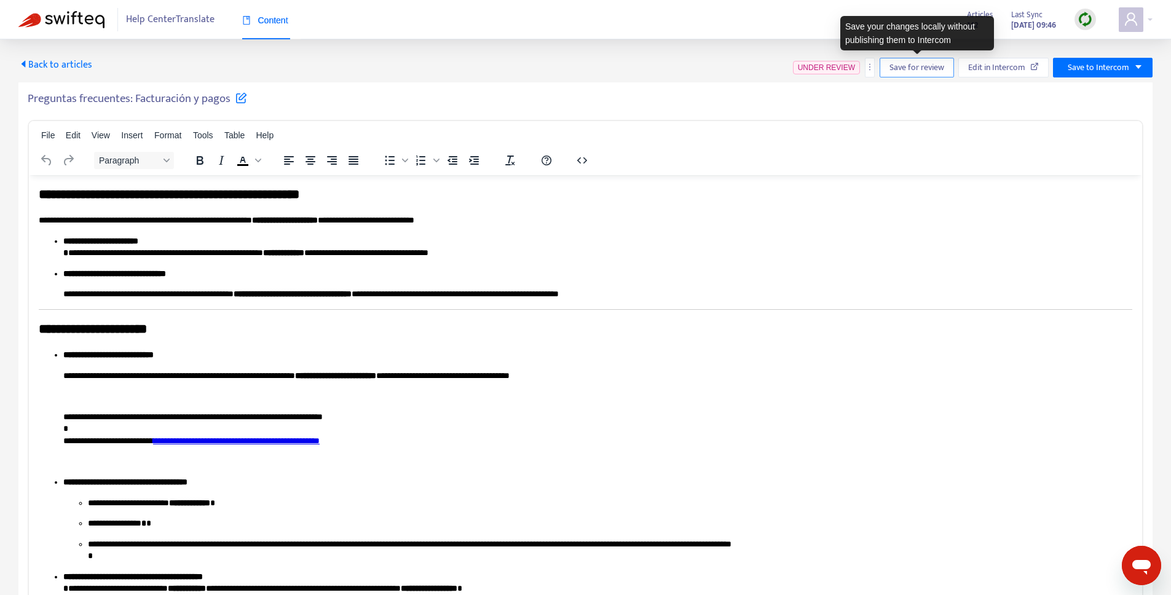
click at [917, 71] on span "Save for review" at bounding box center [917, 68] width 55 height 14
click at [926, 68] on span "Save for review" at bounding box center [921, 68] width 55 height 14
click at [77, 60] on span "Back to articles" at bounding box center [55, 65] width 74 height 17
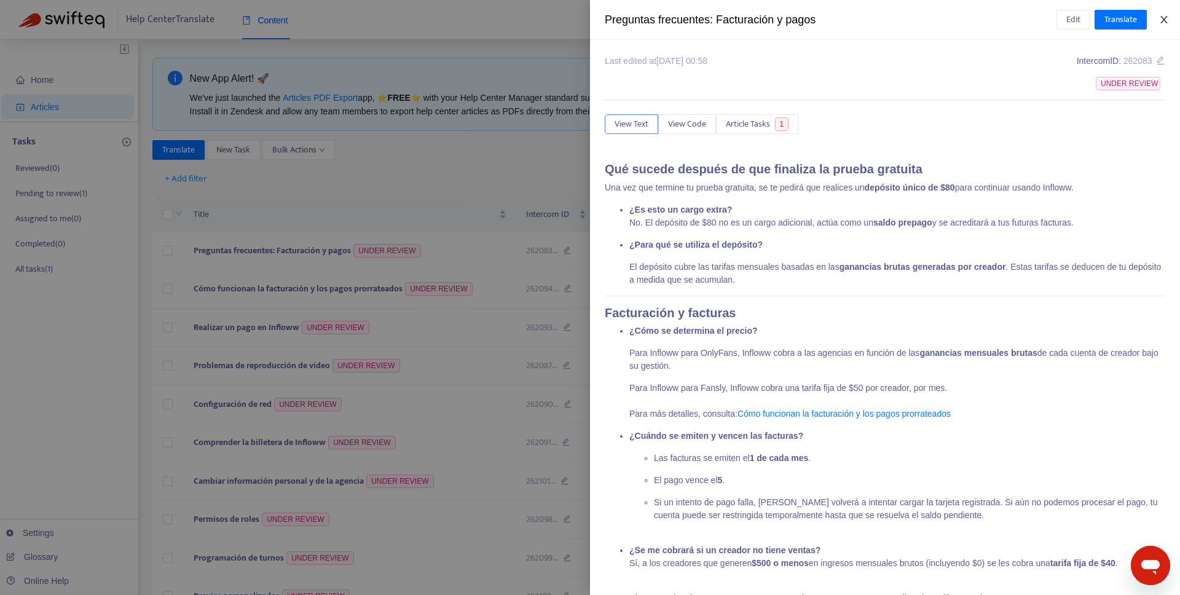
click at [1167, 21] on icon "close" at bounding box center [1164, 20] width 10 height 10
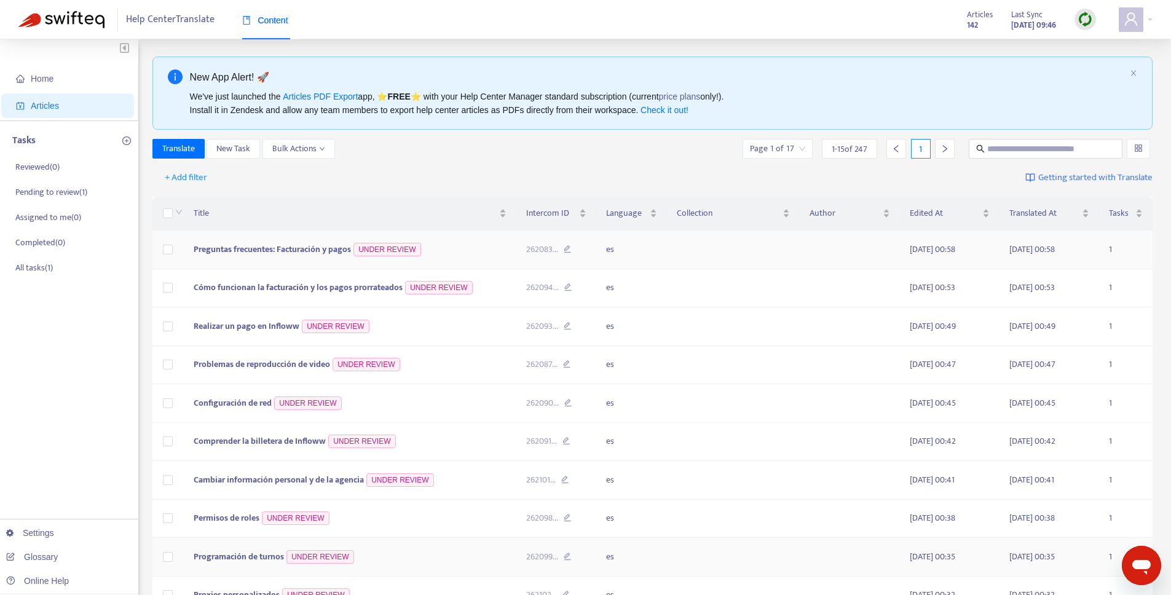
scroll to position [282, 0]
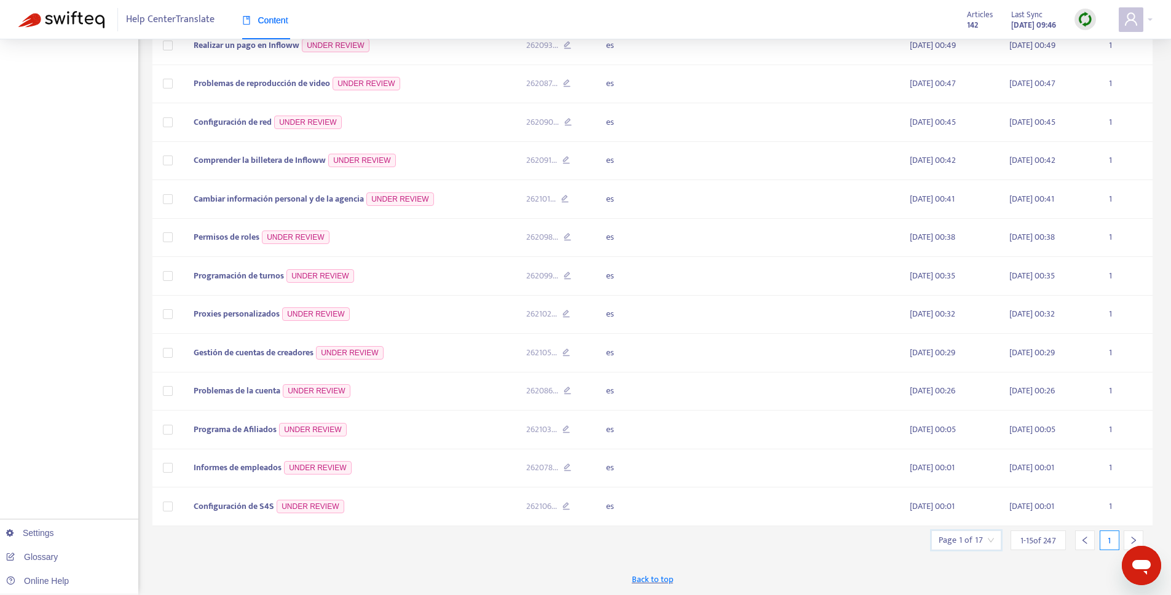
click at [980, 540] on input "search" at bounding box center [966, 540] width 55 height 18
click at [1097, 470] on input "text" at bounding box center [1103, 477] width 92 height 20
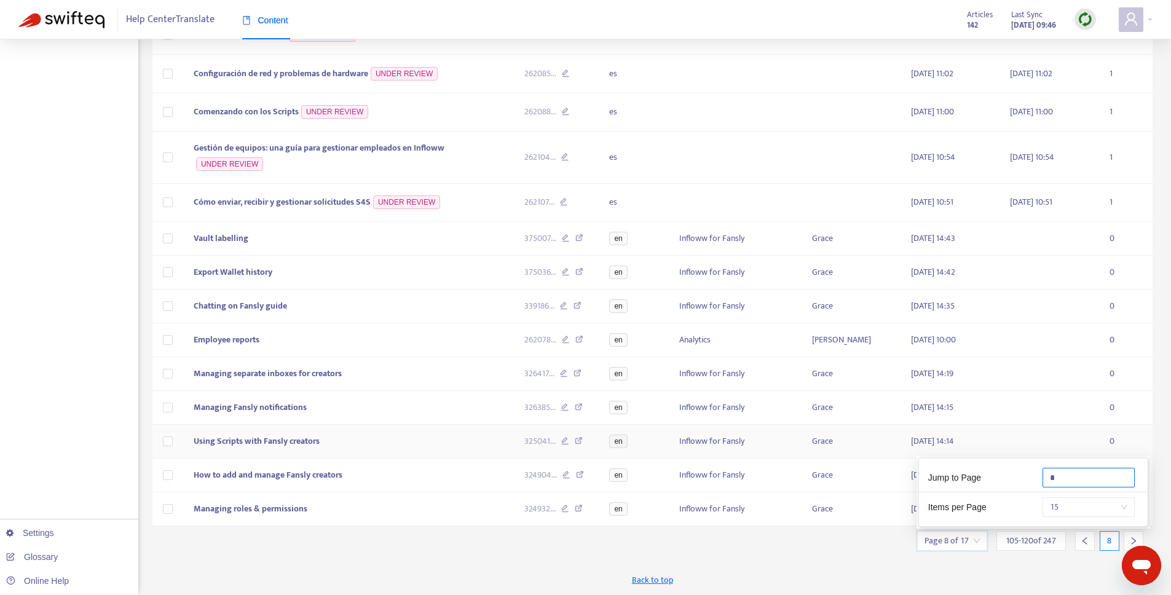
scroll to position [254, 0]
type input "*"
click at [816, 558] on div "New App Alert! 🚀 We've just launched the Articles PDF Export app, ⭐ FREE ⭐️ wit…" at bounding box center [652, 199] width 1001 height 791
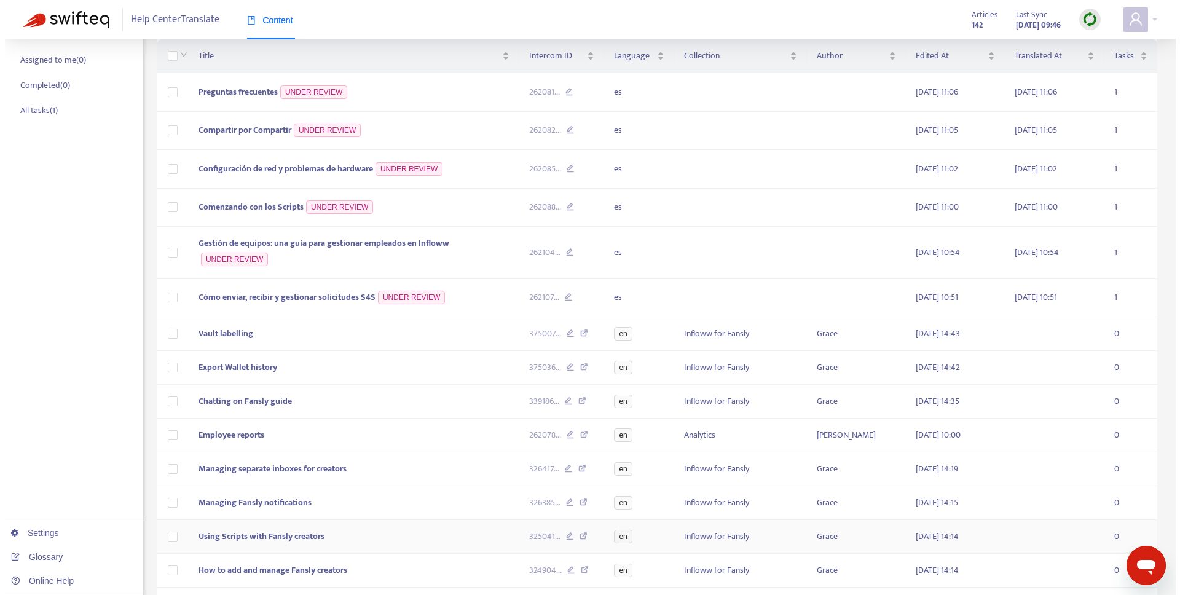
scroll to position [0, 0]
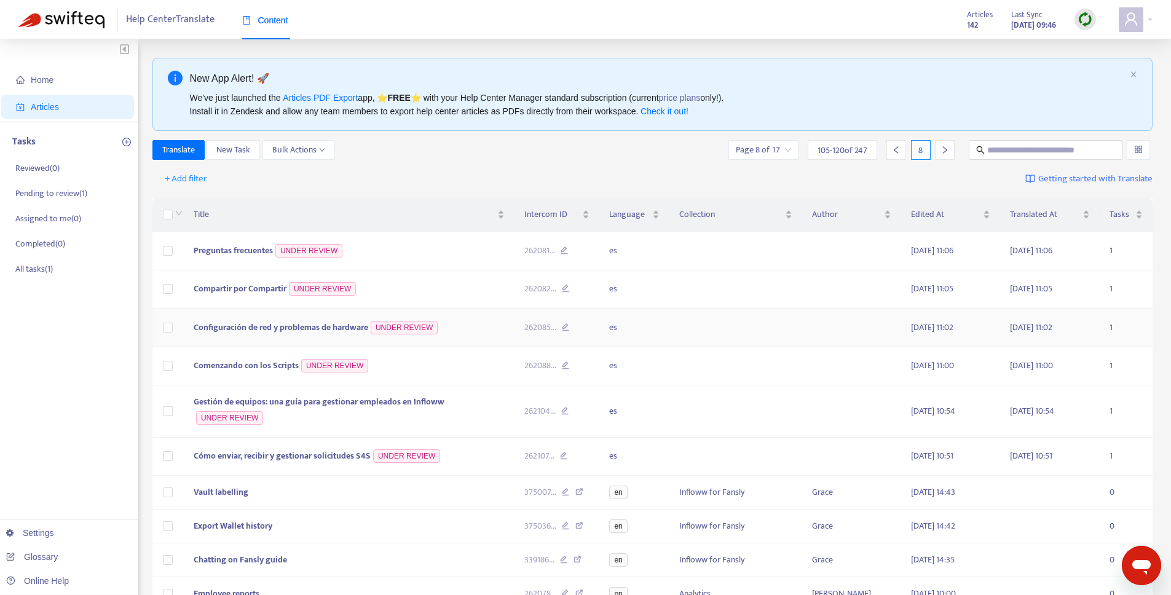
click at [258, 332] on span "Configuración de red y problemas de hardware" at bounding box center [281, 327] width 175 height 14
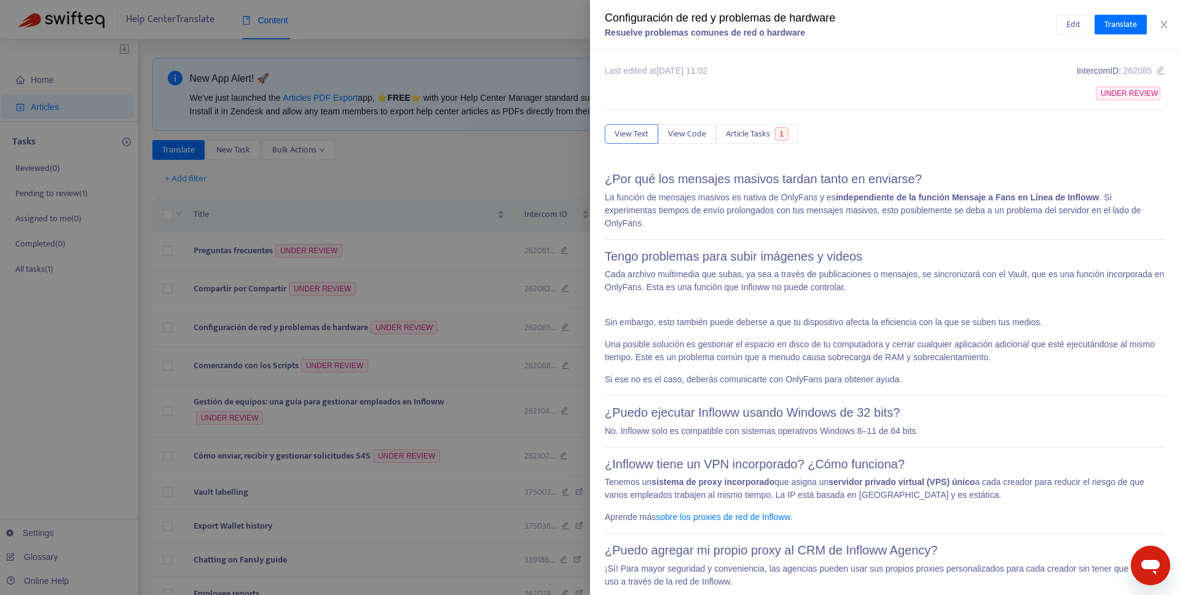
click at [543, 320] on div at bounding box center [590, 297] width 1180 height 595
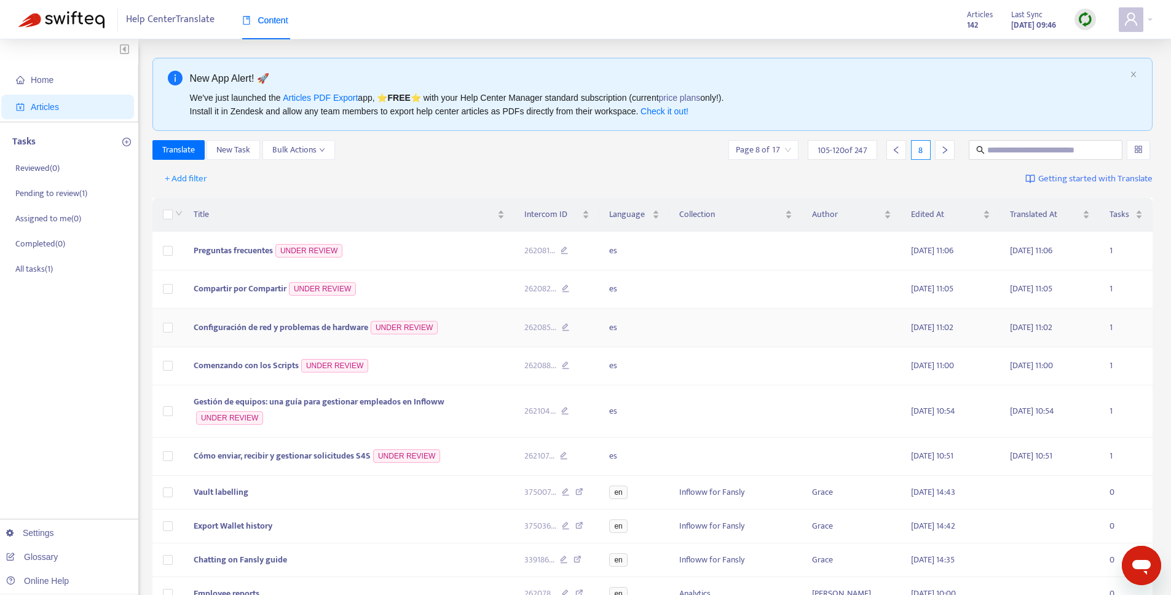
click at [267, 326] on span "Configuración de red y problemas de hardware" at bounding box center [281, 327] width 175 height 14
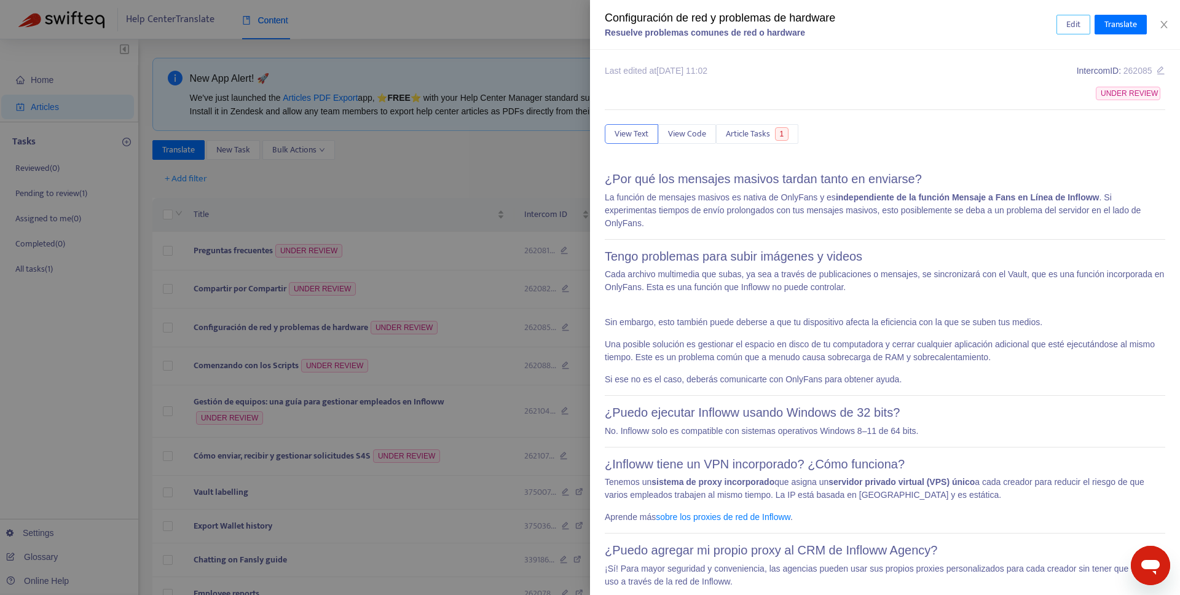
click at [1067, 31] on span "Edit" at bounding box center [1074, 25] width 14 height 14
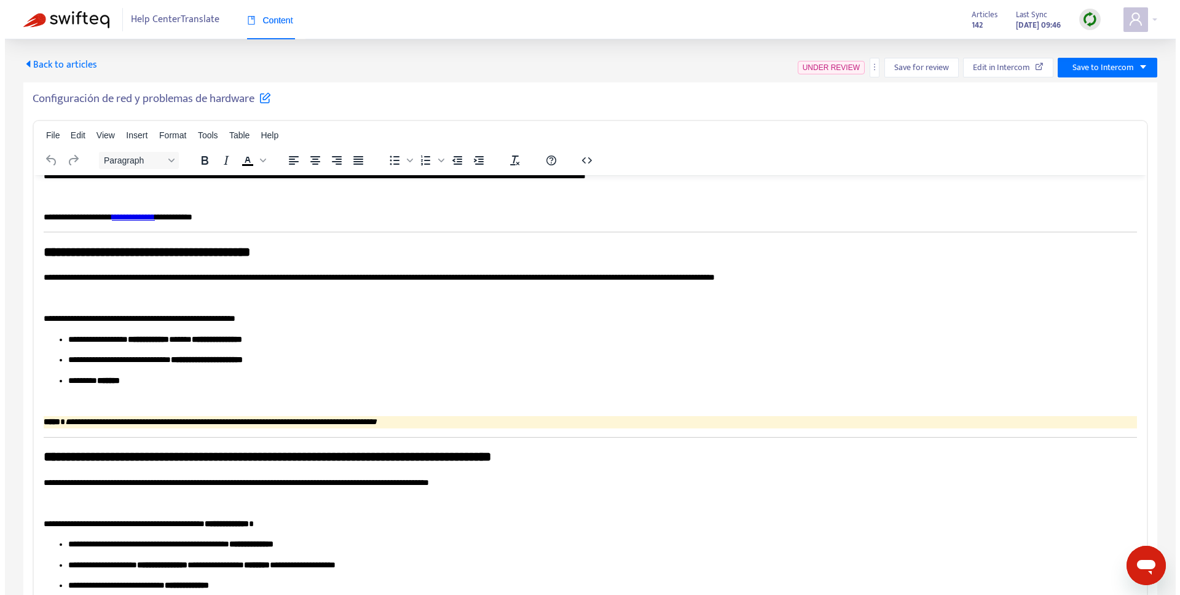
scroll to position [647, 0]
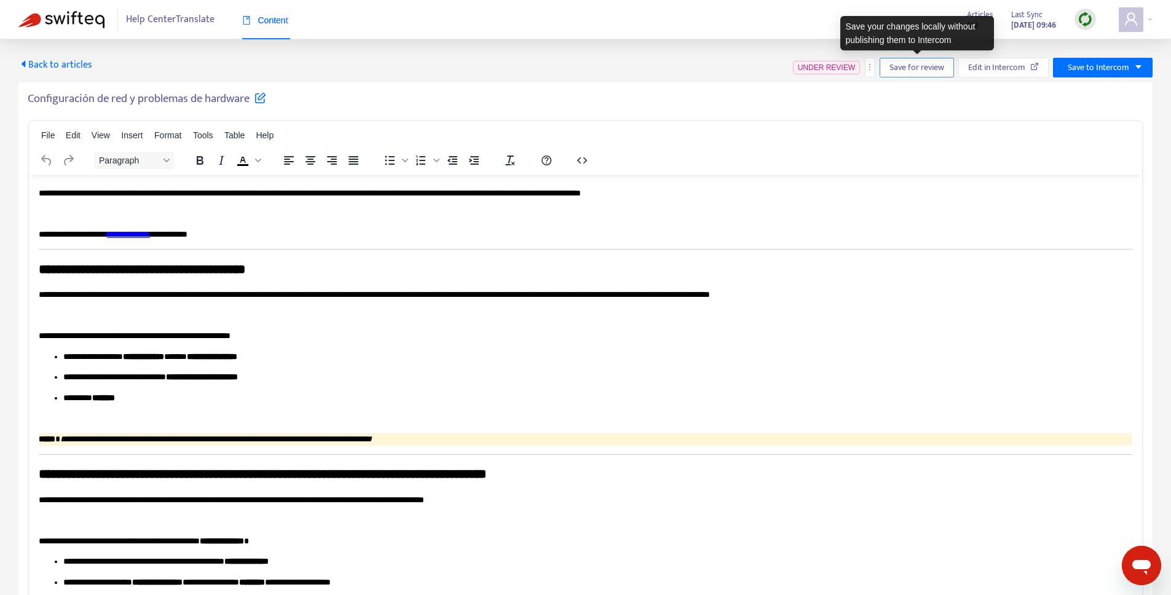
click at [938, 59] on button "Save for review" at bounding box center [917, 68] width 74 height 20
click at [941, 61] on span "Save for review" at bounding box center [921, 68] width 55 height 14
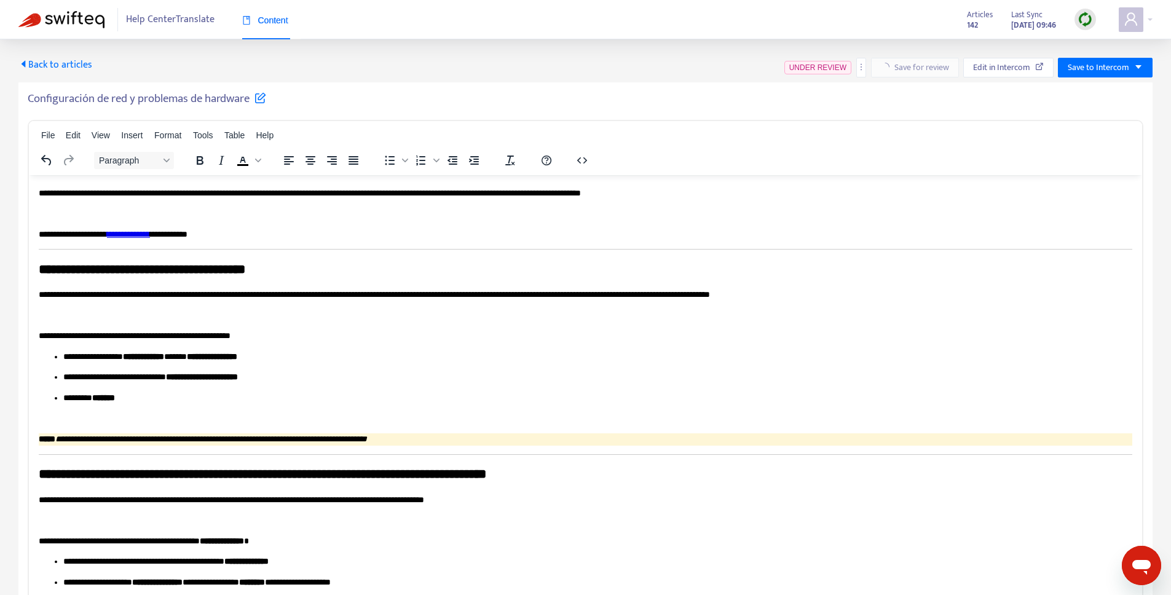
click at [67, 65] on span "Back to articles" at bounding box center [55, 65] width 74 height 17
